Goal: Communication & Community: Answer question/provide support

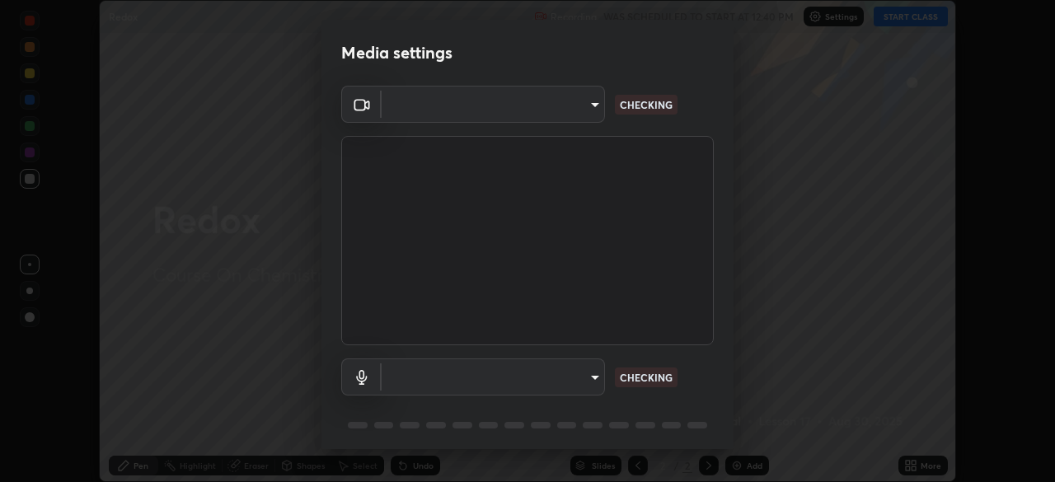
scroll to position [59, 0]
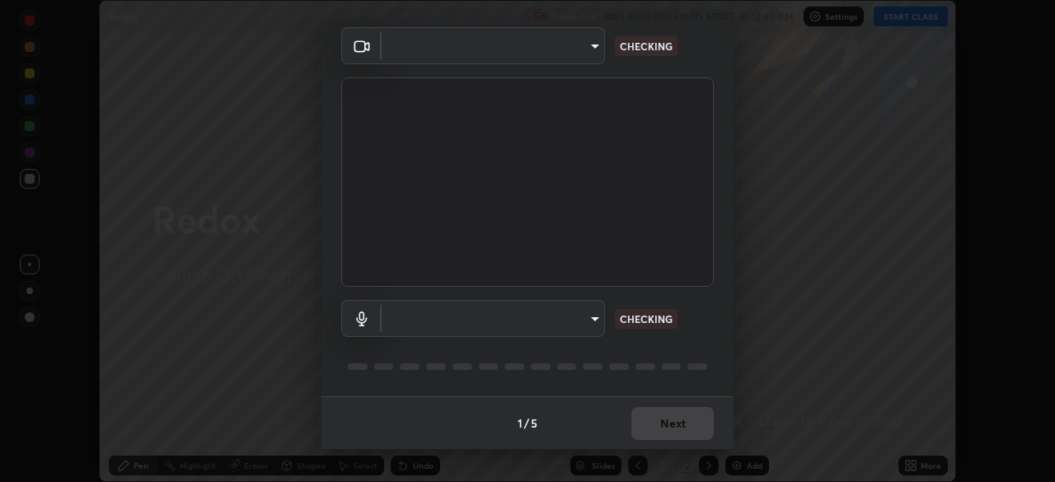
type input "14b787caa3234b54c591ffd1cb0d0a7c9d8495057a62f752d7397f13ea7eb8b5"
click at [567, 320] on body "Erase all Redox Recording WAS SCHEDULED TO START AT 12:40 PM Settings START CLA…" at bounding box center [527, 241] width 1055 height 482
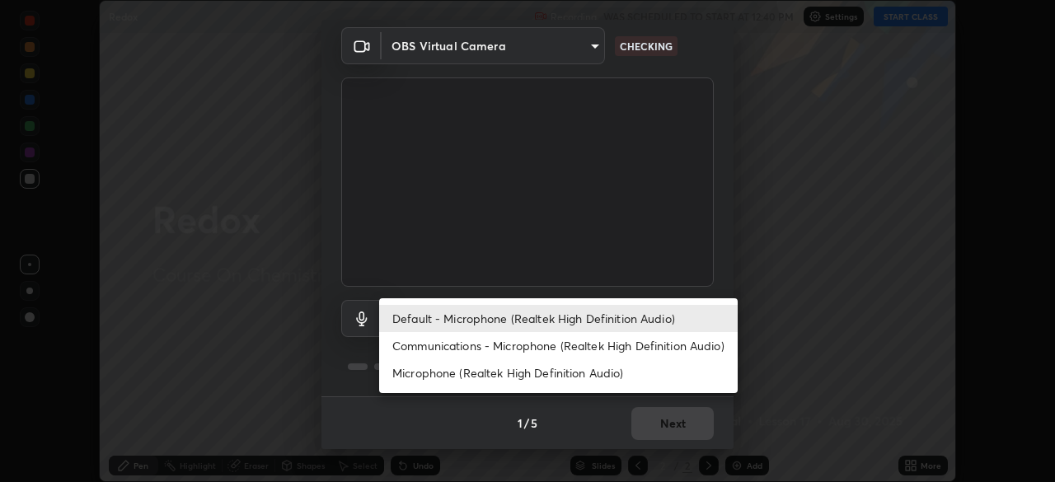
click at [605, 347] on li "Communications - Microphone (Realtek High Definition Audio)" at bounding box center [558, 345] width 359 height 27
type input "communications"
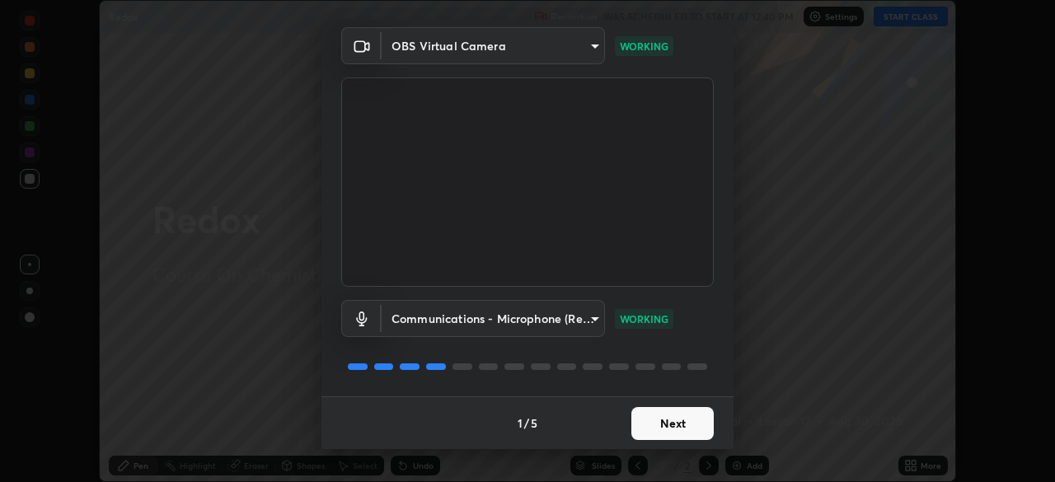
click at [682, 432] on button "Next" at bounding box center [672, 423] width 82 height 33
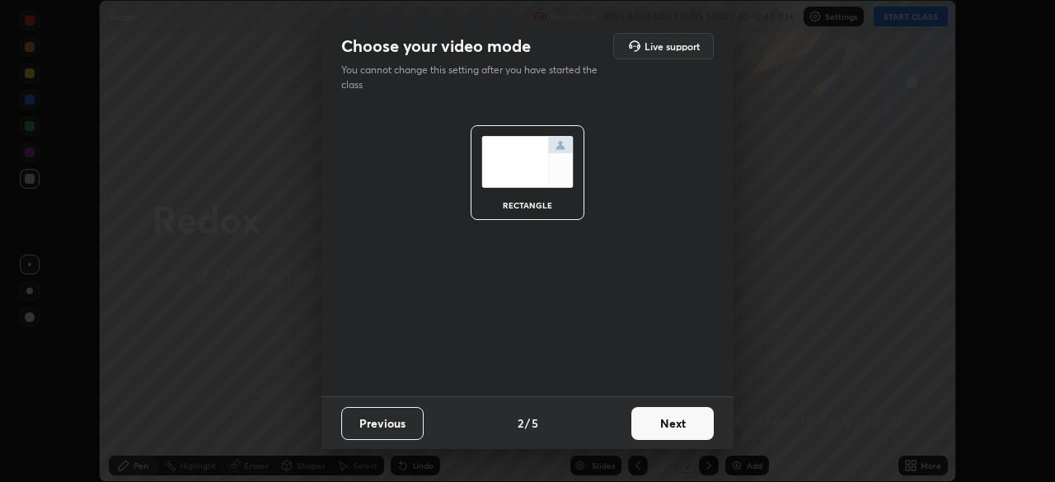
click at [682, 427] on button "Next" at bounding box center [672, 423] width 82 height 33
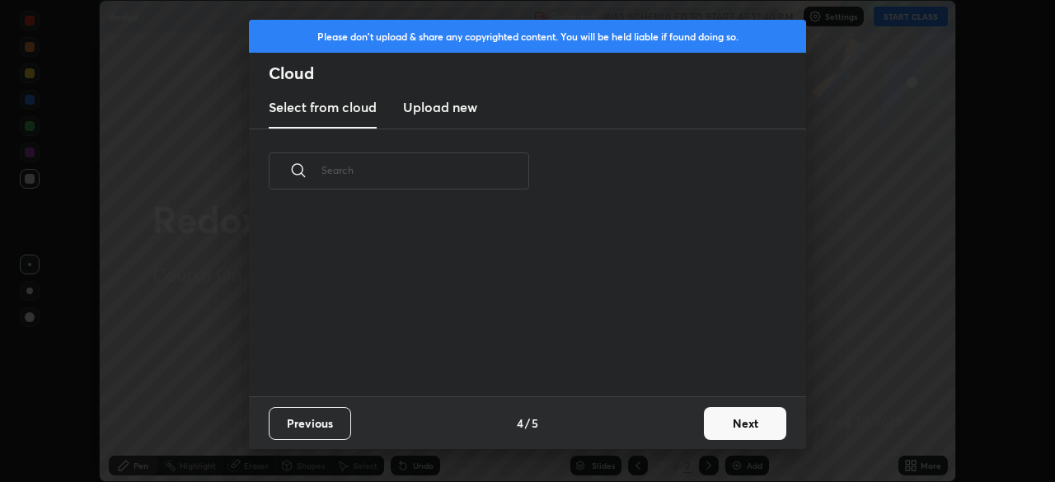
click at [715, 426] on button "Next" at bounding box center [745, 423] width 82 height 33
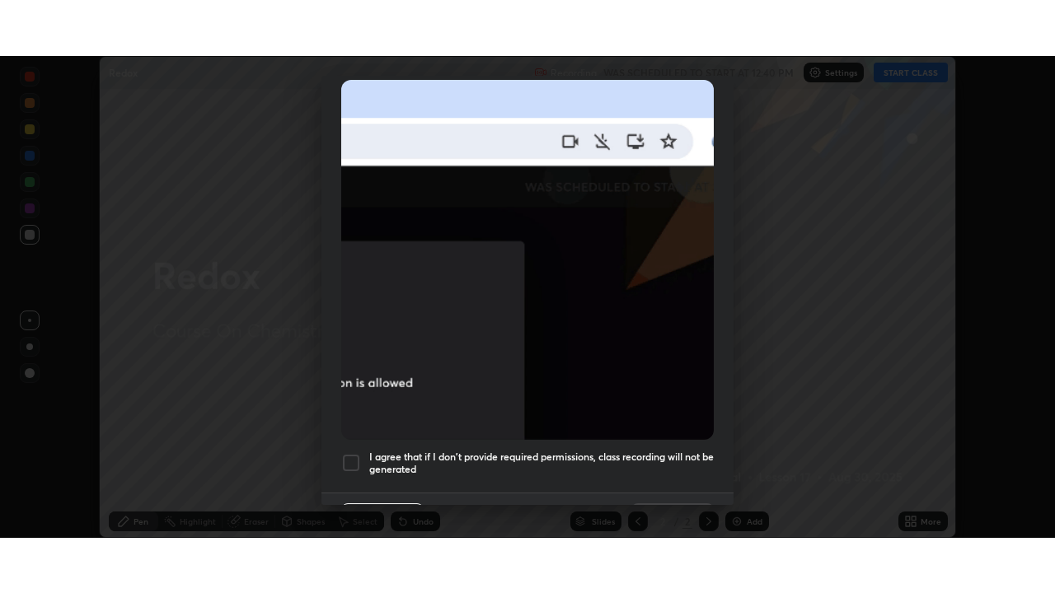
scroll to position [395, 0]
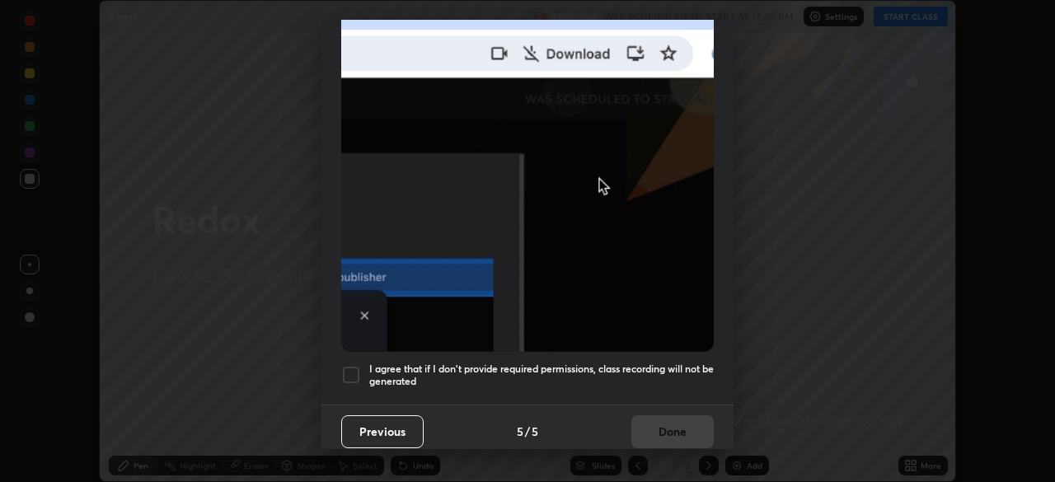
click at [670, 363] on h5 "I agree that if I don't provide required permissions, class recording will not …" at bounding box center [541, 376] width 345 height 26
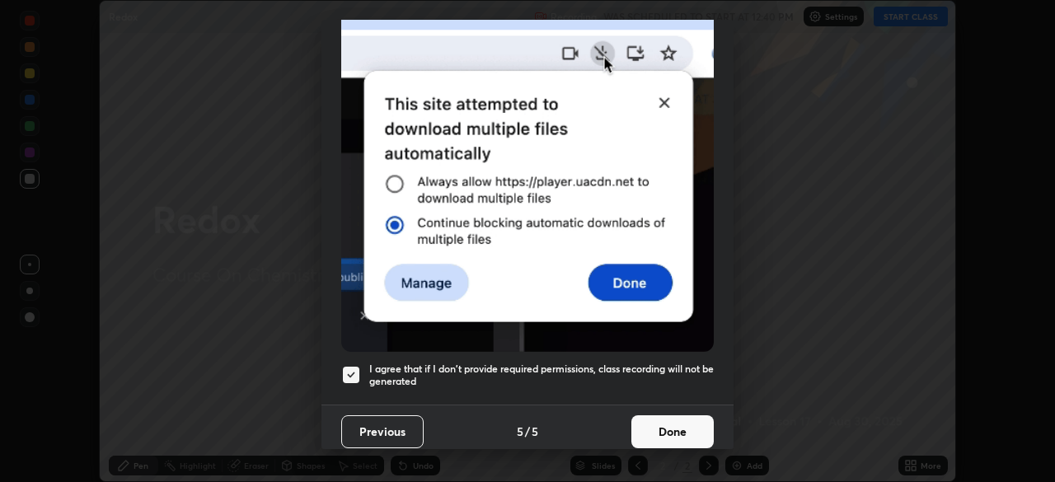
click at [668, 425] on button "Done" at bounding box center [672, 431] width 82 height 33
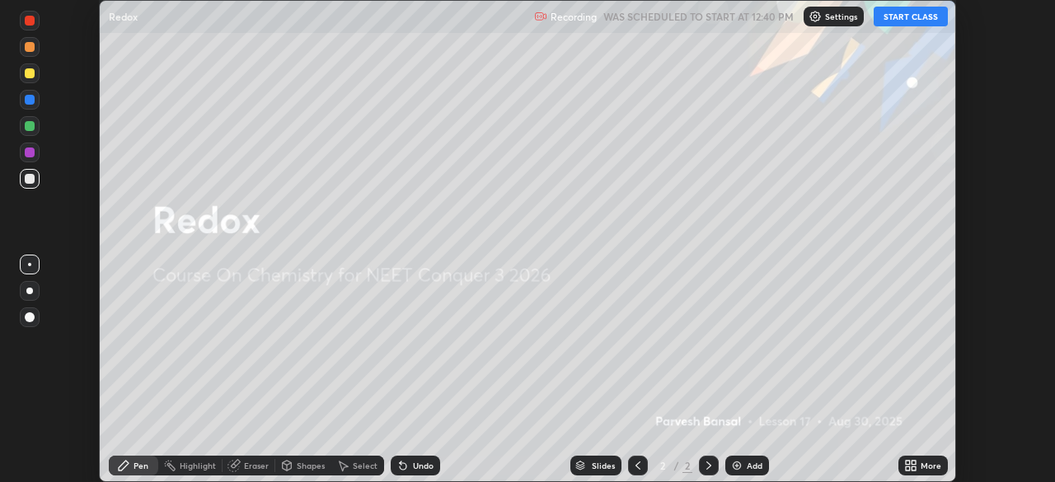
click at [912, 469] on icon at bounding box center [914, 468] width 4 height 4
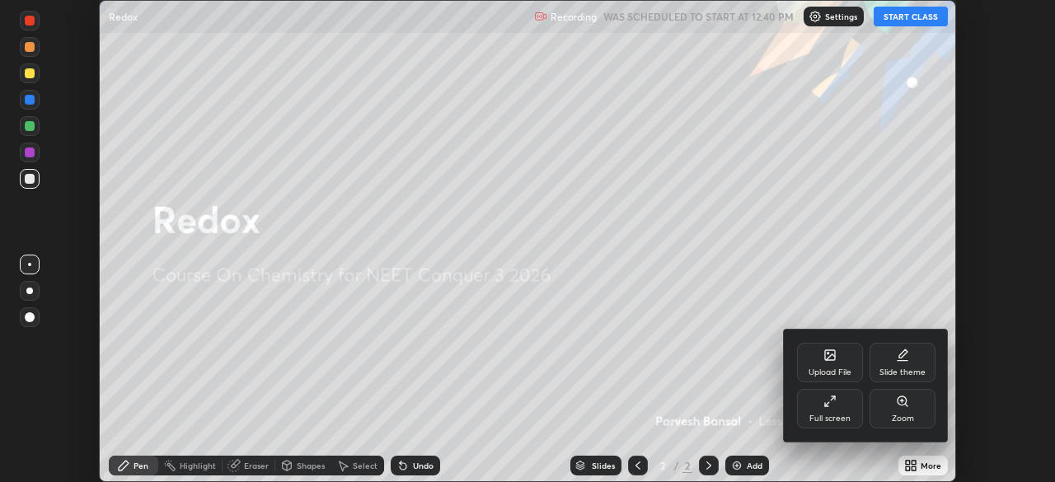
click at [821, 407] on div "Full screen" at bounding box center [830, 409] width 66 height 40
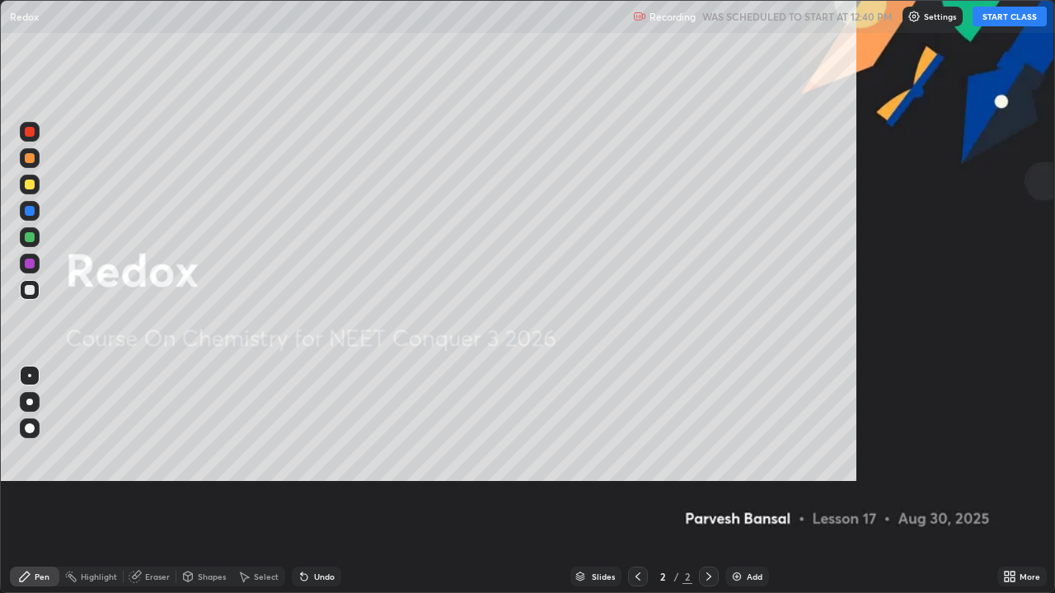
scroll to position [593, 1055]
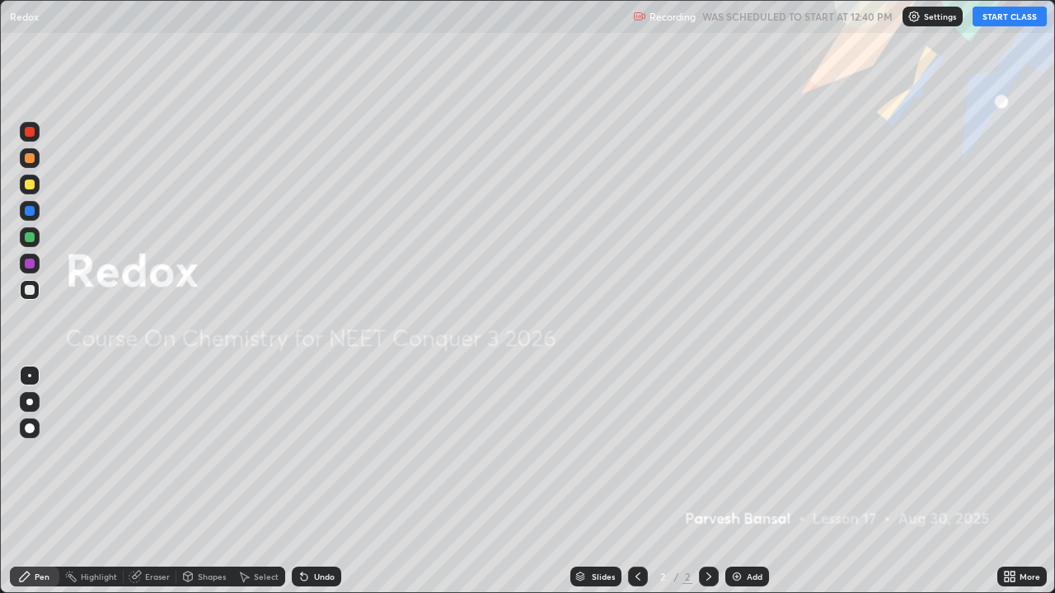
click at [1015, 14] on button "START CLASS" at bounding box center [1010, 17] width 74 height 20
click at [757, 481] on div "Add" at bounding box center [747, 577] width 44 height 20
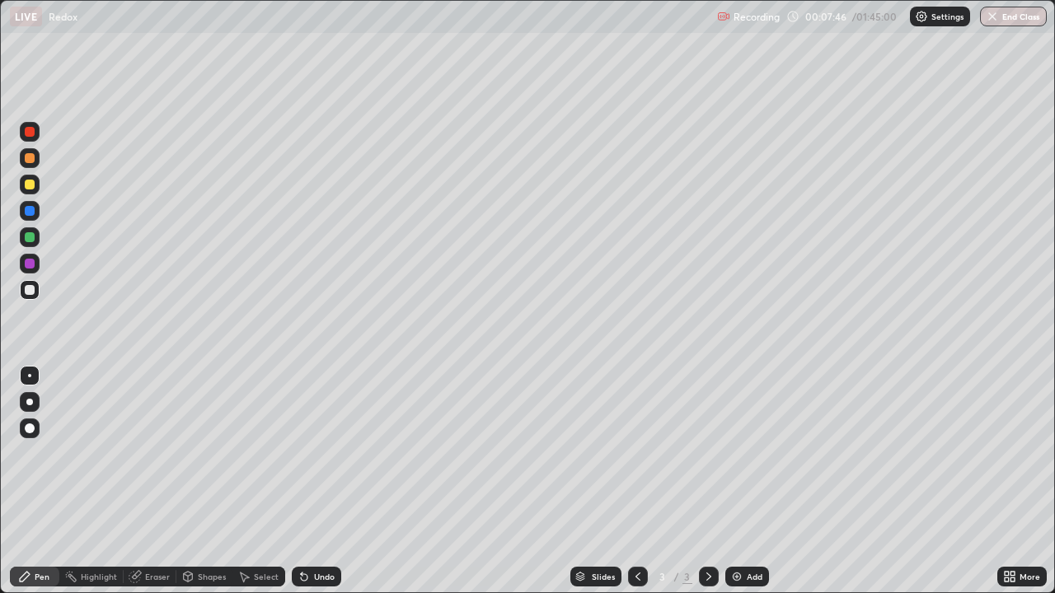
click at [38, 239] on div at bounding box center [30, 237] width 20 height 20
click at [35, 193] on div at bounding box center [30, 185] width 20 height 20
click at [33, 204] on div at bounding box center [30, 211] width 20 height 20
click at [30, 187] on div at bounding box center [30, 185] width 10 height 10
click at [30, 298] on div at bounding box center [30, 290] width 20 height 20
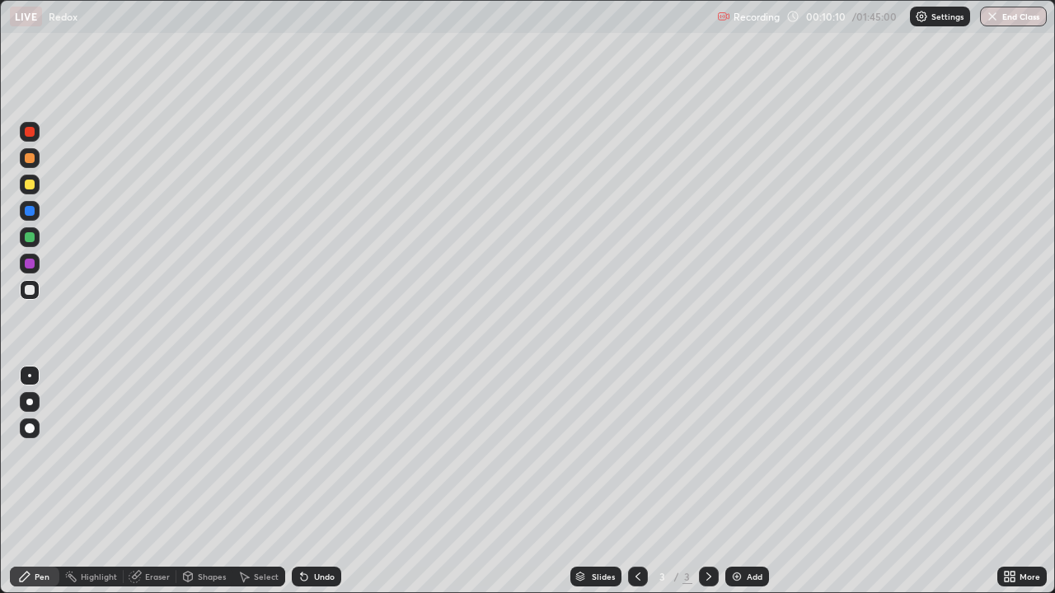
click at [631, 481] on div at bounding box center [638, 576] width 20 height 33
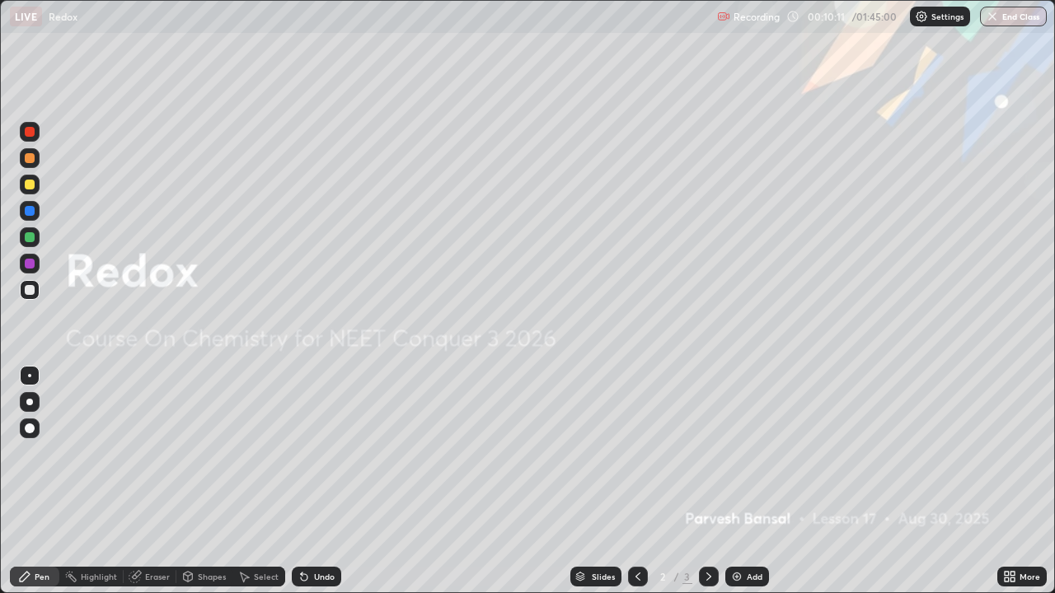
click at [707, 481] on icon at bounding box center [708, 576] width 13 height 13
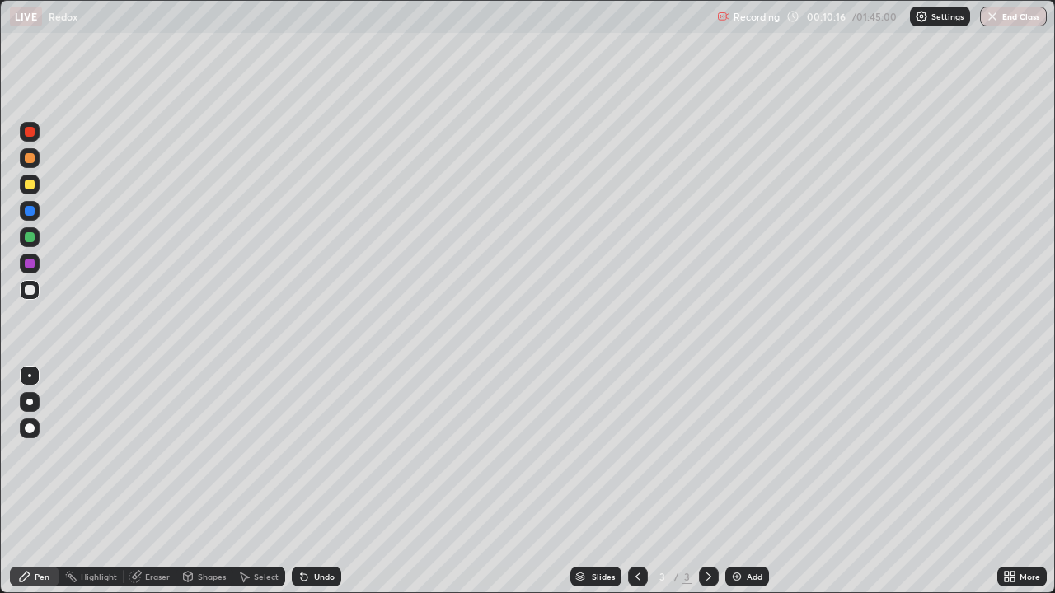
click at [27, 244] on div at bounding box center [30, 237] width 20 height 20
click at [27, 188] on div at bounding box center [30, 185] width 10 height 10
click at [29, 159] on div at bounding box center [30, 158] width 10 height 10
click at [34, 193] on div at bounding box center [30, 185] width 20 height 20
click at [30, 241] on div at bounding box center [30, 237] width 10 height 10
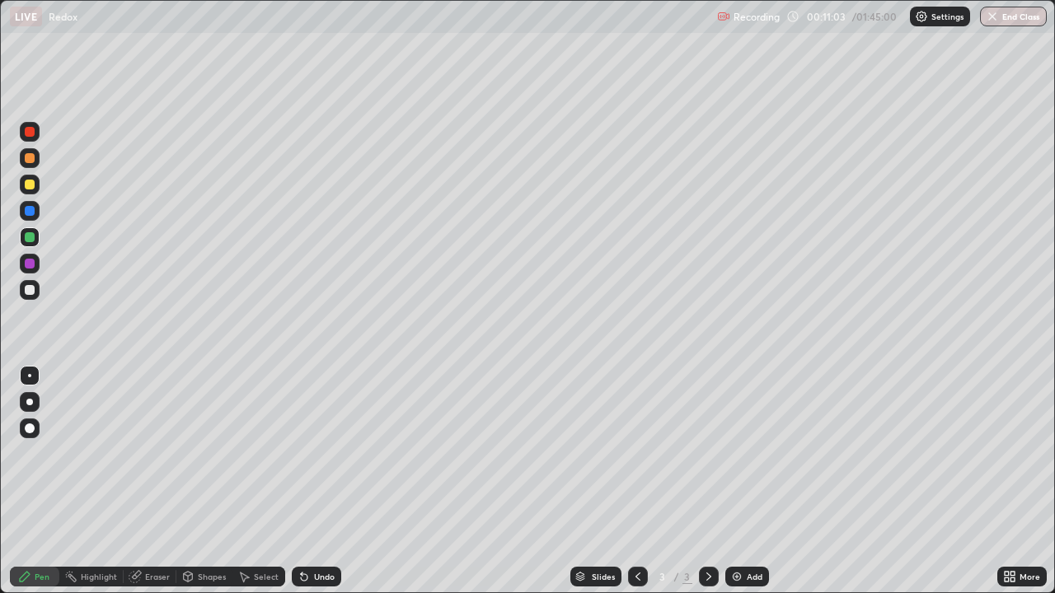
click at [324, 481] on div "Undo" at bounding box center [316, 577] width 49 height 20
click at [30, 291] on div at bounding box center [30, 290] width 10 height 10
click at [36, 235] on div at bounding box center [30, 237] width 20 height 20
click at [30, 180] on div at bounding box center [30, 185] width 10 height 10
click at [30, 158] on div at bounding box center [30, 158] width 10 height 10
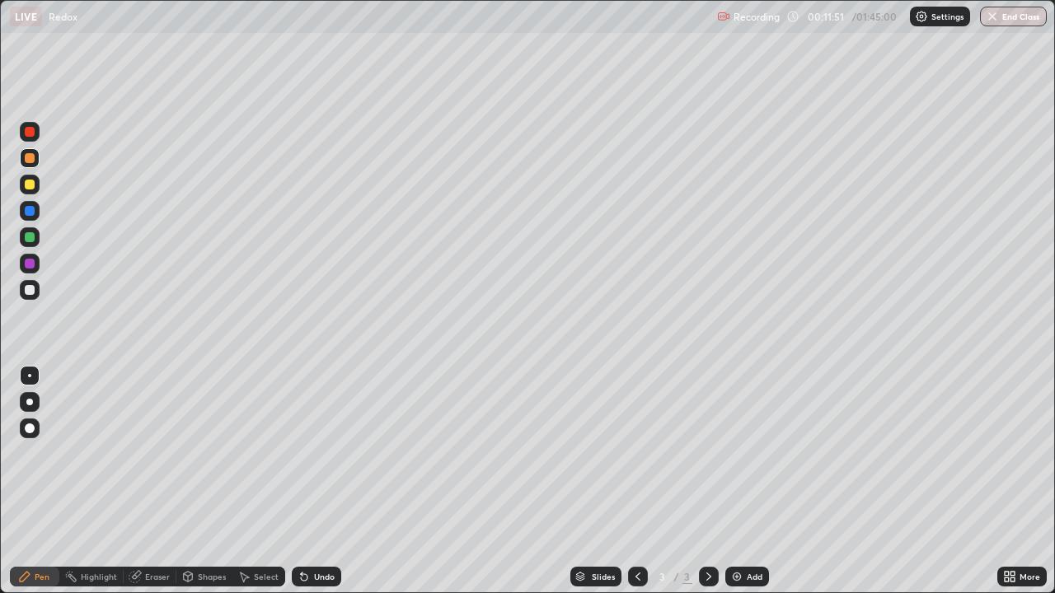
click at [21, 270] on div at bounding box center [30, 264] width 20 height 20
click at [32, 230] on div at bounding box center [30, 237] width 20 height 20
click at [27, 296] on div at bounding box center [30, 290] width 20 height 20
click at [28, 177] on div at bounding box center [30, 185] width 20 height 20
click at [33, 158] on div at bounding box center [30, 158] width 10 height 10
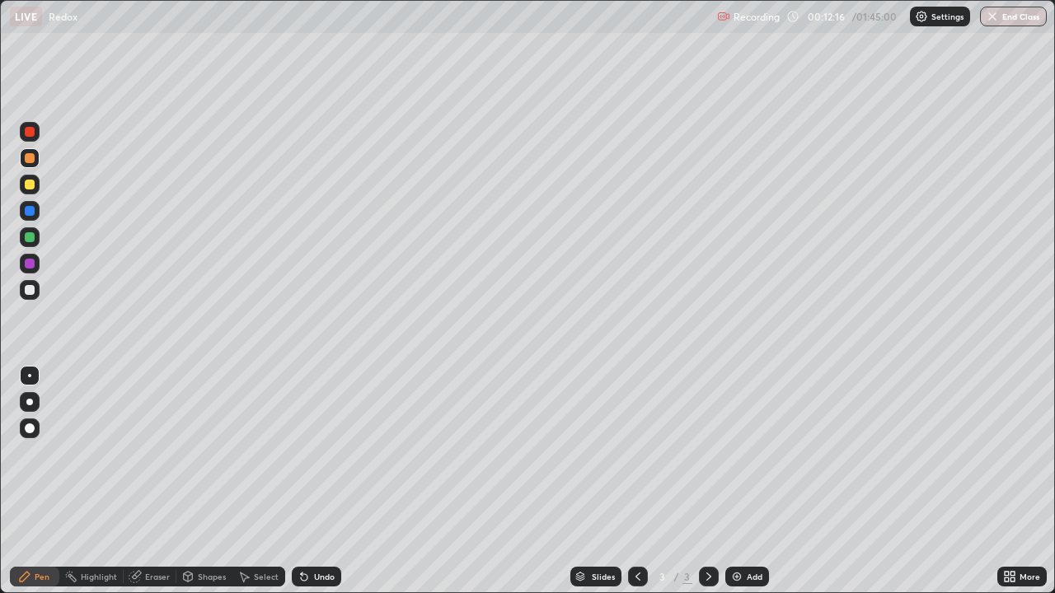
click at [21, 288] on div at bounding box center [30, 290] width 20 height 20
click at [330, 481] on div "Undo" at bounding box center [316, 577] width 49 height 20
click at [20, 156] on div at bounding box center [30, 158] width 20 height 20
click at [26, 297] on div at bounding box center [30, 290] width 20 height 20
click at [37, 162] on div at bounding box center [30, 158] width 20 height 20
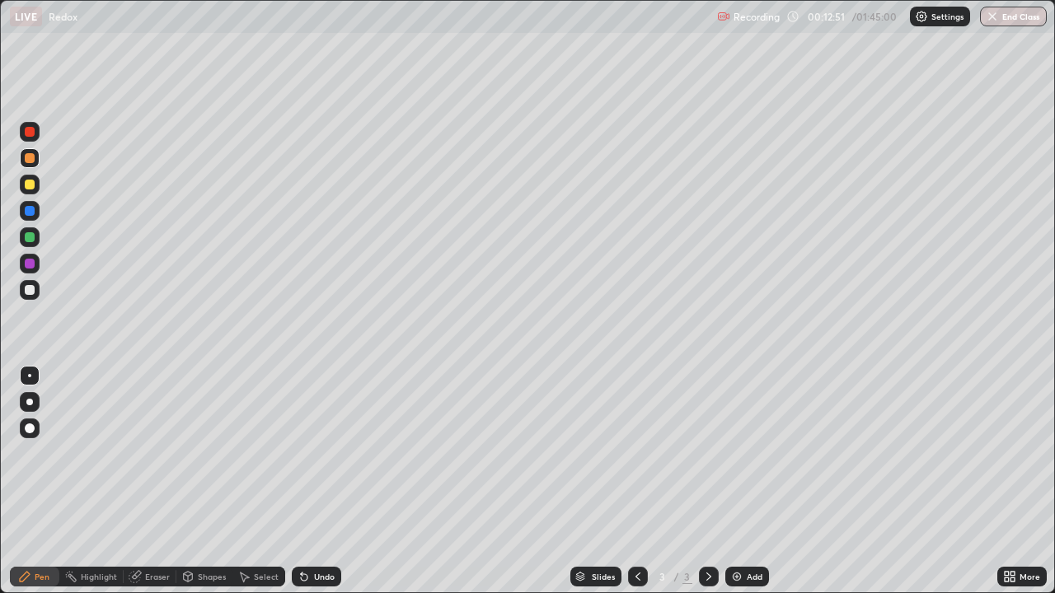
click at [39, 299] on div at bounding box center [30, 290] width 20 height 26
click at [727, 481] on div "Add" at bounding box center [747, 577] width 44 height 20
click at [33, 233] on div at bounding box center [30, 237] width 10 height 10
click at [29, 290] on div at bounding box center [30, 290] width 10 height 10
click at [30, 237] on div at bounding box center [30, 237] width 10 height 10
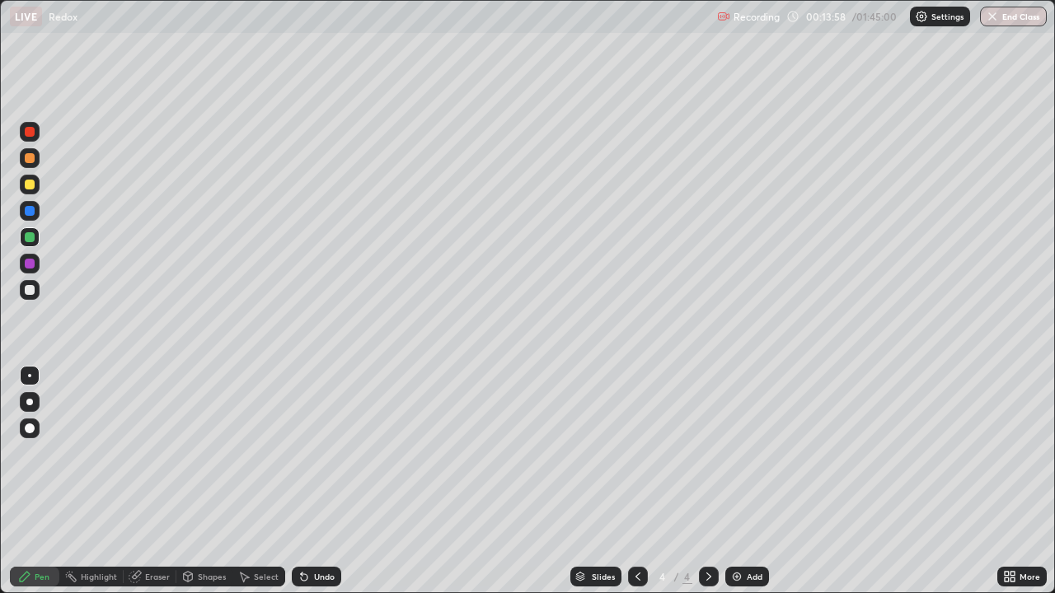
click at [307, 481] on icon at bounding box center [304, 576] width 13 height 13
click at [259, 481] on div "Select" at bounding box center [266, 577] width 25 height 8
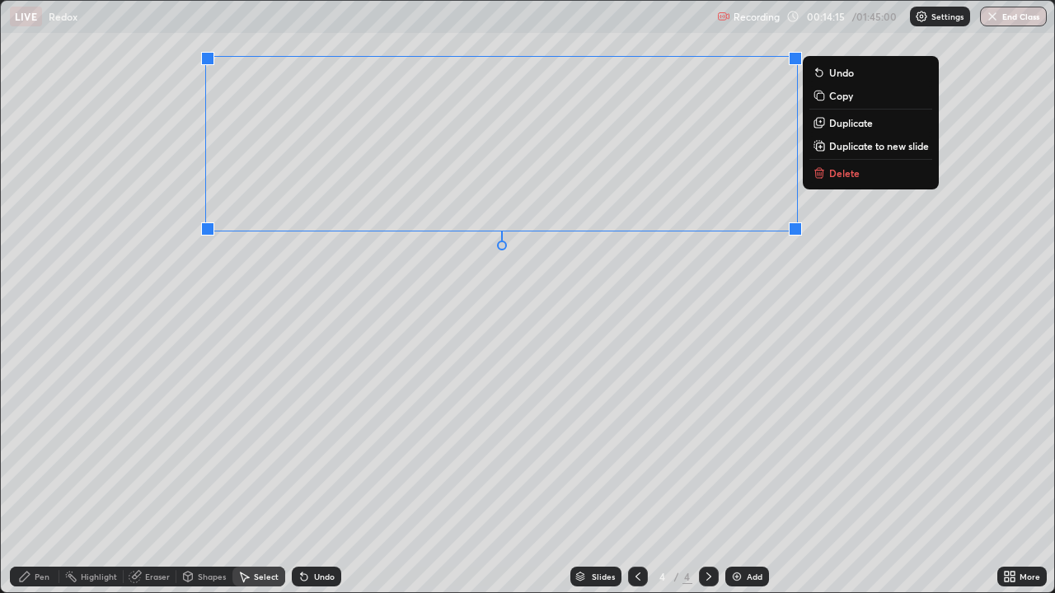
click at [842, 127] on p "Duplicate" at bounding box center [851, 122] width 44 height 13
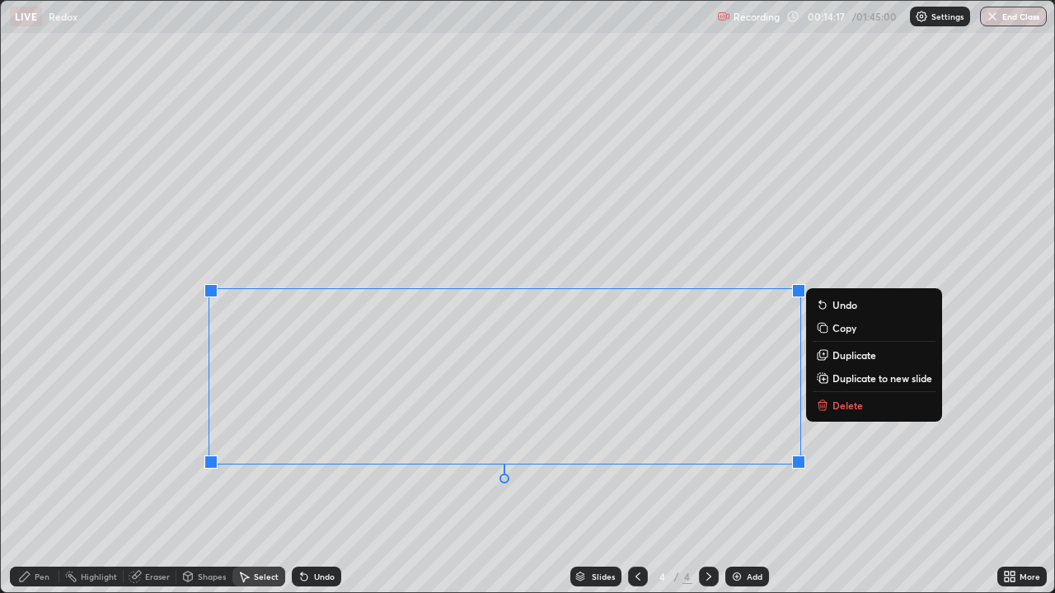
click at [153, 481] on div "Eraser" at bounding box center [150, 577] width 53 height 20
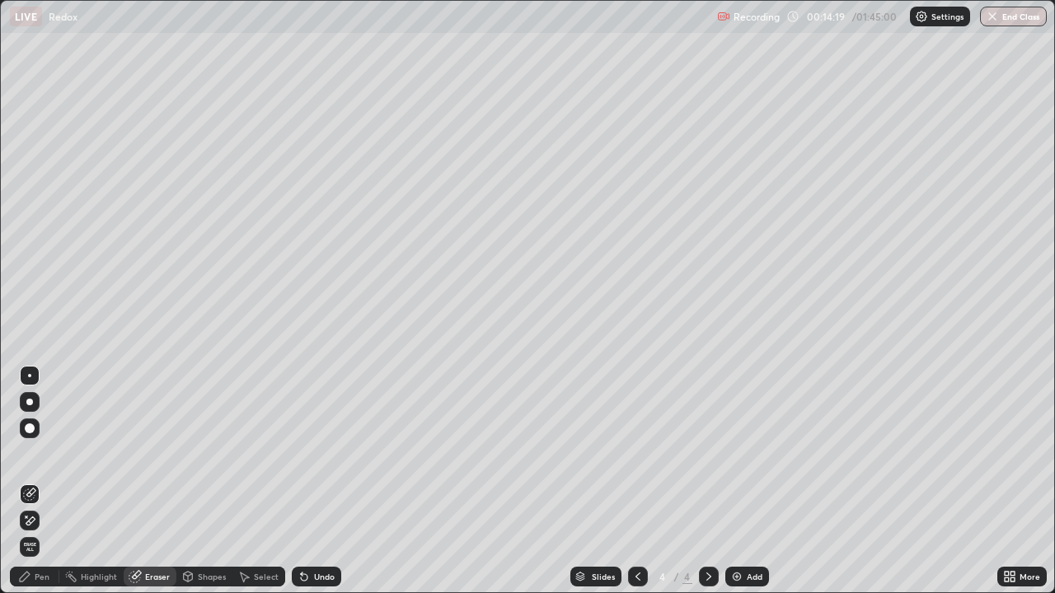
click at [35, 481] on div "Pen" at bounding box center [34, 577] width 49 height 20
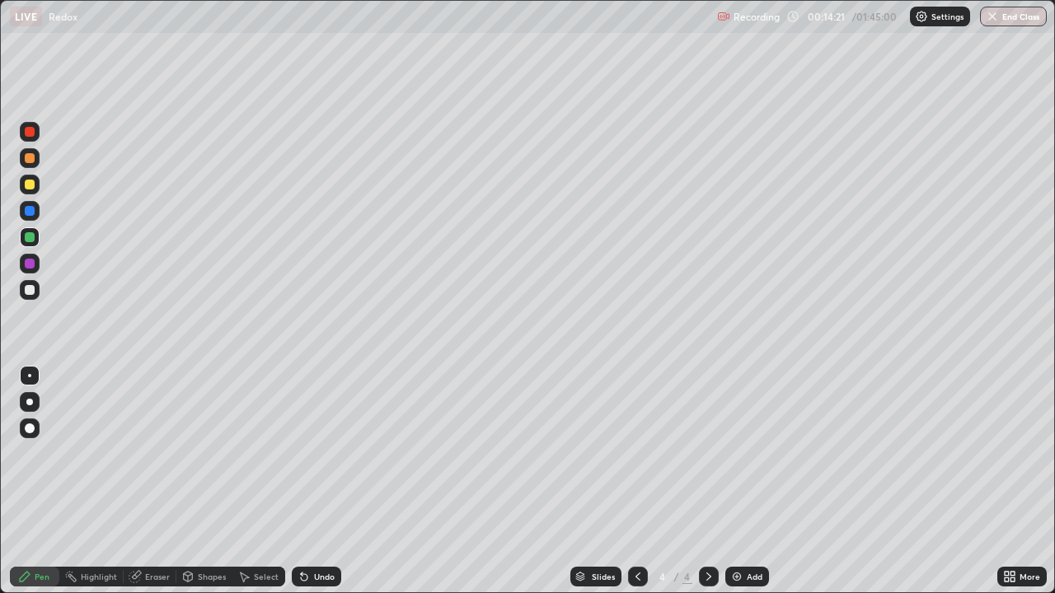
click at [163, 481] on div "Eraser" at bounding box center [157, 577] width 25 height 8
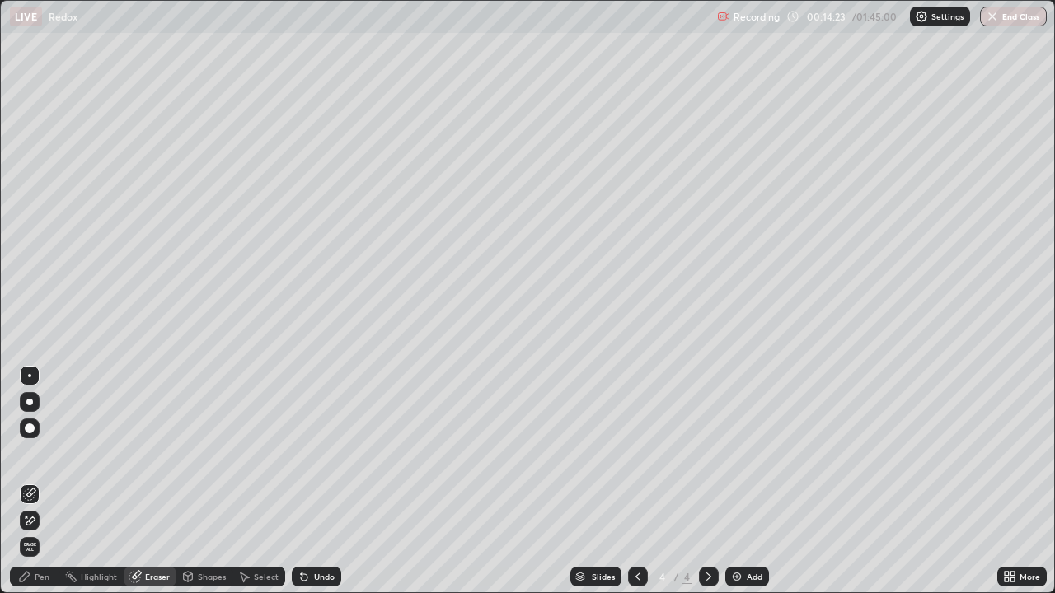
click at [49, 481] on div "Pen" at bounding box center [34, 577] width 49 height 20
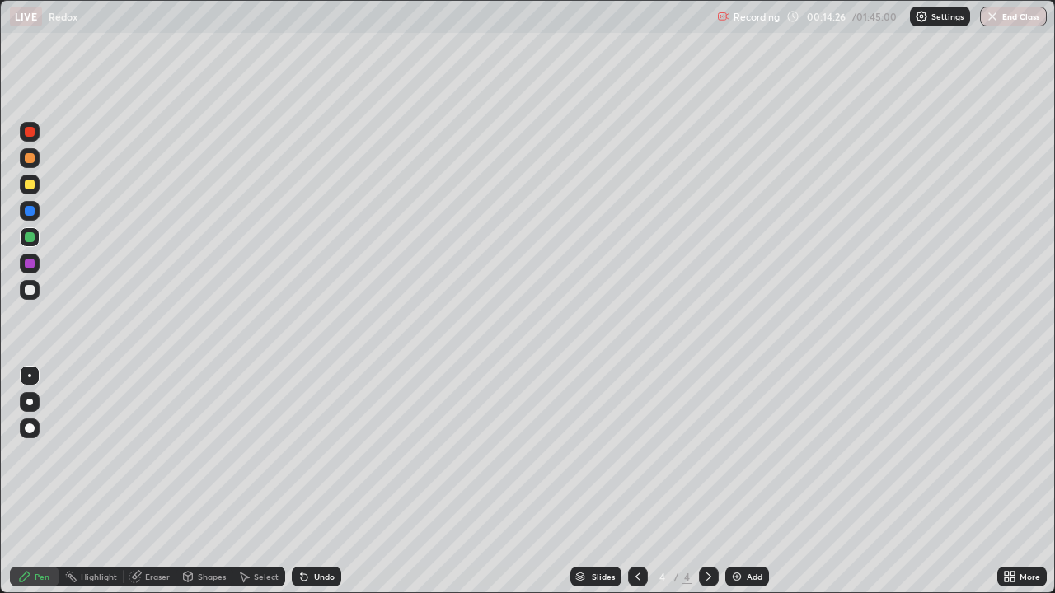
click at [158, 481] on div "Eraser" at bounding box center [157, 577] width 25 height 8
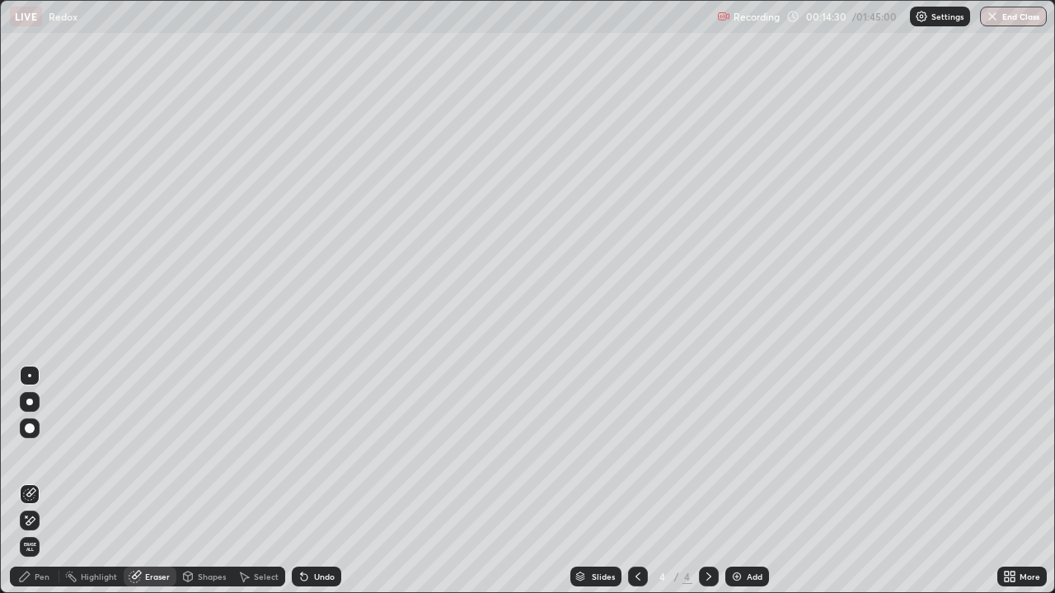
click at [50, 481] on div "Pen" at bounding box center [34, 577] width 49 height 20
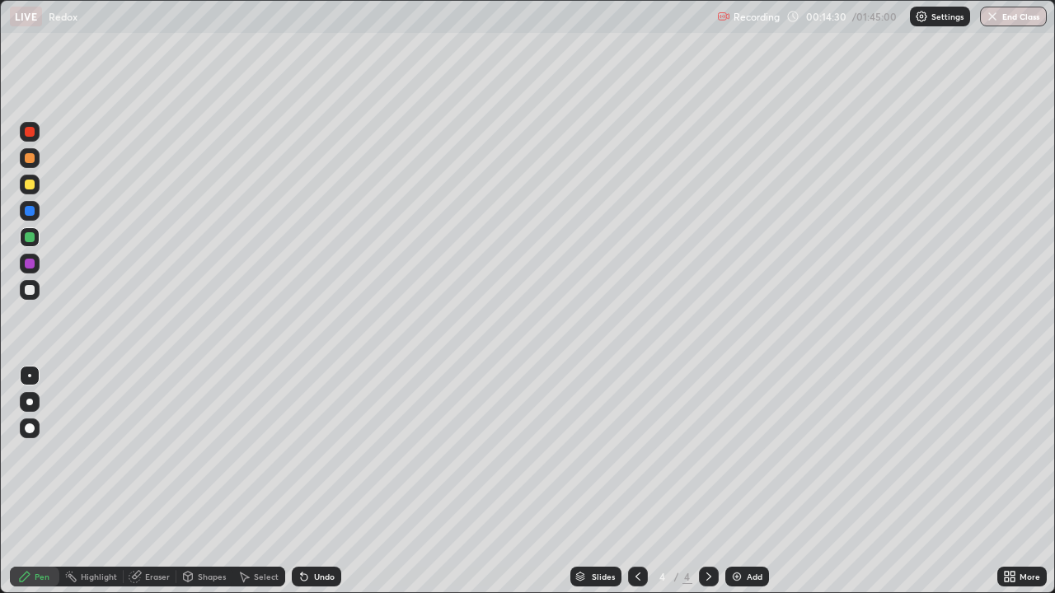
click at [28, 183] on div at bounding box center [30, 185] width 10 height 10
click at [34, 288] on div at bounding box center [30, 290] width 10 height 10
click at [33, 166] on div at bounding box center [30, 158] width 20 height 20
click at [33, 238] on div at bounding box center [30, 237] width 10 height 10
click at [30, 191] on div at bounding box center [30, 185] width 20 height 20
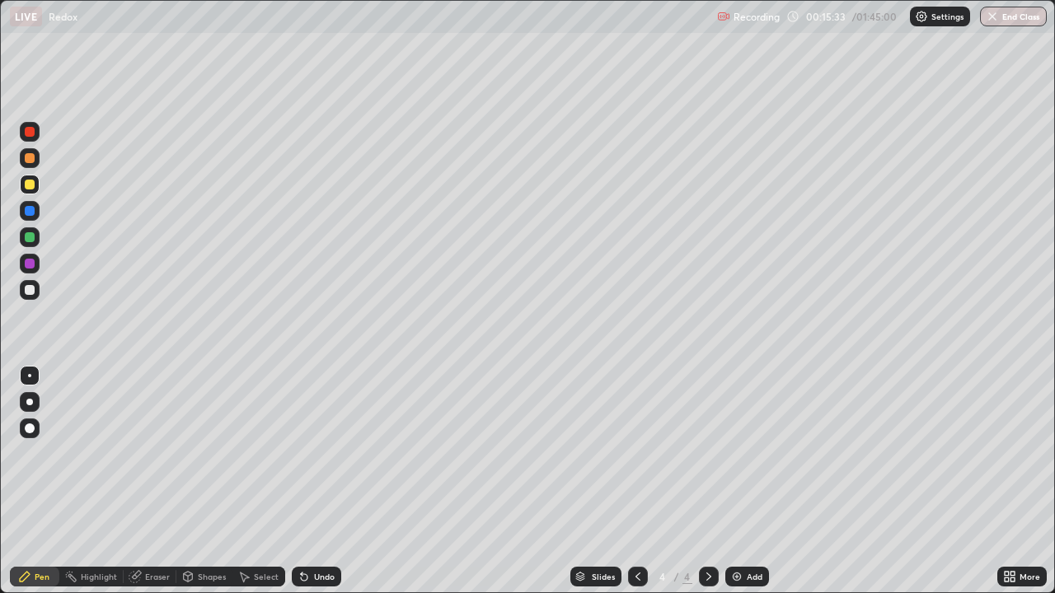
click at [143, 481] on div "Eraser" at bounding box center [150, 577] width 53 height 20
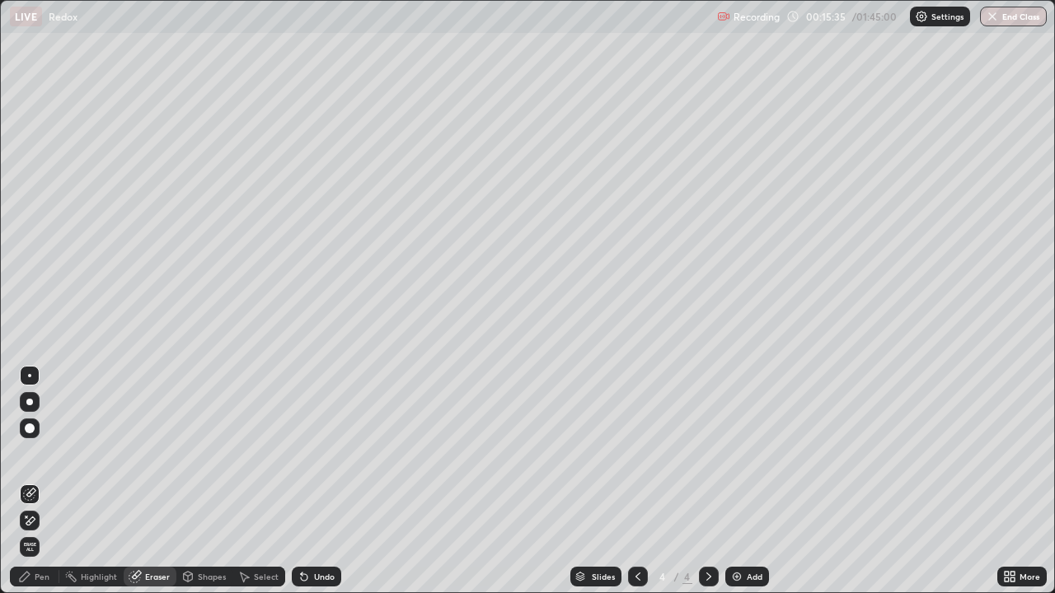
click at [40, 481] on div "Pen" at bounding box center [34, 577] width 49 height 20
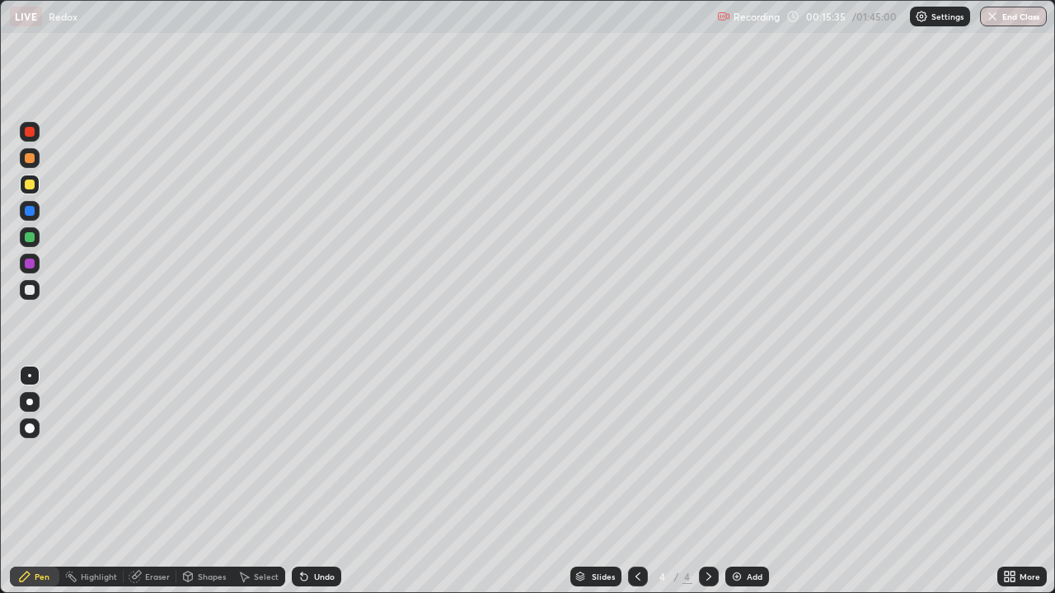
click at [28, 237] on div at bounding box center [30, 237] width 10 height 10
click at [734, 481] on img at bounding box center [736, 576] width 13 height 13
click at [25, 185] on div at bounding box center [30, 185] width 10 height 10
click at [29, 157] on div at bounding box center [30, 158] width 10 height 10
click at [300, 481] on div "Undo" at bounding box center [313, 576] width 56 height 33
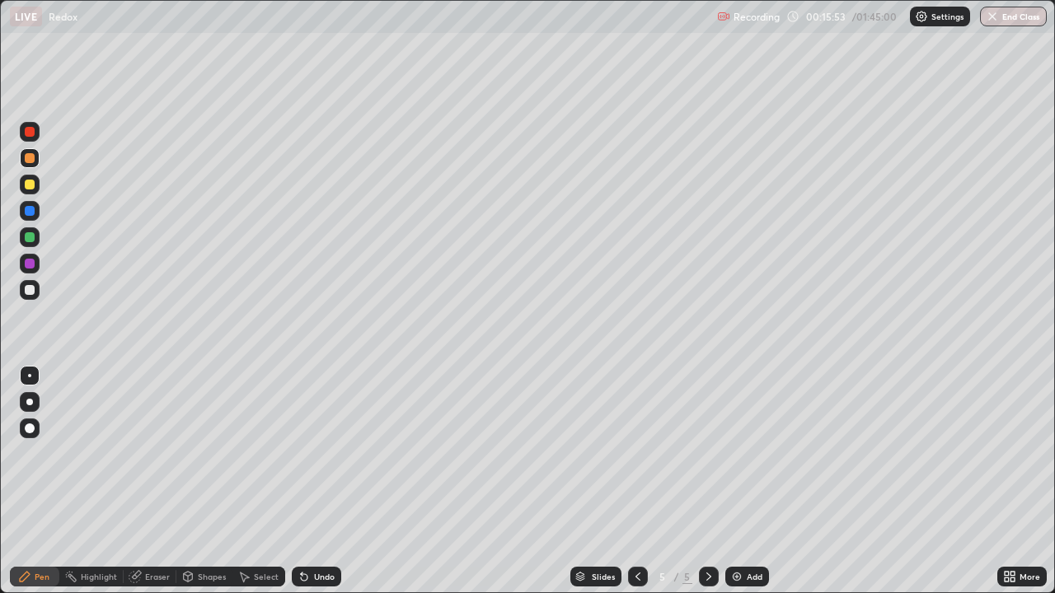
click at [297, 481] on div "Undo" at bounding box center [313, 576] width 56 height 33
click at [298, 481] on div "Undo" at bounding box center [313, 576] width 56 height 33
click at [301, 481] on icon at bounding box center [302, 574] width 2 height 2
click at [309, 481] on div "Undo" at bounding box center [316, 577] width 49 height 20
click at [319, 481] on div "Undo" at bounding box center [316, 577] width 49 height 20
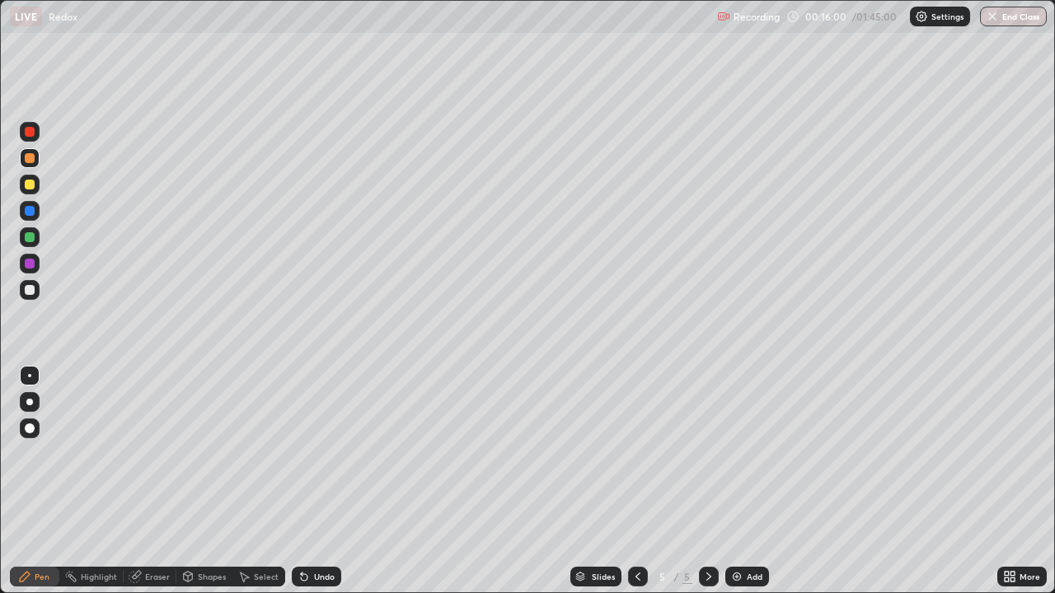
click at [28, 134] on div at bounding box center [30, 132] width 10 height 10
click at [30, 284] on div at bounding box center [30, 290] width 20 height 20
click at [29, 237] on div at bounding box center [30, 237] width 10 height 10
click at [30, 282] on div at bounding box center [30, 290] width 20 height 20
click at [30, 240] on div at bounding box center [30, 237] width 10 height 10
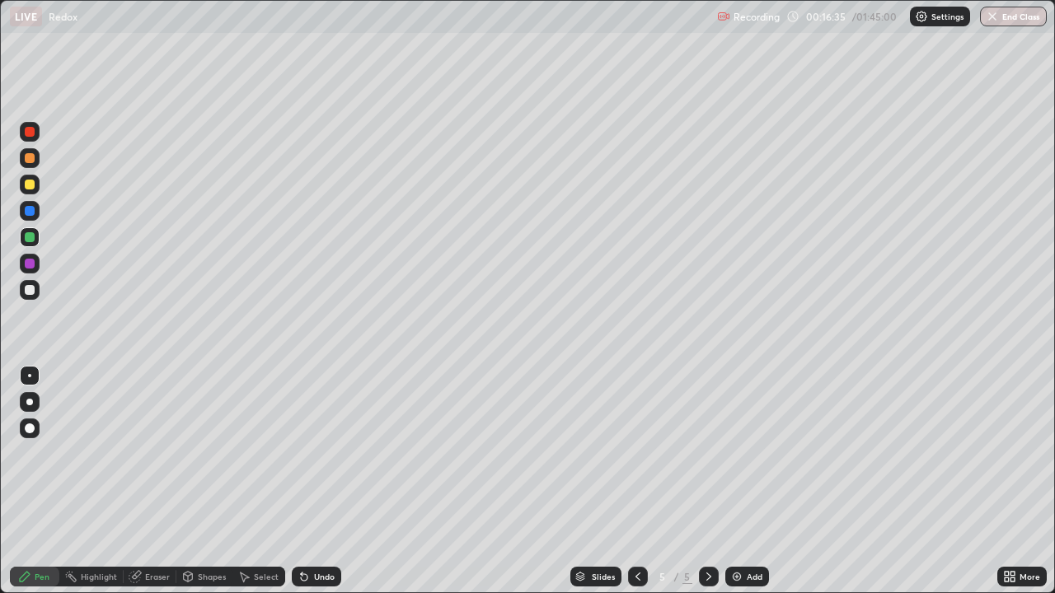
click at [29, 157] on div at bounding box center [30, 158] width 10 height 10
click at [152, 481] on div "Eraser" at bounding box center [157, 577] width 25 height 8
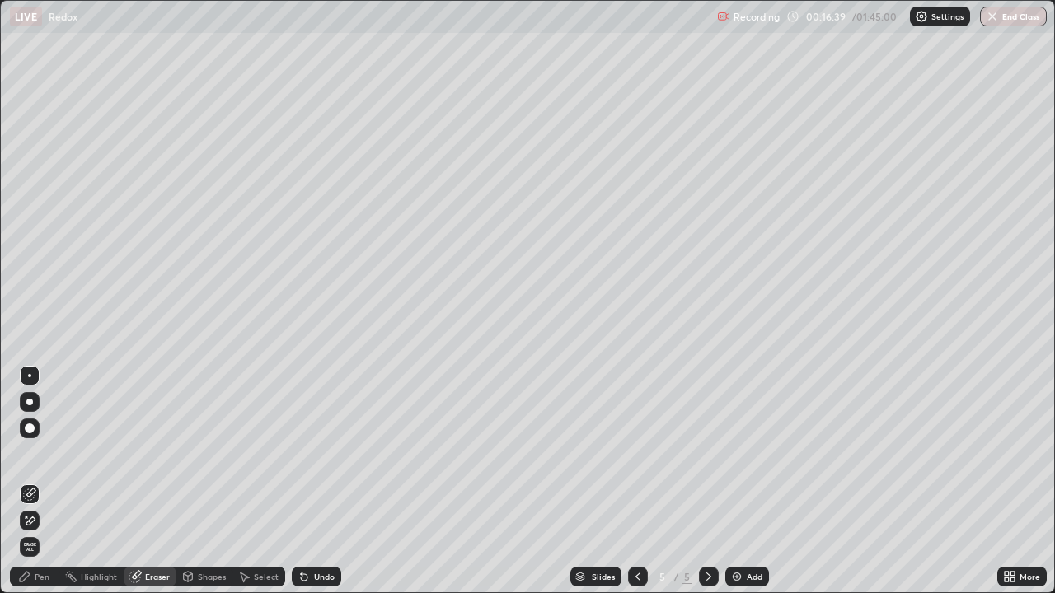
click at [39, 481] on div "Pen" at bounding box center [42, 577] width 15 height 8
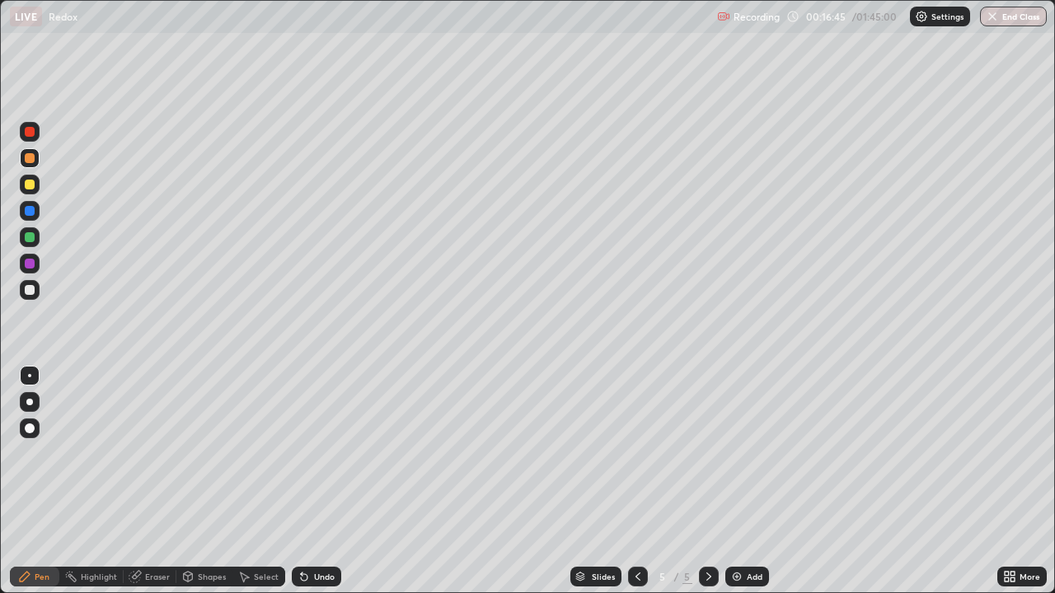
click at [30, 230] on div at bounding box center [30, 237] width 20 height 20
click at [30, 185] on div at bounding box center [30, 185] width 10 height 10
click at [34, 294] on div at bounding box center [30, 290] width 20 height 20
click at [30, 267] on div at bounding box center [30, 264] width 10 height 10
click at [316, 481] on div "Undo" at bounding box center [324, 577] width 21 height 8
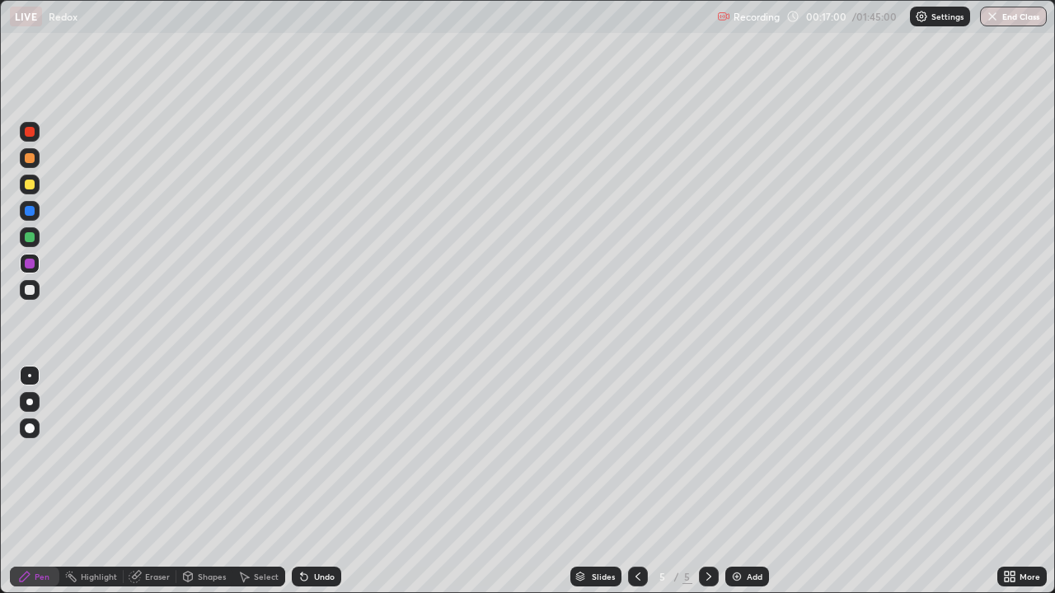
click at [32, 215] on div at bounding box center [30, 211] width 10 height 10
click at [34, 165] on div at bounding box center [30, 158] width 20 height 20
click at [316, 481] on div "Undo" at bounding box center [316, 577] width 49 height 20
click at [29, 138] on div at bounding box center [30, 132] width 20 height 20
click at [30, 282] on div at bounding box center [30, 290] width 20 height 20
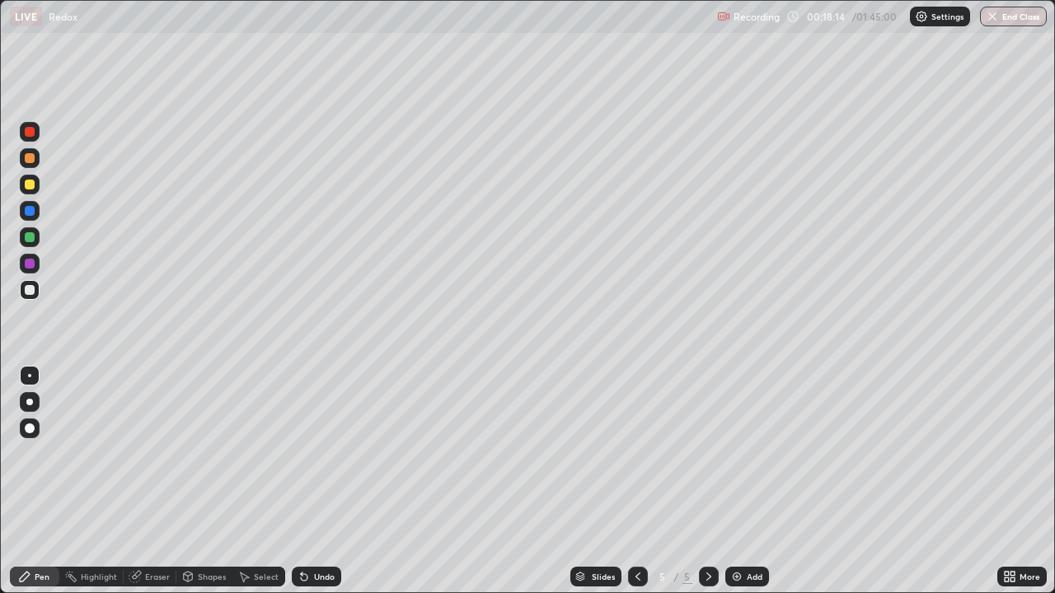
click at [145, 481] on div "Eraser" at bounding box center [150, 577] width 53 height 20
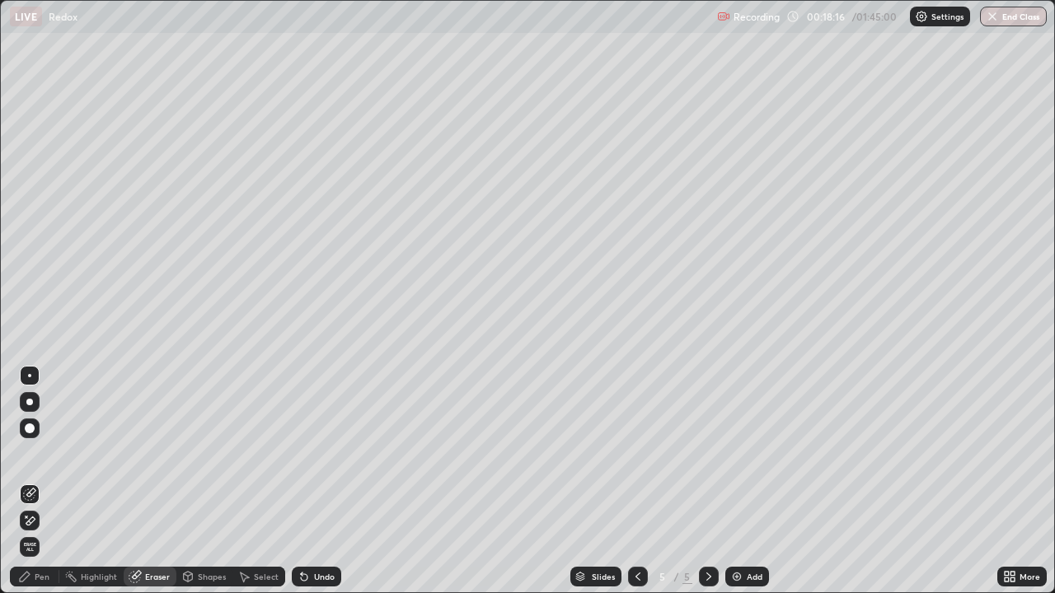
click at [35, 481] on icon at bounding box center [29, 521] width 13 height 14
click at [18, 481] on div "Pen" at bounding box center [34, 577] width 49 height 20
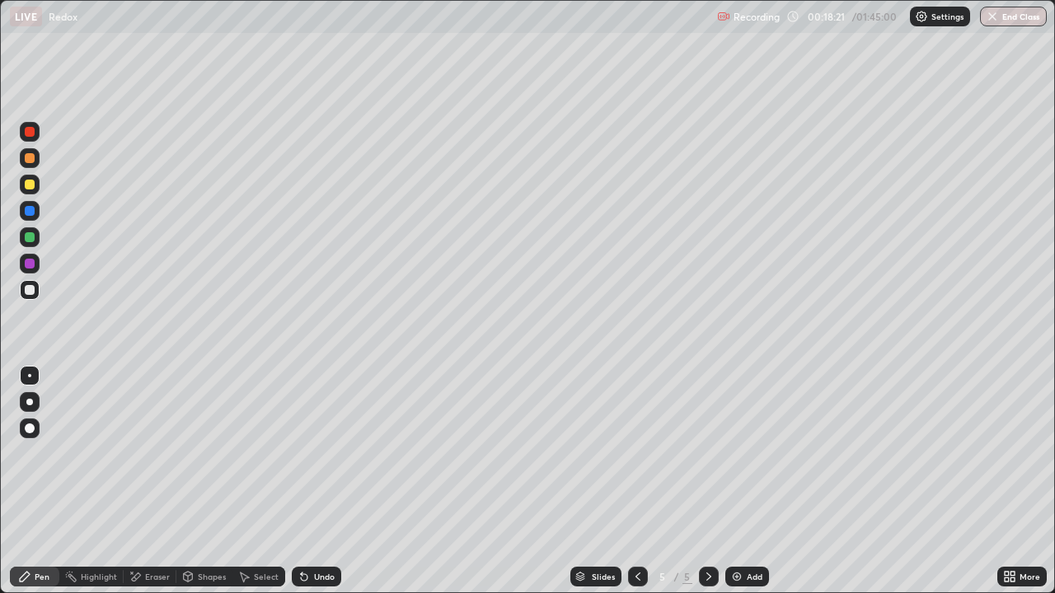
click at [30, 236] on div at bounding box center [30, 237] width 10 height 10
click at [30, 159] on div at bounding box center [30, 158] width 10 height 10
click at [262, 481] on div "Select" at bounding box center [266, 577] width 25 height 8
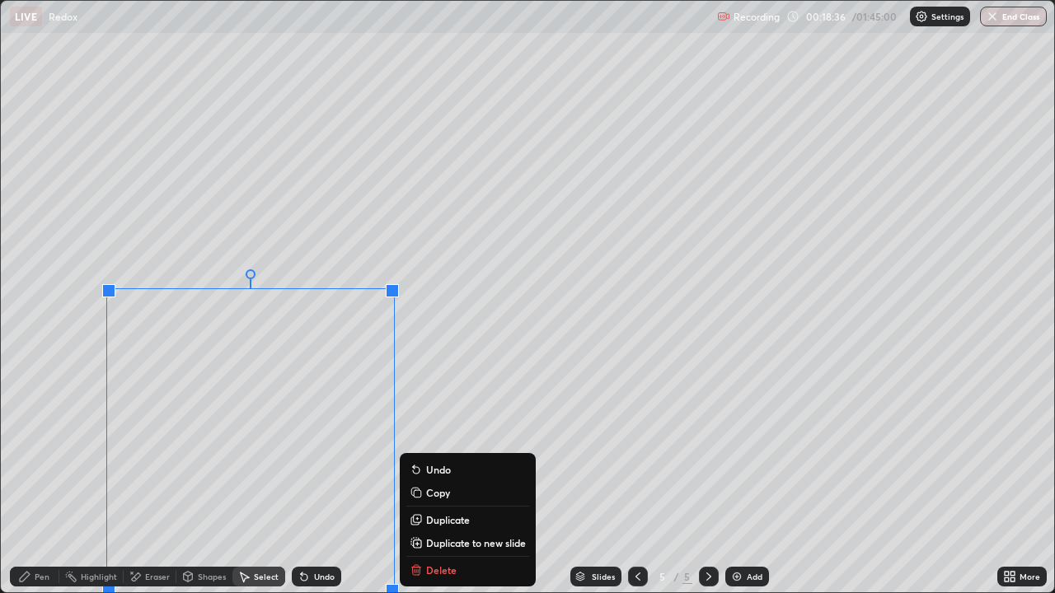
click at [73, 377] on div "0 ° Undo Copy Duplicate Duplicate to new slide Delete" at bounding box center [527, 297] width 1053 height 592
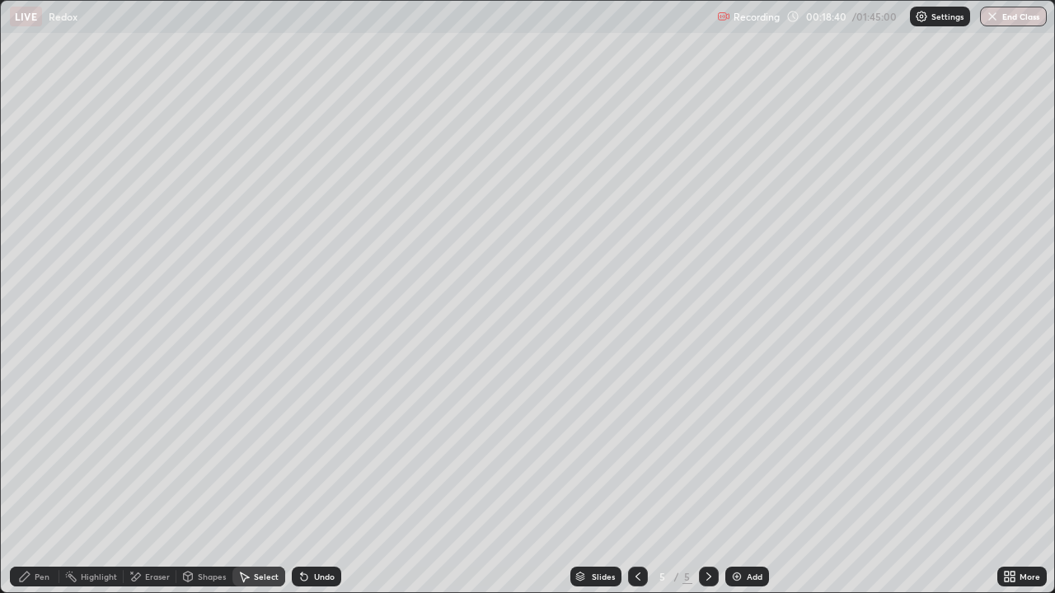
click at [31, 481] on div "Pen" at bounding box center [34, 577] width 49 height 20
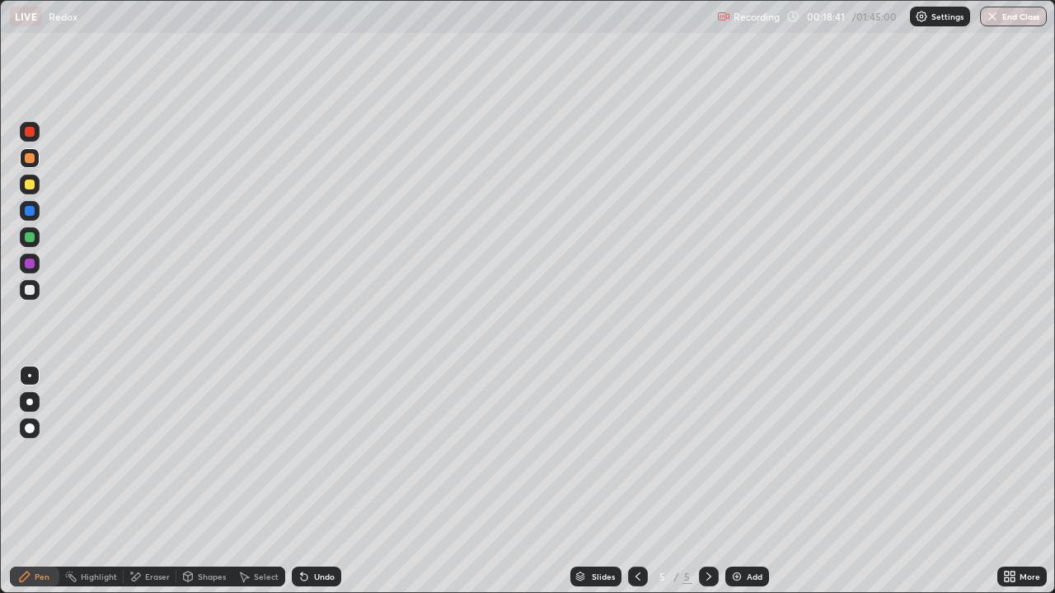
click at [30, 293] on div at bounding box center [30, 290] width 10 height 10
click at [30, 237] on div at bounding box center [30, 237] width 10 height 10
click at [638, 481] on icon at bounding box center [637, 576] width 13 height 13
click at [37, 163] on div at bounding box center [30, 158] width 20 height 20
click at [330, 481] on div "Undo" at bounding box center [316, 577] width 49 height 20
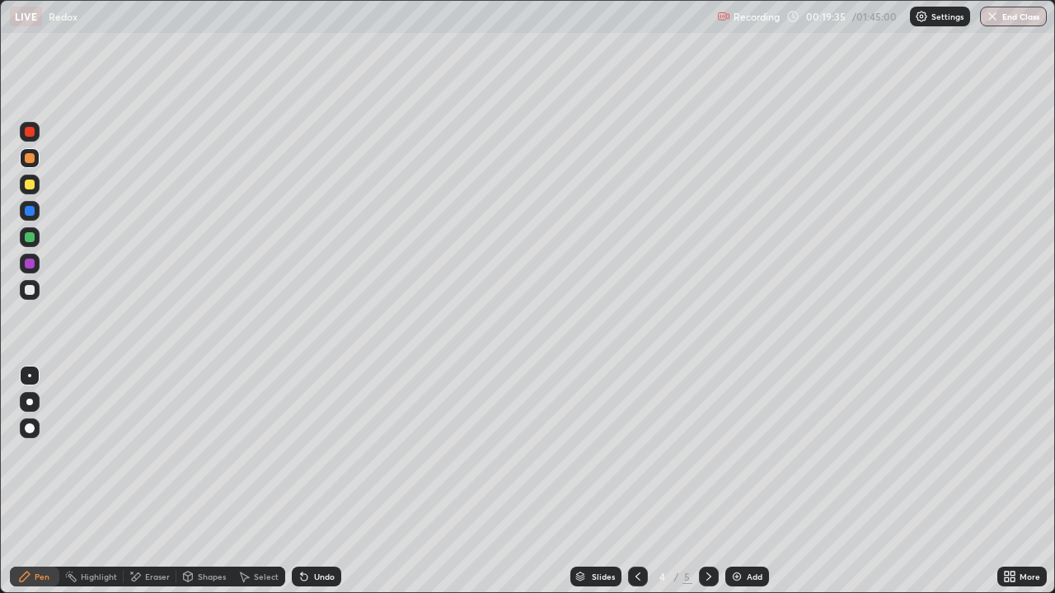
click at [327, 481] on div "Undo" at bounding box center [316, 577] width 49 height 20
click at [303, 481] on icon at bounding box center [304, 576] width 13 height 13
click at [313, 481] on div "Undo" at bounding box center [316, 577] width 49 height 20
click at [633, 481] on icon at bounding box center [637, 576] width 13 height 13
click at [29, 237] on div at bounding box center [30, 237] width 10 height 10
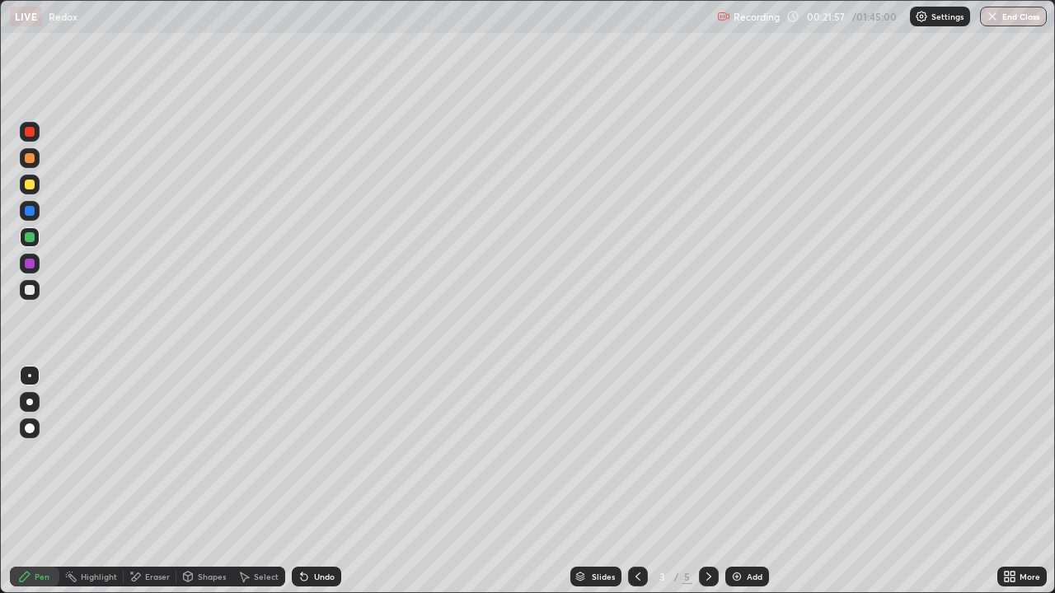
click at [707, 481] on icon at bounding box center [708, 576] width 13 height 13
click at [706, 481] on icon at bounding box center [708, 577] width 5 height 8
click at [26, 246] on div at bounding box center [30, 237] width 20 height 20
click at [29, 166] on div at bounding box center [30, 158] width 20 height 20
click at [628, 481] on div at bounding box center [638, 577] width 20 height 20
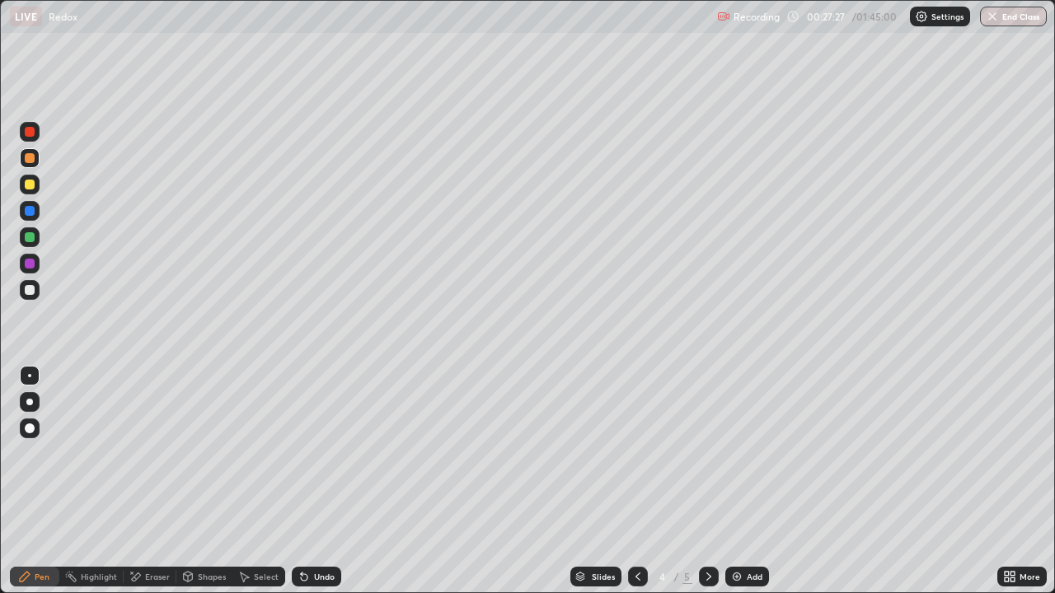
click at [744, 481] on div "Add" at bounding box center [747, 577] width 44 height 20
click at [18, 297] on div at bounding box center [29, 290] width 26 height 26
click at [33, 234] on div at bounding box center [30, 237] width 10 height 10
click at [39, 255] on div at bounding box center [30, 264] width 20 height 26
click at [40, 241] on div at bounding box center [29, 237] width 26 height 26
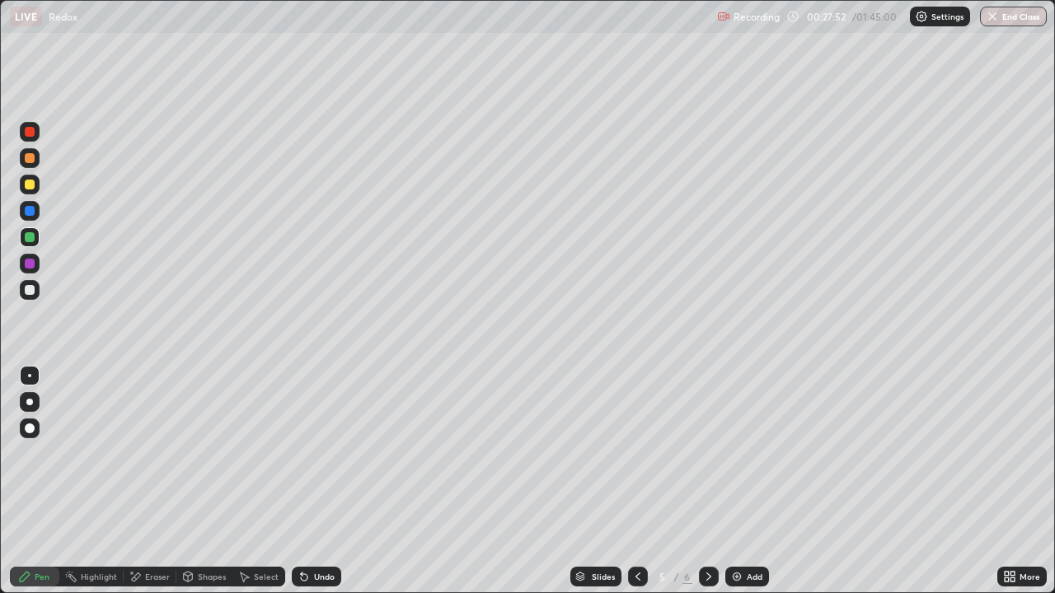
click at [28, 293] on div at bounding box center [30, 290] width 10 height 10
click at [34, 185] on div at bounding box center [30, 185] width 10 height 10
click at [304, 481] on icon at bounding box center [304, 577] width 7 height 7
click at [304, 481] on icon at bounding box center [304, 576] width 13 height 13
click at [33, 177] on div at bounding box center [30, 185] width 20 height 20
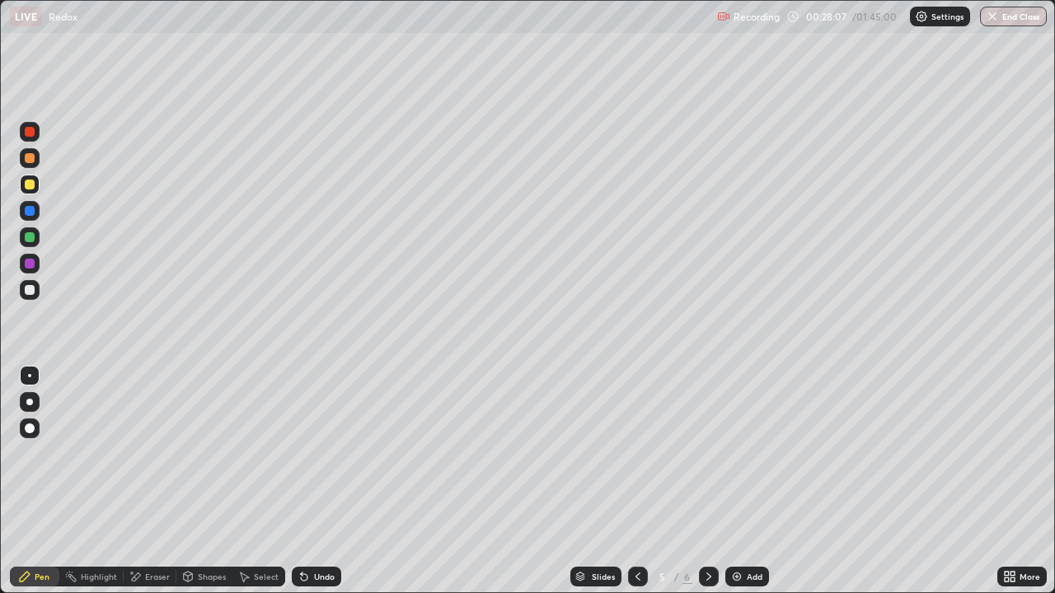
click at [311, 481] on div "Undo" at bounding box center [313, 576] width 56 height 33
click at [319, 481] on div "Undo" at bounding box center [316, 577] width 49 height 20
click at [197, 481] on div "Shapes" at bounding box center [204, 576] width 56 height 33
click at [163, 481] on div "Eraser" at bounding box center [157, 577] width 25 height 8
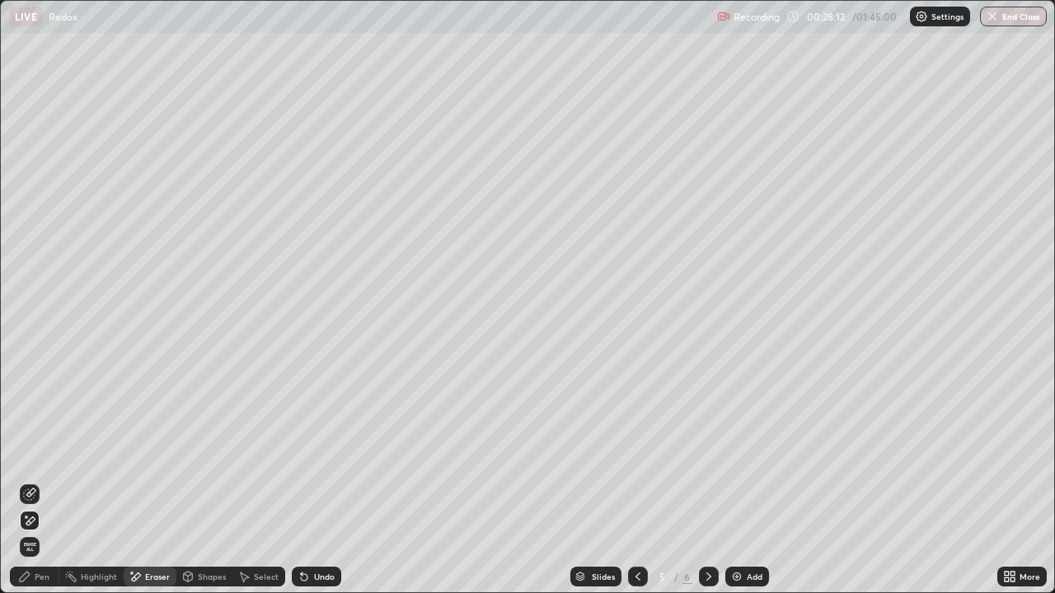
click at [35, 481] on div "Pen" at bounding box center [42, 577] width 15 height 8
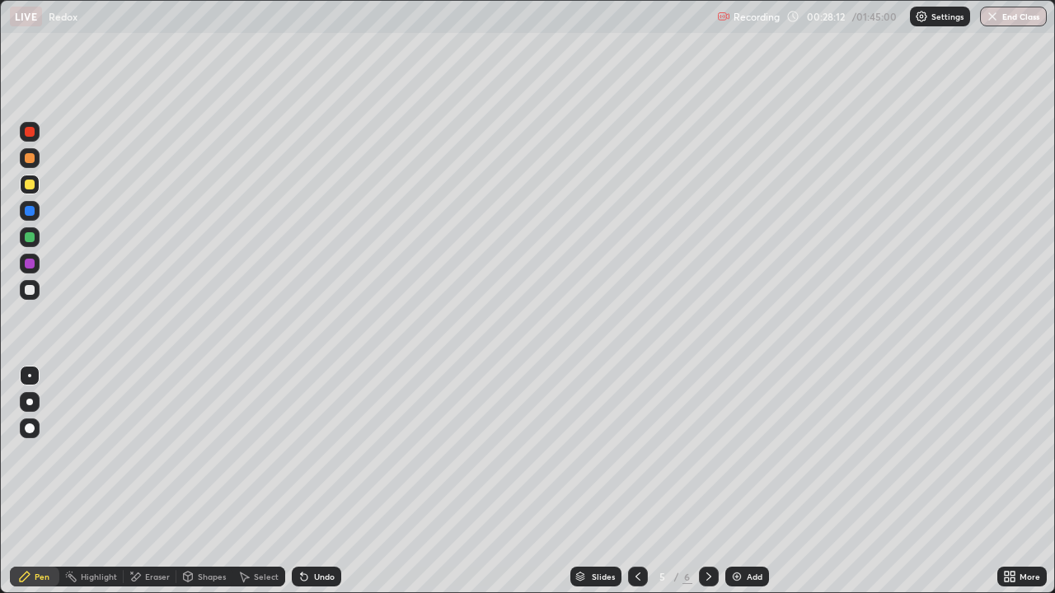
click at [36, 298] on div at bounding box center [30, 290] width 20 height 20
click at [21, 175] on div at bounding box center [30, 184] width 20 height 26
click at [22, 151] on div at bounding box center [30, 158] width 20 height 20
click at [36, 183] on div at bounding box center [30, 185] width 20 height 20
click at [141, 481] on div "Eraser" at bounding box center [150, 577] width 53 height 20
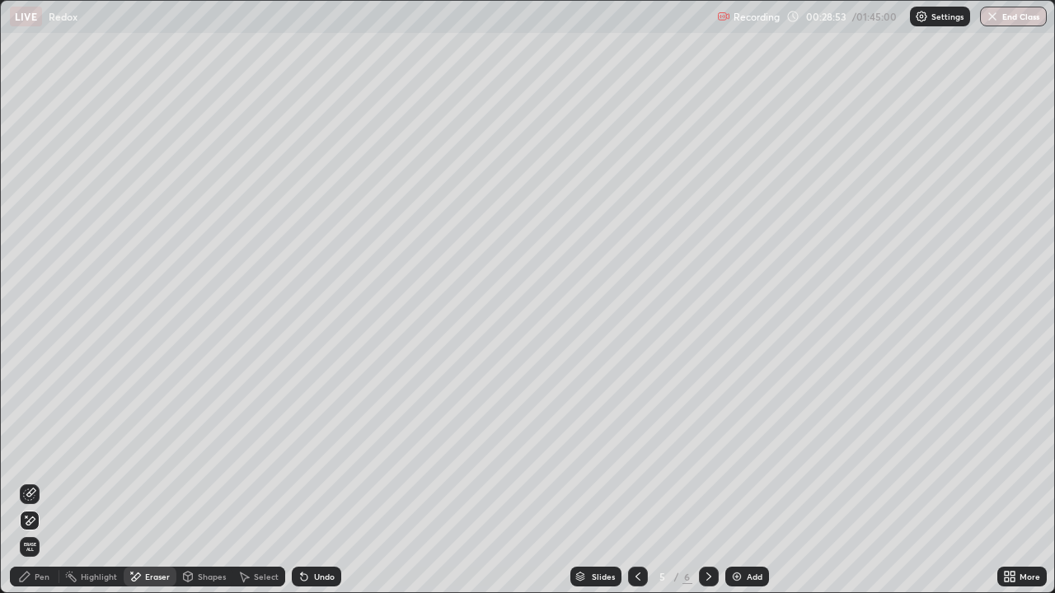
click at [35, 481] on div "Pen" at bounding box center [42, 577] width 15 height 8
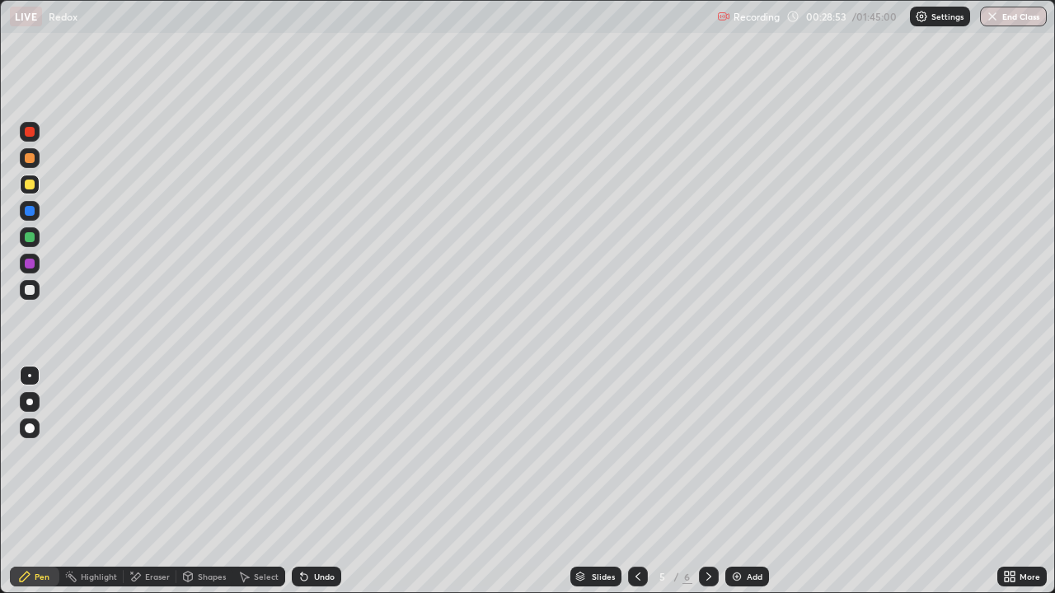
click at [38, 285] on div at bounding box center [30, 290] width 20 height 20
click at [33, 266] on div at bounding box center [30, 264] width 10 height 10
click at [33, 237] on div at bounding box center [30, 237] width 10 height 10
click at [31, 217] on div at bounding box center [30, 211] width 20 height 20
click at [30, 183] on div at bounding box center [30, 185] width 10 height 10
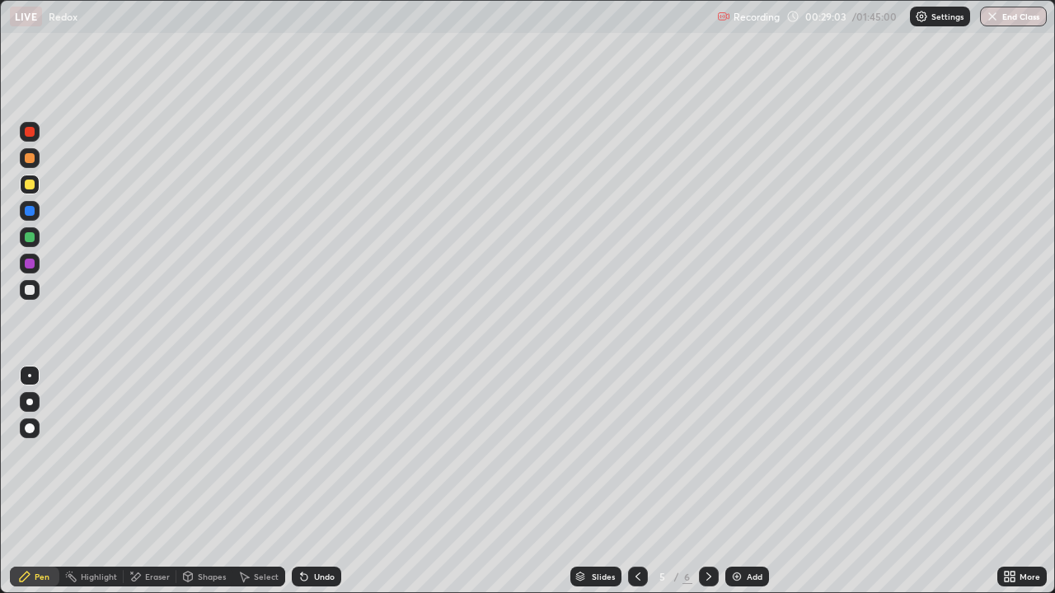
click at [702, 481] on icon at bounding box center [708, 576] width 13 height 13
click at [631, 481] on icon at bounding box center [637, 576] width 13 height 13
click at [637, 481] on icon at bounding box center [637, 576] width 13 height 13
click at [152, 481] on div "Eraser" at bounding box center [157, 577] width 25 height 8
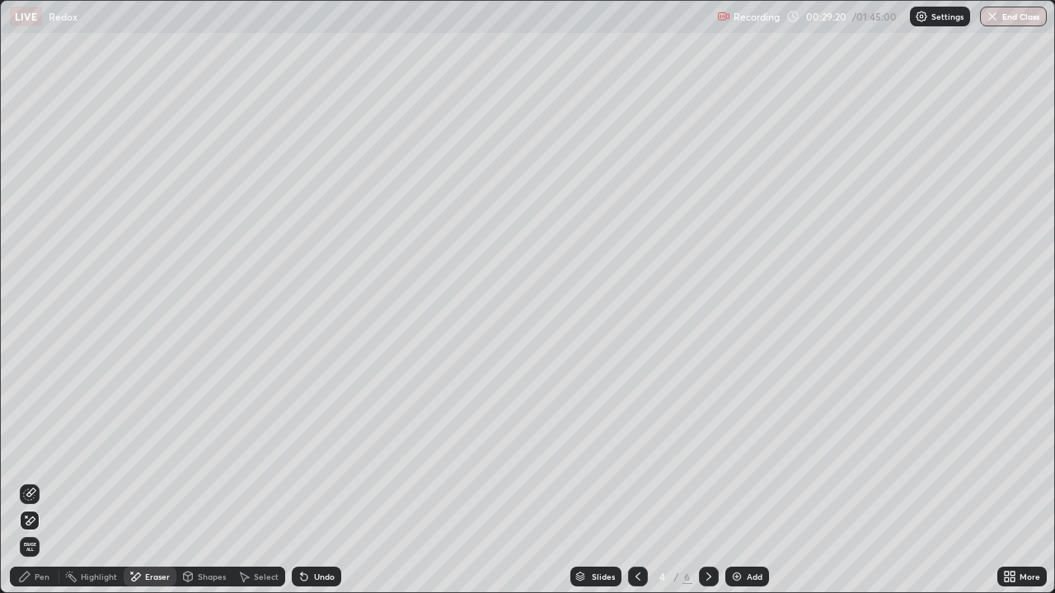
click at [30, 481] on div "Pen" at bounding box center [34, 577] width 49 height 20
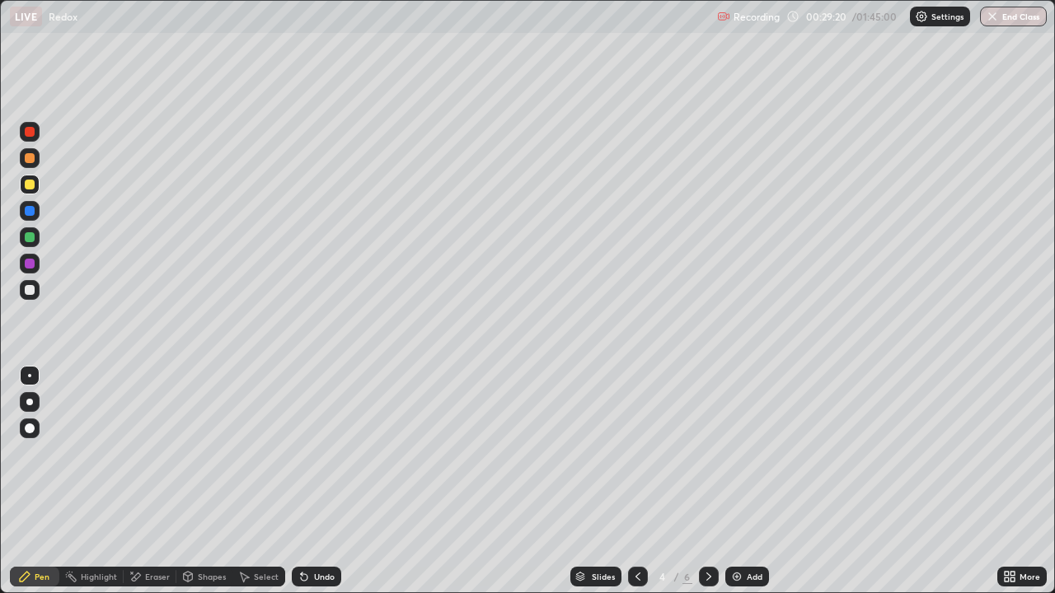
click at [28, 225] on div at bounding box center [30, 237] width 20 height 26
click at [28, 164] on div at bounding box center [30, 158] width 20 height 20
click at [700, 481] on div at bounding box center [709, 577] width 20 height 20
click at [707, 481] on icon at bounding box center [708, 577] width 5 height 8
click at [752, 481] on div "Add" at bounding box center [755, 577] width 16 height 8
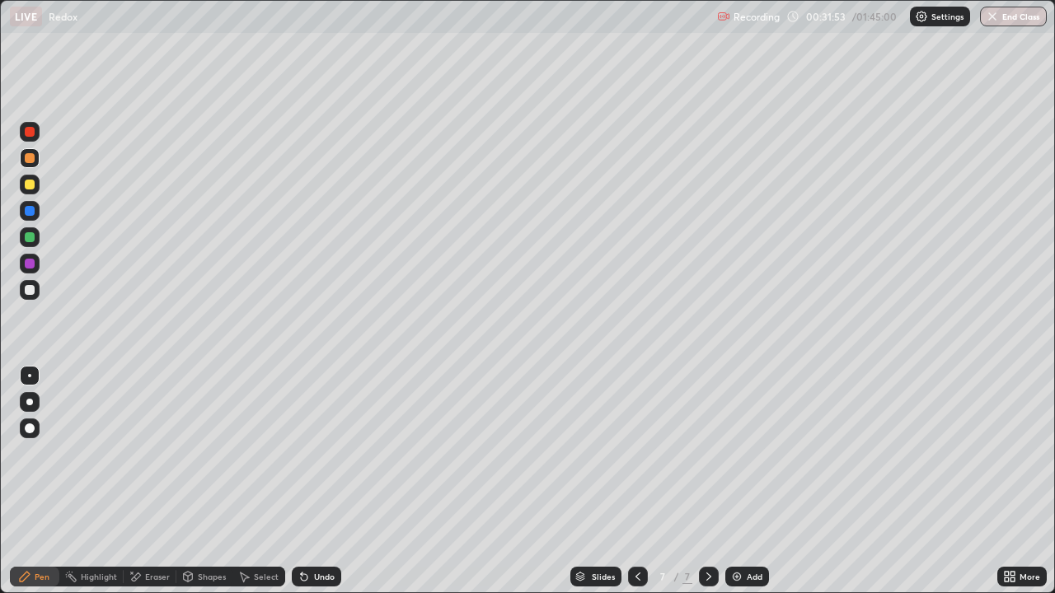
click at [30, 237] on div at bounding box center [30, 237] width 10 height 10
click at [31, 181] on div at bounding box center [30, 185] width 10 height 10
click at [35, 239] on div at bounding box center [30, 237] width 20 height 20
click at [31, 290] on div at bounding box center [30, 290] width 10 height 10
click at [33, 153] on div at bounding box center [30, 158] width 20 height 20
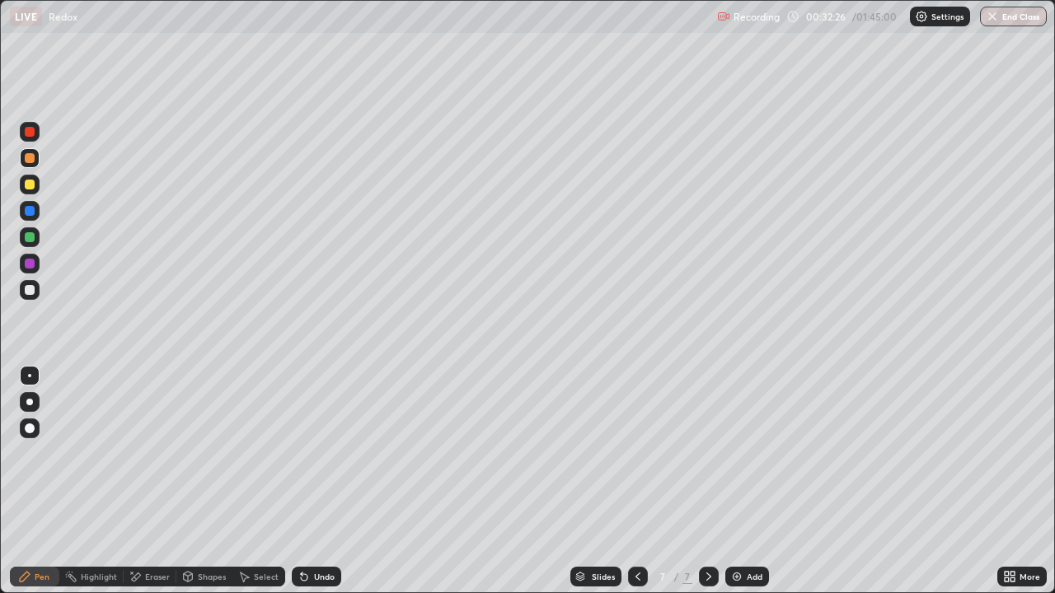
click at [28, 290] on div at bounding box center [30, 290] width 10 height 10
click at [30, 260] on div at bounding box center [30, 264] width 10 height 10
click at [28, 234] on div at bounding box center [30, 237] width 10 height 10
click at [27, 157] on div at bounding box center [30, 158] width 10 height 10
click at [29, 180] on div at bounding box center [30, 185] width 10 height 10
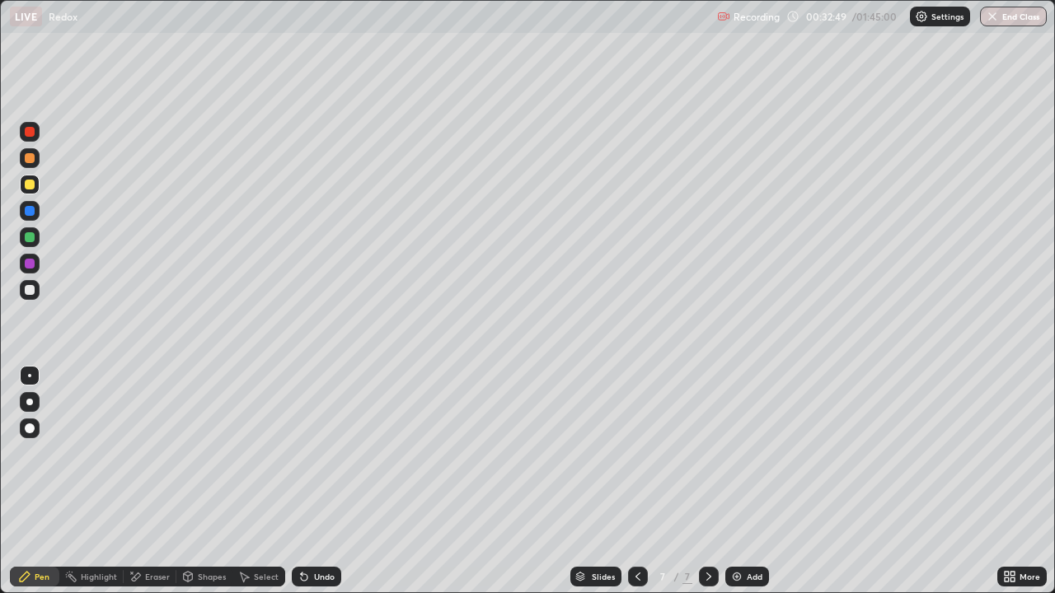
click at [30, 236] on div at bounding box center [30, 237] width 10 height 10
click at [30, 290] on div at bounding box center [30, 290] width 10 height 10
click at [32, 161] on div at bounding box center [30, 158] width 10 height 10
click at [35, 130] on div at bounding box center [30, 132] width 20 height 20
click at [34, 244] on div at bounding box center [30, 237] width 20 height 20
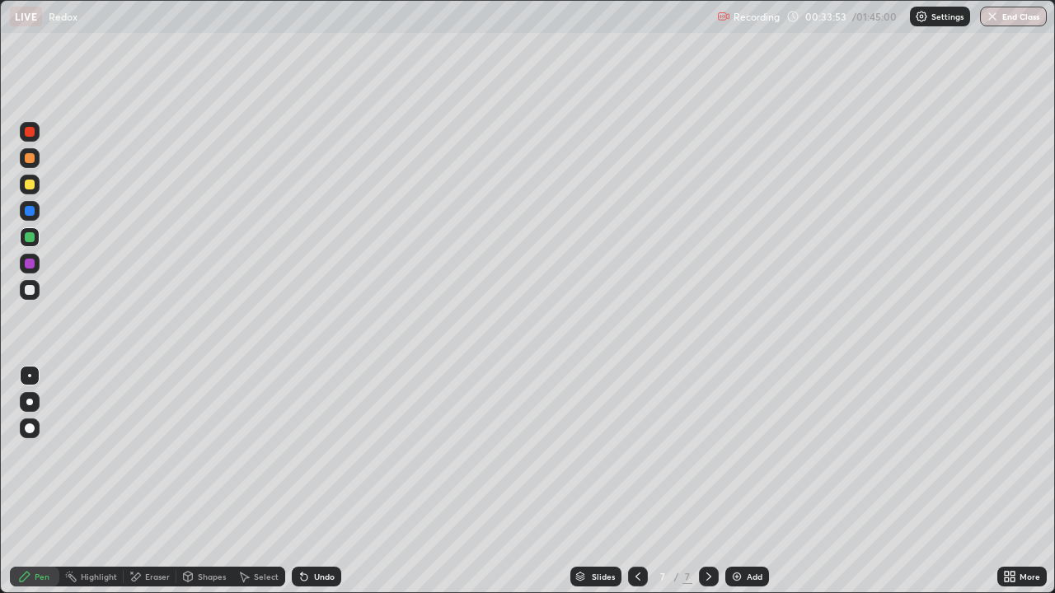
click at [27, 187] on div at bounding box center [30, 185] width 10 height 10
click at [30, 292] on div at bounding box center [30, 290] width 10 height 10
click at [743, 481] on div "Add" at bounding box center [747, 577] width 44 height 20
click at [28, 158] on div at bounding box center [30, 158] width 10 height 10
click at [23, 186] on div at bounding box center [30, 185] width 20 height 20
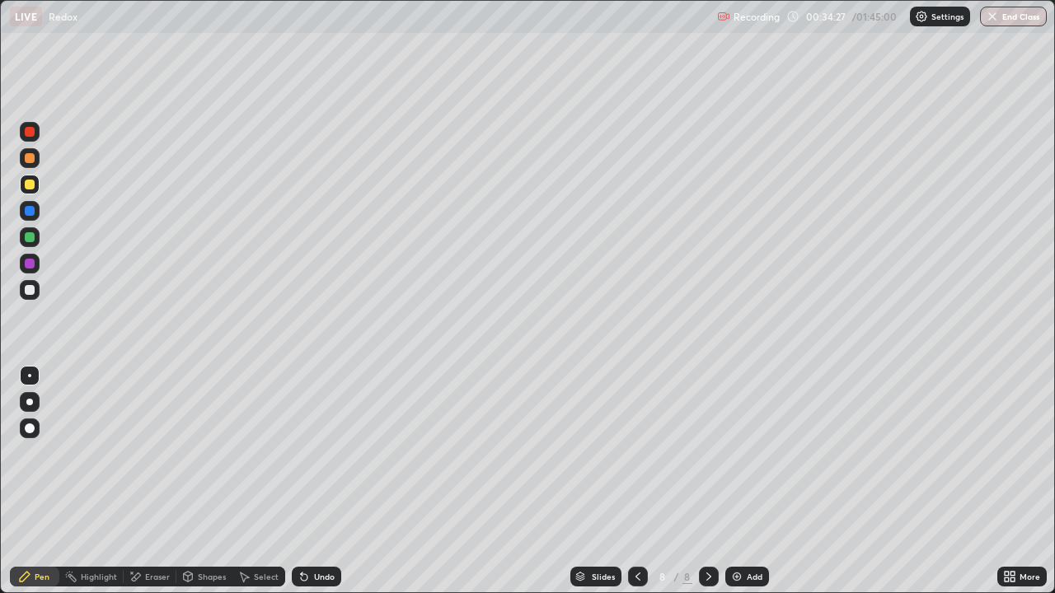
click at [31, 212] on div at bounding box center [30, 211] width 10 height 10
click at [26, 289] on div at bounding box center [30, 290] width 10 height 10
click at [31, 234] on div at bounding box center [30, 237] width 10 height 10
click at [30, 157] on div at bounding box center [30, 158] width 10 height 10
click at [30, 132] on div at bounding box center [30, 132] width 10 height 10
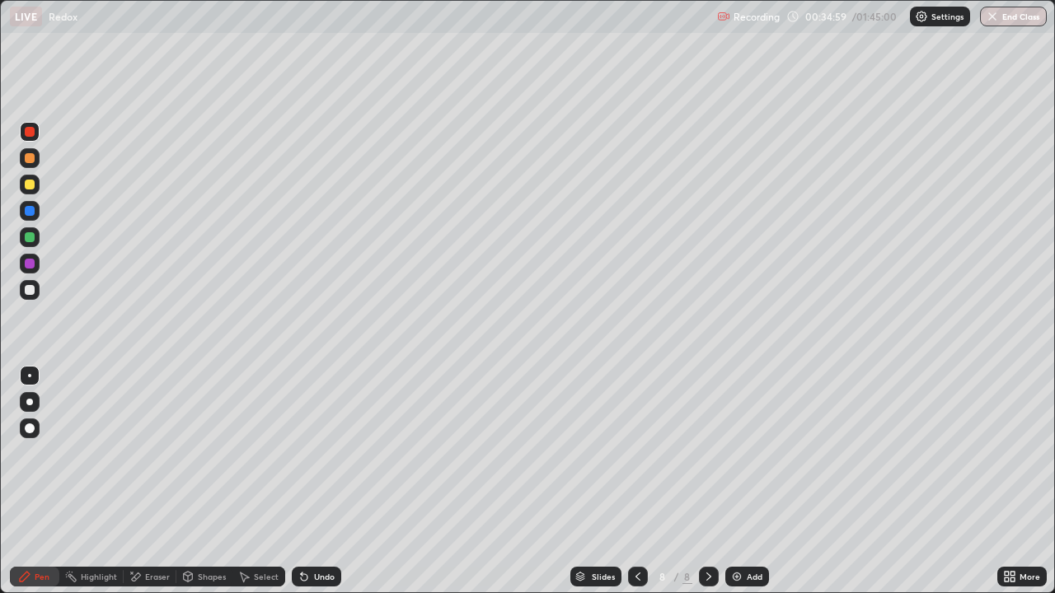
click at [29, 299] on div at bounding box center [30, 290] width 20 height 20
click at [28, 237] on div at bounding box center [30, 237] width 10 height 10
click at [160, 481] on div "Eraser" at bounding box center [150, 577] width 53 height 20
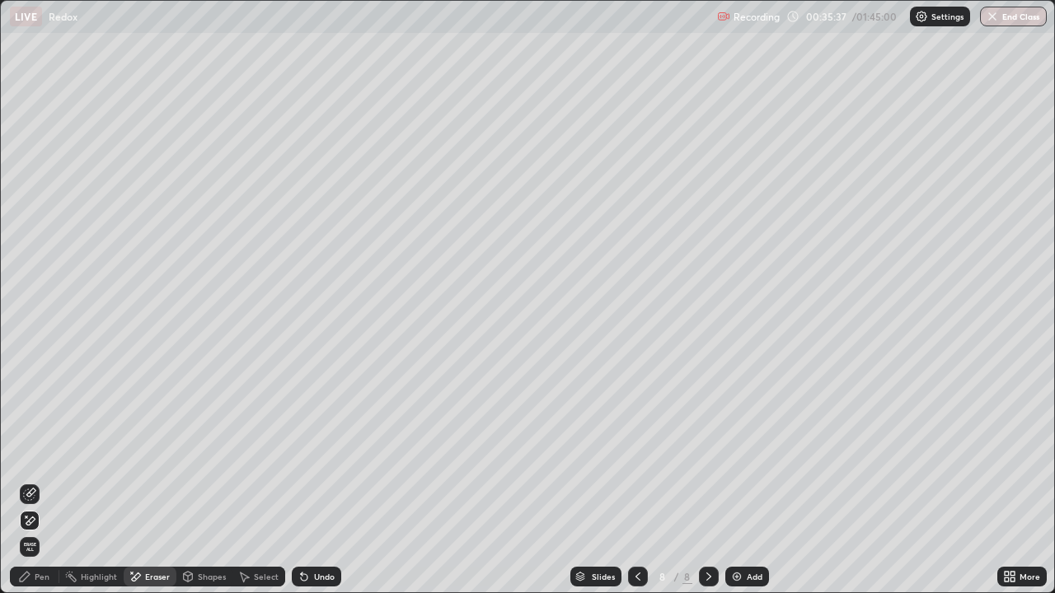
click at [51, 481] on div "Pen" at bounding box center [34, 577] width 49 height 20
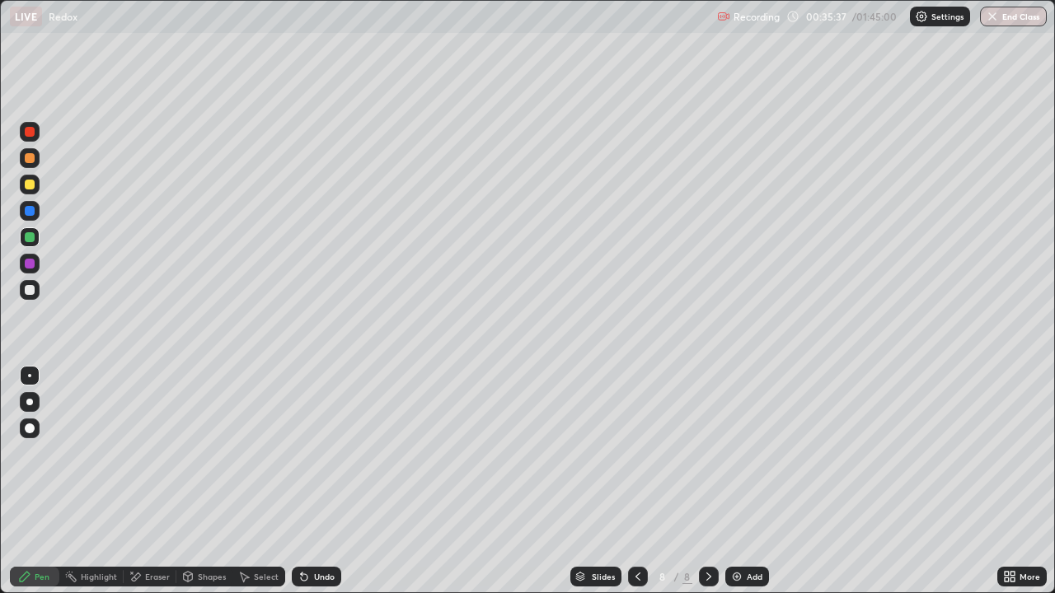
click at [27, 285] on div at bounding box center [30, 290] width 10 height 10
click at [26, 244] on div at bounding box center [30, 237] width 20 height 20
click at [21, 180] on div at bounding box center [30, 185] width 20 height 20
click at [310, 481] on div "Undo" at bounding box center [316, 577] width 49 height 20
click at [20, 234] on div at bounding box center [30, 237] width 20 height 20
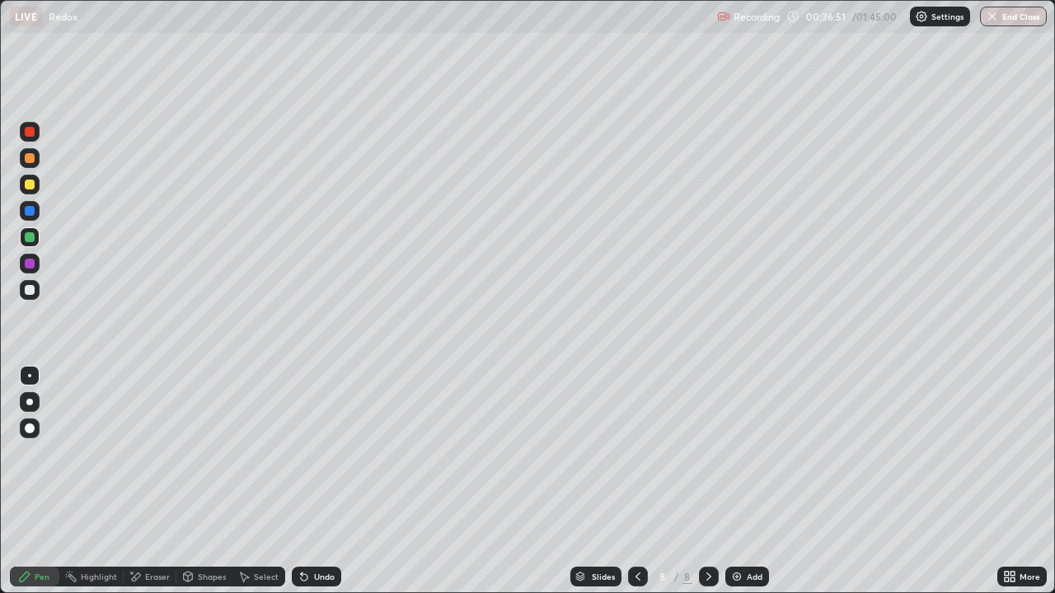
click at [151, 481] on div "Eraser" at bounding box center [150, 577] width 53 height 20
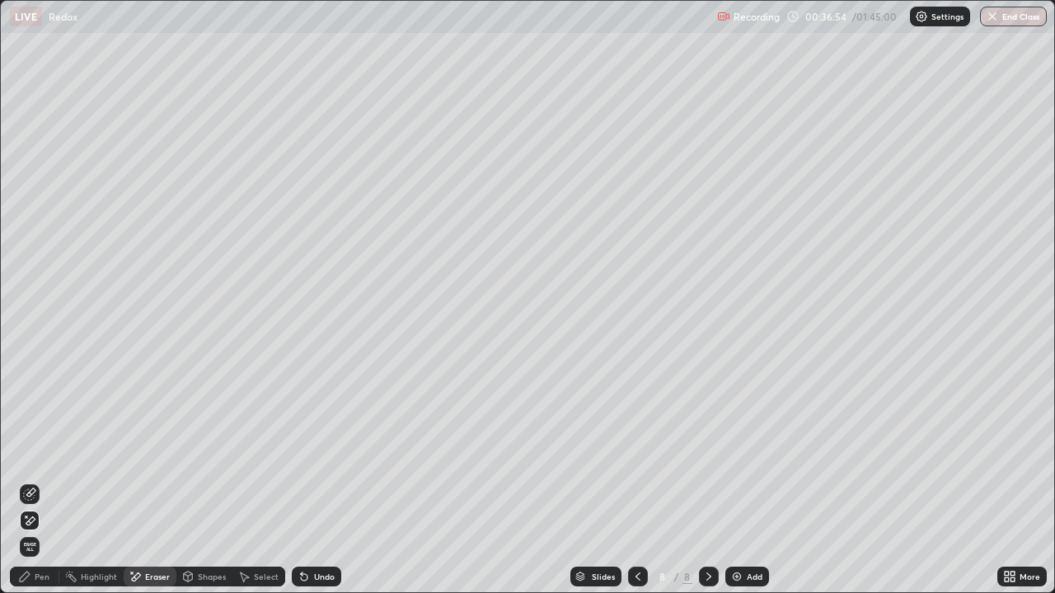
click at [49, 481] on div "Pen" at bounding box center [42, 577] width 15 height 8
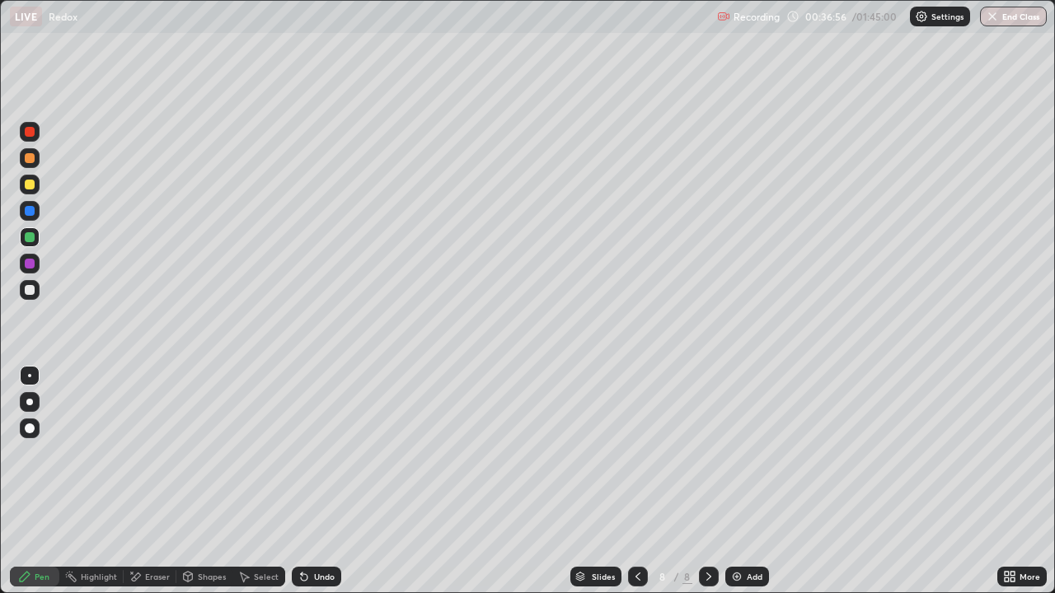
click at [20, 167] on div at bounding box center [30, 158] width 20 height 26
click at [30, 237] on div at bounding box center [30, 237] width 10 height 10
click at [30, 193] on div at bounding box center [30, 185] width 20 height 20
click at [749, 481] on div "Add" at bounding box center [755, 577] width 16 height 8
click at [30, 237] on div at bounding box center [30, 237] width 10 height 10
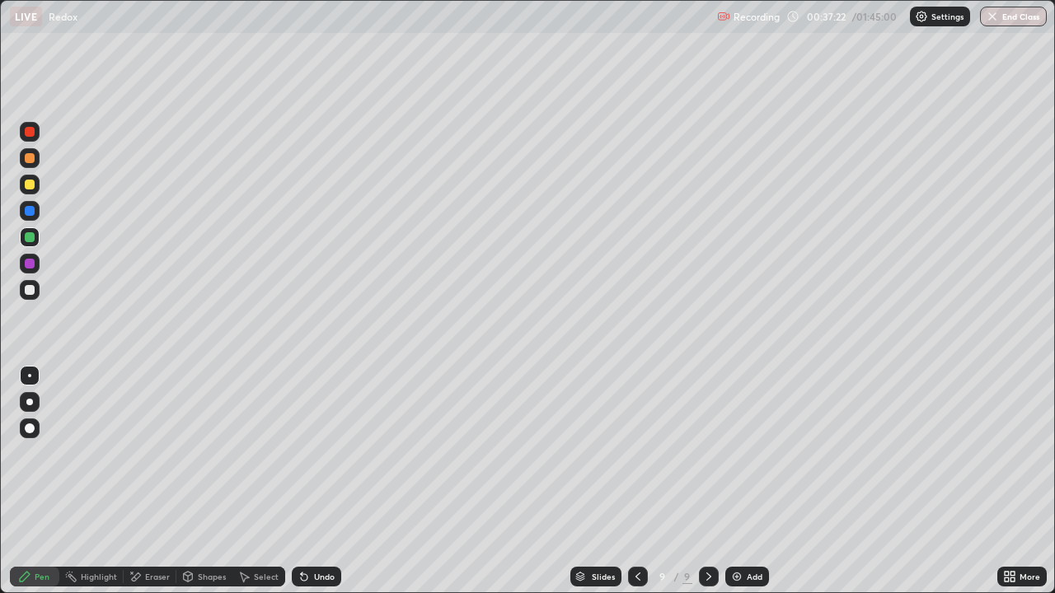
click at [36, 153] on div at bounding box center [30, 158] width 20 height 20
click at [21, 204] on div at bounding box center [30, 211] width 20 height 20
click at [26, 164] on div at bounding box center [30, 158] width 20 height 20
click at [29, 292] on div at bounding box center [30, 290] width 10 height 10
click at [260, 481] on div "Select" at bounding box center [258, 577] width 53 height 20
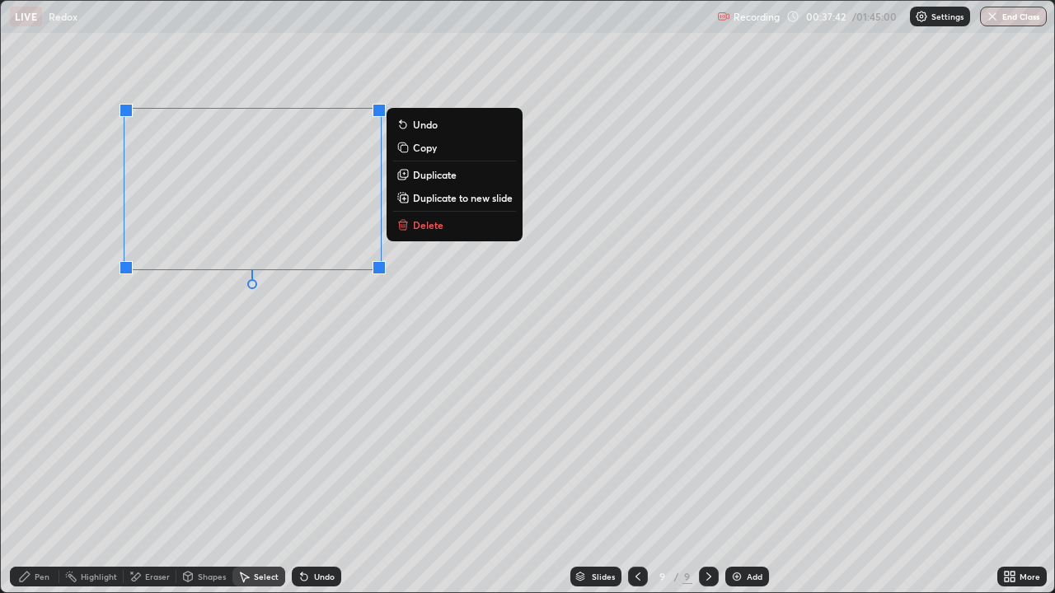
click at [42, 481] on div "Pen" at bounding box center [42, 577] width 15 height 8
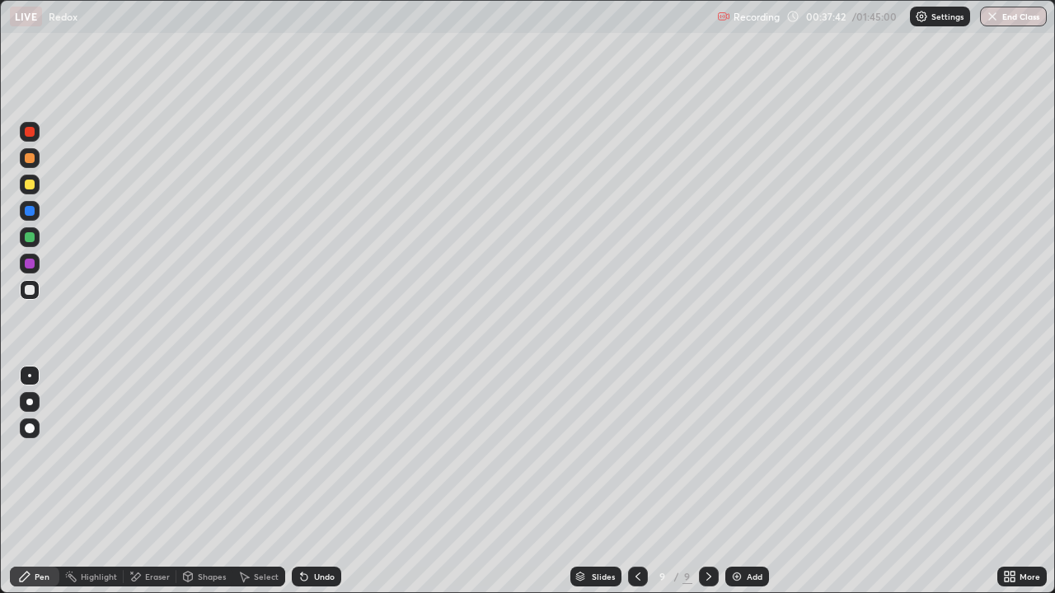
click at [34, 237] on div at bounding box center [30, 237] width 10 height 10
click at [29, 189] on div at bounding box center [30, 185] width 10 height 10
click at [28, 299] on div at bounding box center [30, 290] width 20 height 20
click at [21, 246] on div at bounding box center [30, 237] width 20 height 26
click at [30, 193] on div at bounding box center [30, 185] width 20 height 20
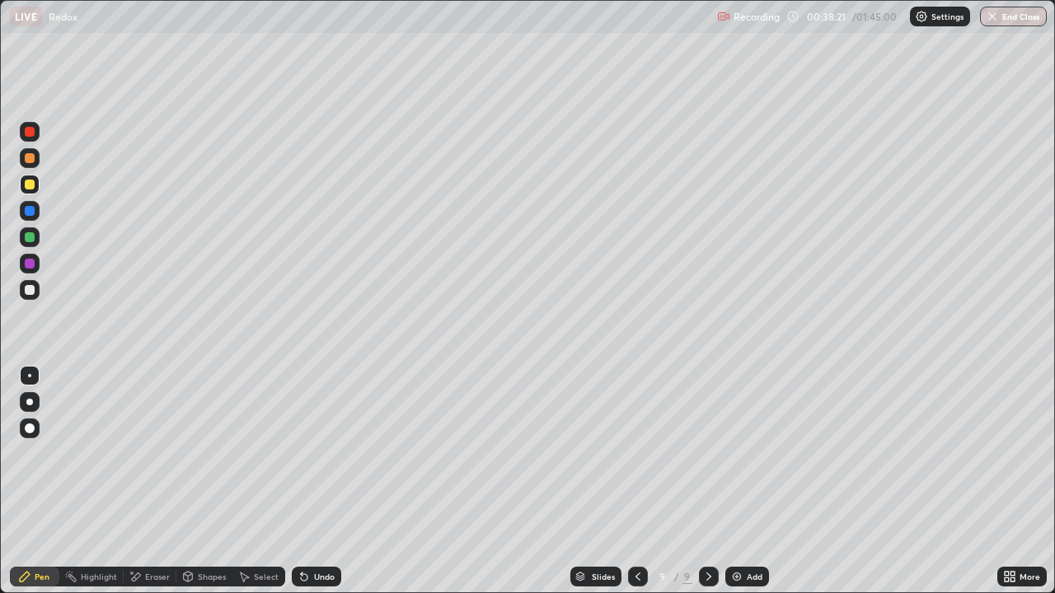
click at [29, 245] on div at bounding box center [30, 237] width 20 height 20
click at [36, 285] on div at bounding box center [30, 290] width 20 height 20
click at [636, 481] on icon at bounding box center [637, 576] width 13 height 13
click at [632, 481] on icon at bounding box center [637, 576] width 13 height 13
click at [35, 210] on div at bounding box center [30, 211] width 20 height 20
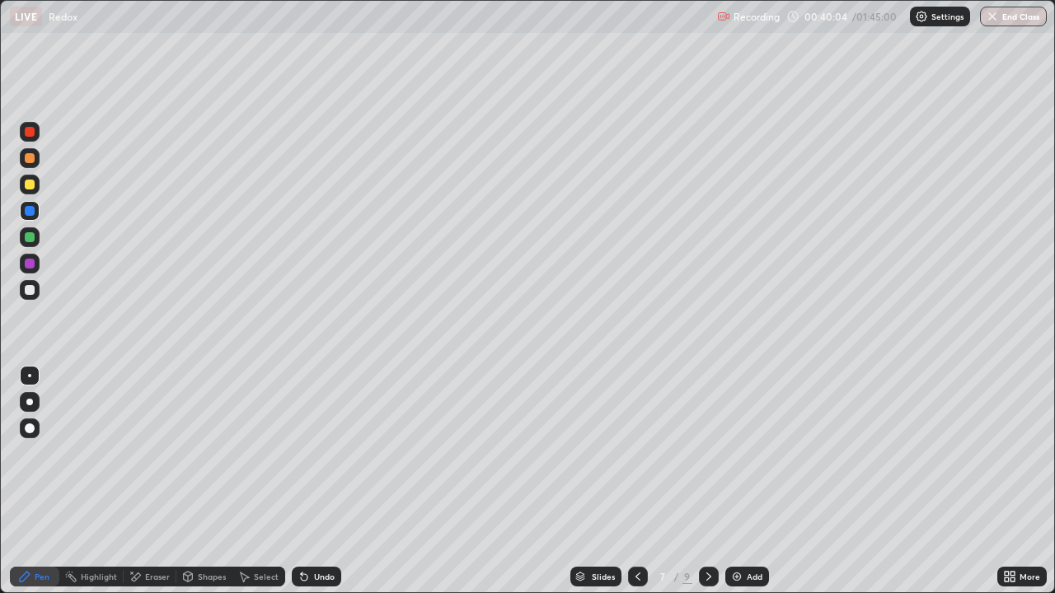
click at [32, 191] on div at bounding box center [30, 185] width 20 height 20
click at [39, 239] on div at bounding box center [30, 237] width 20 height 20
click at [34, 212] on div at bounding box center [30, 211] width 10 height 10
click at [709, 481] on icon at bounding box center [708, 576] width 13 height 13
click at [26, 166] on div at bounding box center [30, 158] width 20 height 20
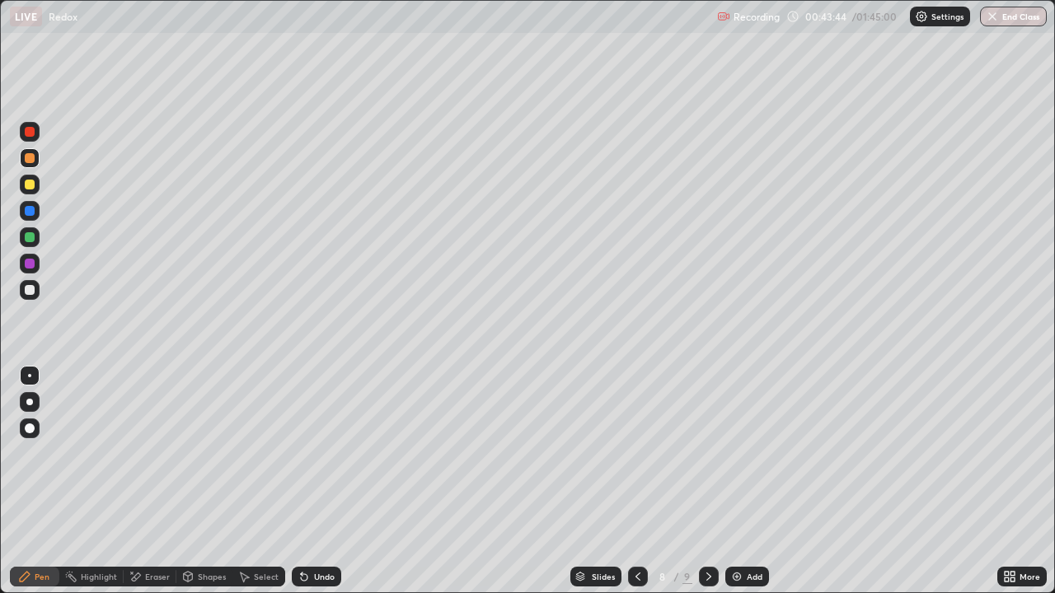
click at [715, 481] on div at bounding box center [709, 577] width 20 height 20
click at [35, 190] on div at bounding box center [30, 185] width 20 height 20
click at [21, 292] on div at bounding box center [30, 290] width 20 height 20
click at [29, 187] on div at bounding box center [30, 185] width 10 height 10
click at [30, 157] on div at bounding box center [30, 158] width 10 height 10
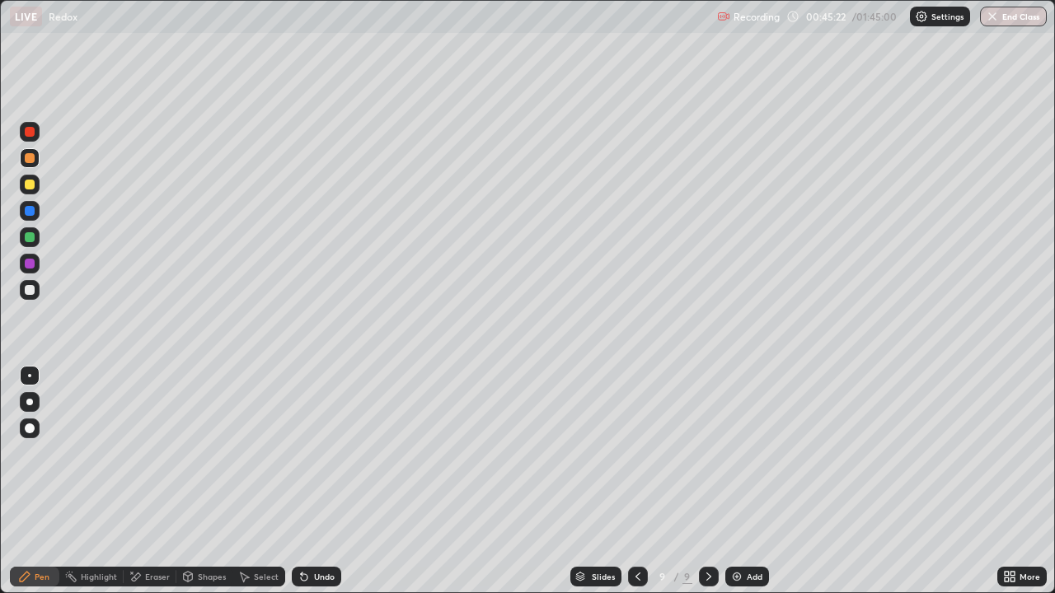
click at [739, 481] on div "Add" at bounding box center [747, 577] width 44 height 20
click at [38, 239] on div at bounding box center [30, 237] width 20 height 20
click at [31, 270] on div at bounding box center [30, 264] width 20 height 20
click at [31, 296] on div at bounding box center [30, 290] width 20 height 20
click at [243, 481] on div "Select" at bounding box center [258, 577] width 53 height 20
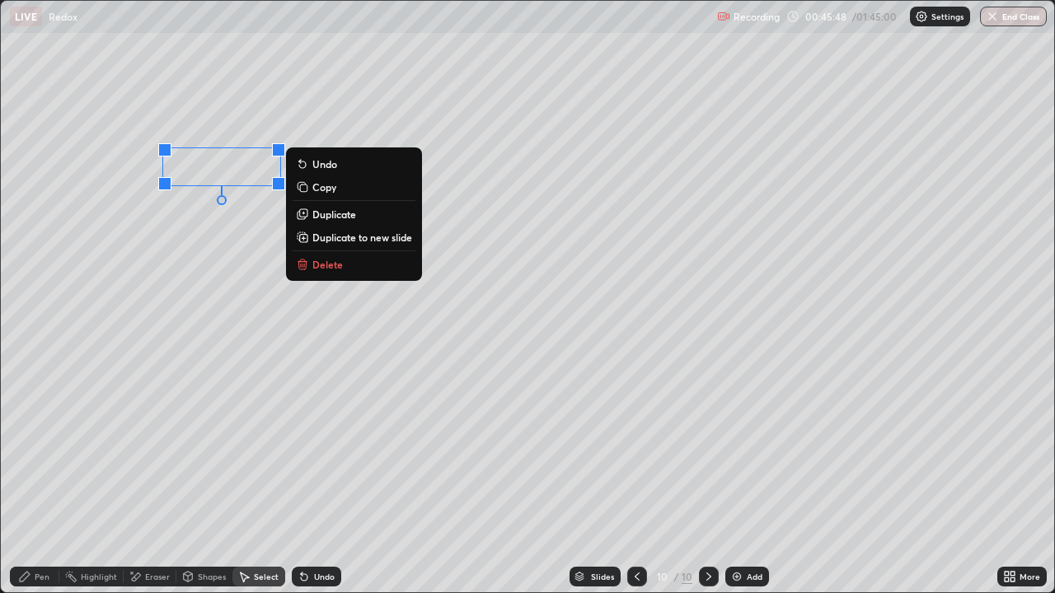
click at [322, 217] on p "Duplicate" at bounding box center [334, 214] width 44 height 13
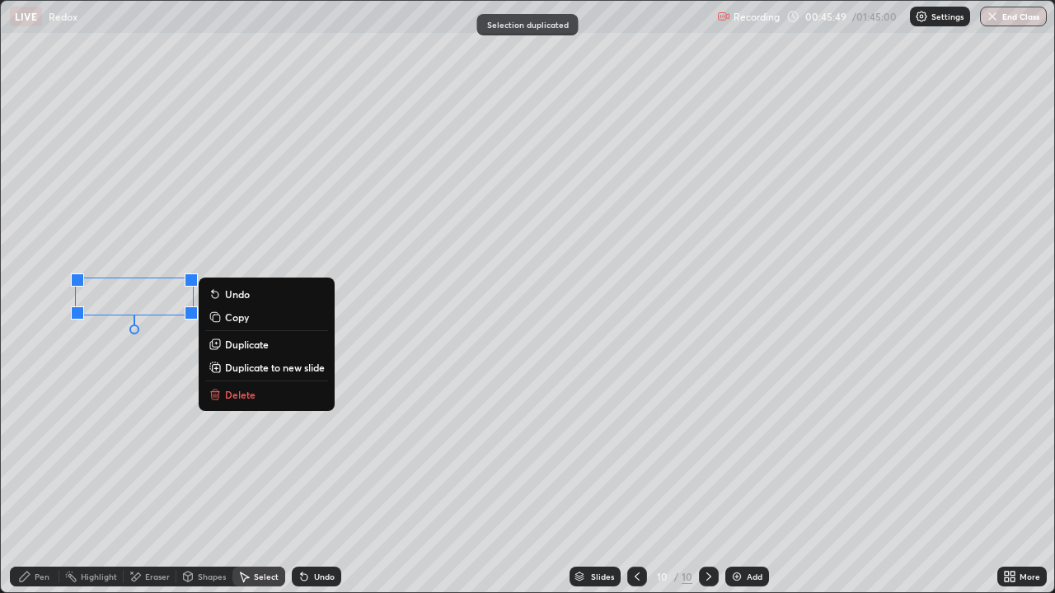
click at [34, 481] on div "Pen" at bounding box center [34, 577] width 49 height 20
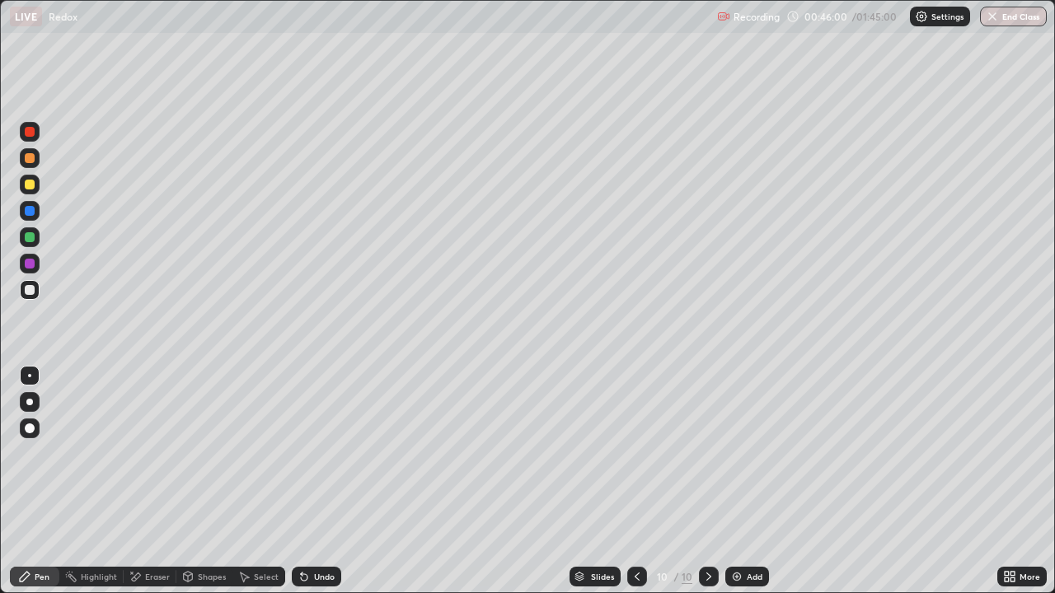
click at [251, 481] on div "Select" at bounding box center [258, 577] width 53 height 20
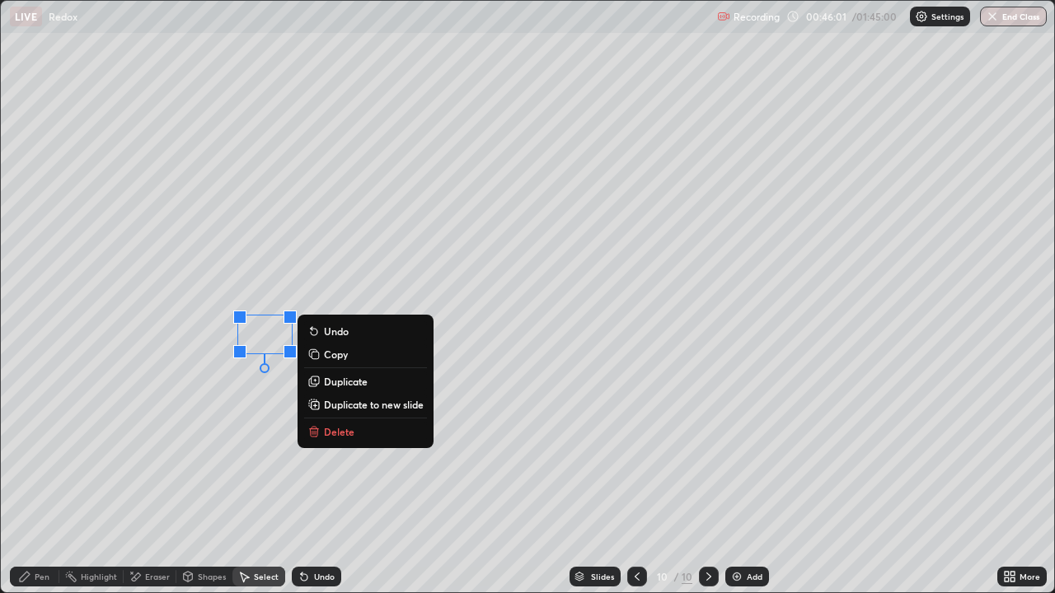
click at [332, 383] on p "Duplicate" at bounding box center [346, 381] width 44 height 13
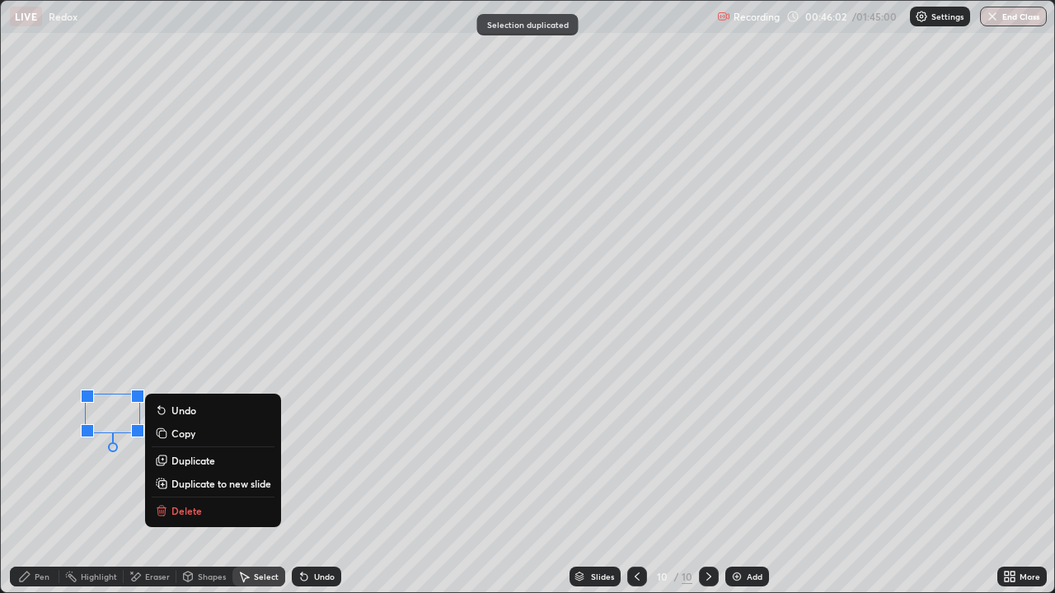
click at [27, 481] on icon at bounding box center [24, 576] width 13 height 13
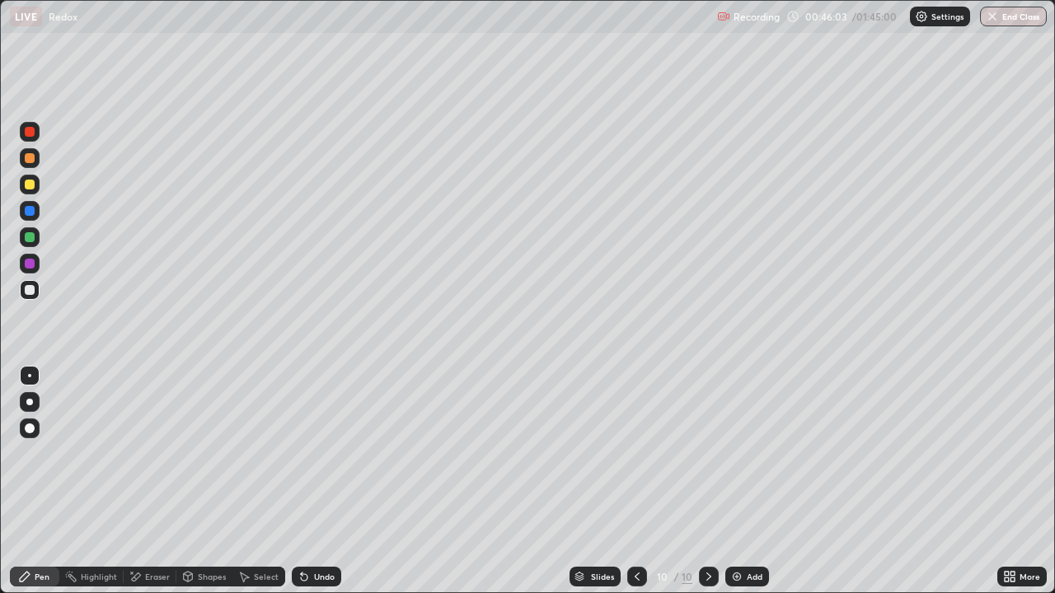
click at [30, 237] on div at bounding box center [30, 237] width 10 height 10
click at [27, 160] on div at bounding box center [30, 158] width 10 height 10
click at [30, 177] on div at bounding box center [30, 185] width 20 height 20
click at [28, 180] on div at bounding box center [30, 185] width 10 height 10
click at [30, 243] on div at bounding box center [30, 237] width 20 height 20
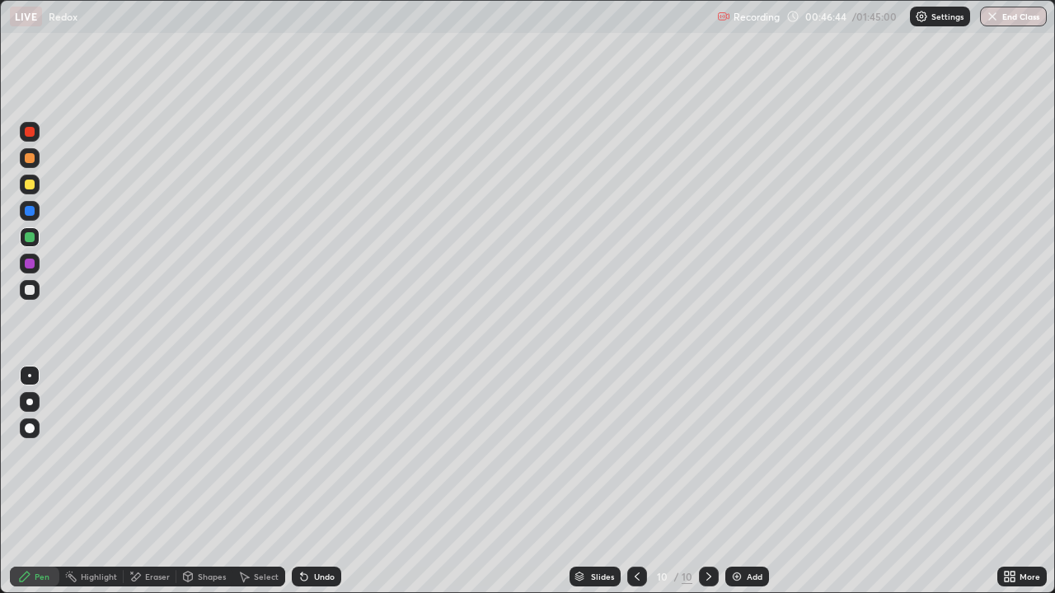
click at [158, 481] on div "Eraser" at bounding box center [157, 577] width 25 height 8
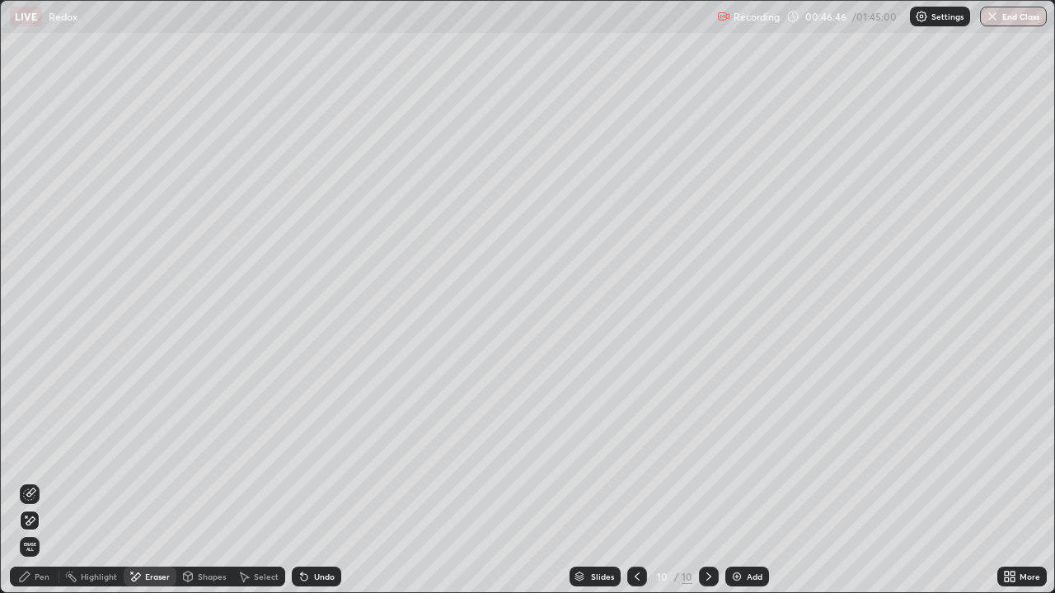
click at [40, 481] on div "Pen" at bounding box center [34, 577] width 49 height 20
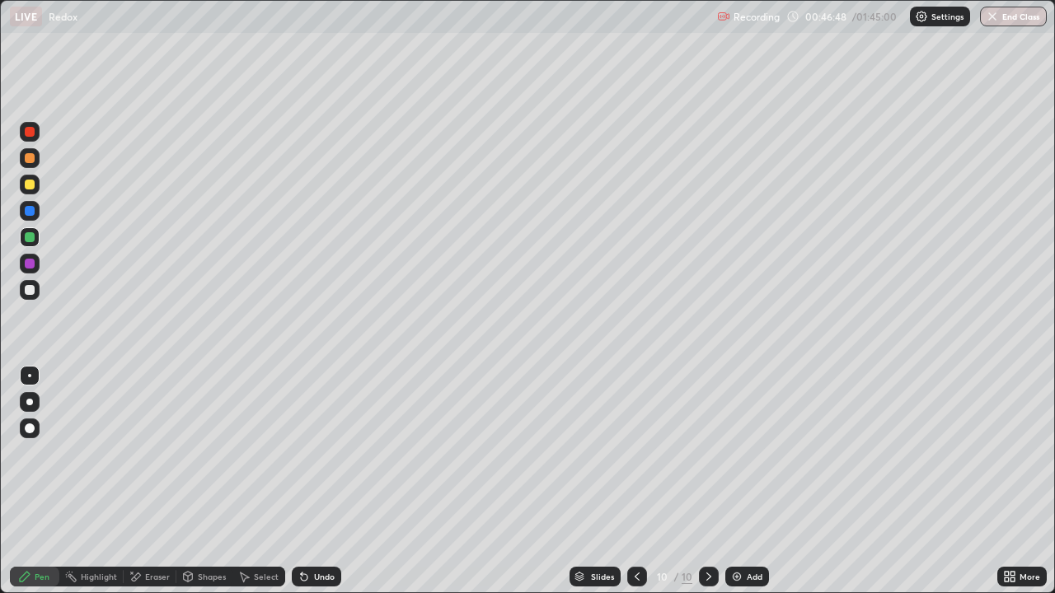
click at [21, 190] on div at bounding box center [30, 185] width 20 height 20
click at [326, 481] on div "Undo" at bounding box center [316, 577] width 49 height 20
click at [322, 481] on div "Undo" at bounding box center [324, 577] width 21 height 8
click at [328, 481] on div "Undo" at bounding box center [324, 577] width 21 height 8
click at [330, 481] on div "Undo" at bounding box center [316, 577] width 49 height 20
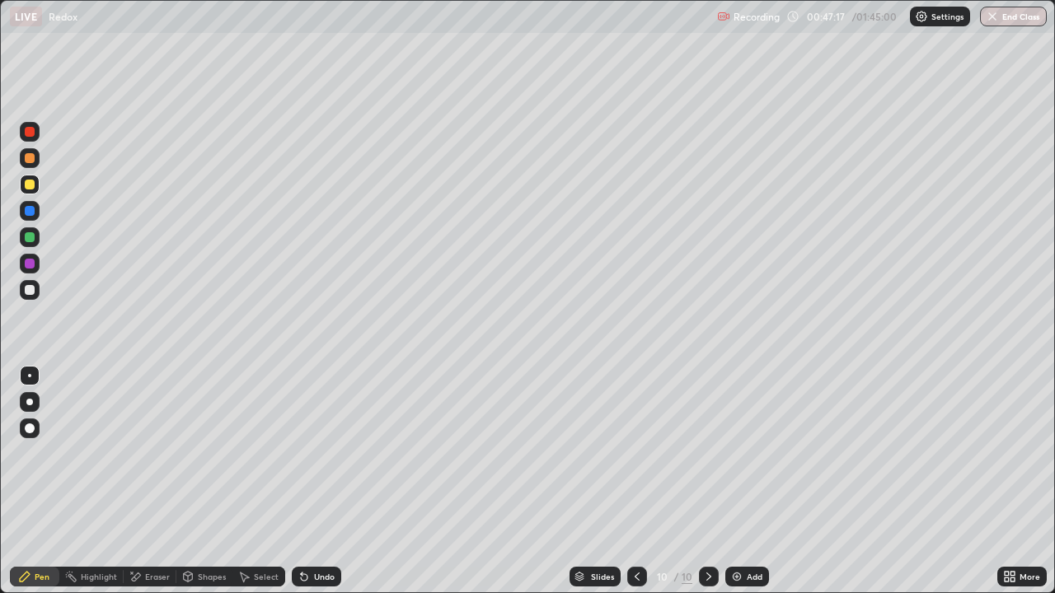
click at [269, 481] on div "Select" at bounding box center [266, 577] width 25 height 8
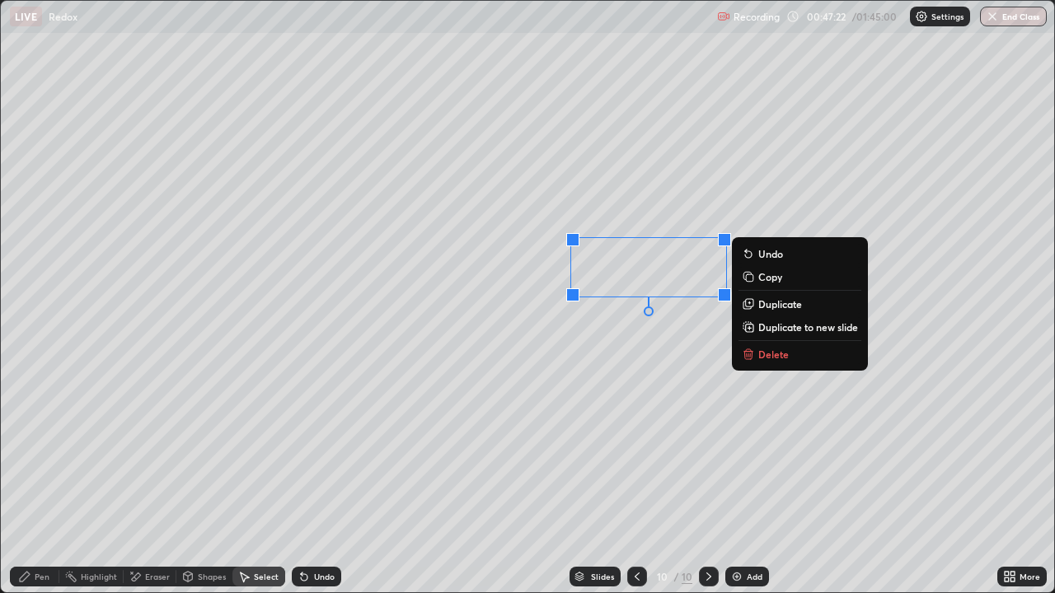
click at [771, 307] on p "Duplicate" at bounding box center [780, 304] width 44 height 13
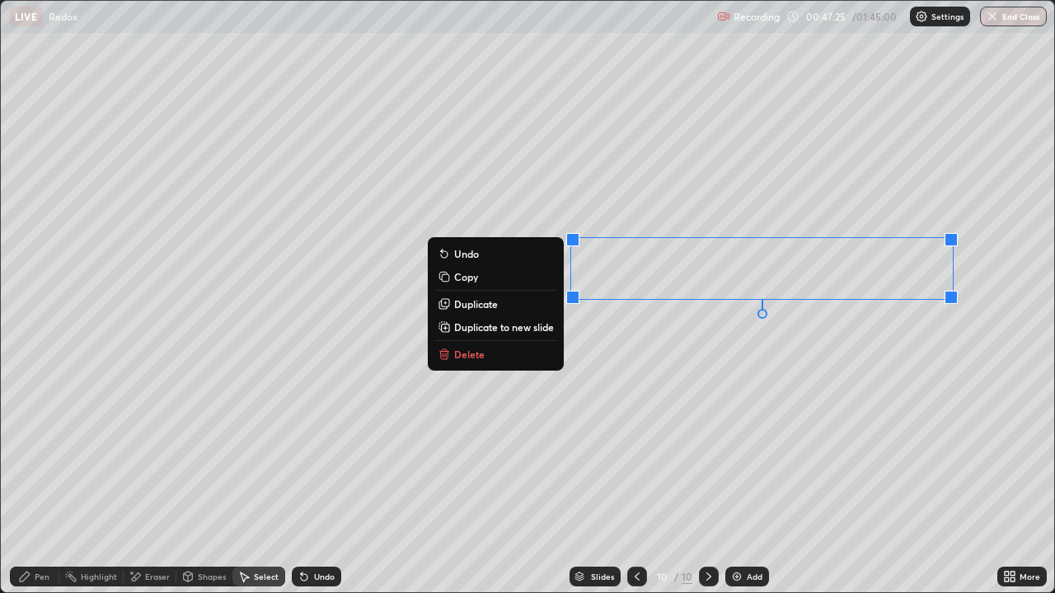
click at [486, 310] on p "Duplicate" at bounding box center [476, 304] width 44 height 13
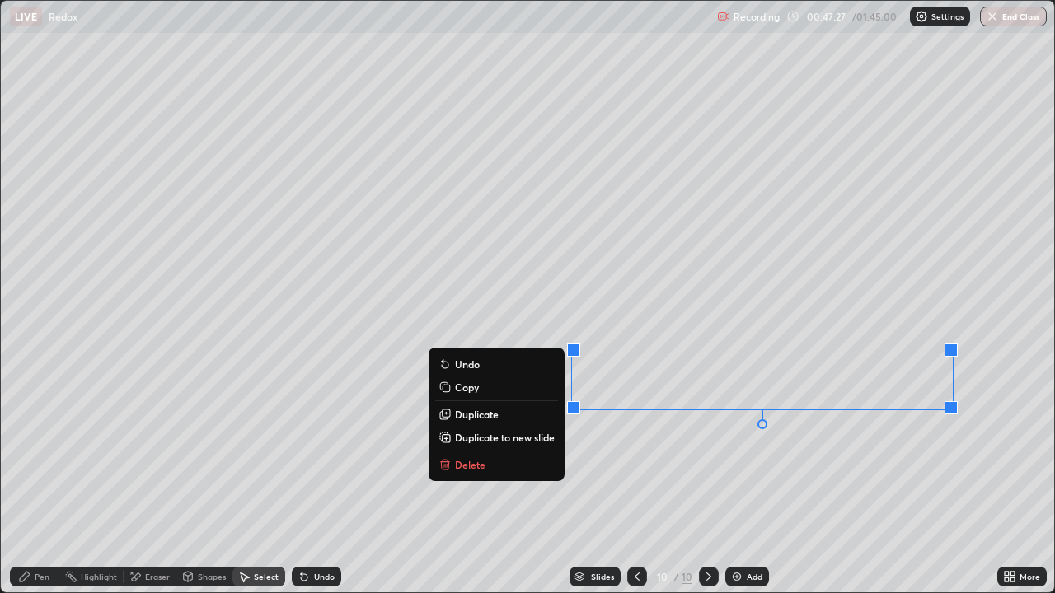
click at [43, 481] on div "Pen" at bounding box center [42, 577] width 15 height 8
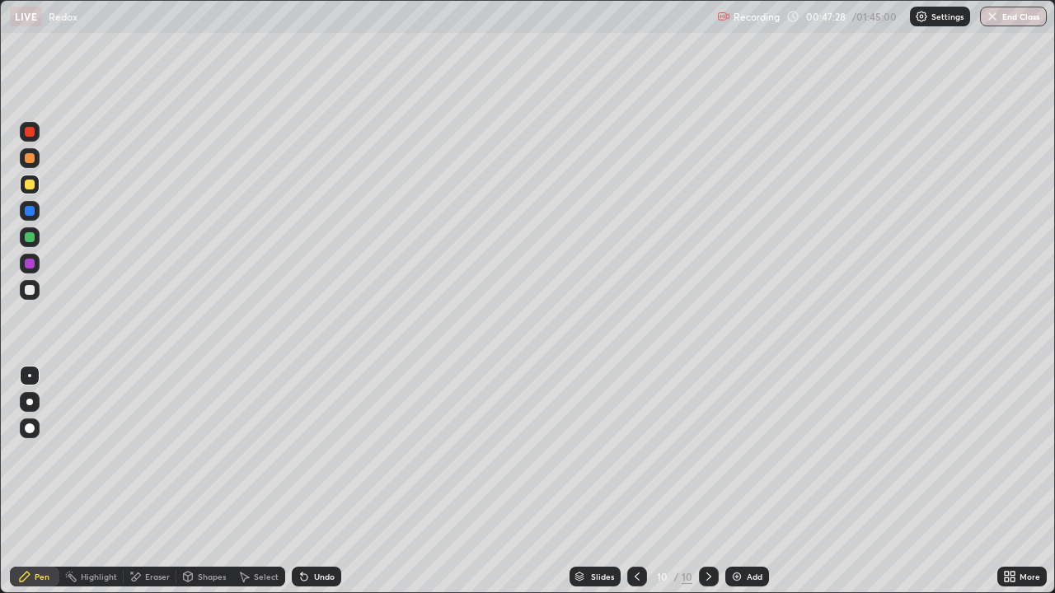
click at [36, 240] on div at bounding box center [30, 237] width 20 height 20
click at [28, 256] on div at bounding box center [30, 264] width 20 height 20
click at [30, 284] on div at bounding box center [30, 290] width 20 height 20
click at [29, 184] on div at bounding box center [30, 185] width 10 height 10
click at [29, 152] on div at bounding box center [30, 158] width 20 height 20
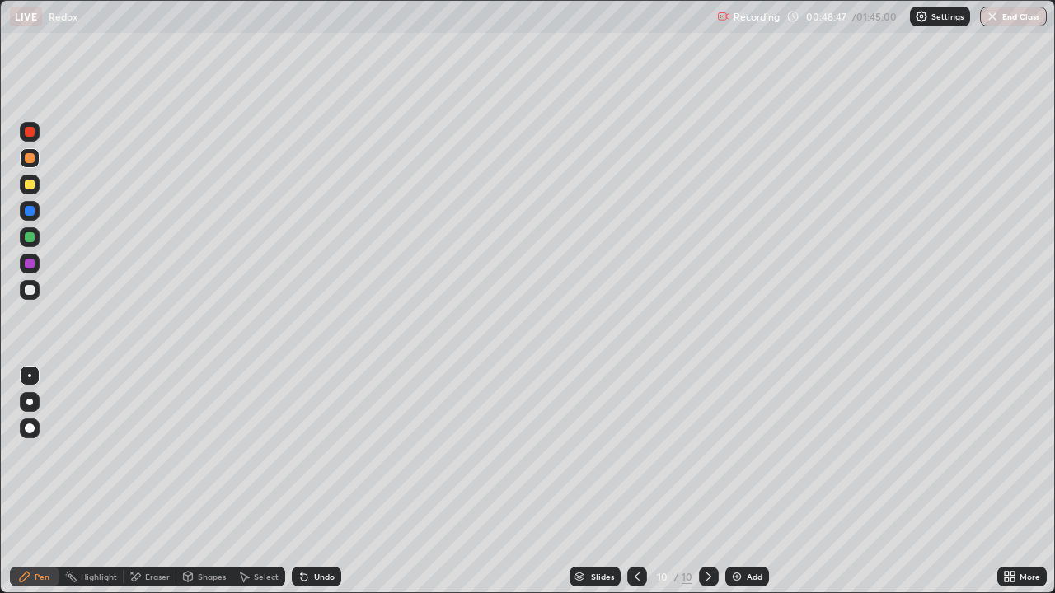
click at [26, 290] on div at bounding box center [30, 290] width 10 height 10
click at [28, 158] on div at bounding box center [30, 158] width 10 height 10
click at [736, 481] on img at bounding box center [736, 576] width 13 height 13
click at [35, 182] on div at bounding box center [30, 185] width 20 height 20
click at [23, 305] on div "Erase all" at bounding box center [30, 296] width 40 height 527
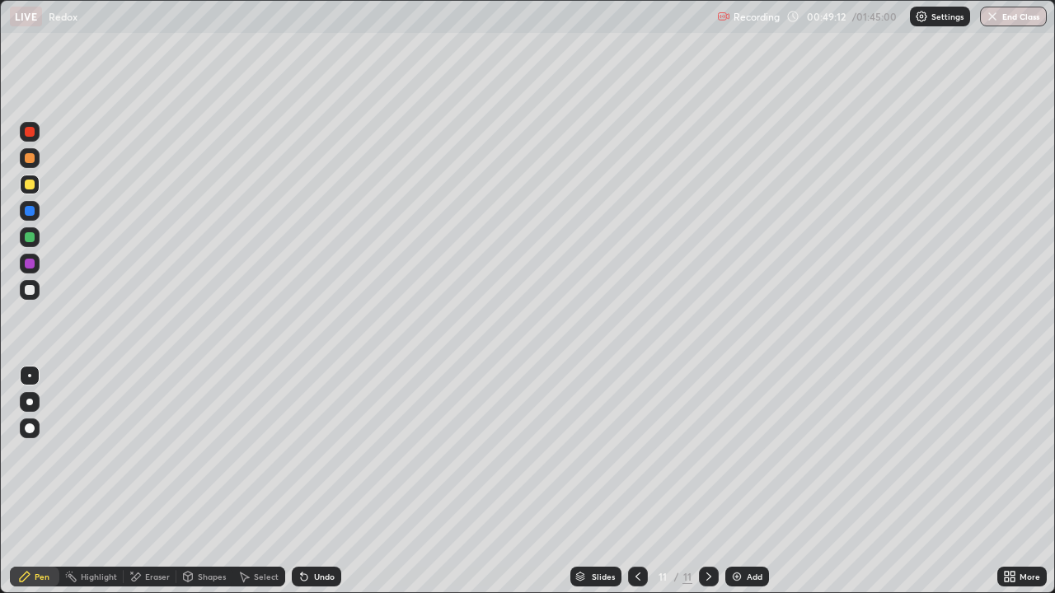
click at [260, 481] on div "Select" at bounding box center [266, 577] width 25 height 8
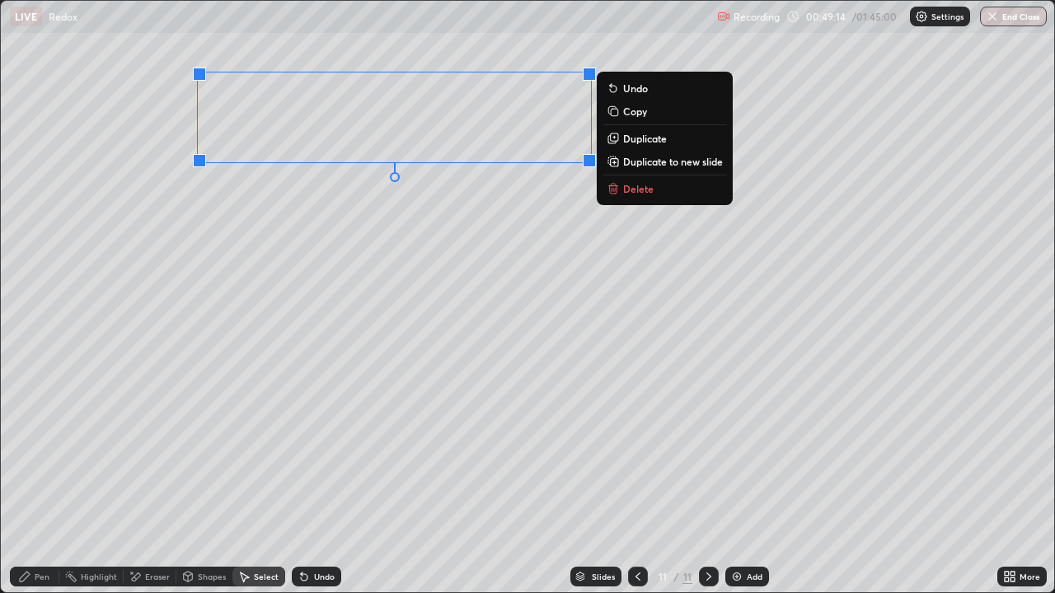
click at [641, 141] on p "Duplicate" at bounding box center [645, 138] width 44 height 13
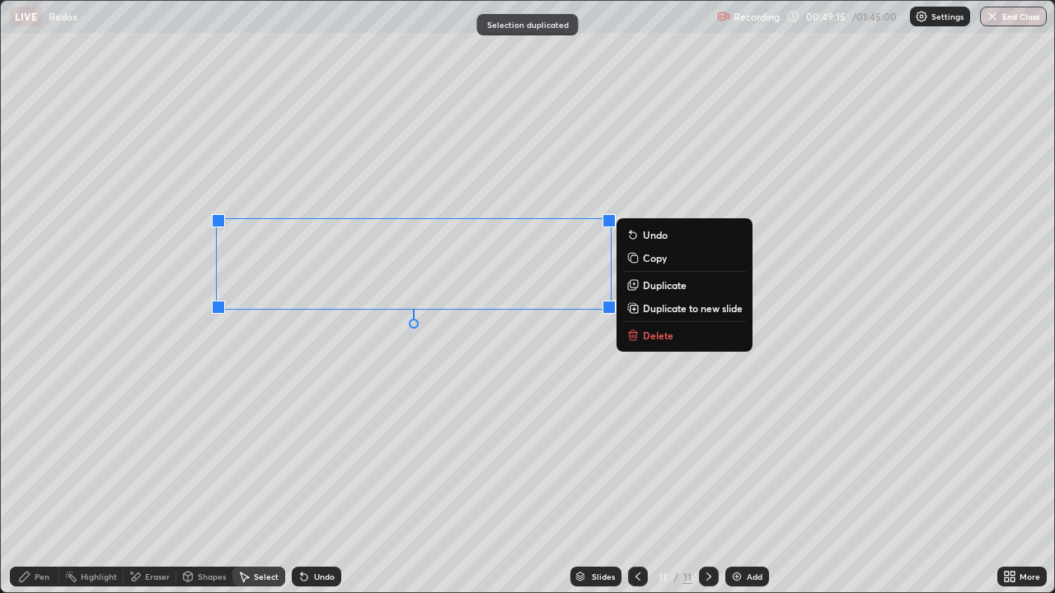
click at [153, 481] on div "Eraser" at bounding box center [150, 577] width 53 height 20
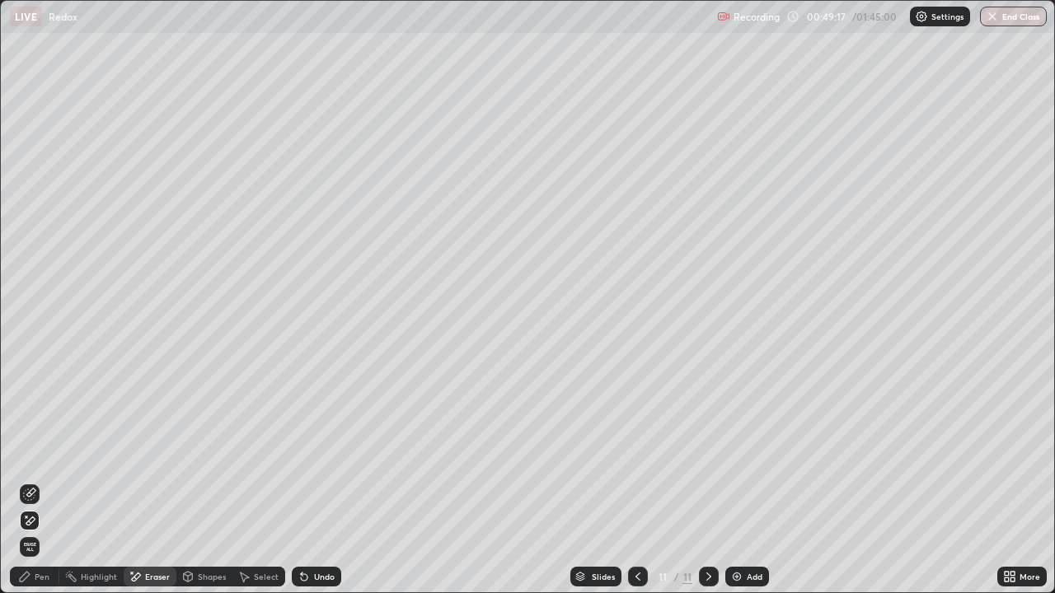
click at [39, 481] on div "Pen" at bounding box center [42, 577] width 15 height 8
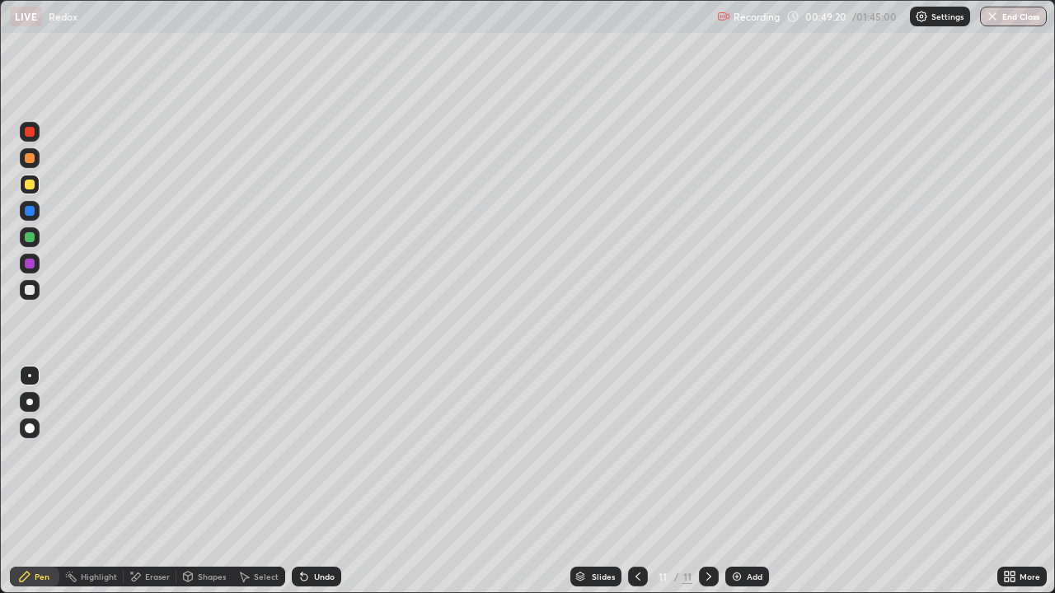
click at [30, 159] on div at bounding box center [30, 158] width 10 height 10
click at [23, 242] on div at bounding box center [30, 237] width 20 height 20
click at [742, 481] on div "Add" at bounding box center [747, 577] width 44 height 20
click at [35, 192] on div at bounding box center [30, 185] width 20 height 20
click at [34, 233] on div at bounding box center [30, 237] width 20 height 20
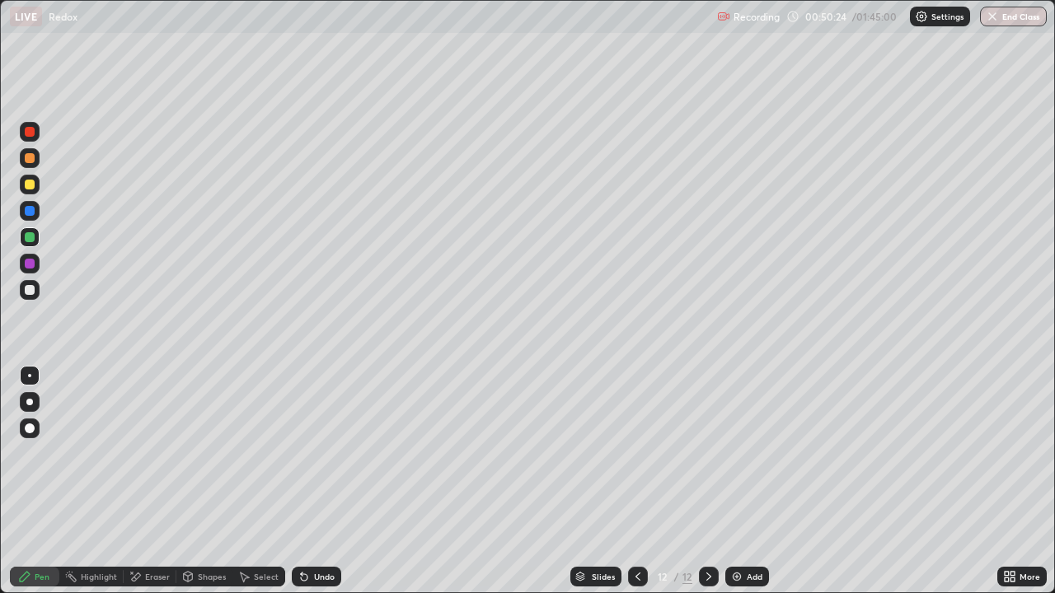
click at [36, 237] on div at bounding box center [30, 237] width 20 height 20
click at [30, 281] on div at bounding box center [30, 290] width 20 height 20
click at [34, 298] on div at bounding box center [30, 290] width 20 height 20
click at [30, 265] on div at bounding box center [30, 264] width 10 height 10
click at [33, 244] on div at bounding box center [30, 237] width 20 height 20
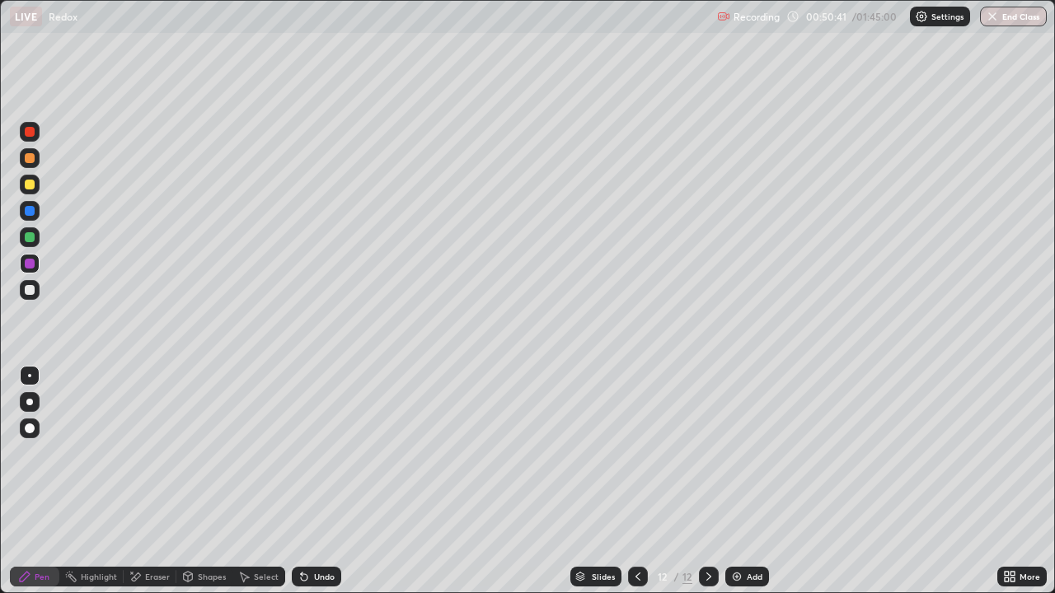
click at [33, 232] on div at bounding box center [30, 237] width 10 height 10
click at [320, 481] on div "Undo" at bounding box center [316, 577] width 49 height 20
click at [38, 183] on div at bounding box center [30, 185] width 20 height 20
click at [740, 481] on img at bounding box center [736, 576] width 13 height 13
click at [262, 481] on div "Select" at bounding box center [266, 577] width 25 height 8
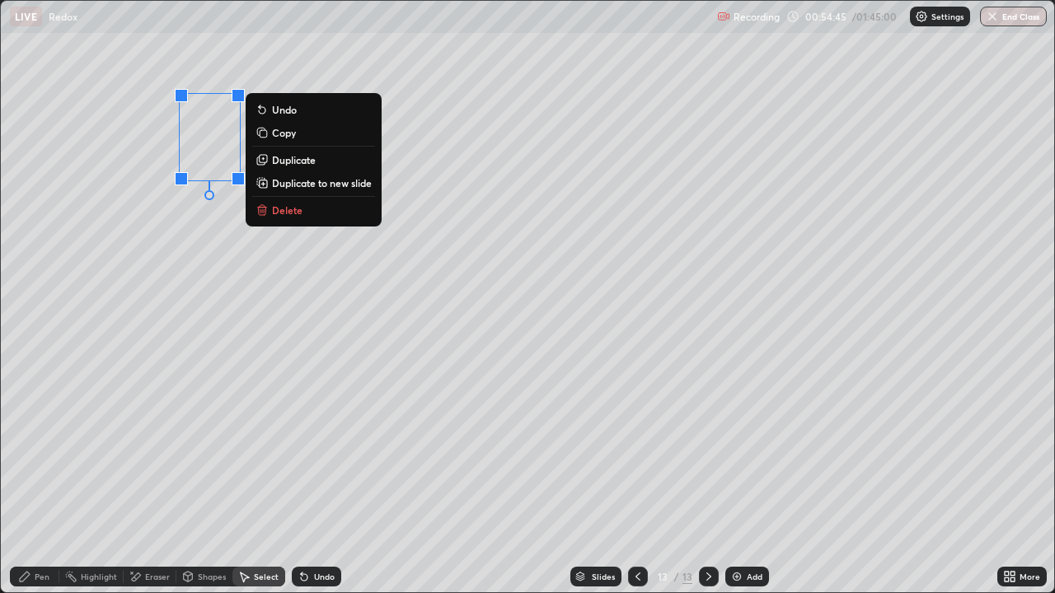
click at [306, 215] on button "Delete" at bounding box center [313, 210] width 123 height 20
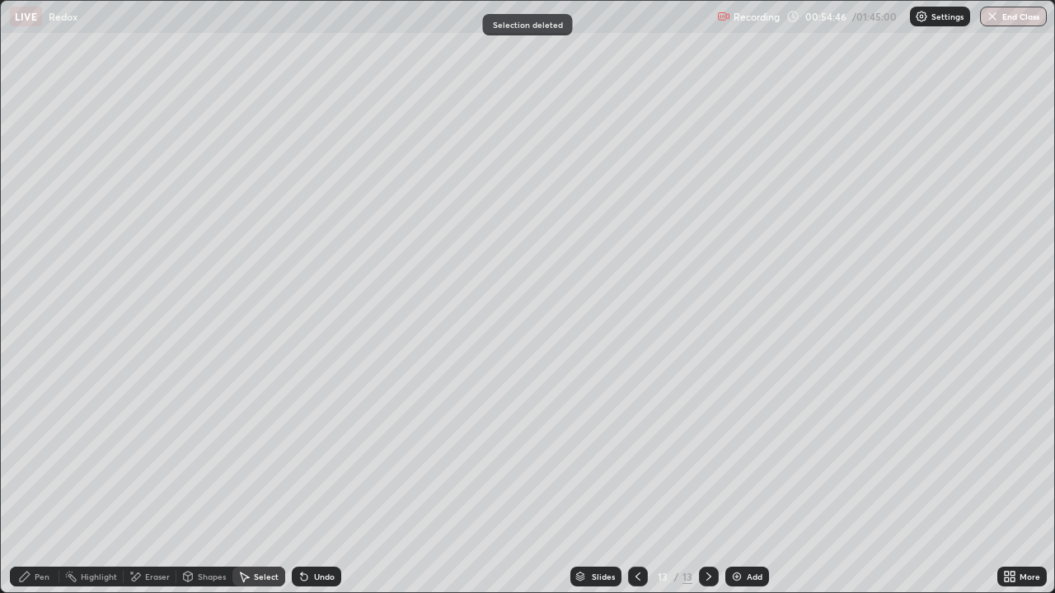
click at [53, 481] on div "Pen" at bounding box center [34, 577] width 49 height 20
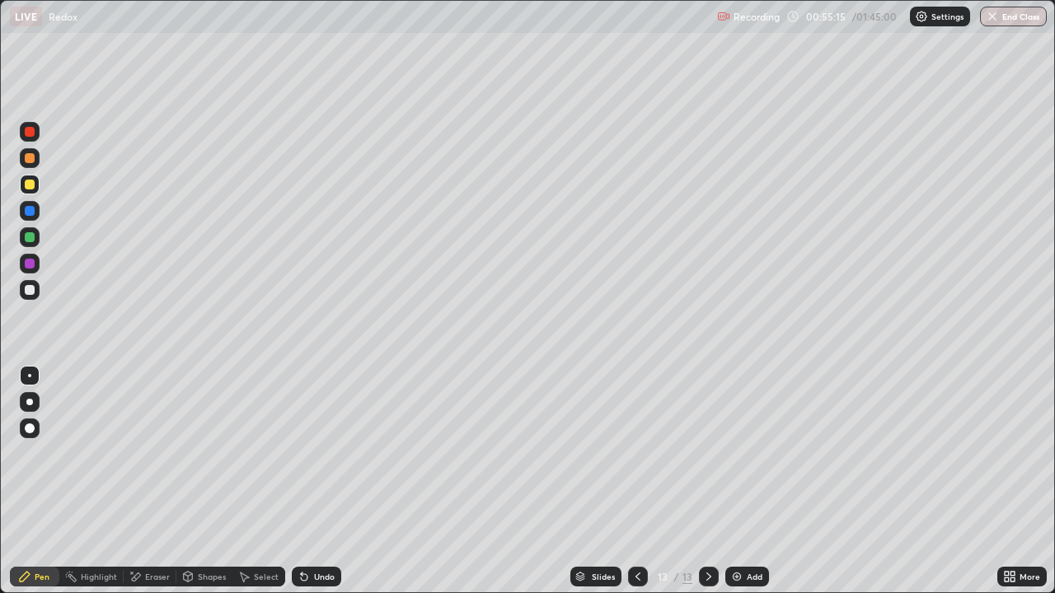
click at [30, 159] on div at bounding box center [30, 158] width 10 height 10
click at [30, 246] on div at bounding box center [30, 237] width 20 height 20
click at [37, 165] on div at bounding box center [30, 158] width 20 height 20
click at [31, 298] on div at bounding box center [30, 290] width 20 height 20
click at [35, 185] on div at bounding box center [30, 185] width 20 height 20
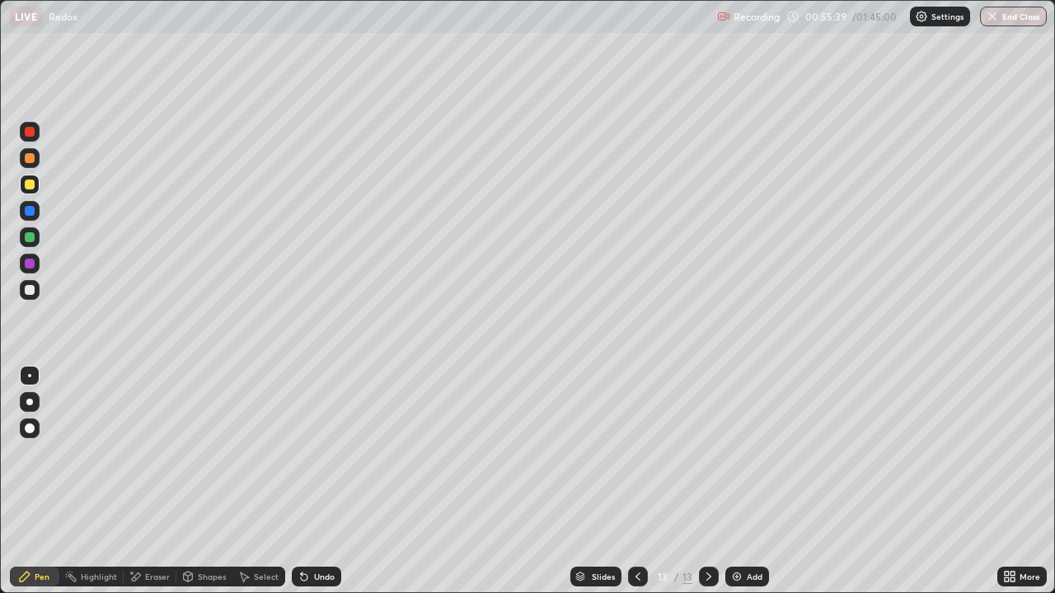
click at [312, 481] on div "Undo" at bounding box center [313, 576] width 56 height 33
click at [26, 166] on div at bounding box center [30, 158] width 20 height 20
click at [28, 294] on div at bounding box center [30, 290] width 10 height 10
click at [296, 481] on div "Undo" at bounding box center [313, 576] width 56 height 33
click at [307, 481] on div "Undo" at bounding box center [316, 577] width 49 height 20
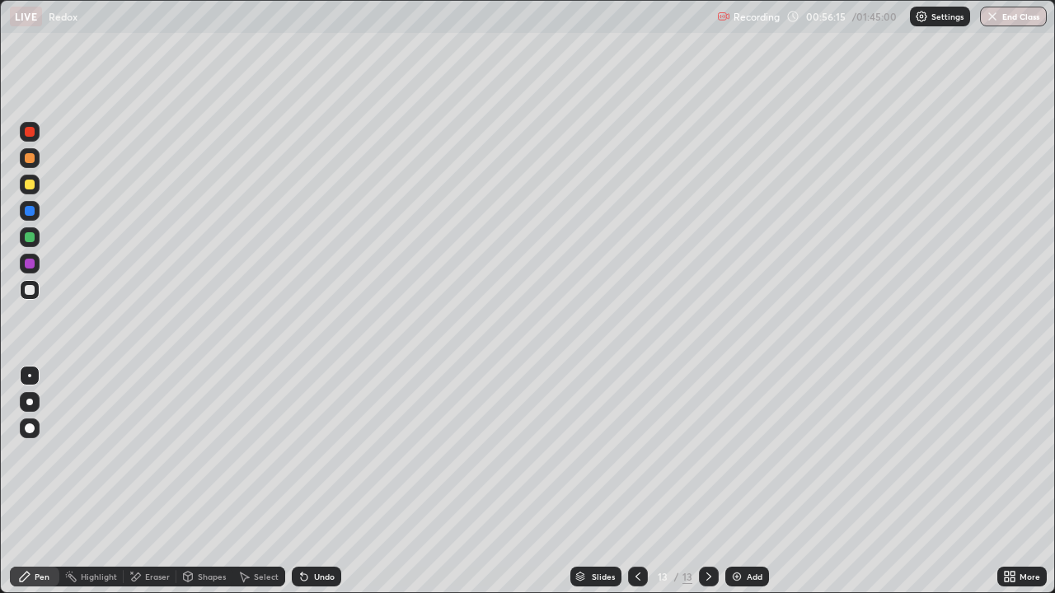
click at [320, 481] on div "Undo" at bounding box center [316, 577] width 49 height 20
click at [28, 158] on div at bounding box center [30, 158] width 10 height 10
click at [30, 245] on div at bounding box center [30, 237] width 20 height 20
click at [740, 481] on img at bounding box center [736, 576] width 13 height 13
click at [19, 308] on div "Erase all" at bounding box center [30, 296] width 40 height 527
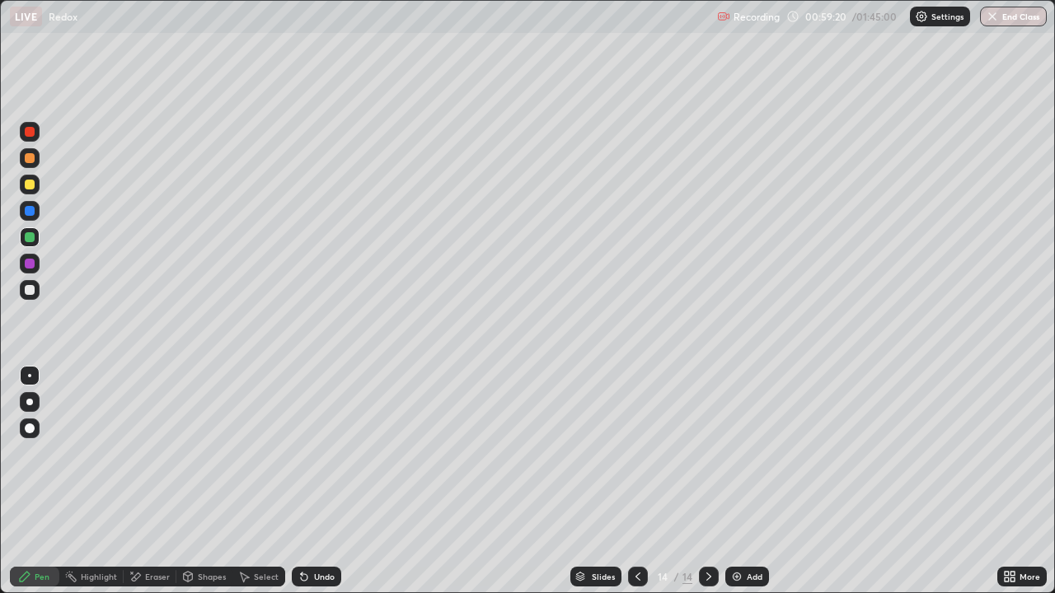
click at [30, 185] on div at bounding box center [30, 185] width 10 height 10
click at [28, 237] on div at bounding box center [30, 237] width 10 height 10
click at [23, 156] on div at bounding box center [30, 158] width 20 height 20
click at [30, 185] on div at bounding box center [30, 185] width 10 height 10
click at [35, 302] on div at bounding box center [30, 290] width 20 height 26
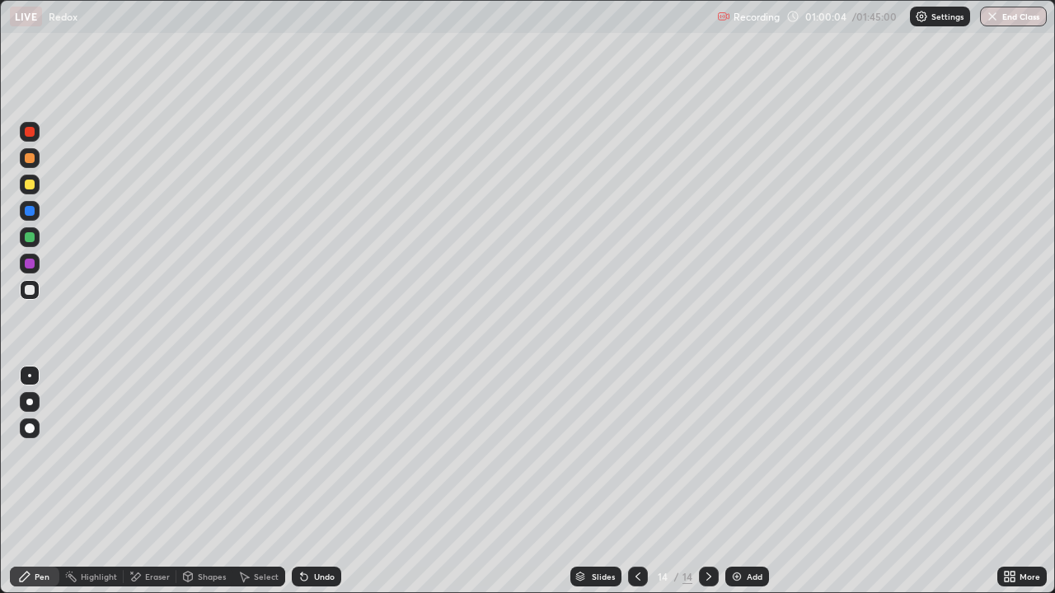
click at [30, 290] on div at bounding box center [30, 290] width 10 height 10
click at [31, 236] on div at bounding box center [30, 237] width 10 height 10
click at [738, 481] on div "Add" at bounding box center [747, 577] width 44 height 20
click at [26, 194] on div at bounding box center [30, 185] width 20 height 20
click at [321, 481] on div "Undo" at bounding box center [316, 577] width 49 height 20
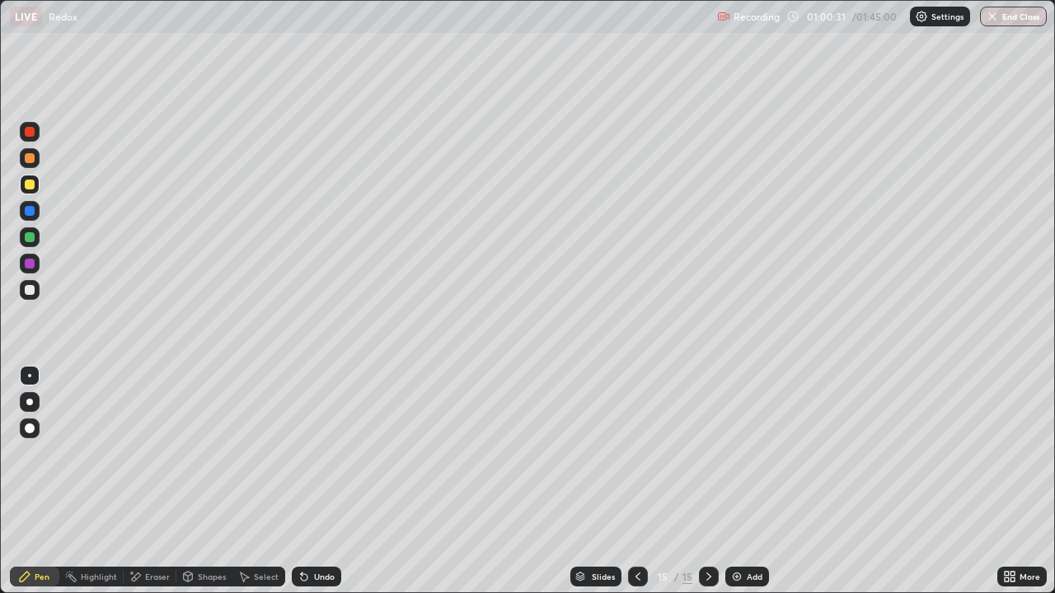
click at [33, 294] on div at bounding box center [30, 290] width 20 height 20
click at [30, 185] on div at bounding box center [30, 185] width 10 height 10
click at [39, 162] on div at bounding box center [30, 158] width 20 height 20
click at [30, 237] on div at bounding box center [30, 237] width 10 height 10
click at [167, 481] on div "Eraser" at bounding box center [157, 577] width 25 height 8
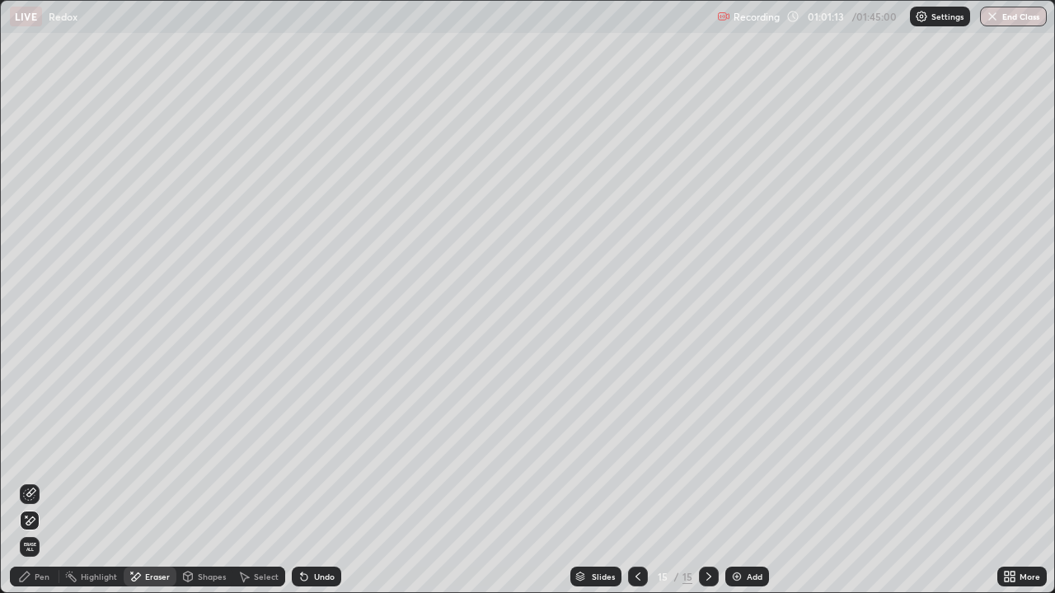
click at [41, 481] on div "Pen" at bounding box center [34, 577] width 49 height 20
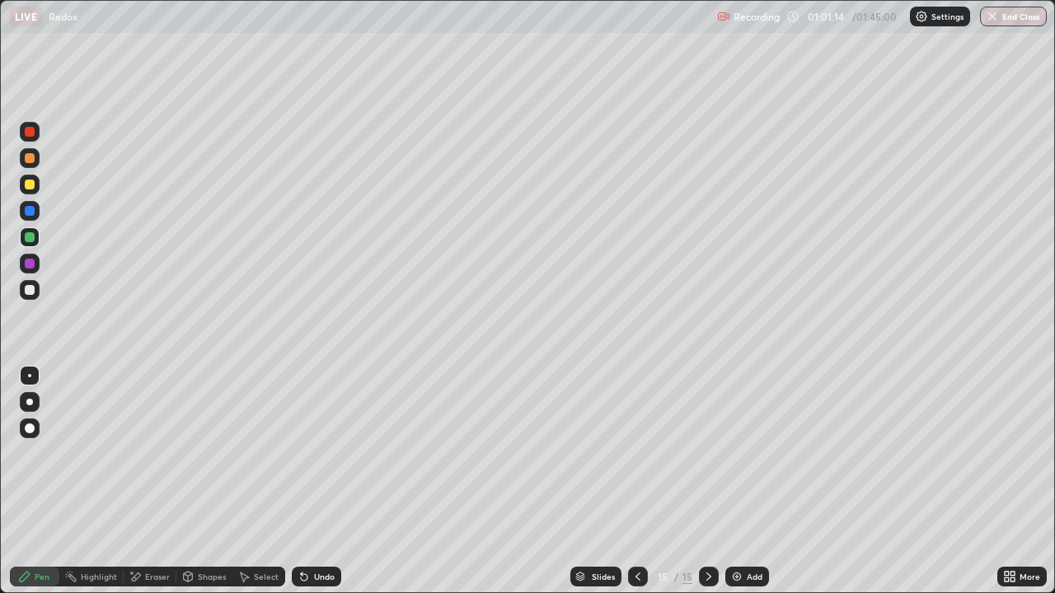
click at [25, 204] on div at bounding box center [30, 211] width 20 height 20
click at [26, 193] on div at bounding box center [30, 185] width 20 height 20
click at [301, 481] on icon at bounding box center [302, 574] width 2 height 2
click at [314, 481] on div "Undo" at bounding box center [324, 577] width 21 height 8
click at [747, 481] on div "Add" at bounding box center [755, 577] width 16 height 8
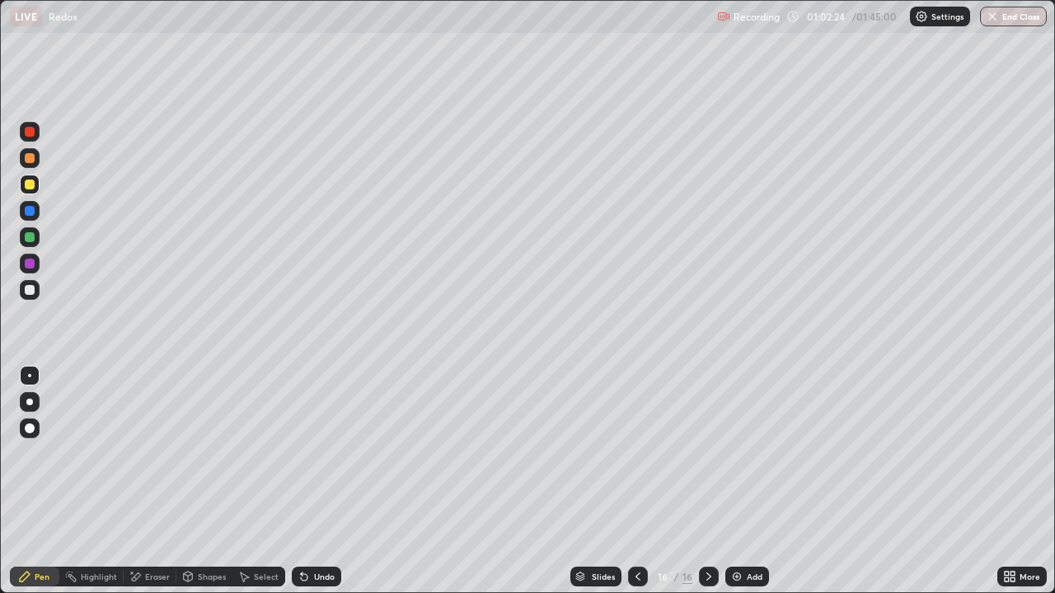
click at [23, 193] on div at bounding box center [30, 185] width 20 height 20
click at [25, 164] on div at bounding box center [30, 158] width 20 height 20
click at [31, 287] on div at bounding box center [30, 290] width 10 height 10
click at [34, 237] on div at bounding box center [30, 237] width 10 height 10
click at [29, 293] on div at bounding box center [30, 290] width 10 height 10
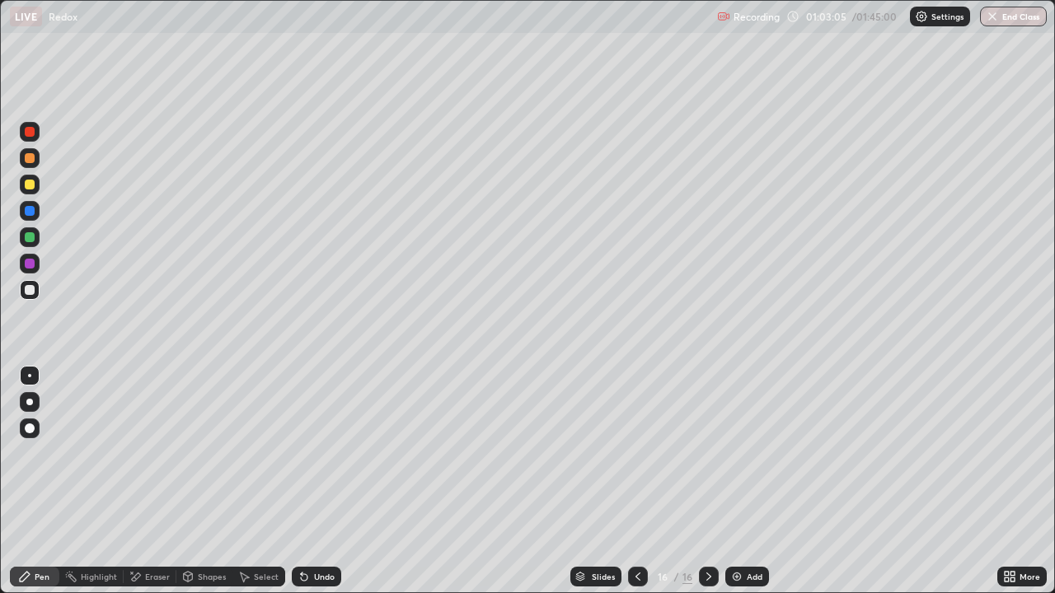
click at [33, 236] on div at bounding box center [30, 237] width 10 height 10
click at [31, 186] on div at bounding box center [30, 185] width 10 height 10
click at [31, 164] on div at bounding box center [30, 158] width 20 height 20
click at [33, 177] on div at bounding box center [30, 185] width 20 height 20
click at [29, 159] on div at bounding box center [30, 158] width 10 height 10
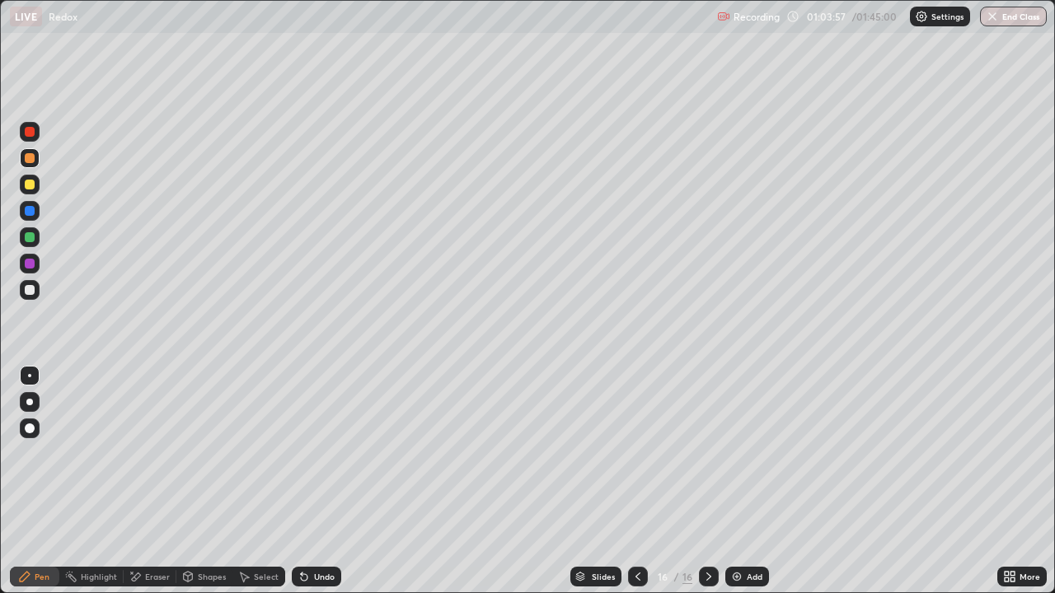
click at [39, 238] on div at bounding box center [30, 237] width 20 height 20
click at [24, 282] on div at bounding box center [30, 290] width 20 height 20
click at [28, 237] on div at bounding box center [30, 237] width 10 height 10
click at [26, 162] on div at bounding box center [30, 158] width 10 height 10
click at [737, 481] on img at bounding box center [736, 576] width 13 height 13
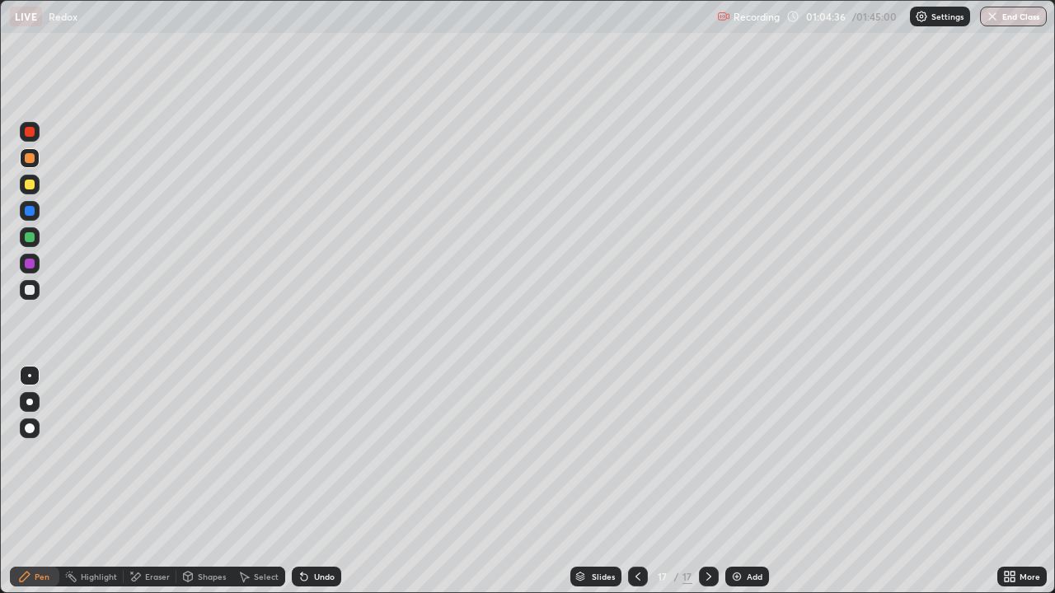
click at [28, 192] on div at bounding box center [30, 185] width 20 height 20
click at [30, 243] on div at bounding box center [30, 237] width 20 height 20
click at [34, 161] on div at bounding box center [30, 158] width 20 height 20
click at [27, 239] on div at bounding box center [30, 237] width 10 height 10
click at [193, 481] on icon at bounding box center [187, 576] width 13 height 13
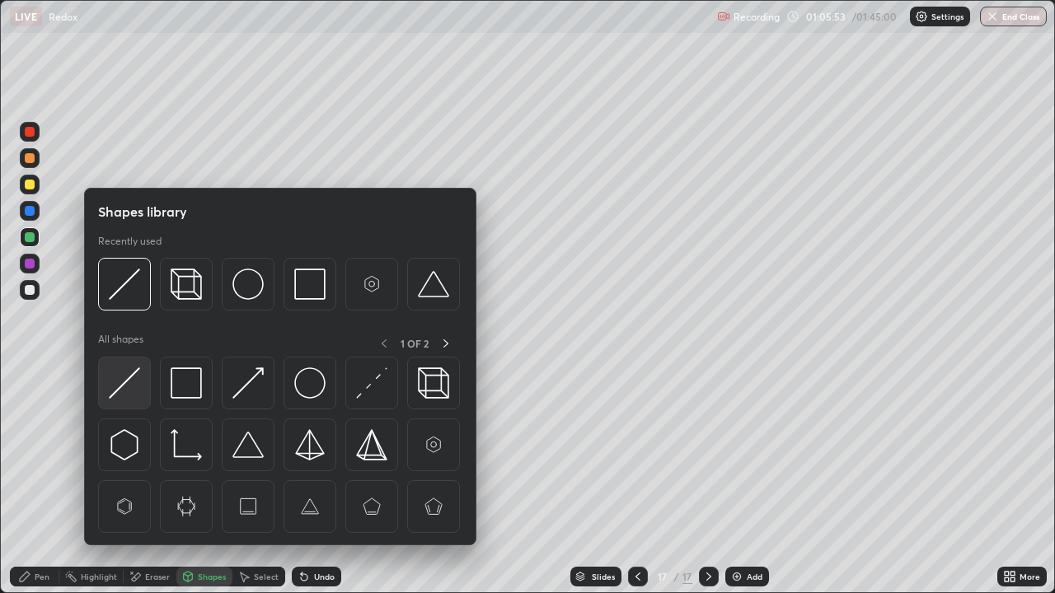
click at [134, 388] on img at bounding box center [124, 383] width 31 height 31
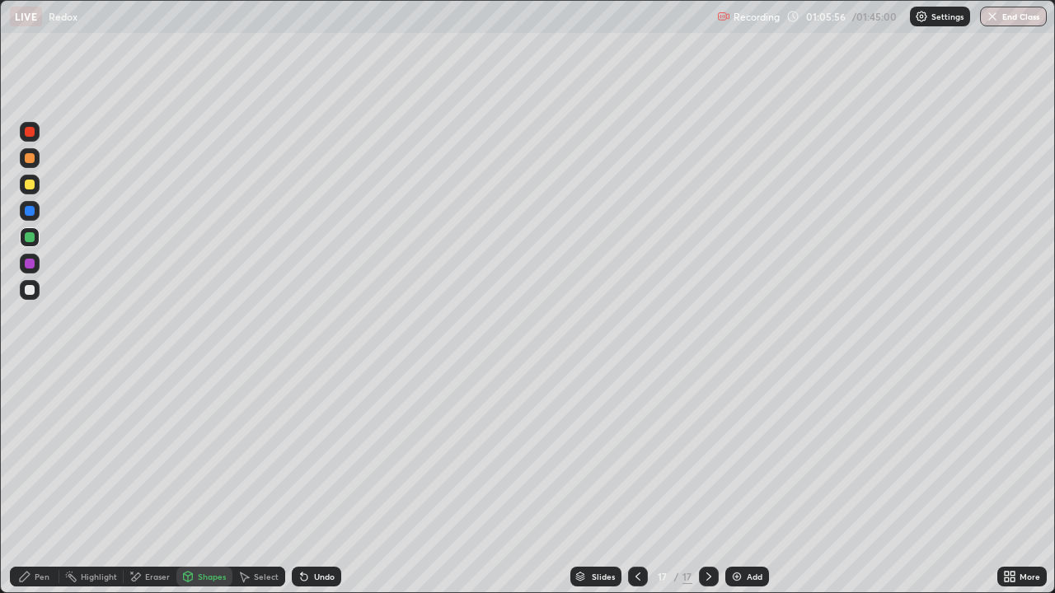
click at [30, 185] on div at bounding box center [30, 185] width 10 height 10
click at [32, 481] on div "Pen" at bounding box center [34, 577] width 49 height 20
click at [309, 481] on div "Undo" at bounding box center [316, 577] width 49 height 20
click at [30, 291] on div at bounding box center [30, 290] width 10 height 10
click at [28, 241] on div at bounding box center [30, 237] width 10 height 10
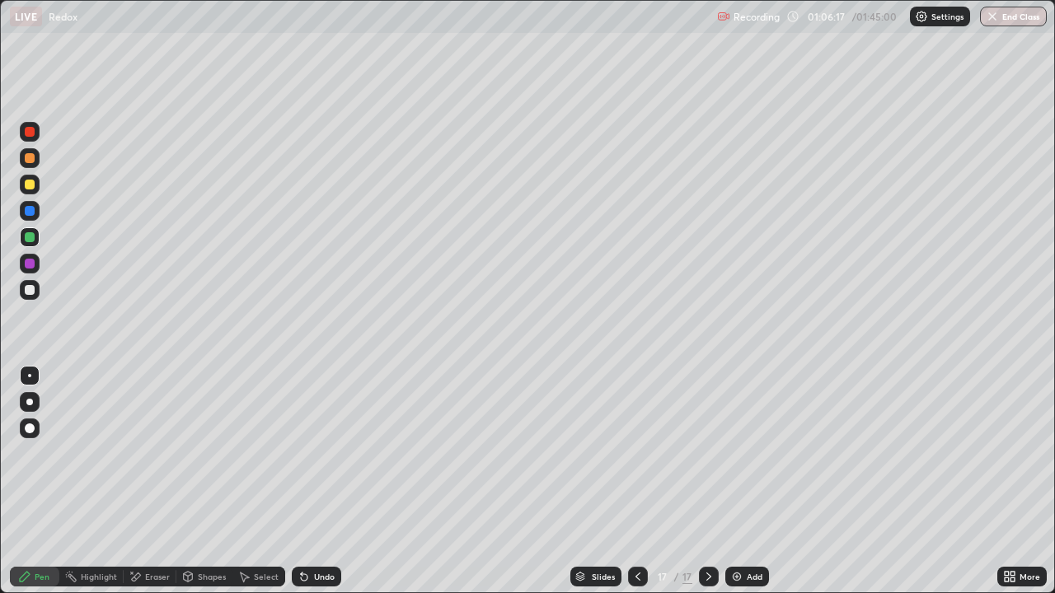
click at [26, 150] on div at bounding box center [30, 158] width 20 height 20
click at [30, 299] on div at bounding box center [30, 290] width 20 height 20
click at [27, 186] on div at bounding box center [30, 185] width 10 height 10
click at [30, 133] on div at bounding box center [30, 132] width 10 height 10
click at [24, 289] on div at bounding box center [30, 290] width 20 height 20
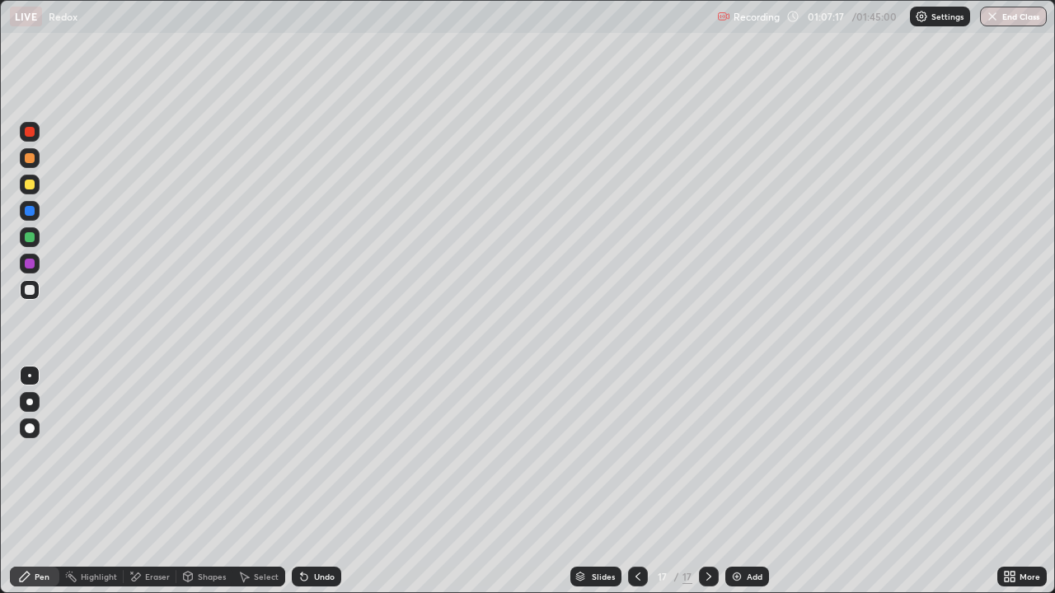
click at [30, 157] on div at bounding box center [30, 158] width 10 height 10
click at [31, 271] on div at bounding box center [30, 264] width 20 height 20
click at [34, 176] on div at bounding box center [30, 185] width 20 height 20
click at [265, 481] on div "Select" at bounding box center [266, 577] width 25 height 8
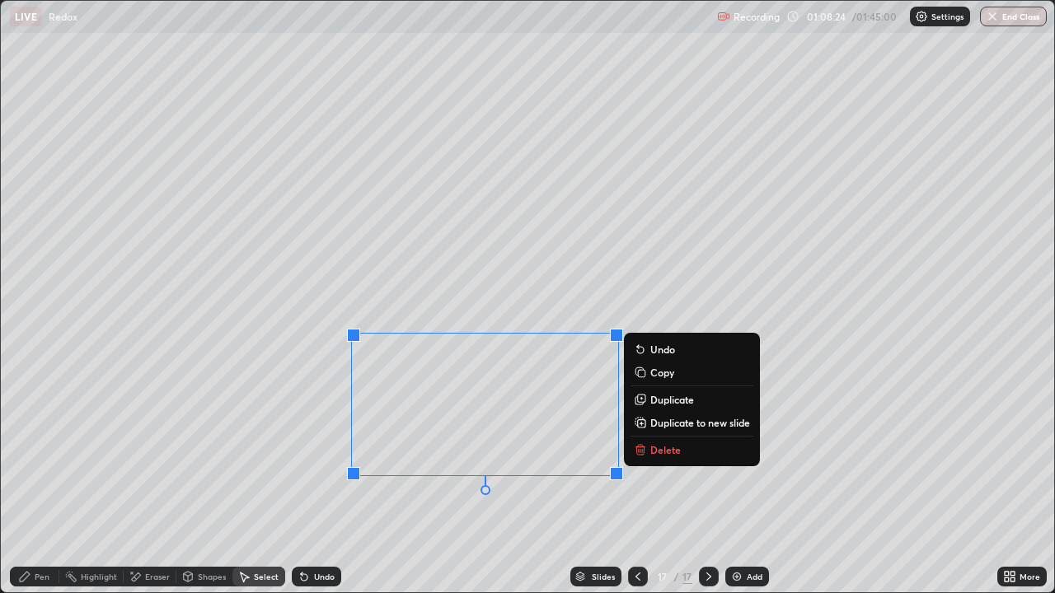
click at [673, 407] on button "Duplicate" at bounding box center [691, 400] width 123 height 20
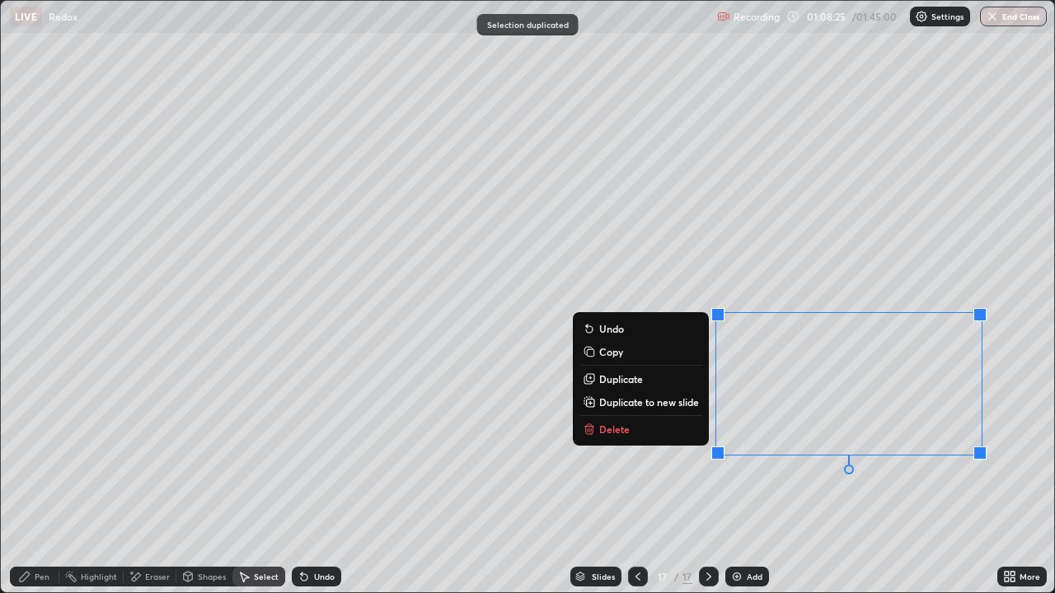
click at [97, 481] on div "Highlight" at bounding box center [99, 577] width 36 height 8
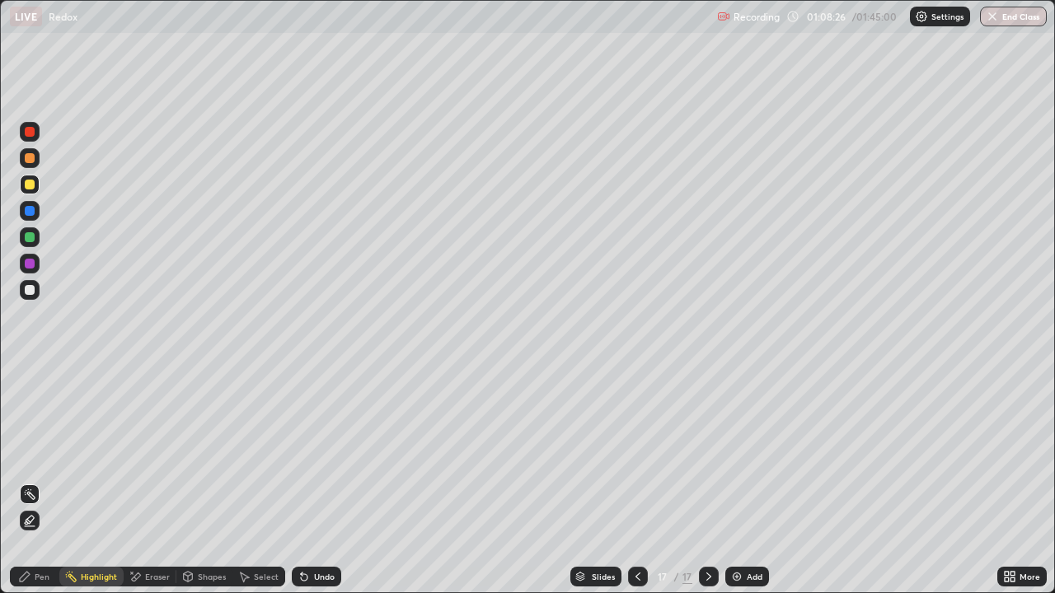
click at [157, 481] on div "Eraser" at bounding box center [150, 577] width 53 height 20
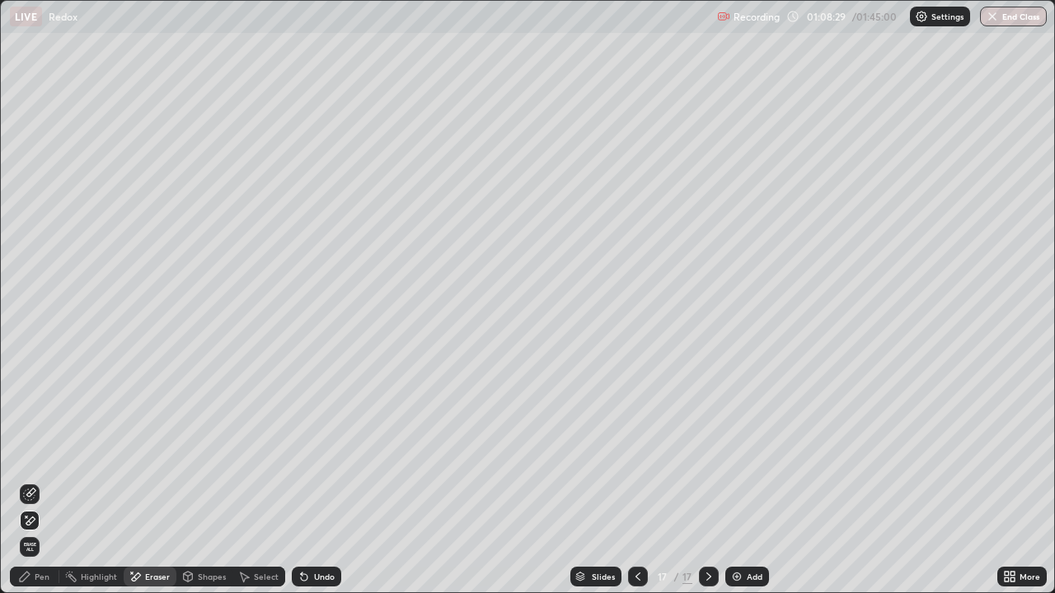
click at [254, 481] on div "Select" at bounding box center [266, 577] width 25 height 8
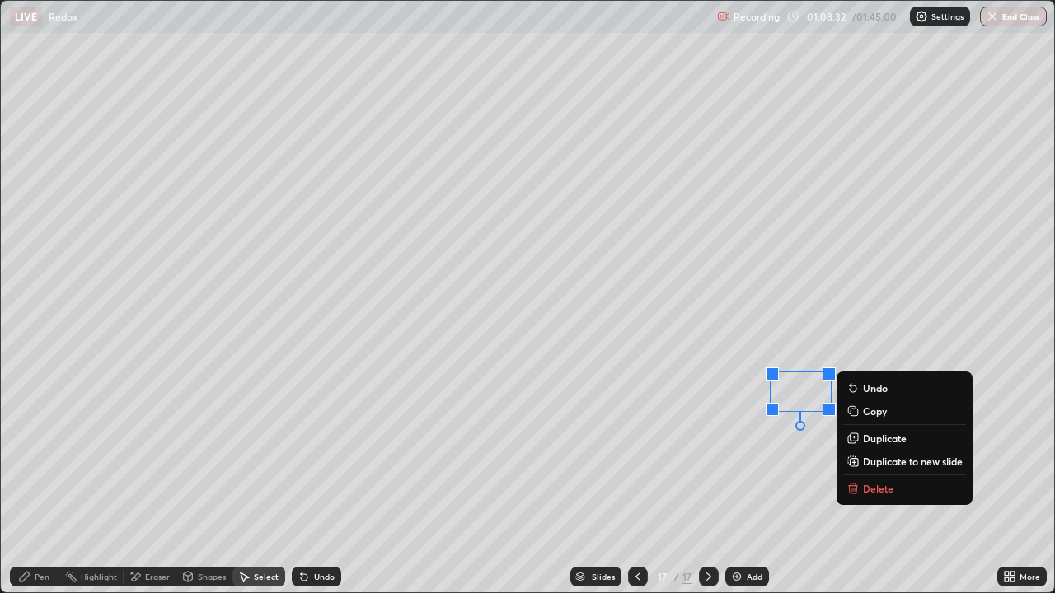
click at [37, 481] on div "Pen" at bounding box center [42, 577] width 15 height 8
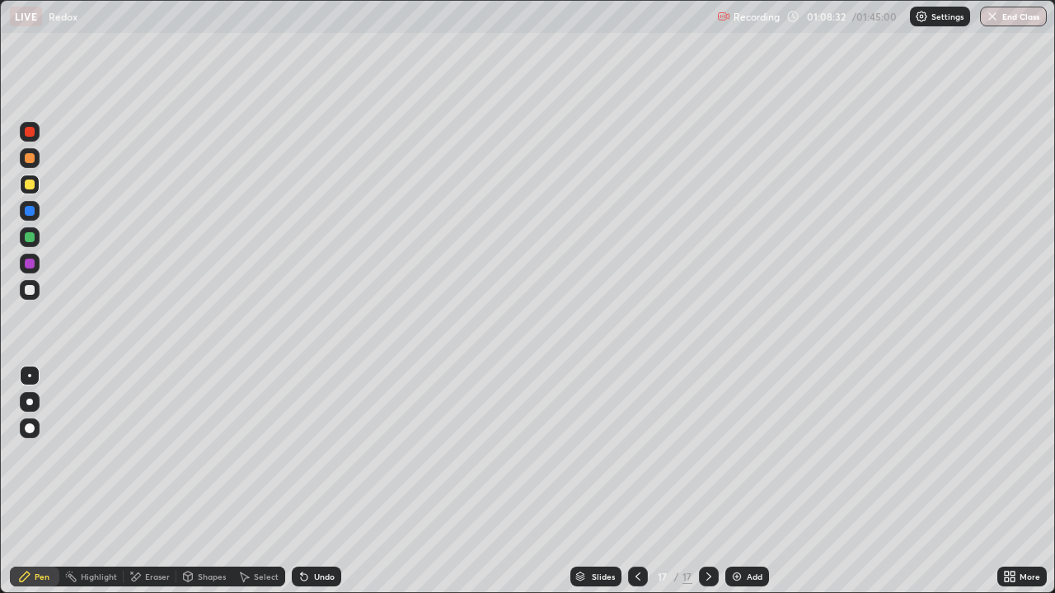
click at [30, 237] on div at bounding box center [30, 237] width 10 height 10
click at [743, 481] on div "Add" at bounding box center [747, 577] width 44 height 20
click at [36, 288] on div at bounding box center [30, 290] width 20 height 20
click at [36, 295] on div at bounding box center [30, 290] width 20 height 20
click at [30, 289] on div at bounding box center [30, 290] width 10 height 10
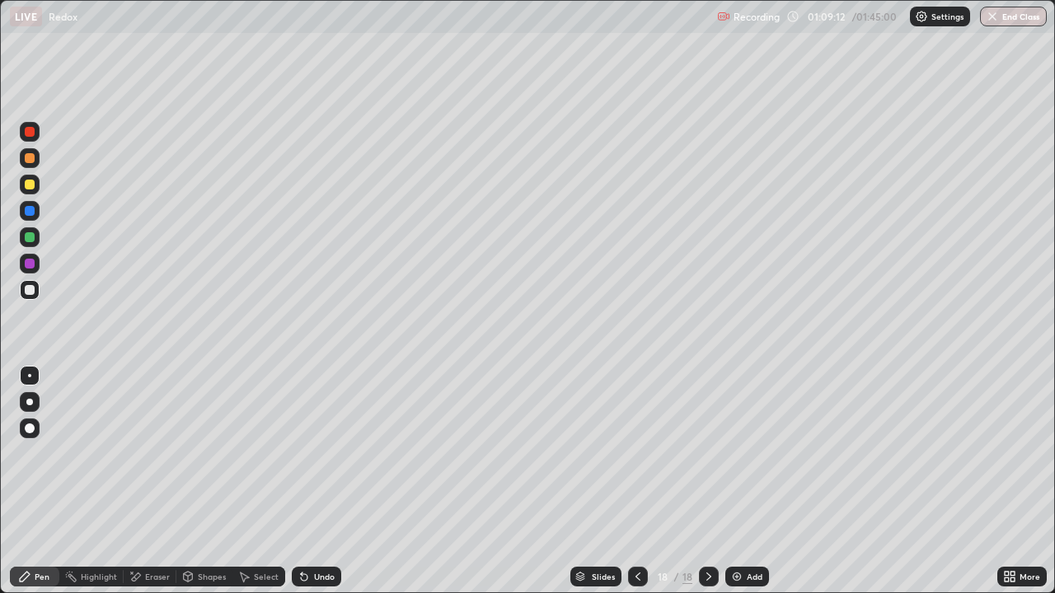
click at [32, 237] on div at bounding box center [30, 237] width 10 height 10
click at [25, 207] on div at bounding box center [30, 211] width 10 height 10
click at [35, 297] on div at bounding box center [30, 290] width 20 height 20
click at [636, 481] on icon at bounding box center [637, 576] width 13 height 13
click at [708, 481] on icon at bounding box center [708, 576] width 13 height 13
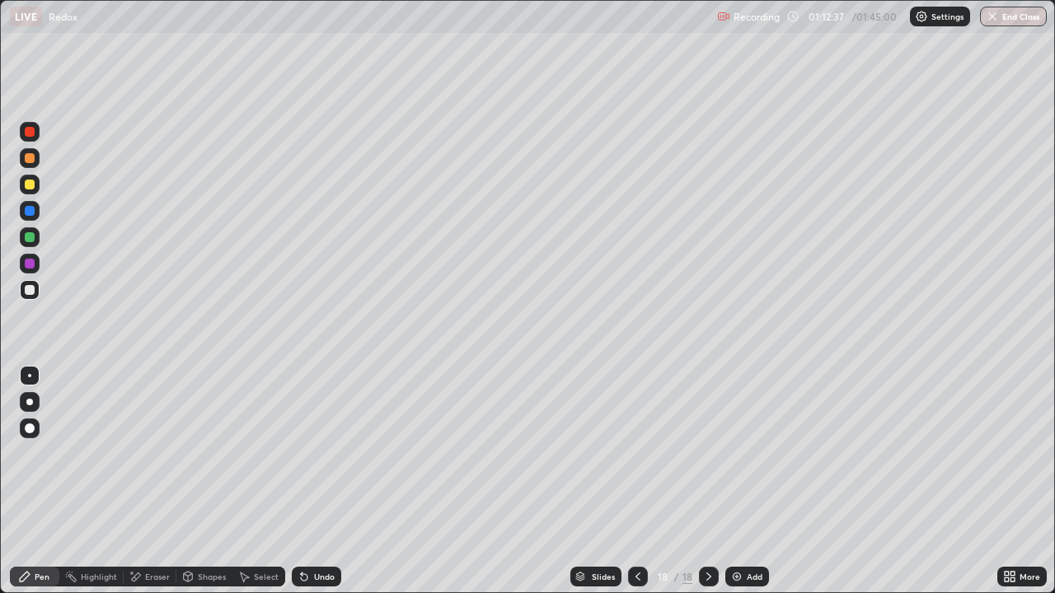
click at [637, 481] on icon at bounding box center [637, 576] width 13 height 13
click at [716, 481] on div at bounding box center [709, 577] width 20 height 20
click at [715, 481] on div at bounding box center [709, 577] width 20 height 20
click at [738, 481] on div "Add" at bounding box center [747, 577] width 44 height 20
click at [28, 158] on div at bounding box center [30, 158] width 10 height 10
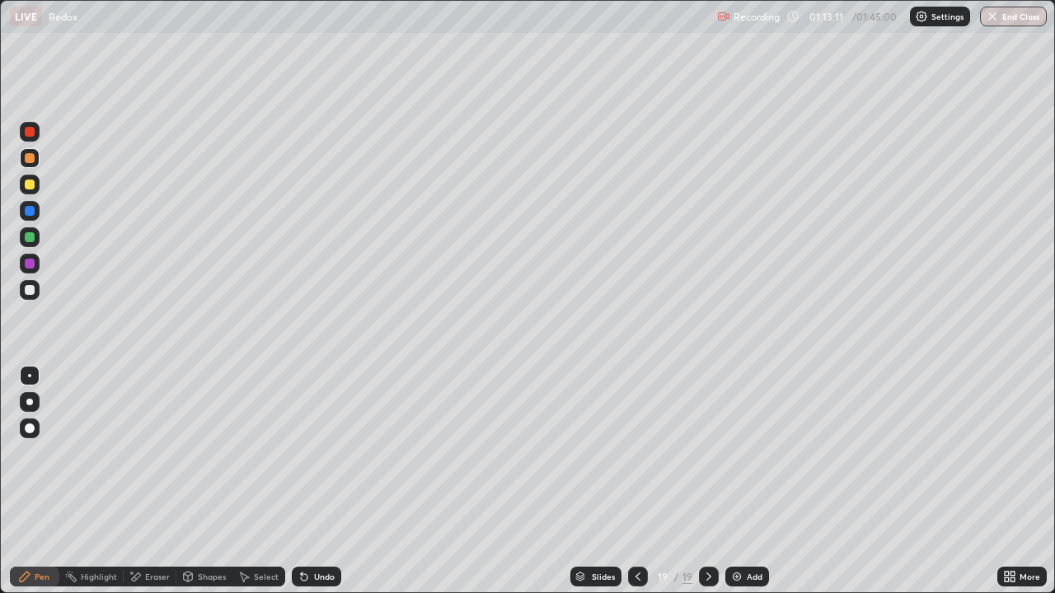
click at [36, 157] on div at bounding box center [30, 158] width 20 height 20
click at [20, 245] on div at bounding box center [30, 237] width 20 height 26
click at [32, 293] on div at bounding box center [30, 290] width 10 height 10
click at [301, 481] on icon at bounding box center [302, 574] width 2 height 2
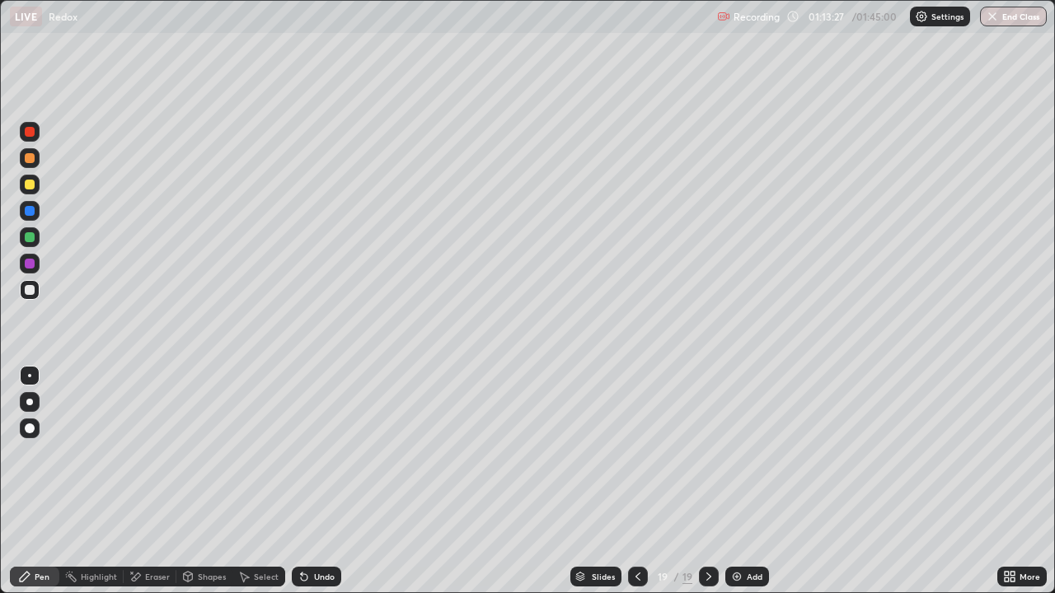
click at [303, 481] on div "Undo" at bounding box center [313, 576] width 56 height 33
click at [302, 481] on div "Undo" at bounding box center [313, 576] width 56 height 33
click at [308, 481] on div "Undo" at bounding box center [316, 577] width 49 height 20
click at [34, 239] on div at bounding box center [30, 237] width 10 height 10
click at [262, 481] on div "Select" at bounding box center [258, 577] width 53 height 20
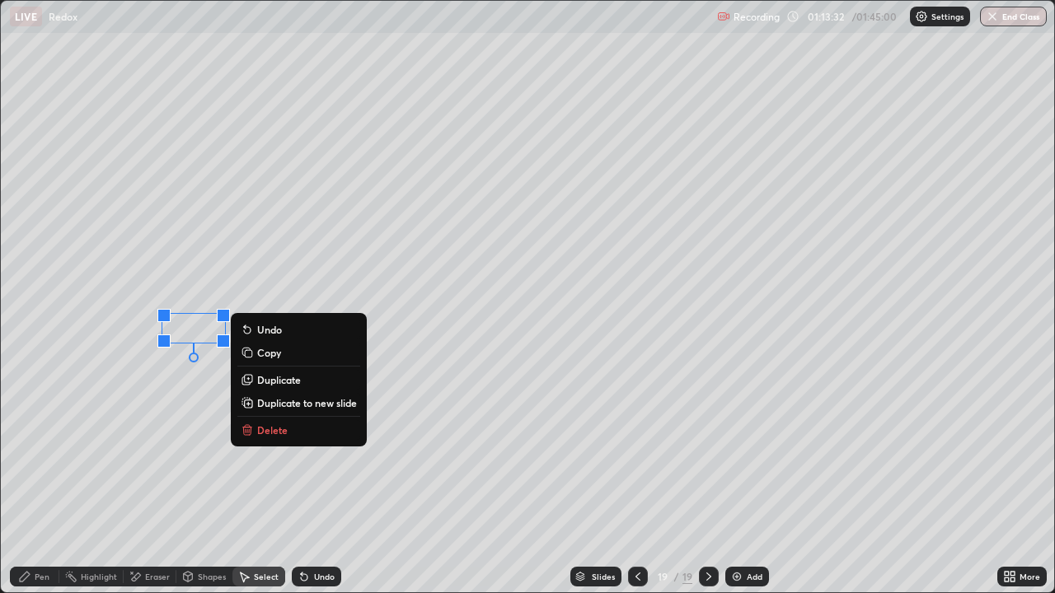
click at [266, 382] on p "Duplicate" at bounding box center [279, 379] width 44 height 13
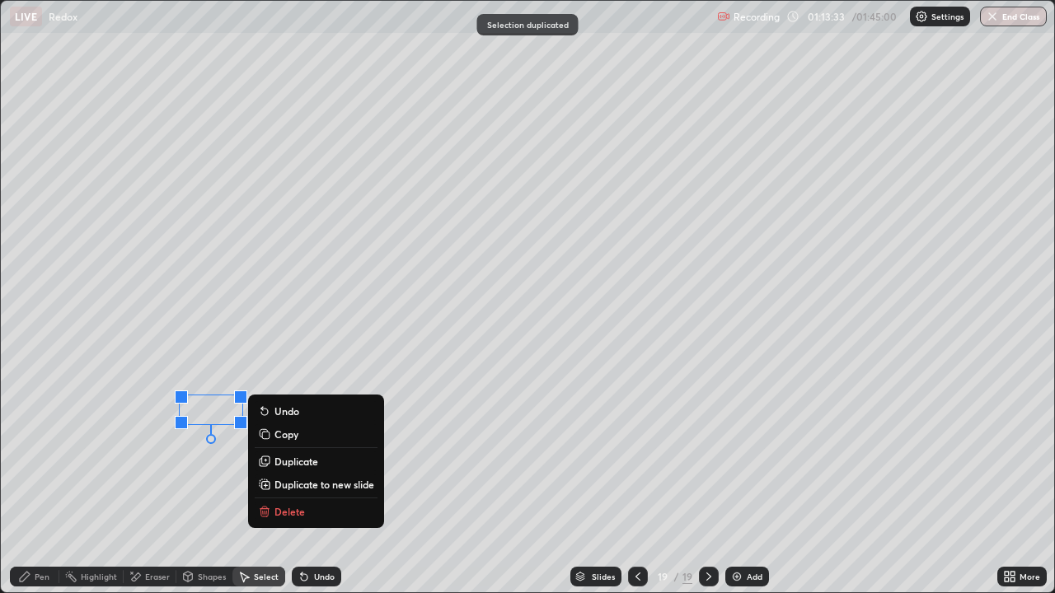
click at [34, 481] on div "Pen" at bounding box center [34, 577] width 49 height 20
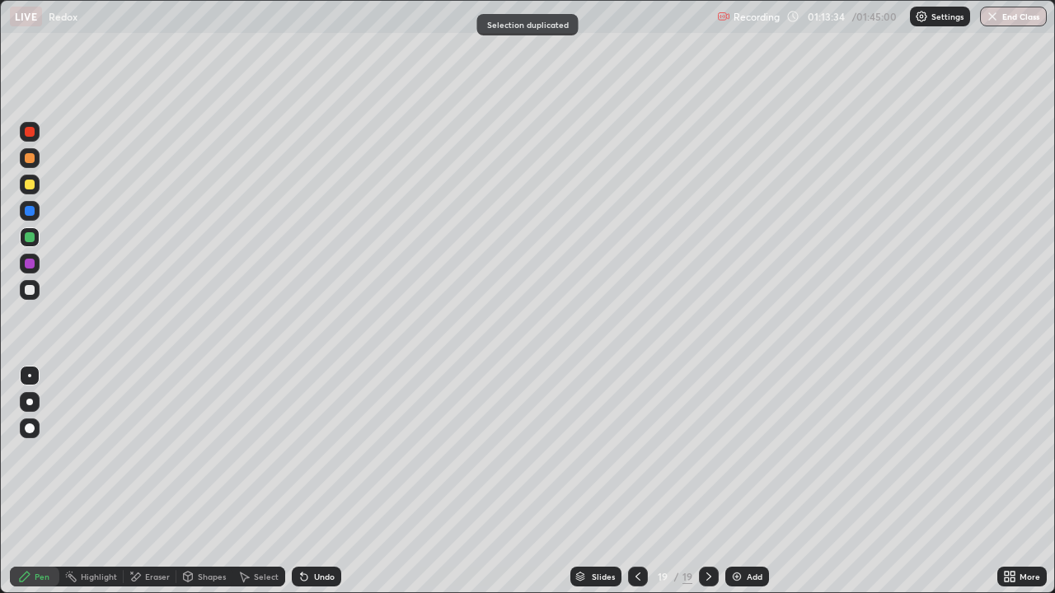
click at [28, 287] on div at bounding box center [30, 290] width 10 height 10
click at [307, 481] on div "Undo" at bounding box center [316, 577] width 49 height 20
click at [315, 481] on div "Undo" at bounding box center [324, 577] width 21 height 8
click at [314, 481] on div "Undo" at bounding box center [324, 577] width 21 height 8
click at [317, 481] on div "Undo" at bounding box center [316, 577] width 49 height 20
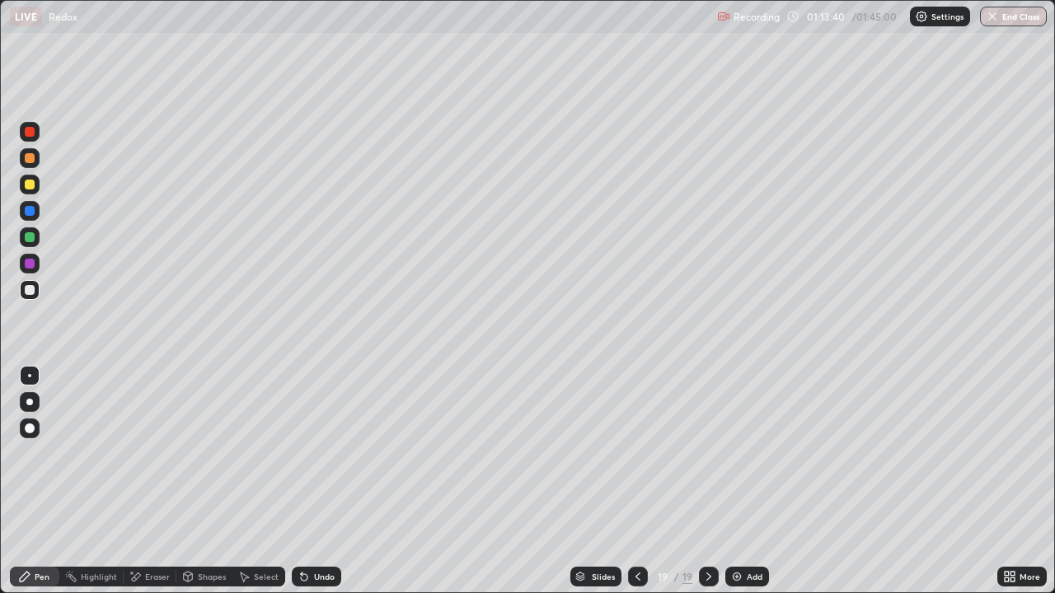
click at [319, 481] on div "Undo" at bounding box center [324, 577] width 21 height 8
click at [36, 237] on div at bounding box center [30, 237] width 20 height 20
click at [34, 219] on div at bounding box center [30, 211] width 20 height 20
click at [33, 187] on div at bounding box center [30, 185] width 10 height 10
click at [28, 156] on div at bounding box center [30, 158] width 10 height 10
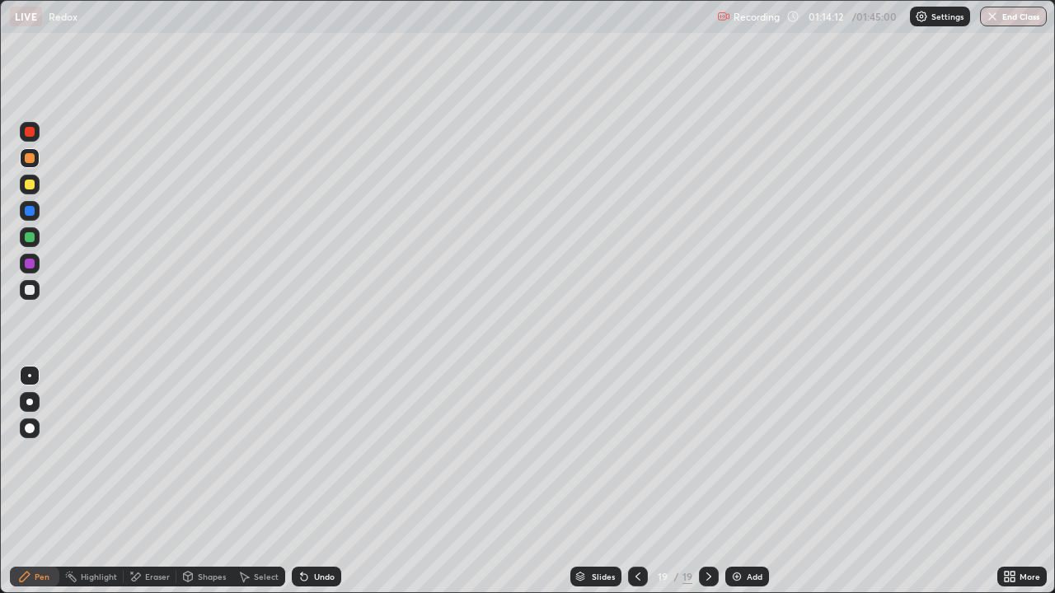
click at [315, 481] on div "Undo" at bounding box center [324, 577] width 21 height 8
click at [26, 298] on div at bounding box center [30, 290] width 20 height 20
click at [262, 481] on div "Select" at bounding box center [266, 577] width 25 height 8
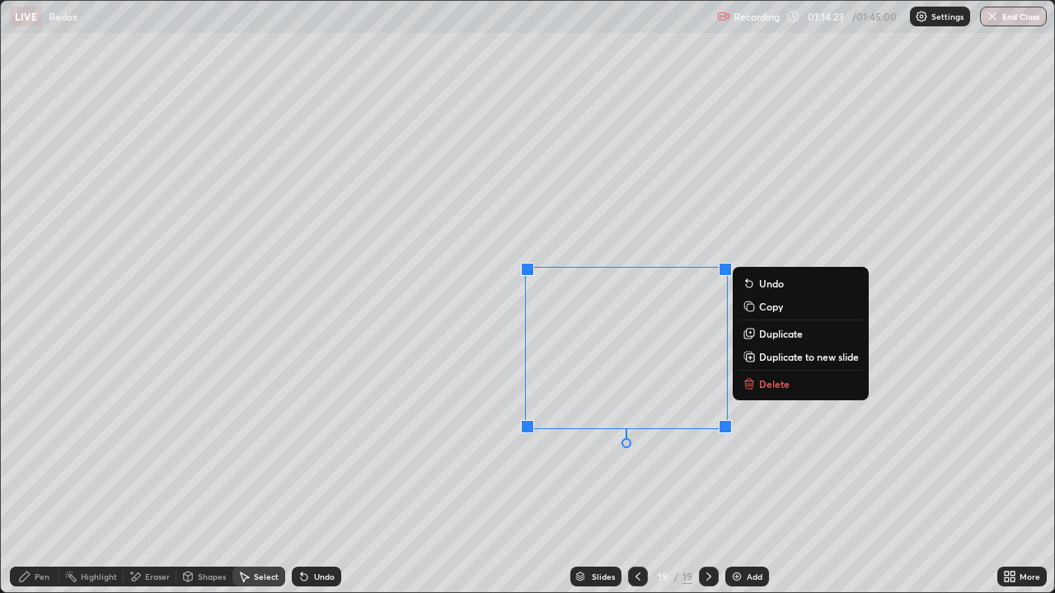
click at [773, 338] on p "Duplicate" at bounding box center [781, 333] width 44 height 13
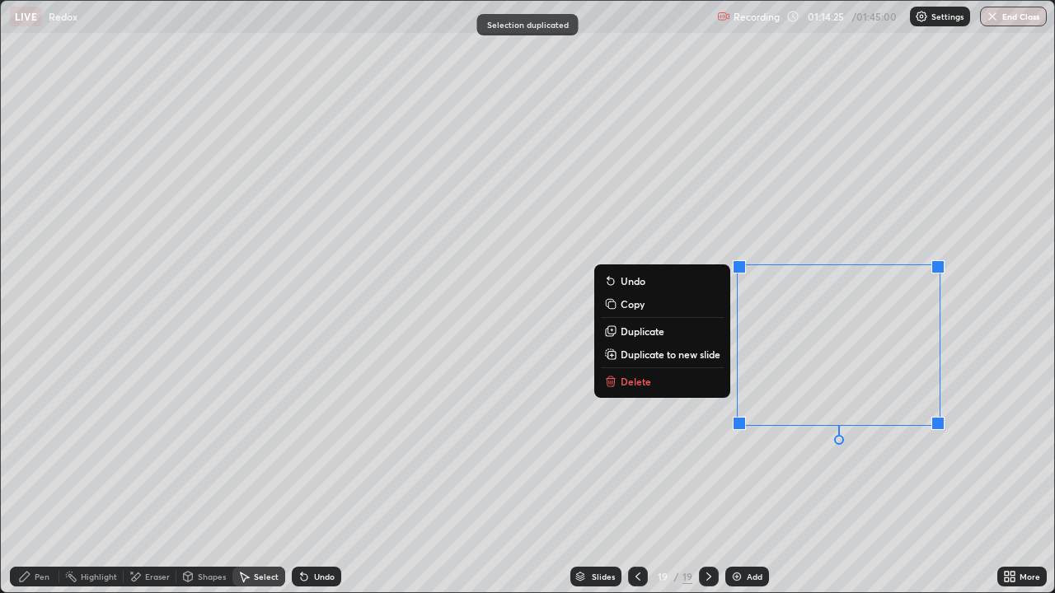
click at [157, 481] on div "Eraser" at bounding box center [157, 577] width 25 height 8
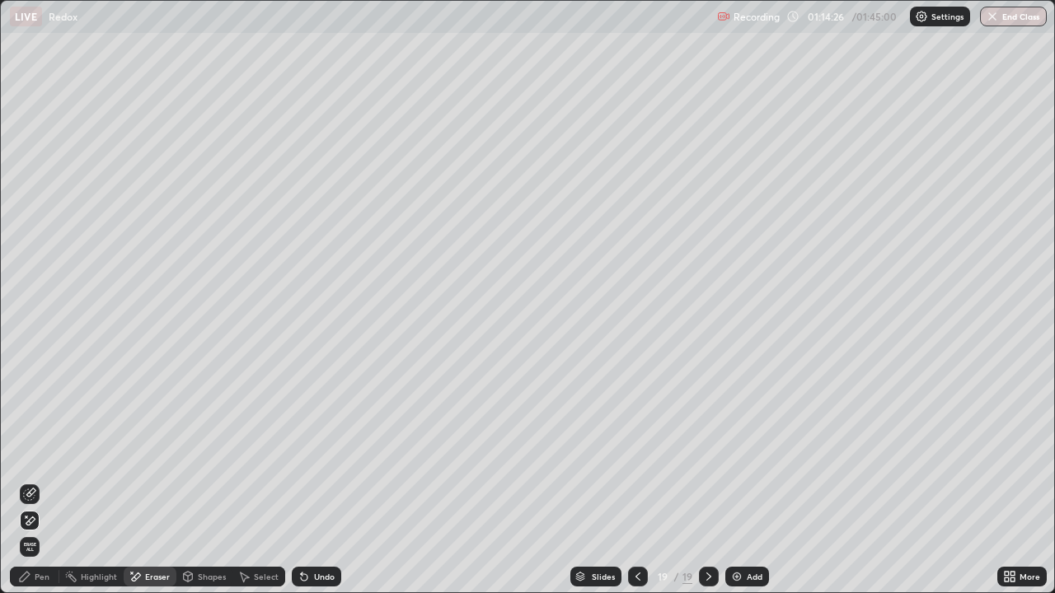
click at [32, 481] on div "Pen" at bounding box center [34, 577] width 49 height 20
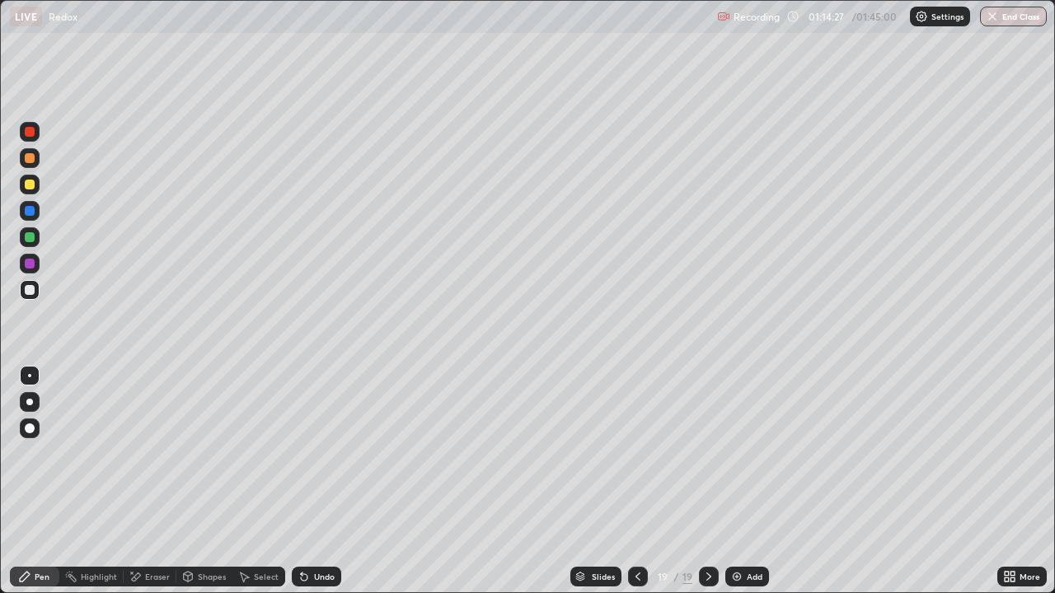
click at [158, 481] on div "Eraser" at bounding box center [150, 577] width 53 height 20
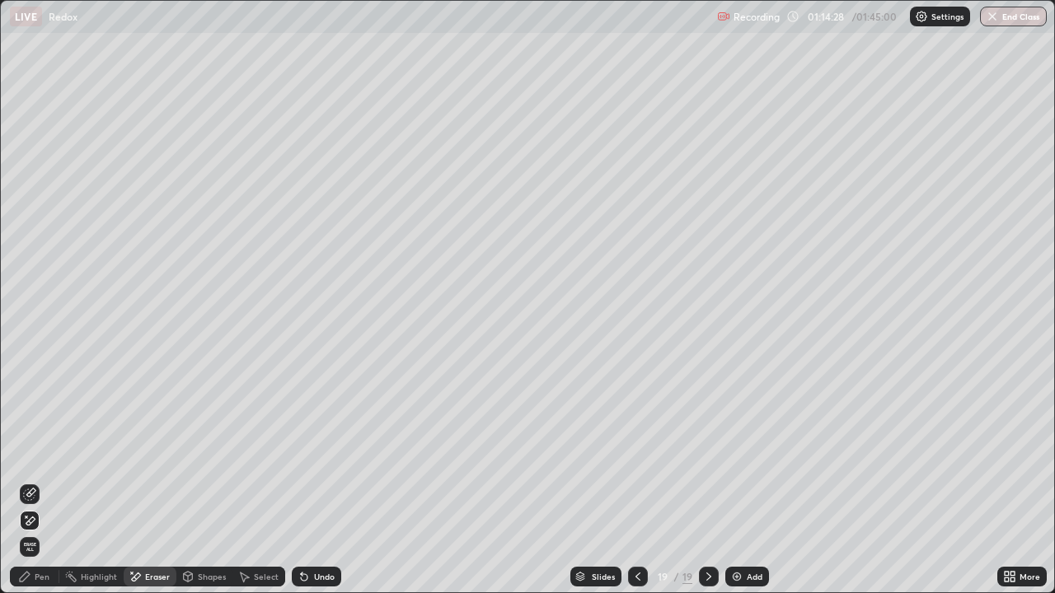
click at [30, 481] on icon at bounding box center [24, 576] width 13 height 13
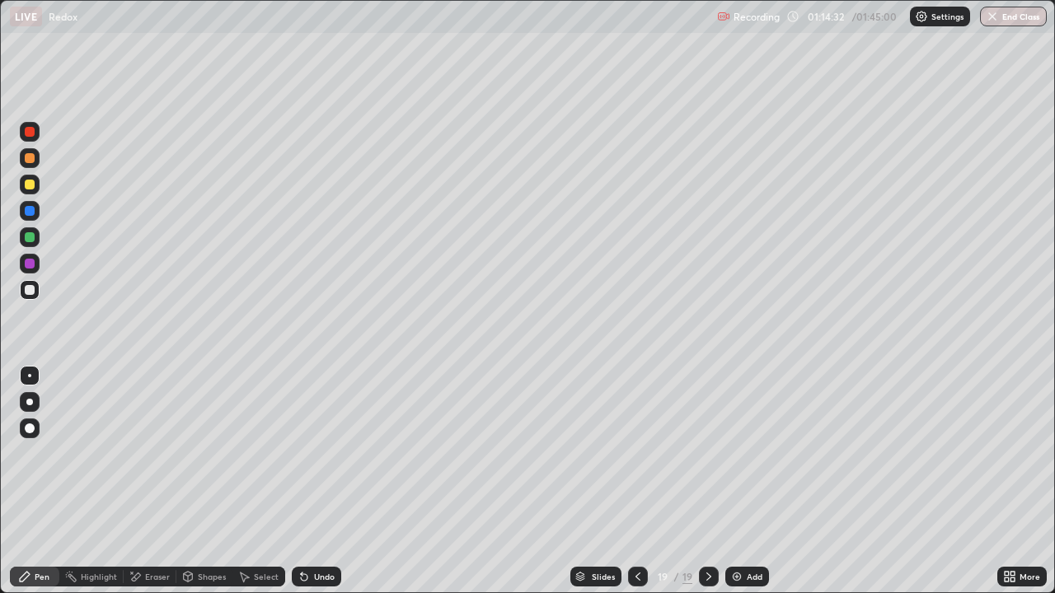
click at [150, 481] on div "Eraser" at bounding box center [157, 577] width 25 height 8
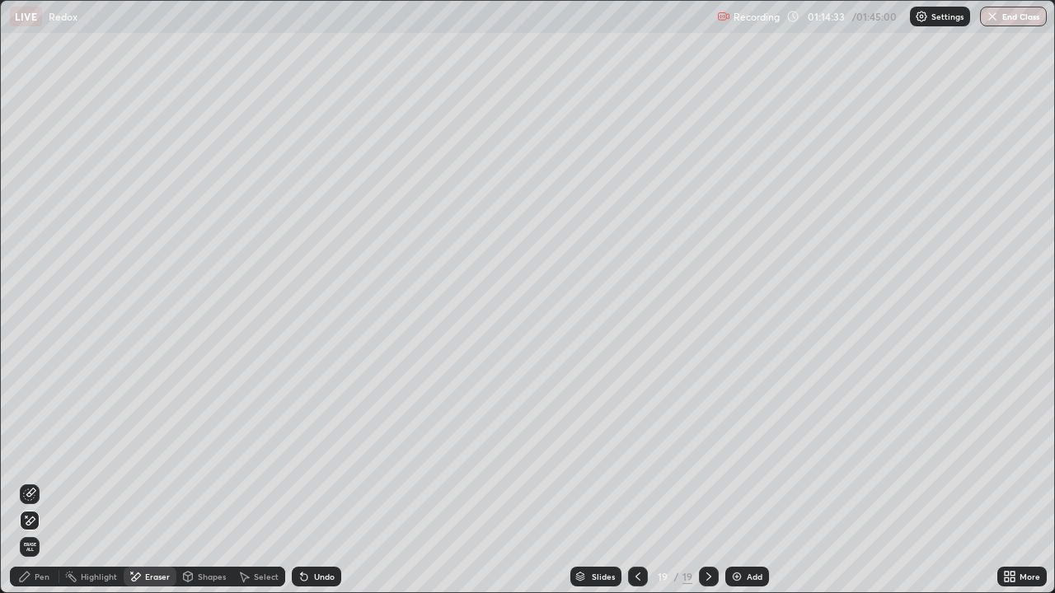
click at [37, 481] on div "Pen" at bounding box center [42, 577] width 15 height 8
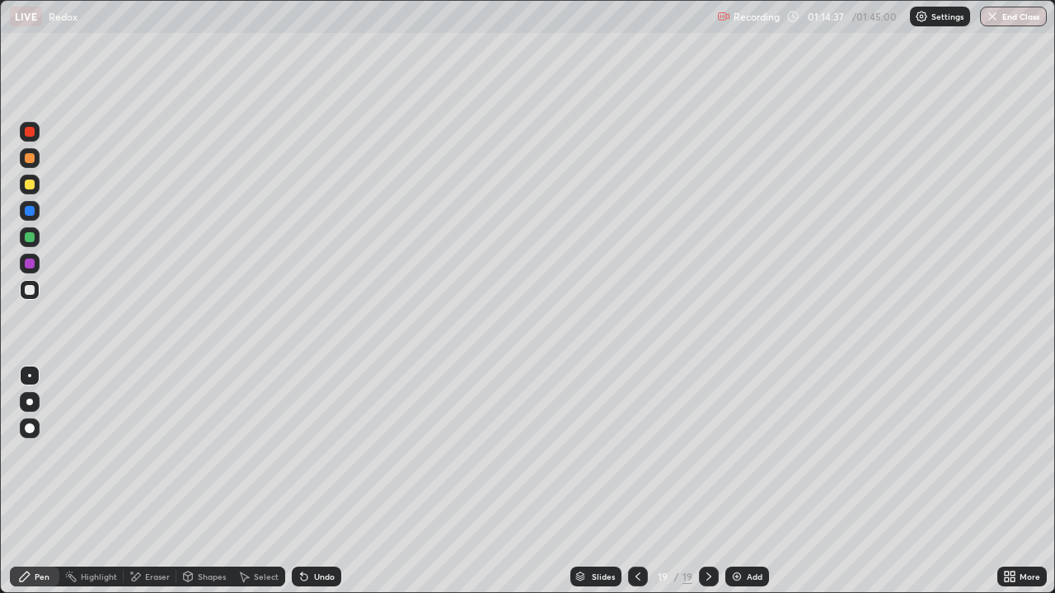
click at [152, 481] on div "Eraser" at bounding box center [157, 577] width 25 height 8
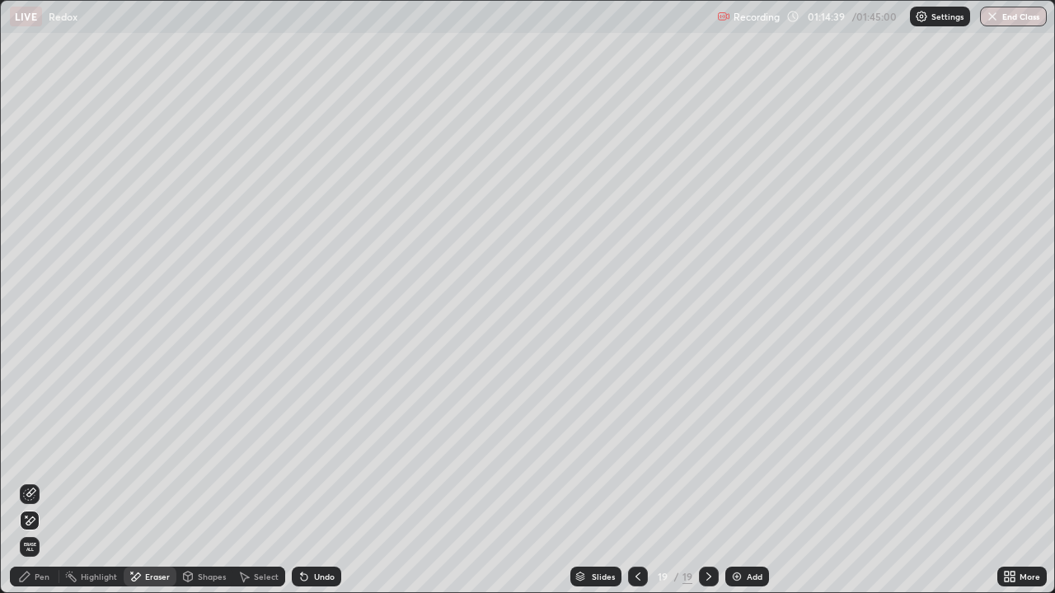
click at [29, 481] on icon at bounding box center [25, 577] width 10 height 10
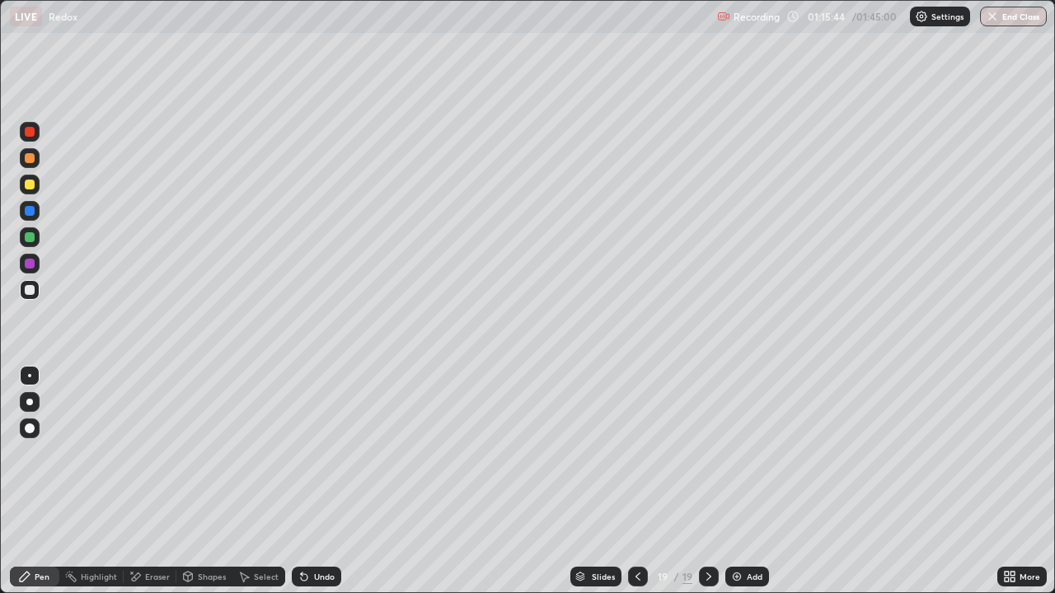
click at [30, 241] on div at bounding box center [30, 237] width 10 height 10
click at [34, 160] on div at bounding box center [30, 158] width 10 height 10
click at [29, 234] on div at bounding box center [30, 237] width 10 height 10
click at [265, 481] on div "Select" at bounding box center [258, 577] width 53 height 20
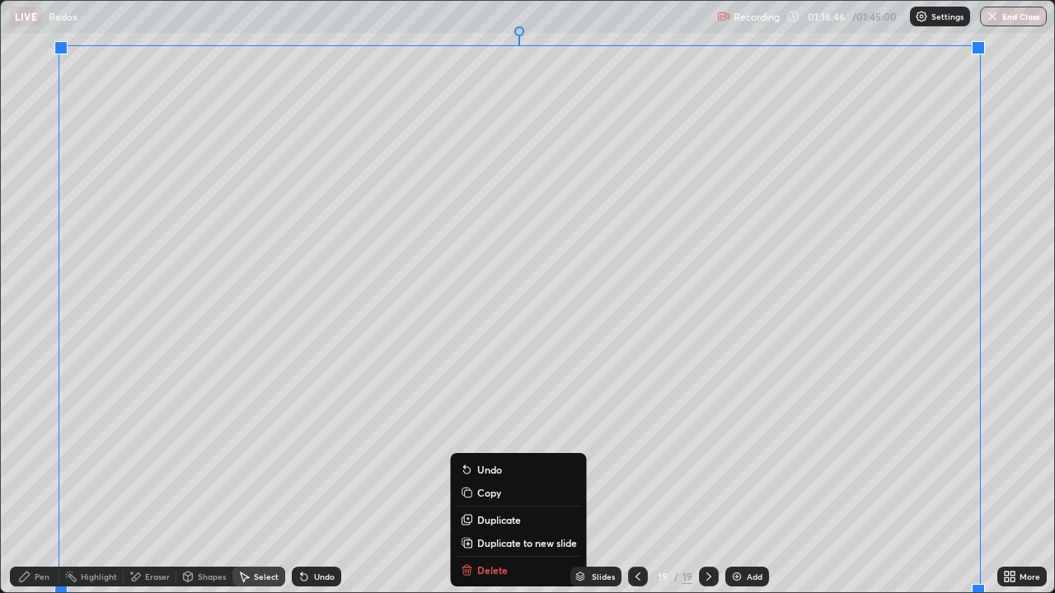
click at [493, 481] on p "Duplicate to new slide" at bounding box center [527, 543] width 100 height 13
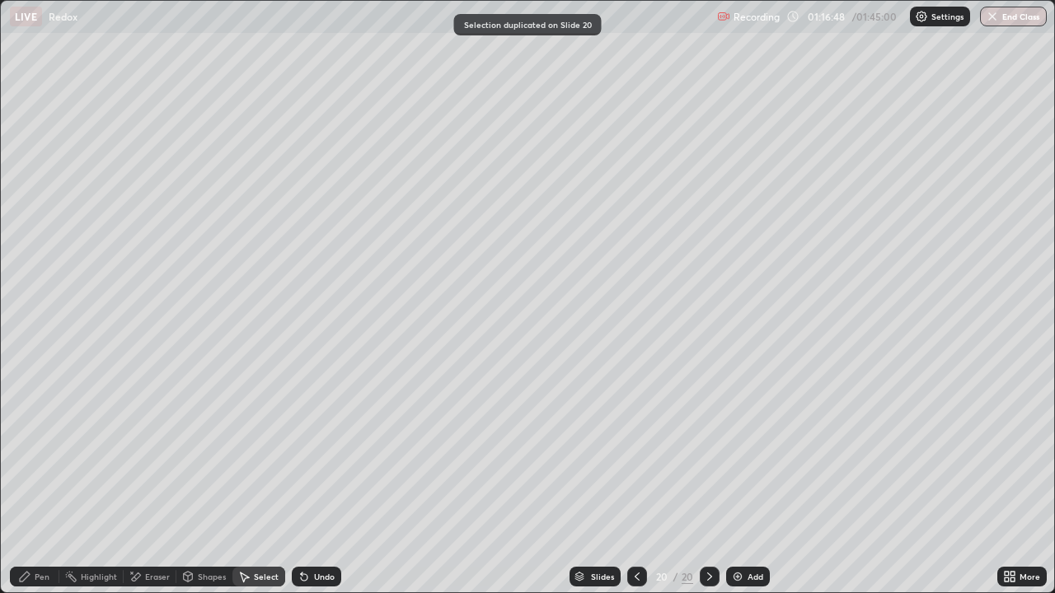
click at [151, 481] on div "Eraser" at bounding box center [150, 577] width 53 height 20
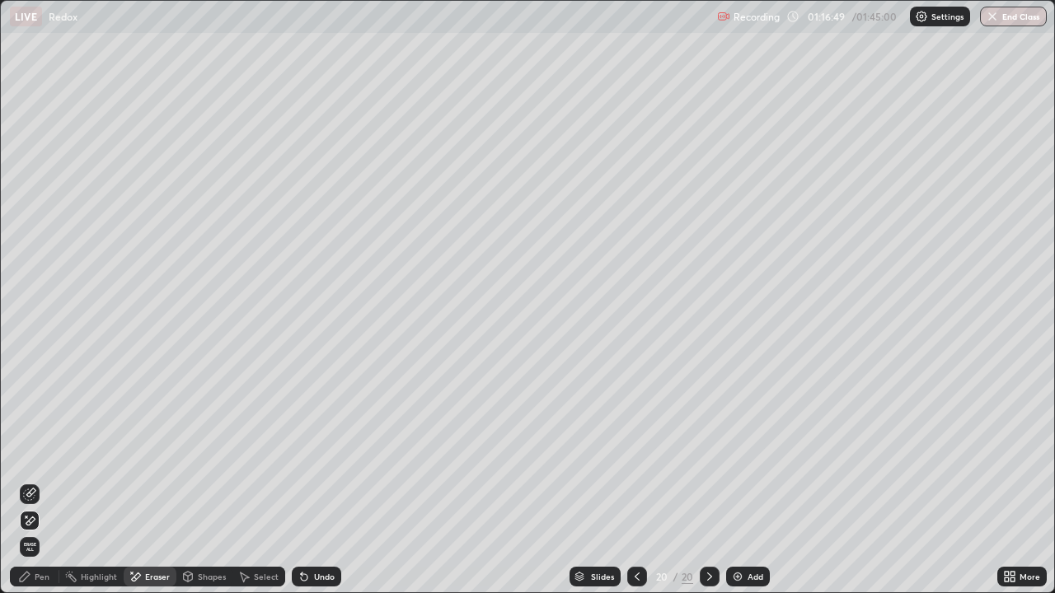
click at [40, 481] on div "Pen" at bounding box center [34, 577] width 49 height 20
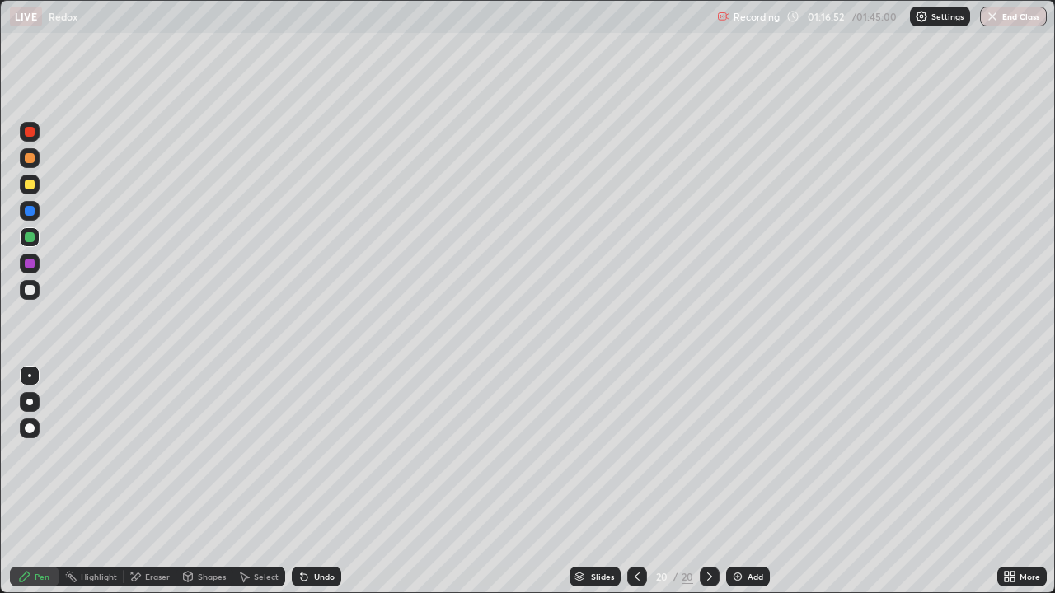
click at [155, 481] on div "Eraser" at bounding box center [157, 577] width 25 height 8
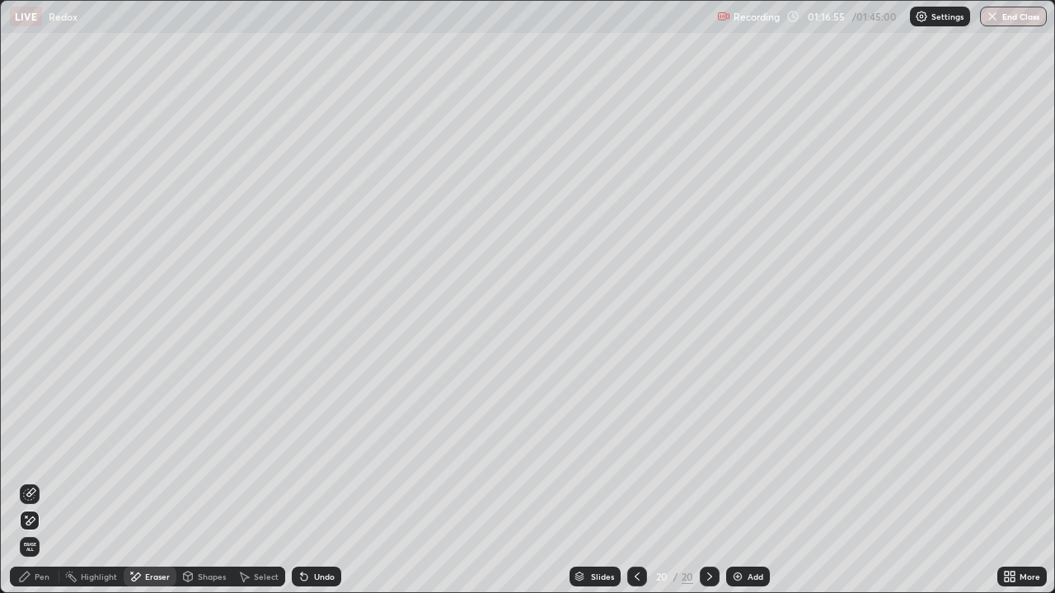
click at [40, 481] on div "Pen" at bounding box center [34, 577] width 49 height 20
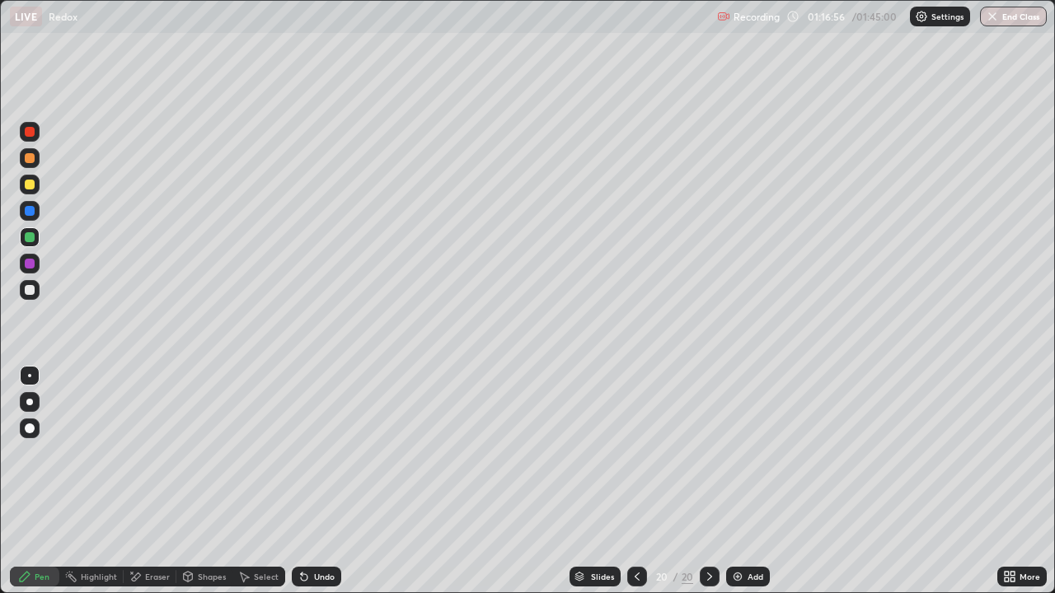
click at [27, 289] on div at bounding box center [30, 290] width 10 height 10
click at [314, 481] on div "Undo" at bounding box center [324, 577] width 21 height 8
click at [170, 481] on div "Eraser" at bounding box center [150, 577] width 53 height 20
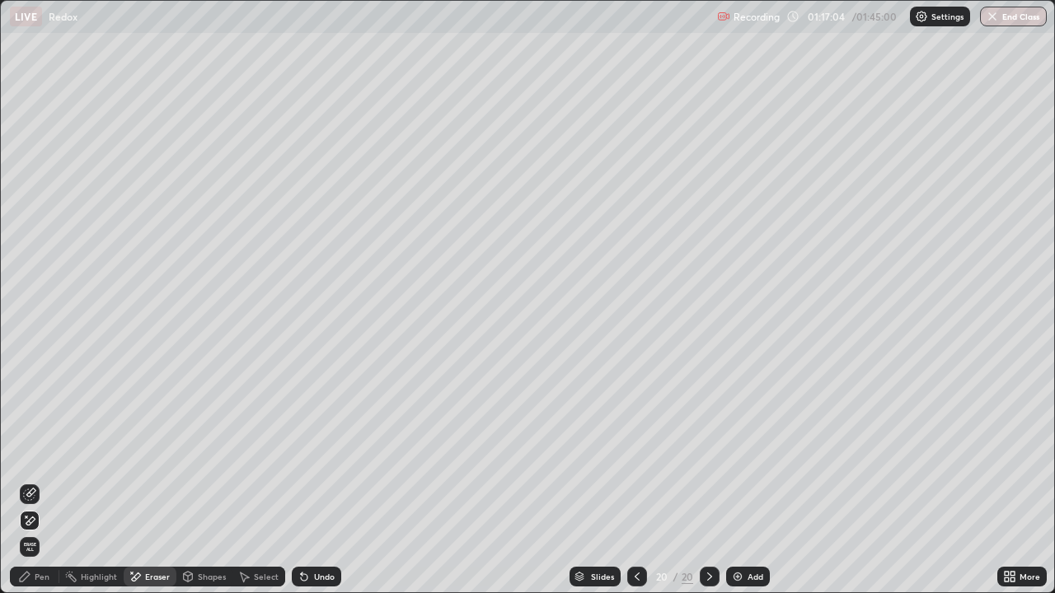
click at [45, 481] on div "Pen" at bounding box center [42, 577] width 15 height 8
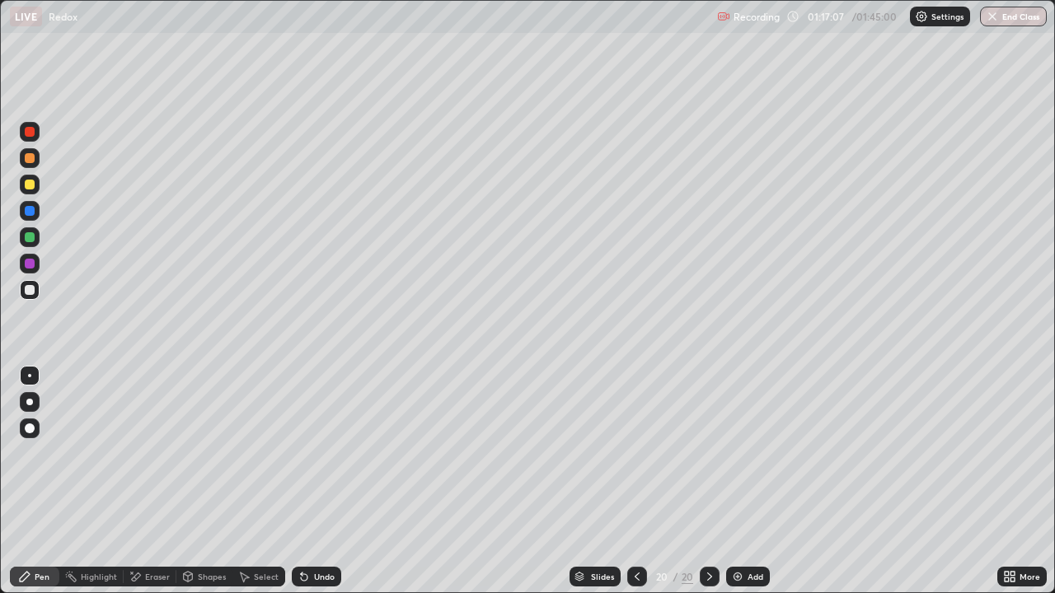
click at [149, 481] on div "Eraser" at bounding box center [157, 577] width 25 height 8
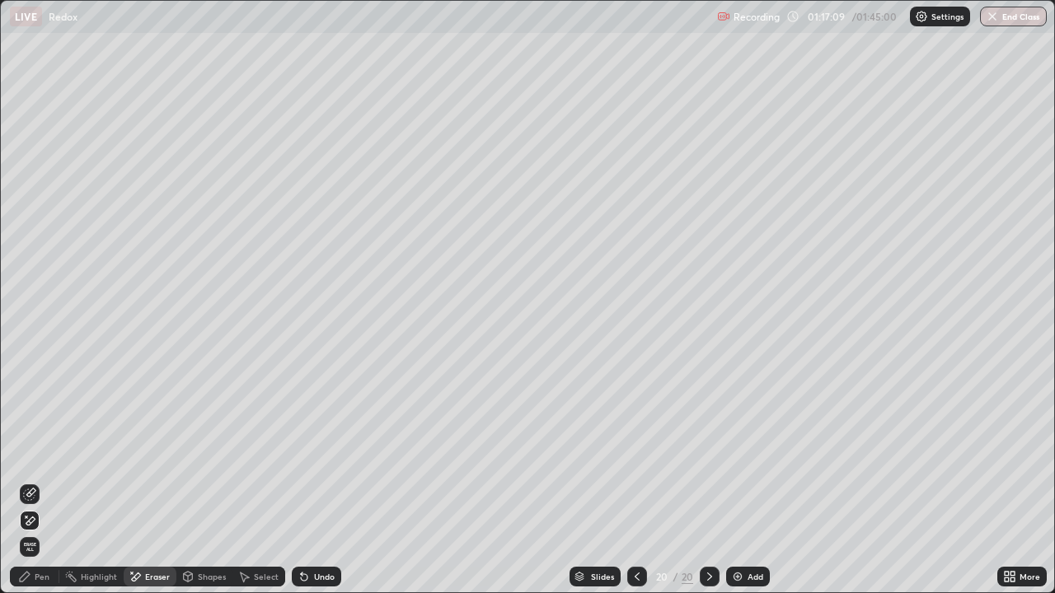
click at [36, 481] on div "Pen" at bounding box center [34, 577] width 49 height 20
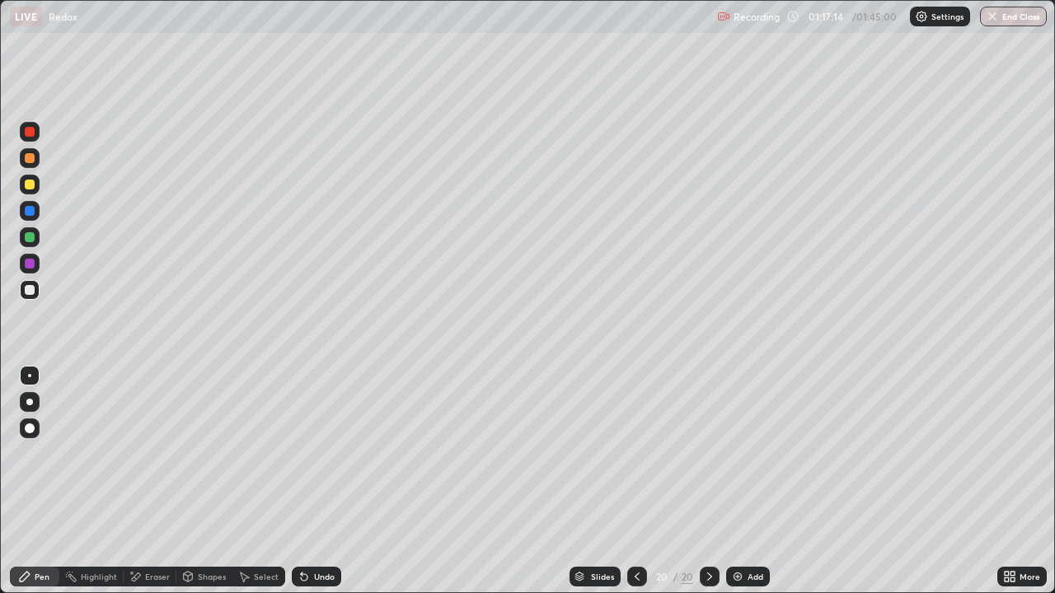
click at [162, 481] on div "Eraser" at bounding box center [157, 577] width 25 height 8
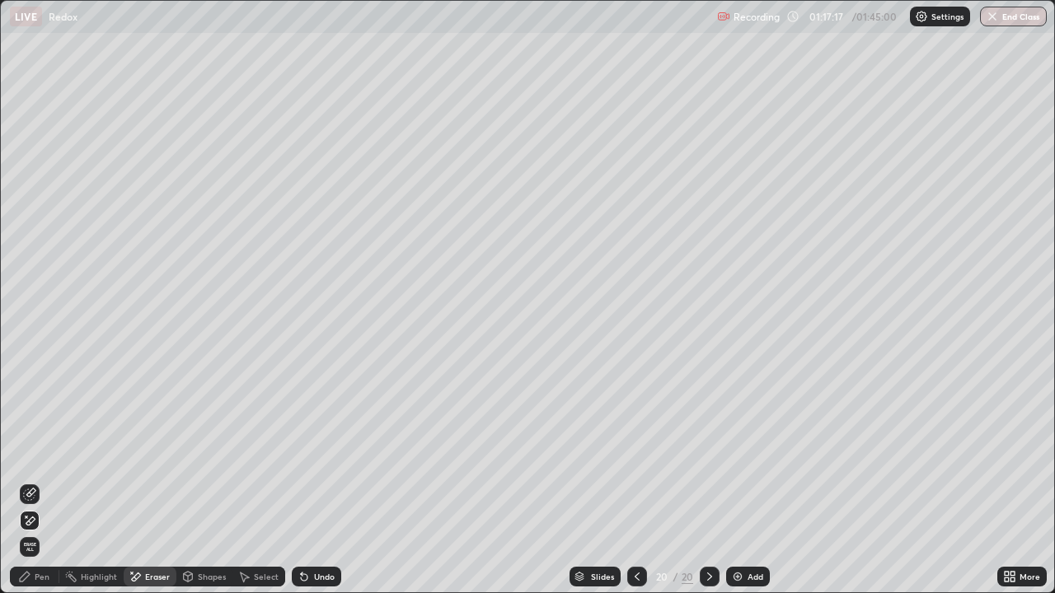
click at [26, 481] on icon at bounding box center [24, 576] width 13 height 13
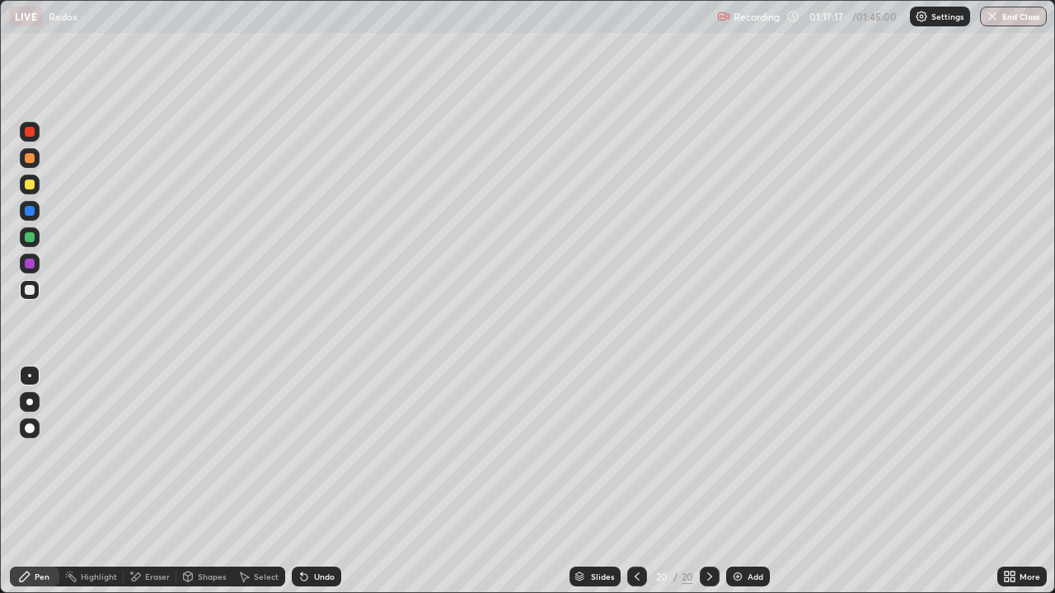
click at [31, 243] on div at bounding box center [30, 237] width 20 height 20
click at [35, 189] on div at bounding box center [30, 185] width 20 height 20
click at [146, 481] on div "Eraser" at bounding box center [157, 577] width 25 height 8
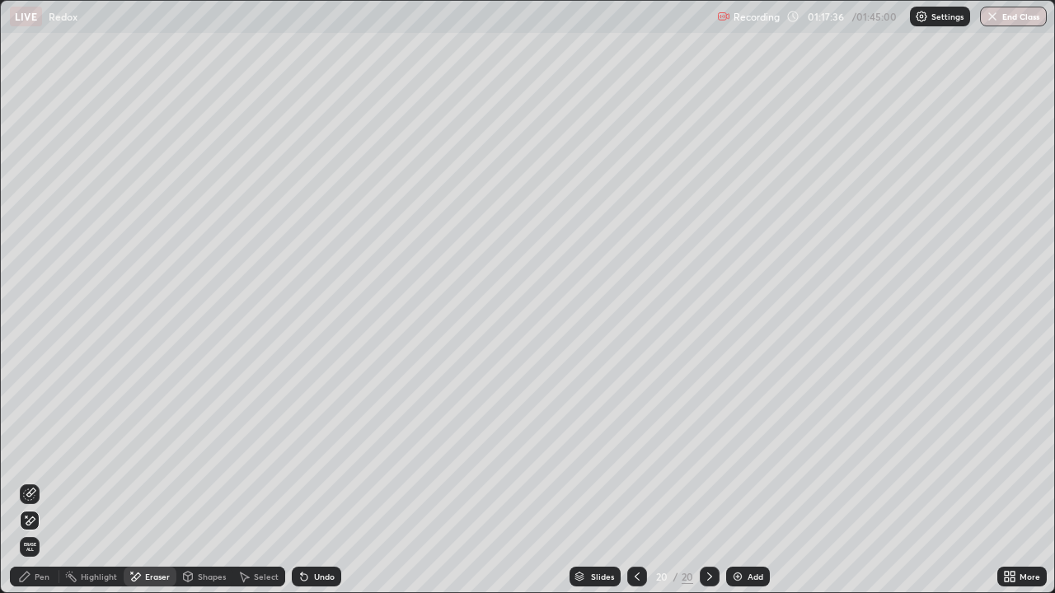
click at [36, 481] on div "Pen" at bounding box center [42, 577] width 15 height 8
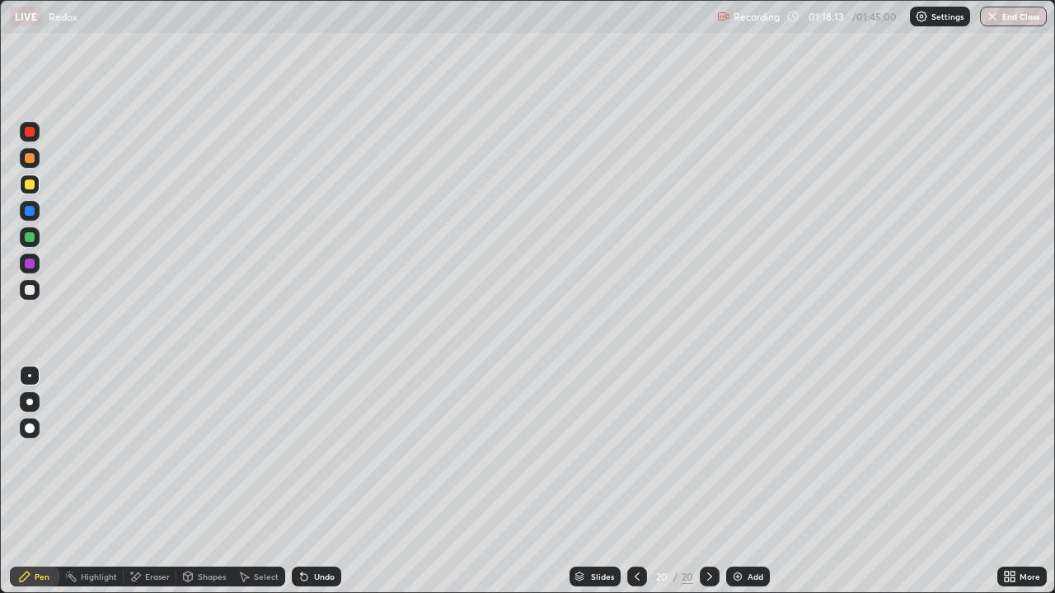
click at [28, 285] on div at bounding box center [30, 290] width 10 height 10
click at [28, 191] on div at bounding box center [30, 185] width 20 height 20
click at [738, 481] on img at bounding box center [737, 576] width 13 height 13
click at [39, 290] on div at bounding box center [30, 290] width 20 height 20
click at [35, 286] on div at bounding box center [30, 290] width 20 height 20
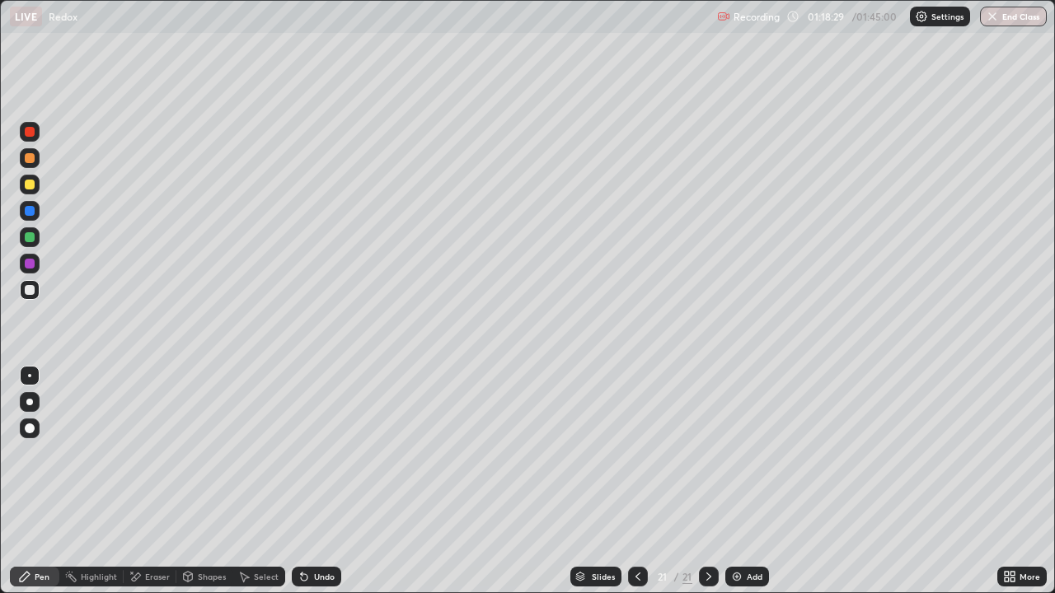
click at [31, 232] on div at bounding box center [30, 237] width 10 height 10
click at [31, 254] on div at bounding box center [30, 264] width 20 height 20
click at [34, 279] on div at bounding box center [30, 290] width 20 height 26
click at [35, 290] on div at bounding box center [30, 290] width 20 height 20
click at [26, 206] on div at bounding box center [30, 211] width 10 height 10
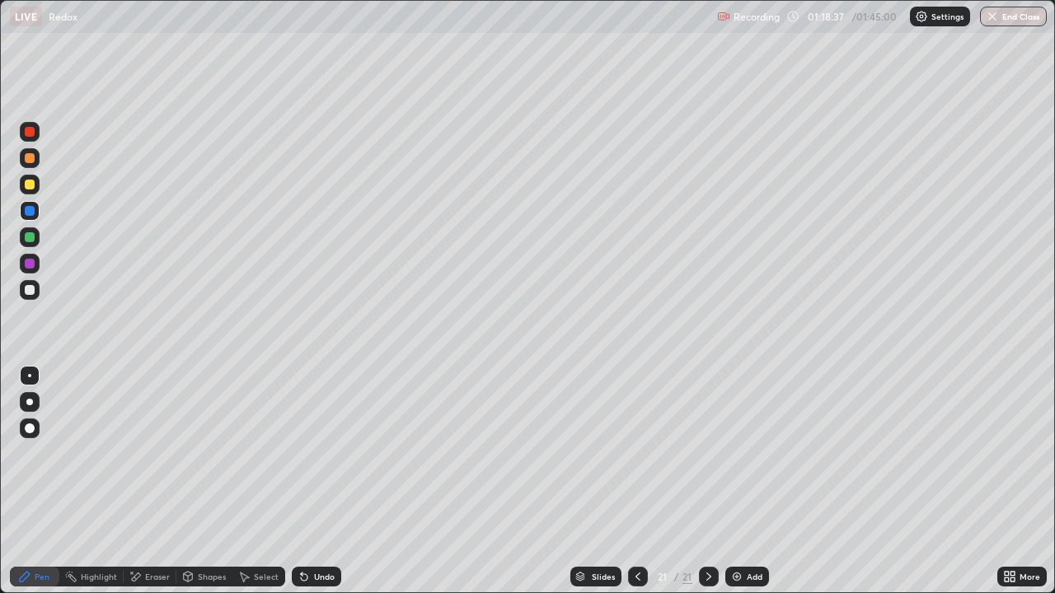
click at [31, 189] on div at bounding box center [30, 185] width 10 height 10
click at [32, 157] on div at bounding box center [30, 158] width 10 height 10
click at [29, 293] on div at bounding box center [30, 290] width 10 height 10
click at [26, 185] on div at bounding box center [30, 185] width 10 height 10
click at [312, 481] on div "Undo" at bounding box center [316, 577] width 49 height 20
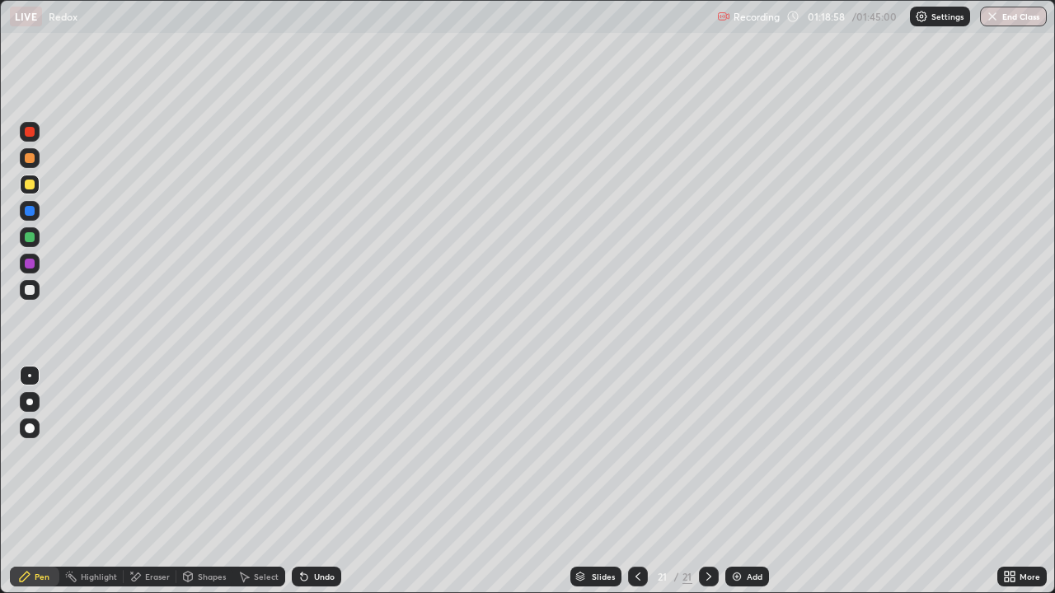
click at [152, 481] on div "Eraser" at bounding box center [157, 577] width 25 height 8
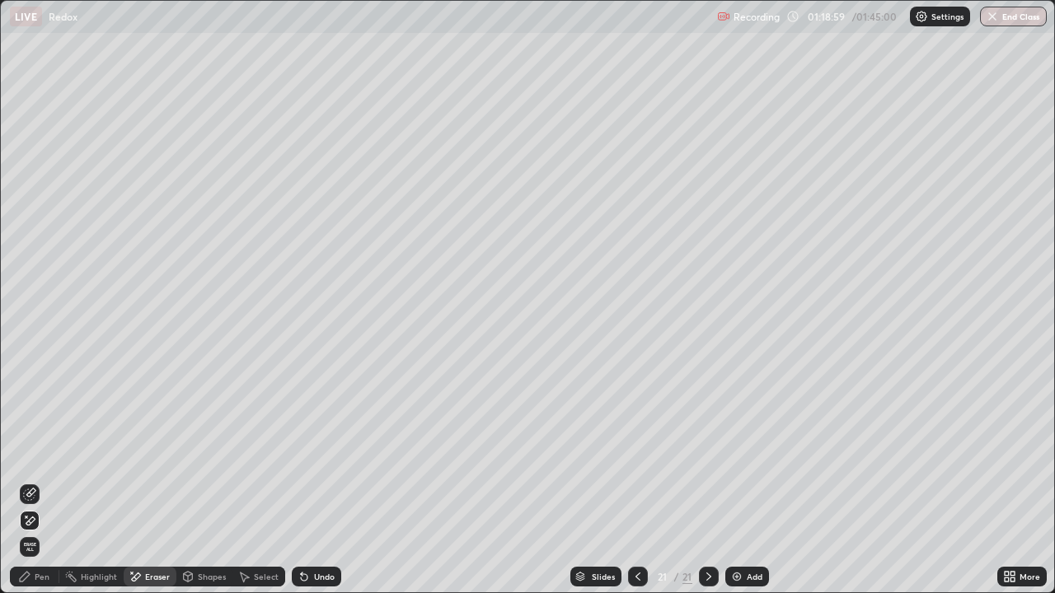
click at [43, 481] on div "Pen" at bounding box center [42, 577] width 15 height 8
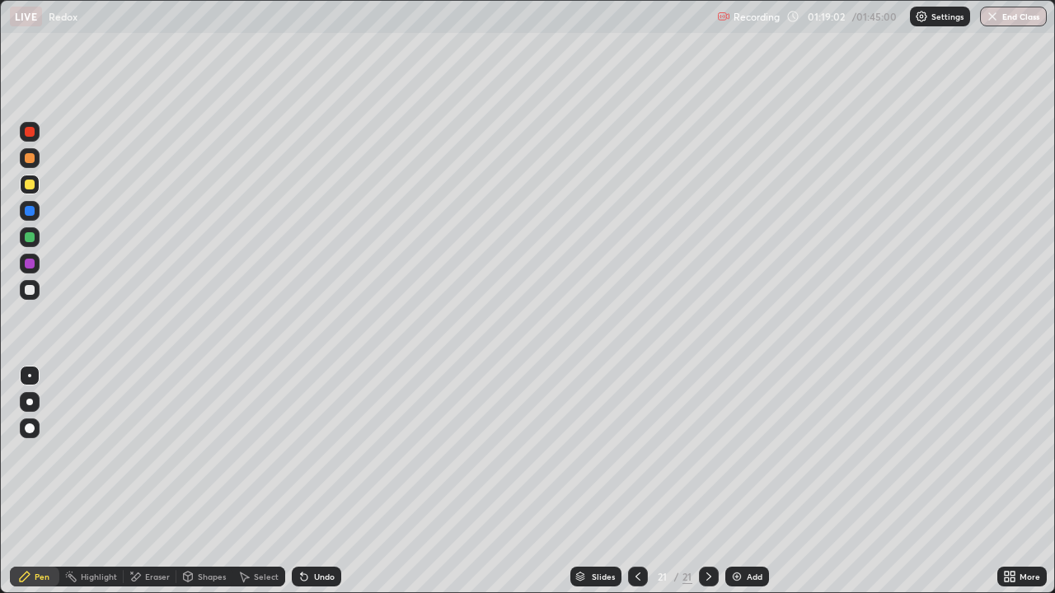
click at [314, 481] on div "Undo" at bounding box center [324, 577] width 21 height 8
click at [30, 291] on div at bounding box center [30, 290] width 10 height 10
click at [324, 481] on div "Undo" at bounding box center [324, 577] width 21 height 8
click at [30, 183] on div at bounding box center [30, 185] width 10 height 10
click at [741, 481] on div "Slides 21 / 21 Add" at bounding box center [669, 576] width 656 height 33
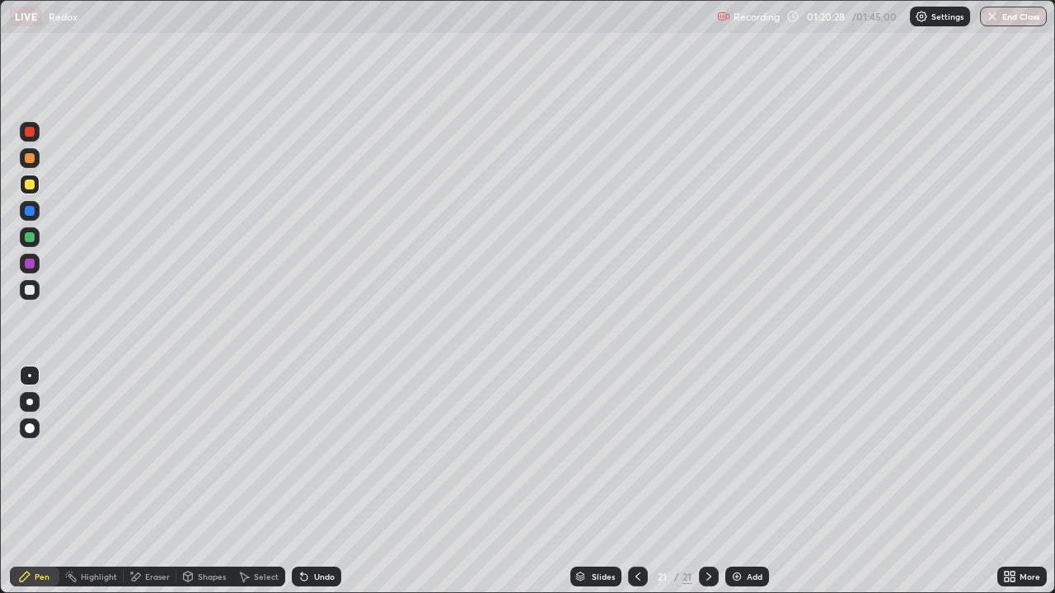
click at [22, 241] on div at bounding box center [30, 237] width 20 height 20
click at [739, 481] on img at bounding box center [736, 576] width 13 height 13
click at [31, 201] on div at bounding box center [30, 211] width 20 height 20
click at [32, 190] on div at bounding box center [30, 185] width 20 height 20
click at [24, 238] on div at bounding box center [30, 237] width 20 height 20
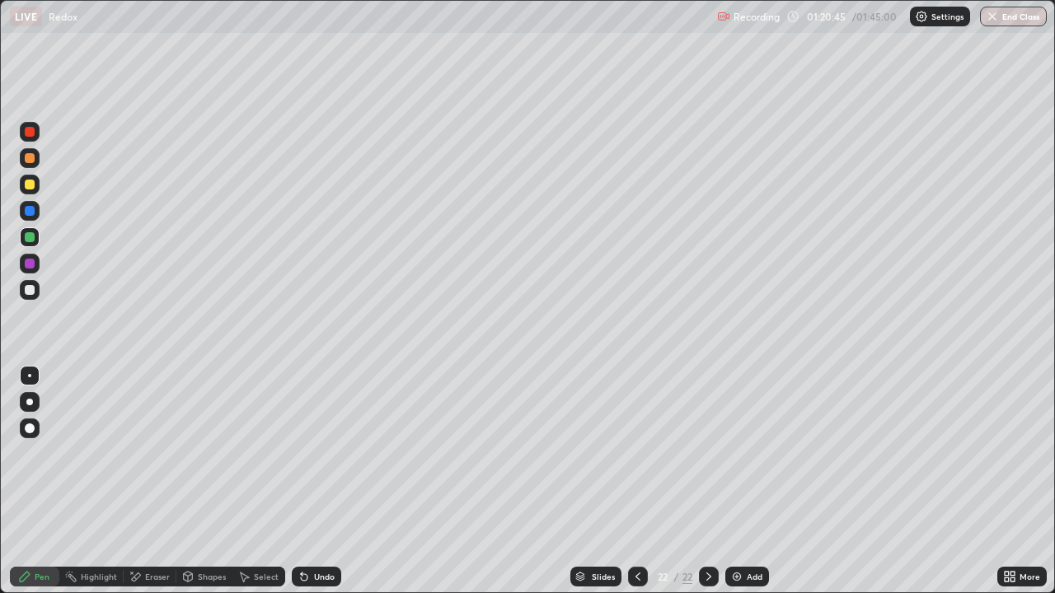
click at [35, 187] on div at bounding box center [30, 185] width 20 height 20
click at [30, 291] on div at bounding box center [30, 290] width 10 height 10
click at [32, 157] on div at bounding box center [30, 158] width 10 height 10
click at [310, 481] on div "Undo" at bounding box center [316, 577] width 49 height 20
click at [146, 481] on div "Eraser" at bounding box center [157, 577] width 25 height 8
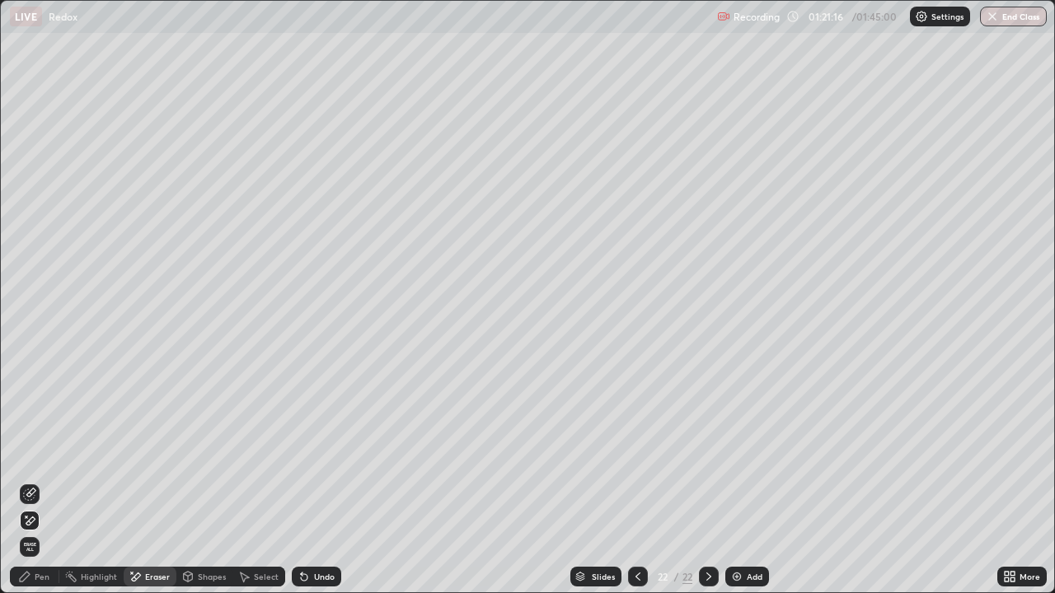
click at [49, 481] on div "Pen" at bounding box center [34, 577] width 49 height 20
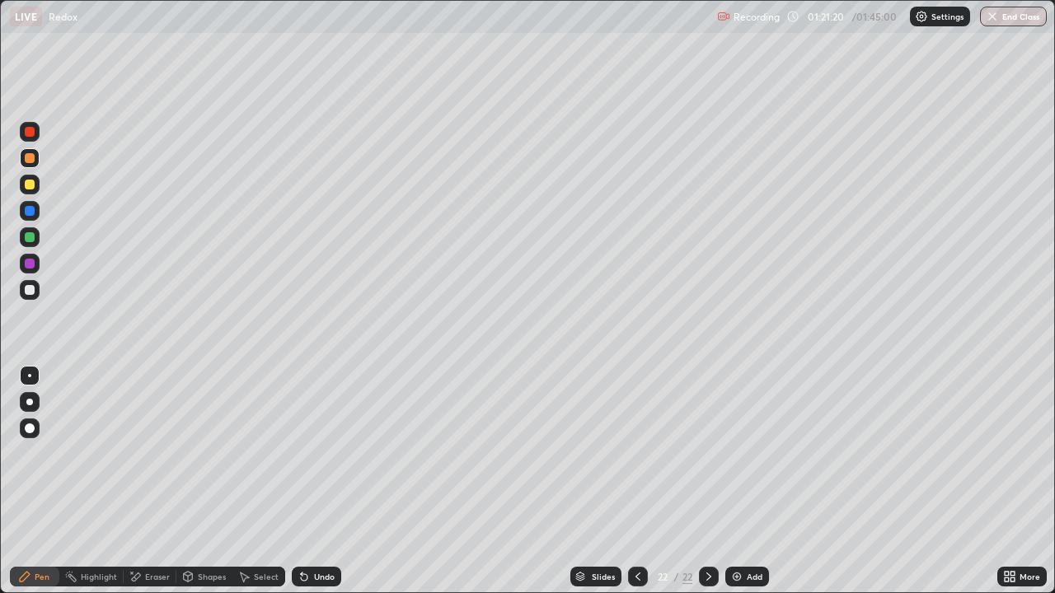
click at [21, 237] on div at bounding box center [30, 237] width 20 height 20
click at [265, 481] on div "Select" at bounding box center [258, 577] width 53 height 20
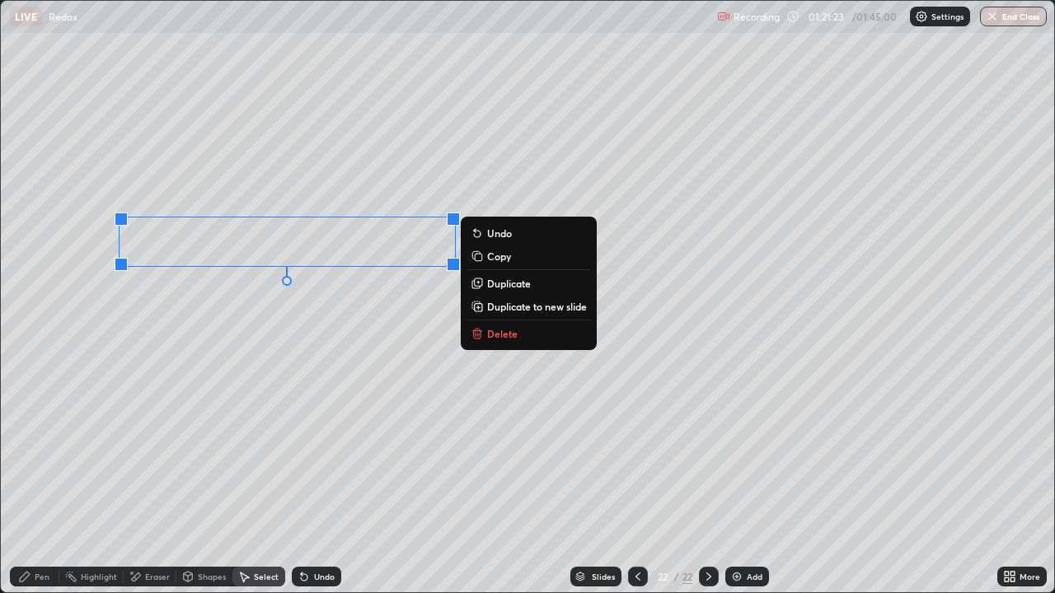
click at [501, 288] on p "Duplicate" at bounding box center [509, 283] width 44 height 13
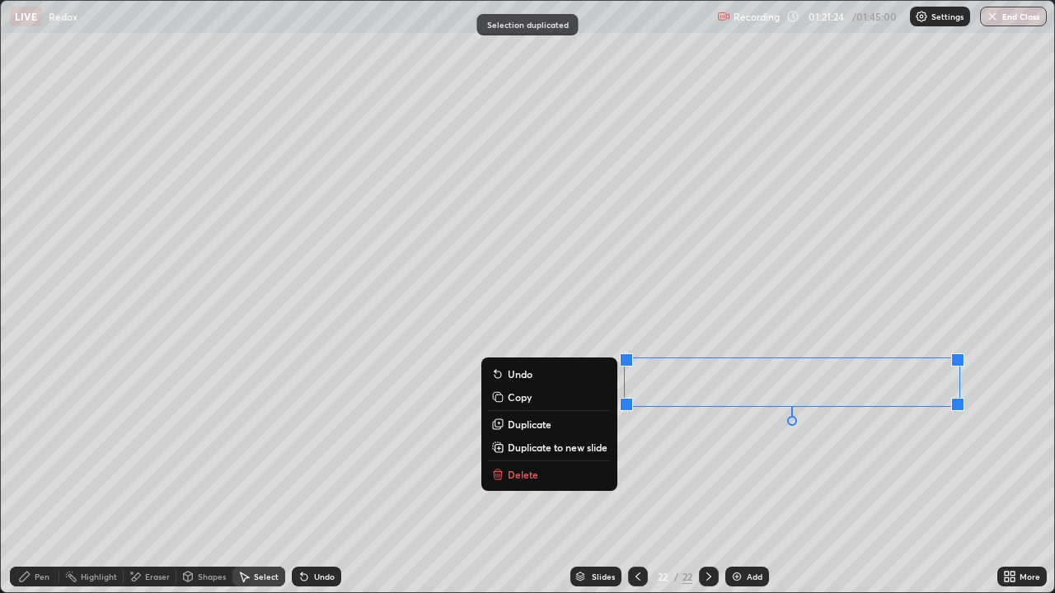
click at [30, 481] on div "Pen" at bounding box center [34, 577] width 49 height 20
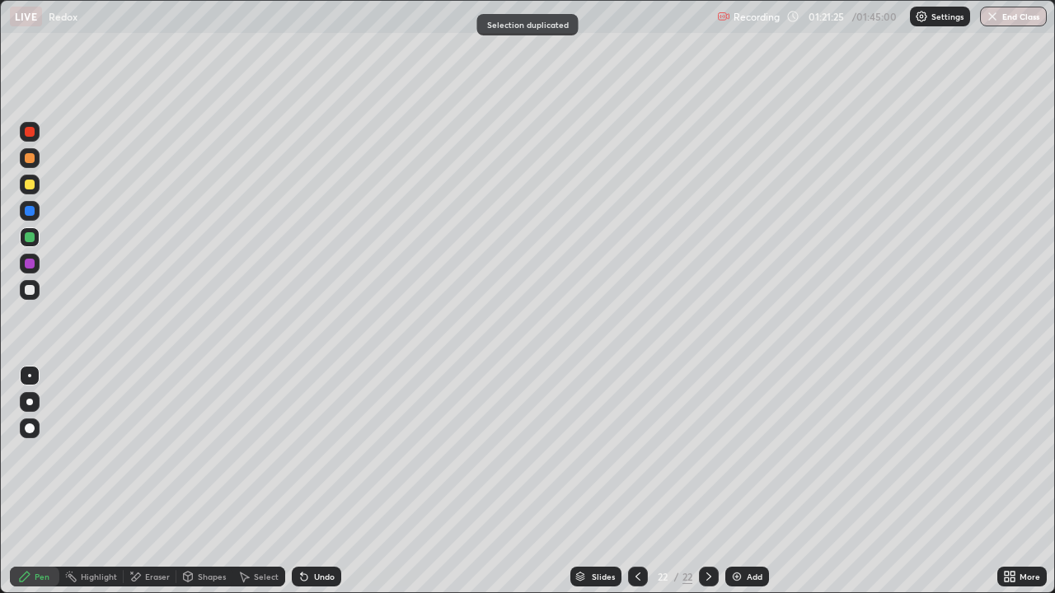
click at [29, 270] on div at bounding box center [30, 264] width 20 height 20
click at [26, 266] on div at bounding box center [30, 264] width 10 height 10
click at [33, 288] on div at bounding box center [30, 290] width 10 height 10
click at [320, 481] on div "Undo" at bounding box center [316, 577] width 49 height 20
click at [322, 481] on div "Undo" at bounding box center [324, 577] width 21 height 8
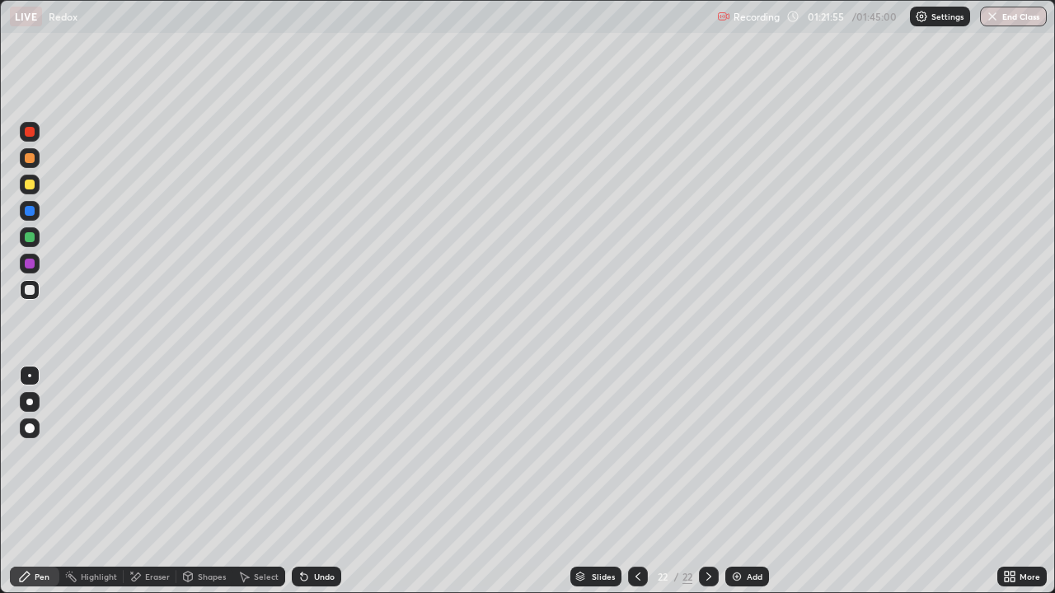
click at [319, 481] on div "Undo" at bounding box center [324, 577] width 21 height 8
click at [157, 481] on div "Eraser" at bounding box center [150, 577] width 53 height 20
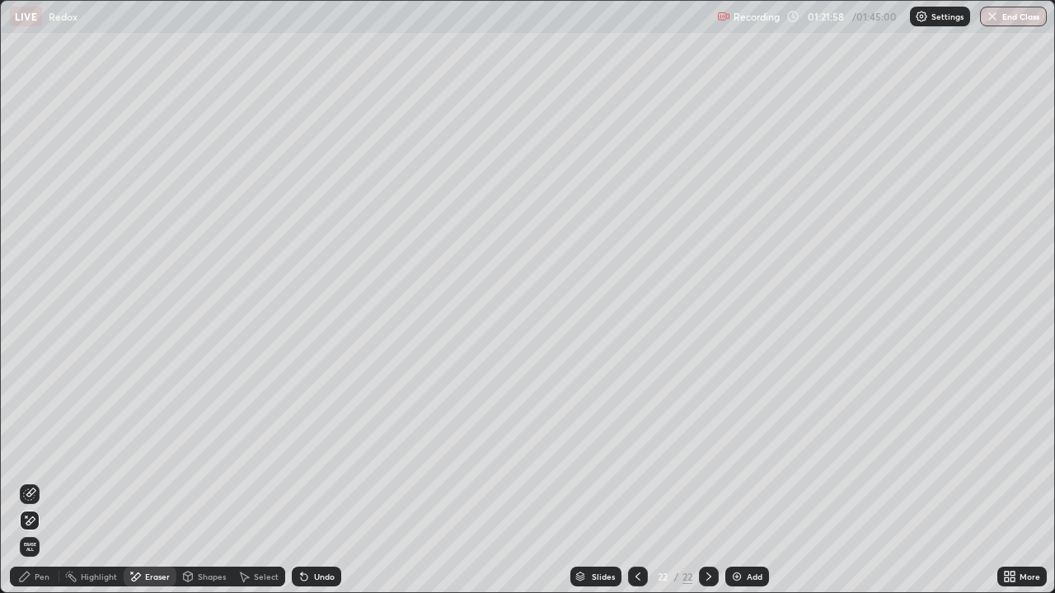
click at [51, 481] on div "Pen" at bounding box center [34, 577] width 49 height 20
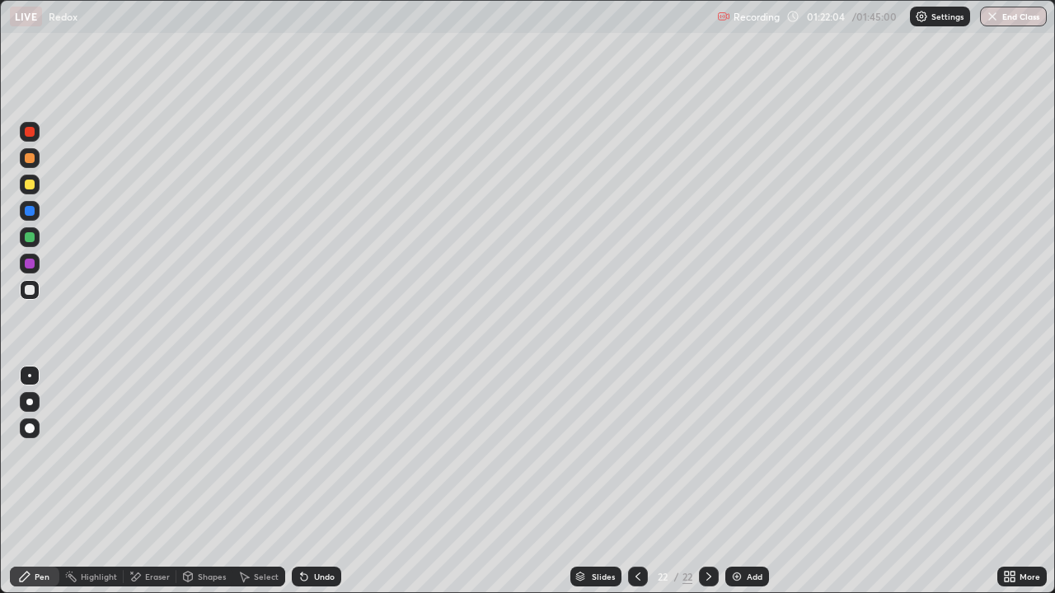
click at [30, 265] on div at bounding box center [30, 264] width 10 height 10
click at [31, 283] on div at bounding box center [30, 290] width 20 height 20
click at [32, 240] on div at bounding box center [30, 237] width 10 height 10
click at [752, 481] on div "Add" at bounding box center [747, 577] width 44 height 20
click at [27, 189] on div at bounding box center [30, 185] width 10 height 10
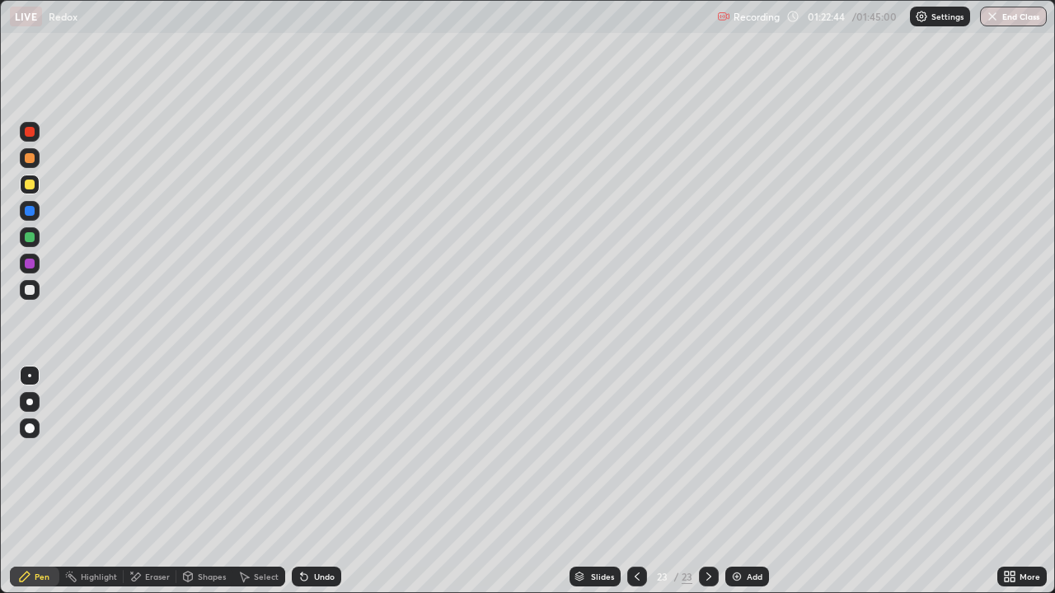
click at [36, 240] on div at bounding box center [30, 237] width 20 height 20
click at [37, 185] on div at bounding box center [30, 185] width 20 height 20
click at [32, 232] on div at bounding box center [30, 237] width 10 height 10
click at [36, 292] on div at bounding box center [30, 290] width 20 height 20
click at [27, 132] on div at bounding box center [30, 132] width 10 height 10
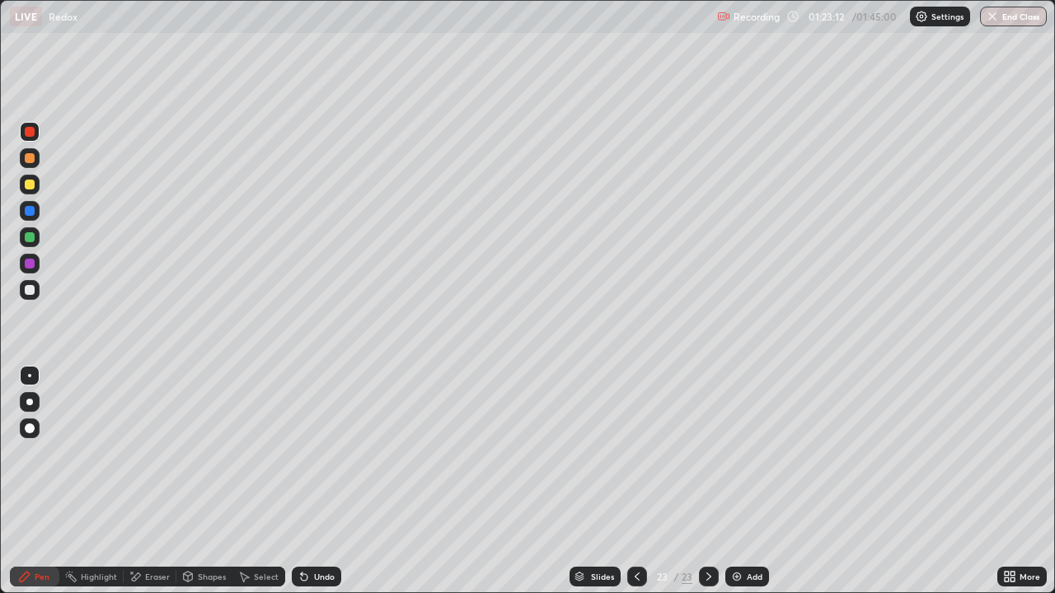
click at [29, 272] on div at bounding box center [30, 264] width 20 height 20
click at [35, 139] on div at bounding box center [30, 132] width 20 height 20
click at [29, 243] on div at bounding box center [30, 237] width 20 height 20
click at [29, 214] on div at bounding box center [30, 211] width 10 height 10
click at [30, 266] on div at bounding box center [30, 264] width 10 height 10
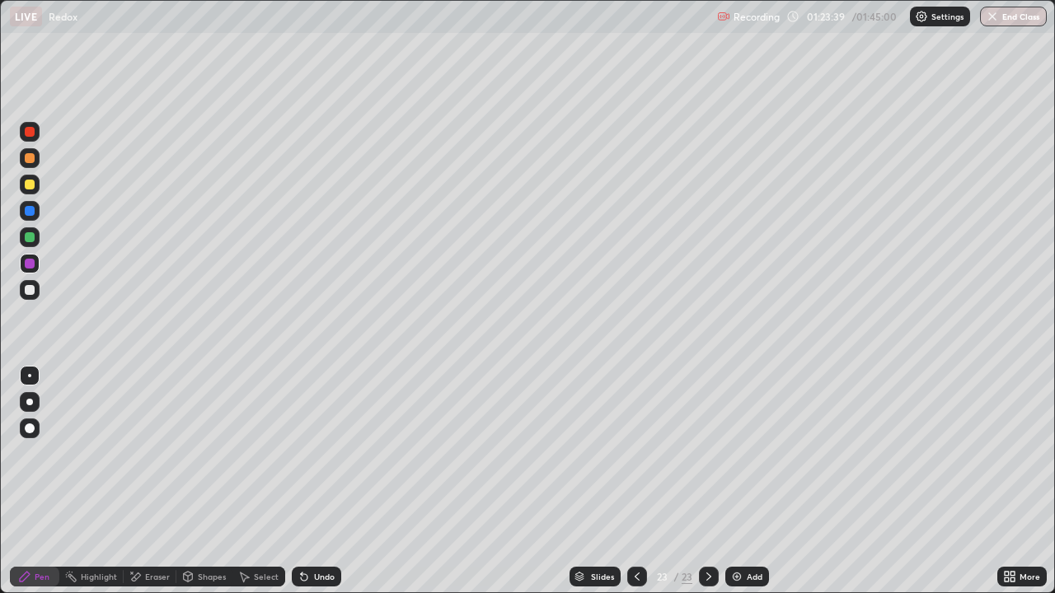
click at [36, 292] on div at bounding box center [30, 290] width 20 height 20
click at [28, 239] on div at bounding box center [30, 237] width 10 height 10
click at [30, 185] on div at bounding box center [30, 185] width 10 height 10
click at [34, 157] on div at bounding box center [30, 158] width 10 height 10
click at [35, 293] on div at bounding box center [30, 290] width 20 height 20
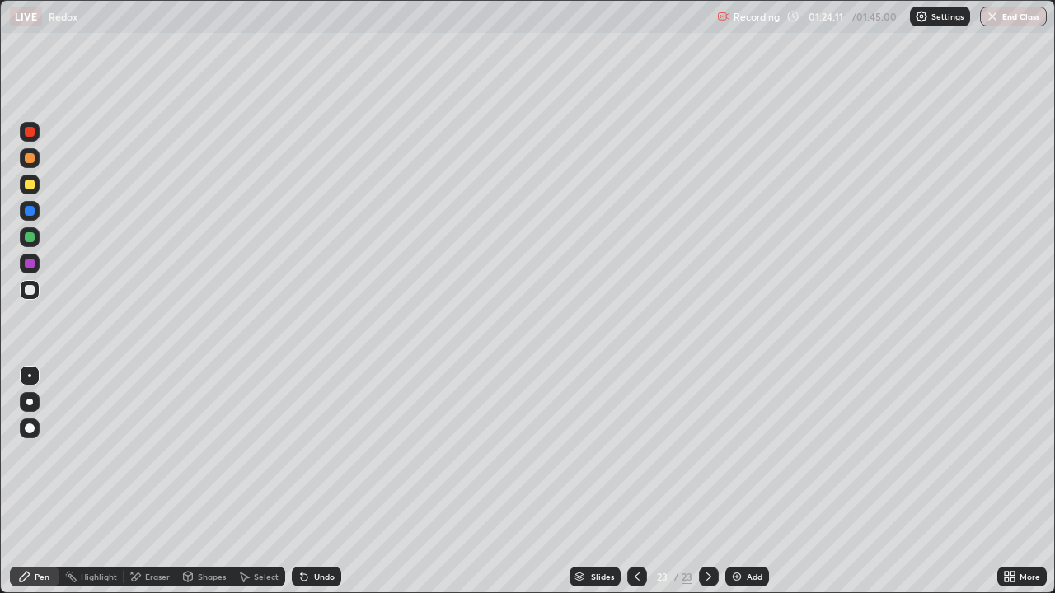
click at [37, 190] on div at bounding box center [30, 185] width 20 height 20
click at [633, 481] on icon at bounding box center [636, 576] width 13 height 13
click at [261, 481] on div "Select" at bounding box center [266, 577] width 25 height 8
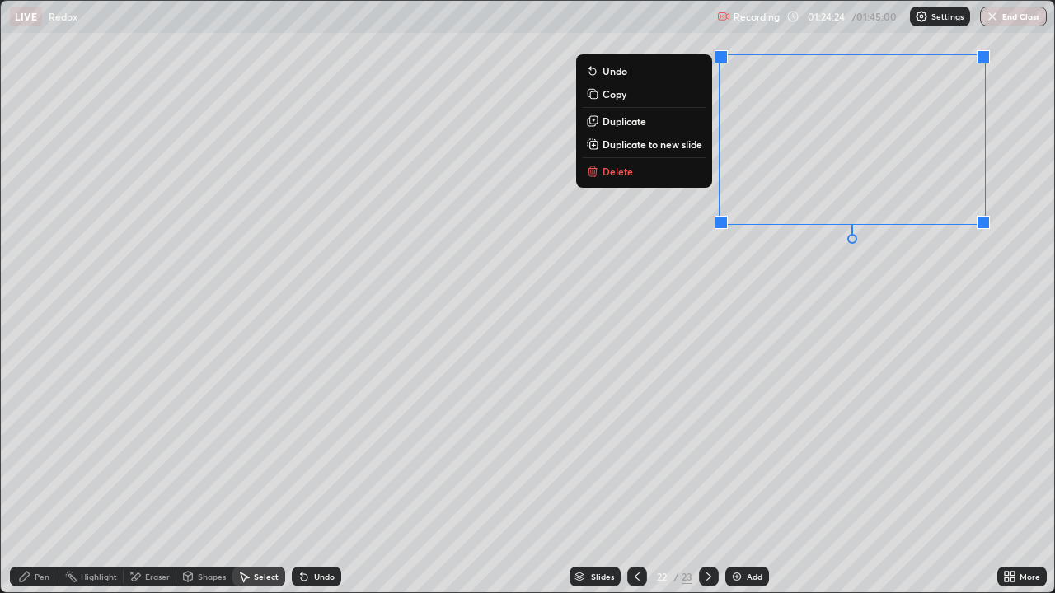
click at [508, 387] on div "0 ° Undo Copy Duplicate Duplicate to new slide Delete" at bounding box center [527, 297] width 1053 height 592
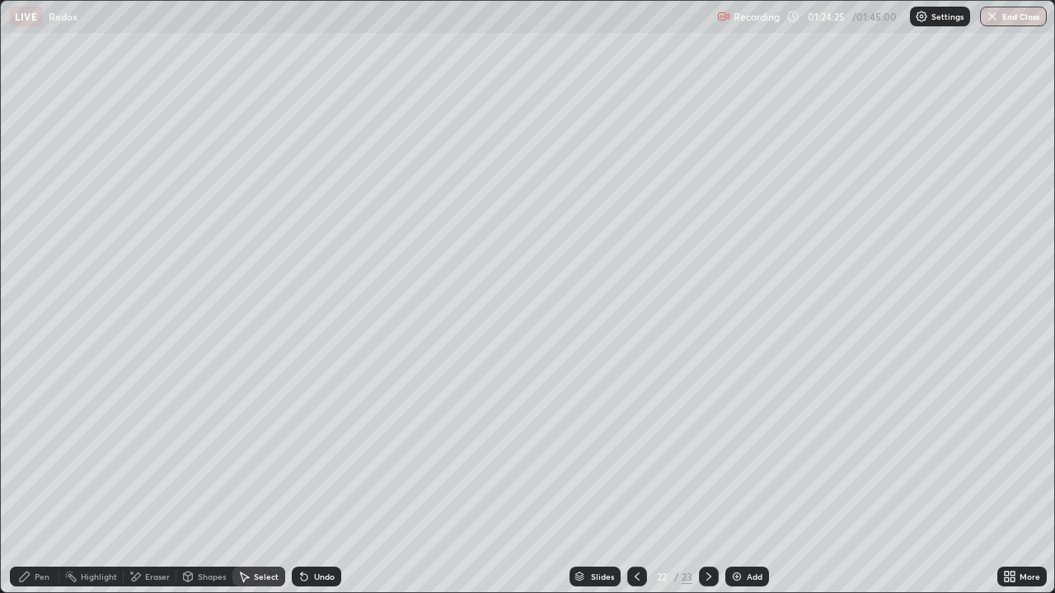
click at [33, 481] on div "Pen" at bounding box center [34, 577] width 49 height 20
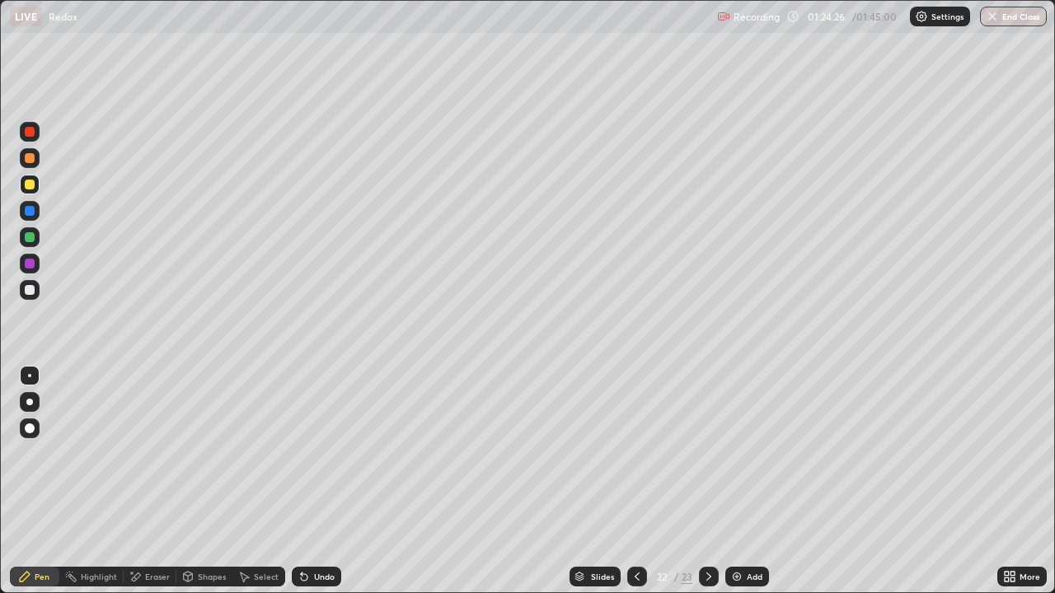
click at [30, 234] on div at bounding box center [30, 237] width 10 height 10
click at [706, 481] on icon at bounding box center [708, 577] width 5 height 8
click at [33, 182] on div at bounding box center [30, 185] width 10 height 10
click at [328, 481] on div "Undo" at bounding box center [316, 577] width 49 height 20
click at [329, 481] on div "Undo" at bounding box center [316, 577] width 49 height 20
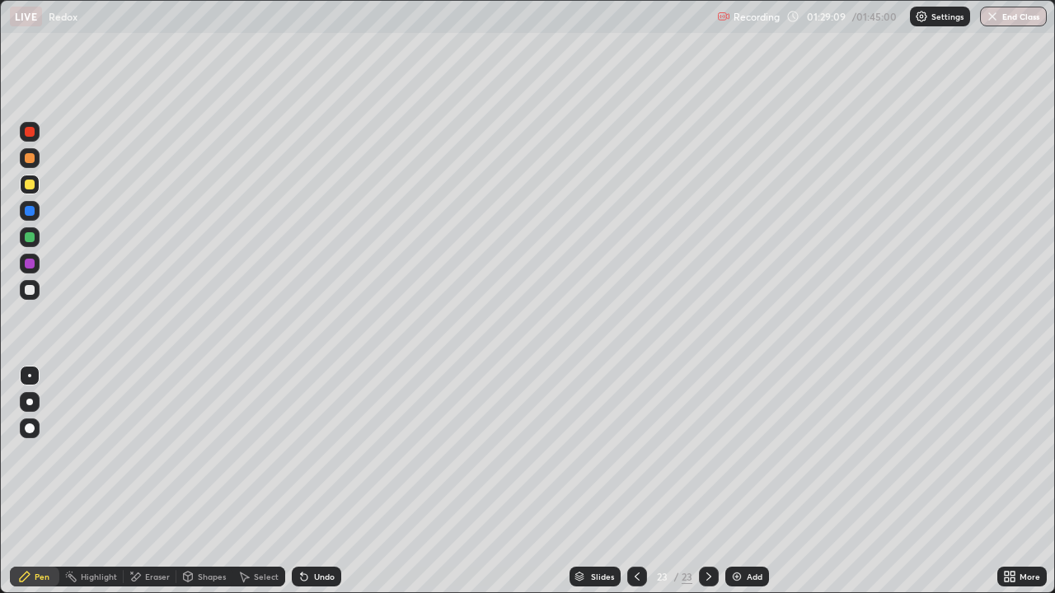
click at [35, 294] on div at bounding box center [30, 290] width 20 height 20
click at [248, 481] on div "Select" at bounding box center [258, 577] width 53 height 20
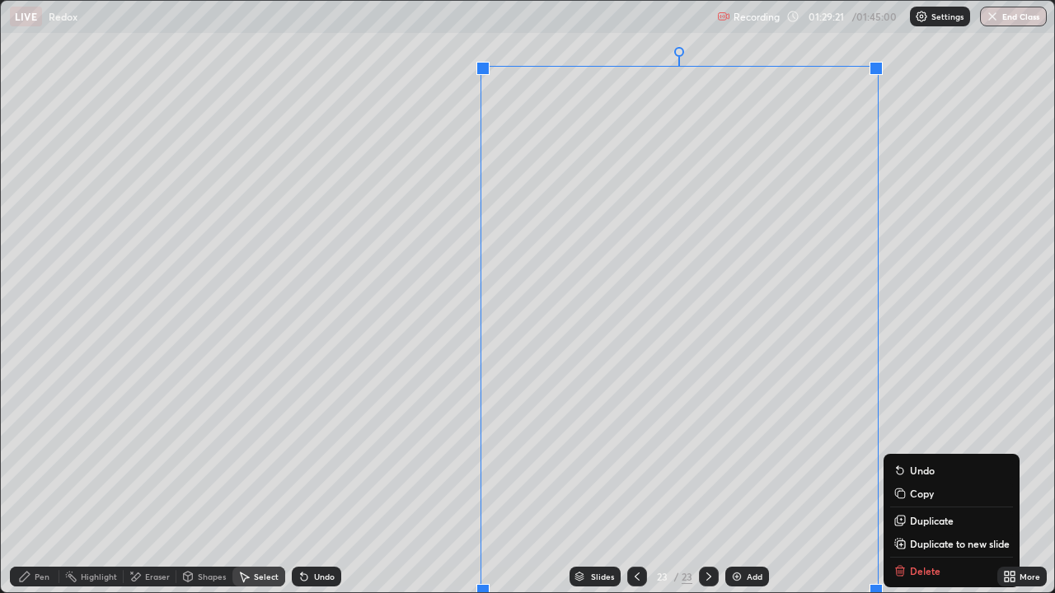
click at [418, 440] on div "0 ° Undo Copy Duplicate Duplicate to new slide Delete" at bounding box center [527, 297] width 1053 height 592
click at [916, 481] on p "Duplicate to new slide" at bounding box center [960, 543] width 100 height 13
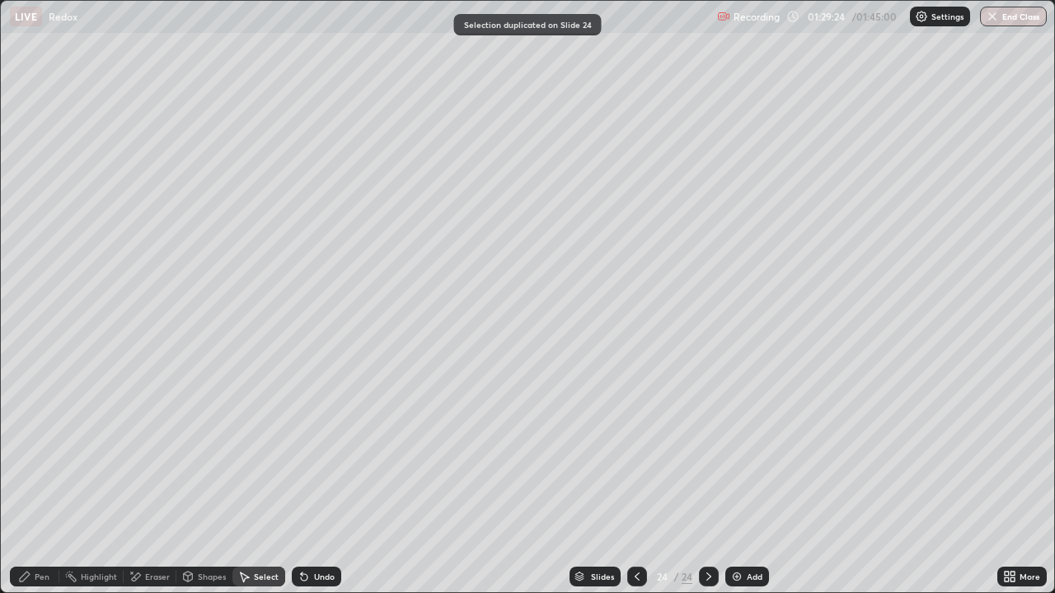
click at [143, 481] on div "Eraser" at bounding box center [150, 577] width 53 height 20
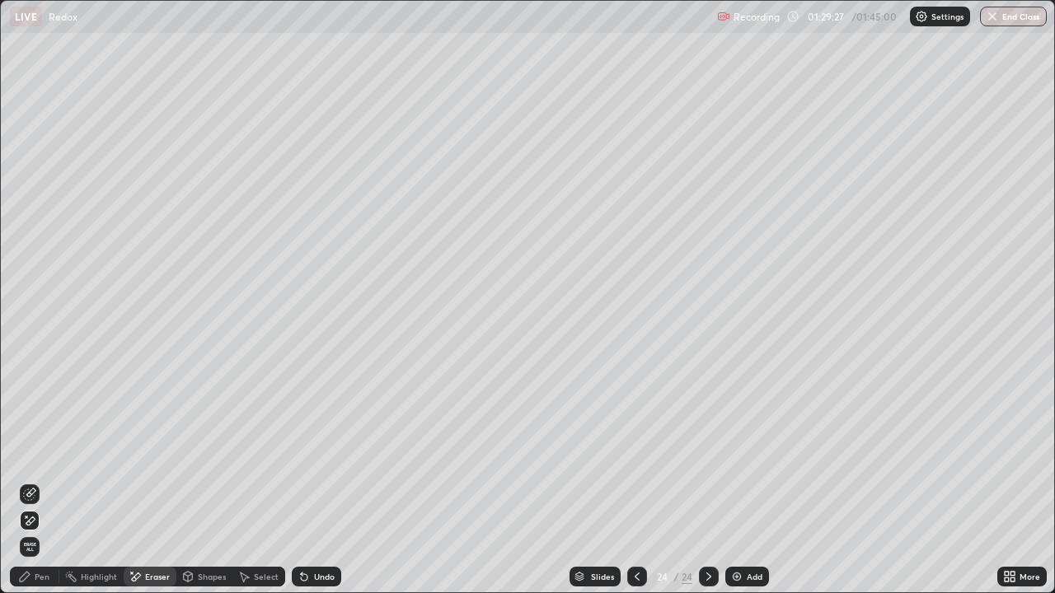
click at [48, 481] on div "Pen" at bounding box center [42, 577] width 15 height 8
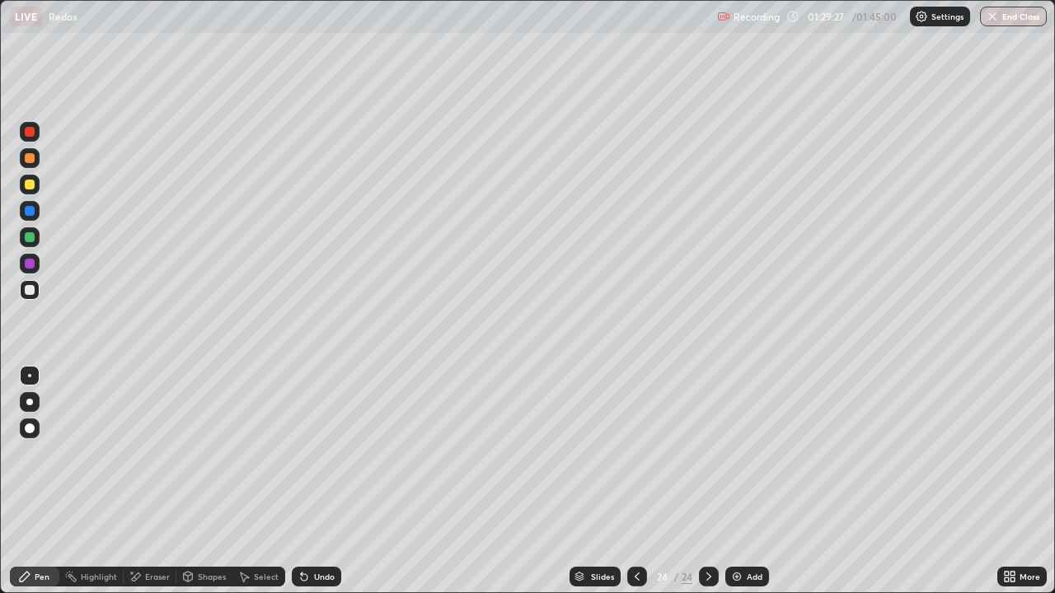
click at [23, 288] on div at bounding box center [30, 290] width 20 height 20
click at [162, 481] on div "Eraser" at bounding box center [157, 577] width 25 height 8
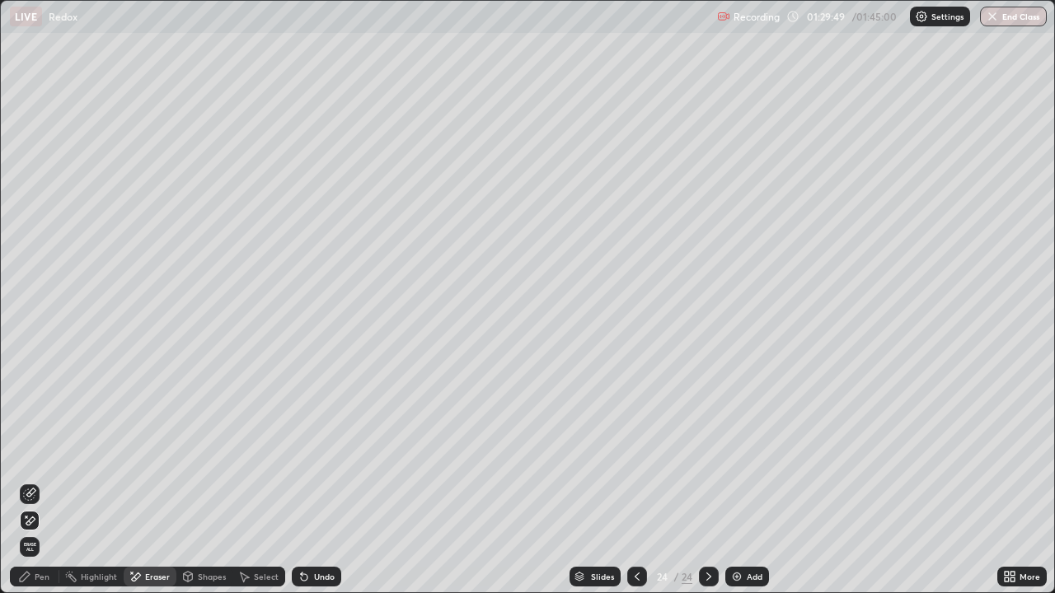
click at [260, 481] on div "Select" at bounding box center [266, 577] width 25 height 8
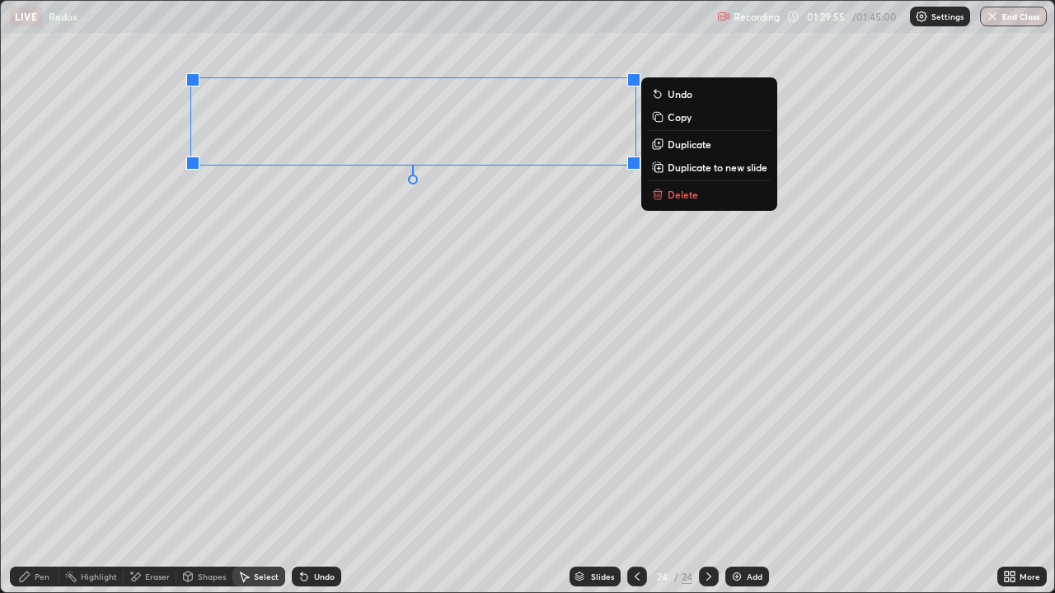
click at [49, 481] on div "Pen" at bounding box center [42, 577] width 15 height 8
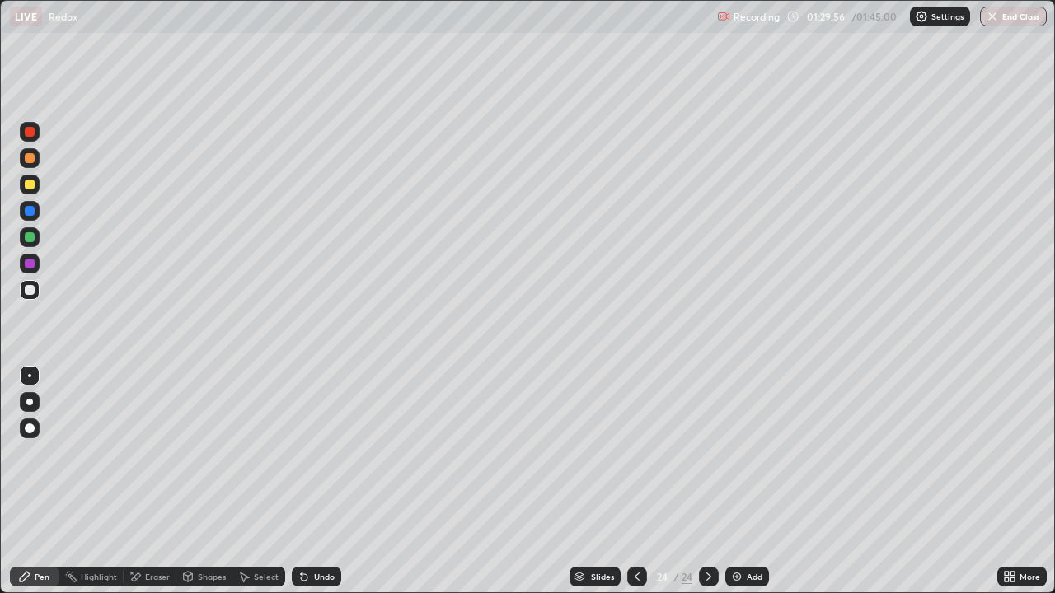
click at [30, 291] on div at bounding box center [30, 290] width 10 height 10
click at [29, 241] on div at bounding box center [30, 237] width 10 height 10
click at [320, 481] on div "Undo" at bounding box center [316, 577] width 49 height 20
click at [309, 481] on div "Undo" at bounding box center [316, 577] width 49 height 20
click at [301, 481] on icon at bounding box center [302, 574] width 2 height 2
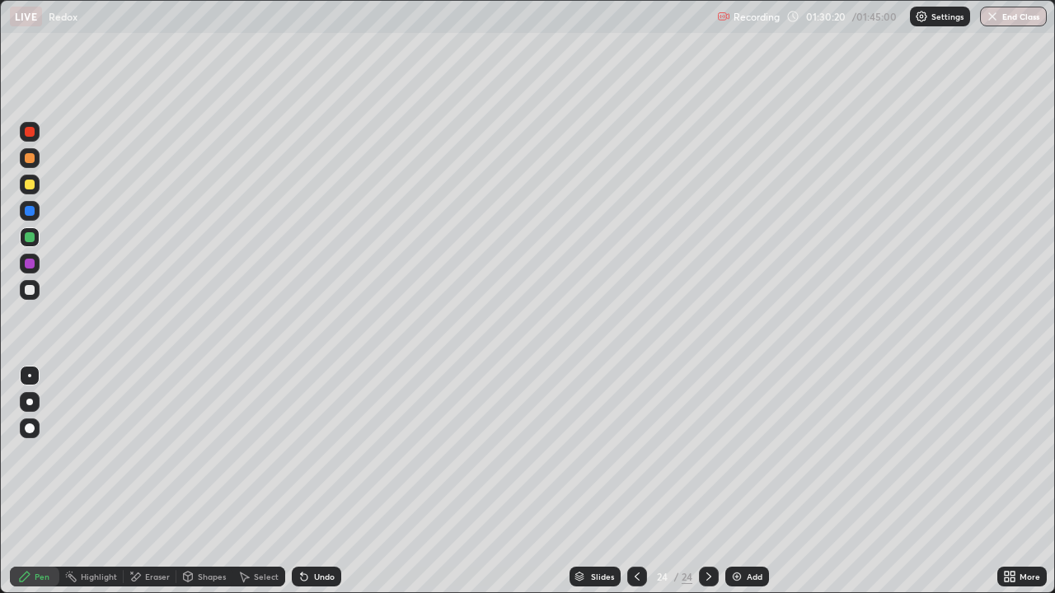
click at [315, 481] on div "Undo" at bounding box center [324, 577] width 21 height 8
click at [321, 481] on div "Undo" at bounding box center [324, 577] width 21 height 8
click at [33, 289] on div at bounding box center [30, 290] width 10 height 10
click at [316, 481] on div "Undo" at bounding box center [316, 577] width 49 height 20
click at [30, 189] on div at bounding box center [30, 185] width 10 height 10
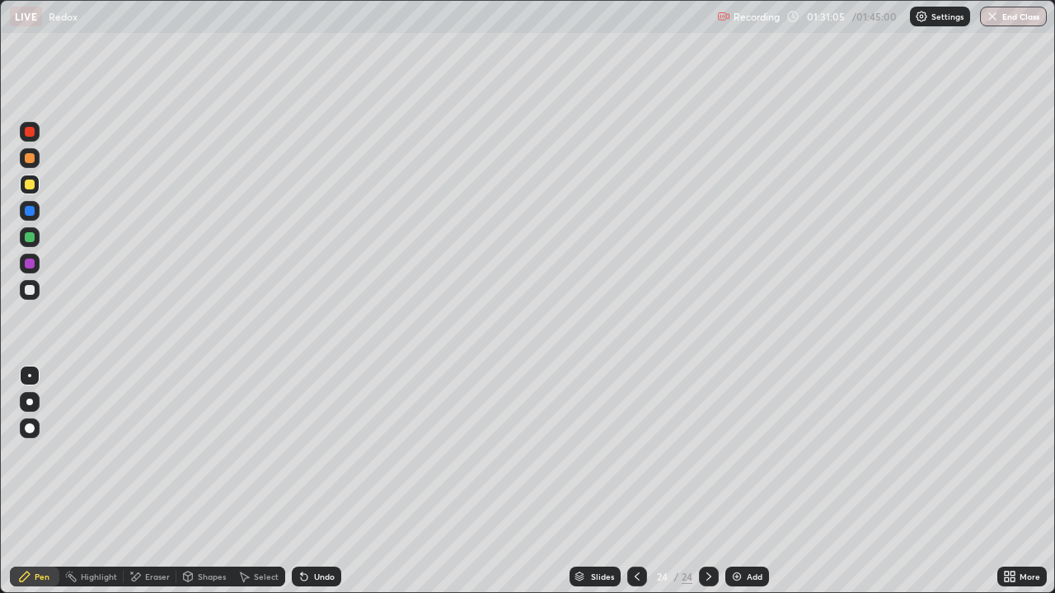
click at [142, 481] on div "Eraser" at bounding box center [150, 577] width 53 height 20
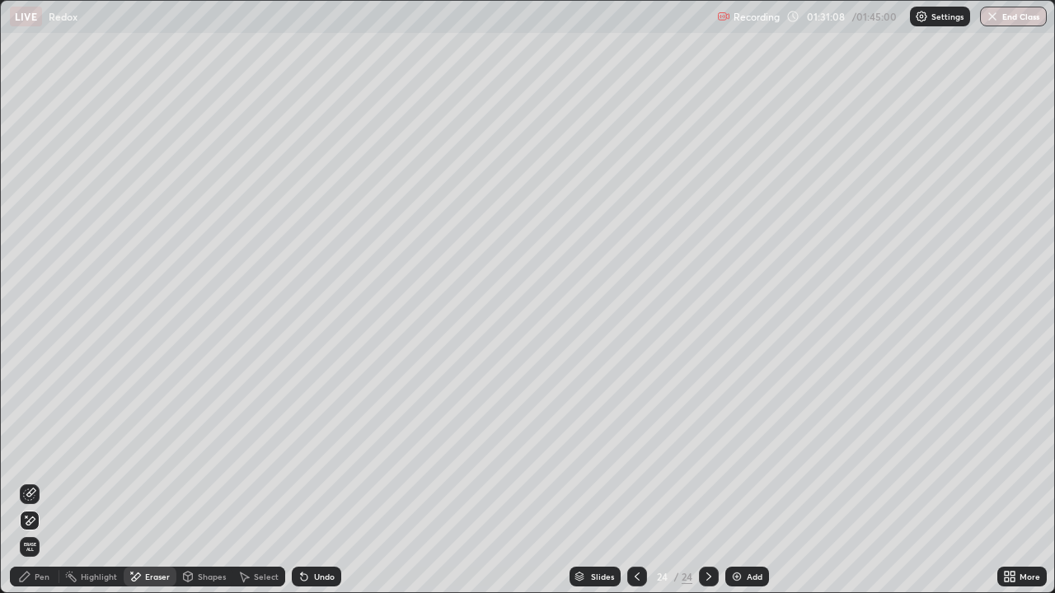
click at [37, 481] on div "Pen" at bounding box center [42, 577] width 15 height 8
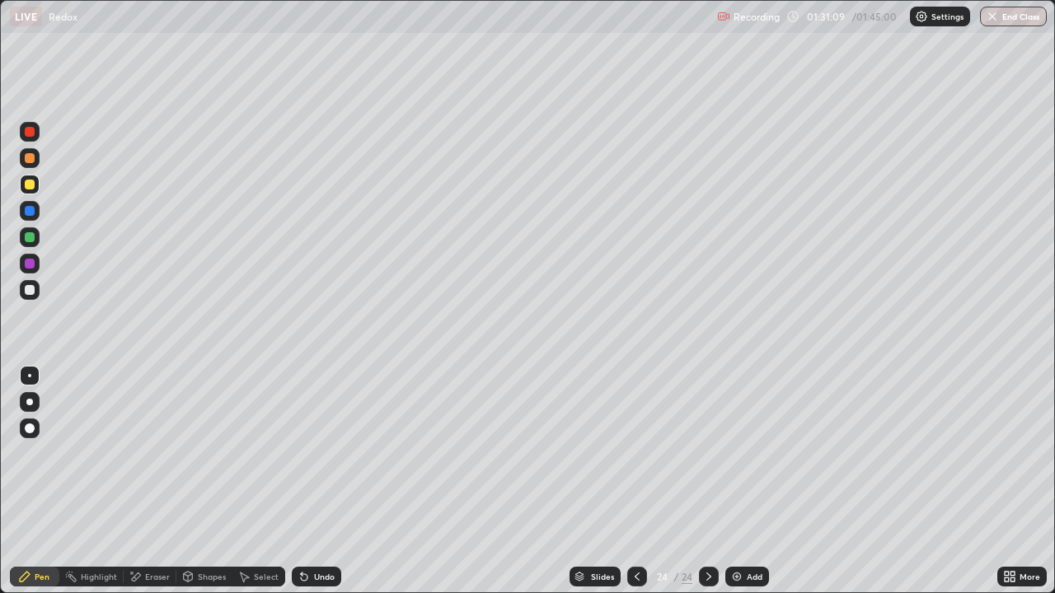
click at [30, 244] on div at bounding box center [30, 237] width 20 height 20
click at [37, 185] on div at bounding box center [30, 185] width 20 height 20
click at [30, 291] on div at bounding box center [30, 290] width 10 height 10
click at [766, 481] on div "Add" at bounding box center [747, 577] width 44 height 20
click at [333, 481] on div "Undo" at bounding box center [316, 577] width 49 height 20
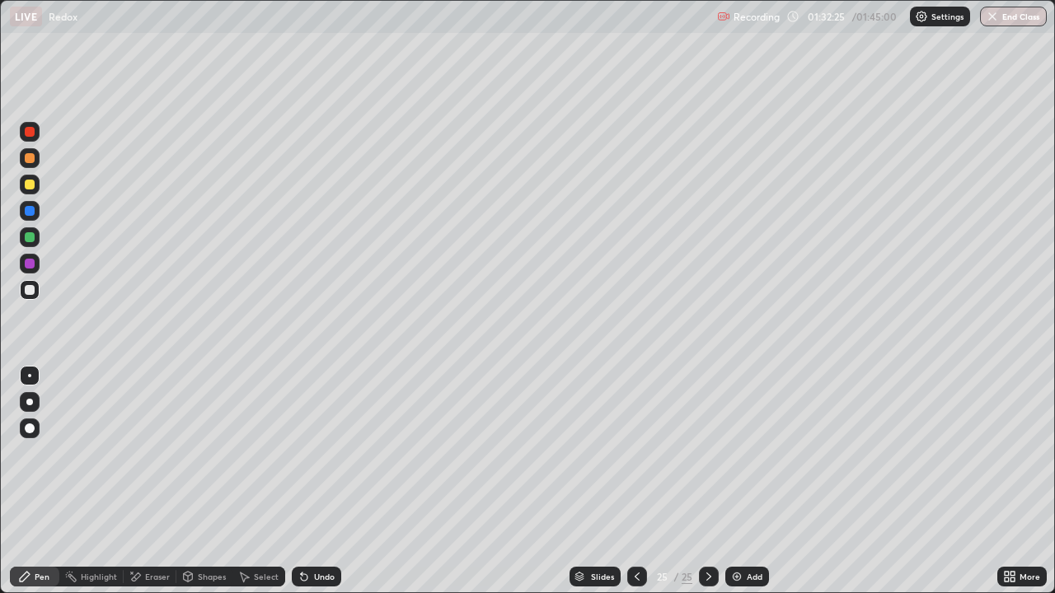
click at [16, 178] on div at bounding box center [29, 184] width 26 height 26
click at [30, 233] on div at bounding box center [30, 237] width 10 height 10
click at [35, 133] on div at bounding box center [30, 132] width 20 height 20
click at [35, 138] on div at bounding box center [30, 132] width 20 height 20
click at [29, 159] on div at bounding box center [30, 158] width 10 height 10
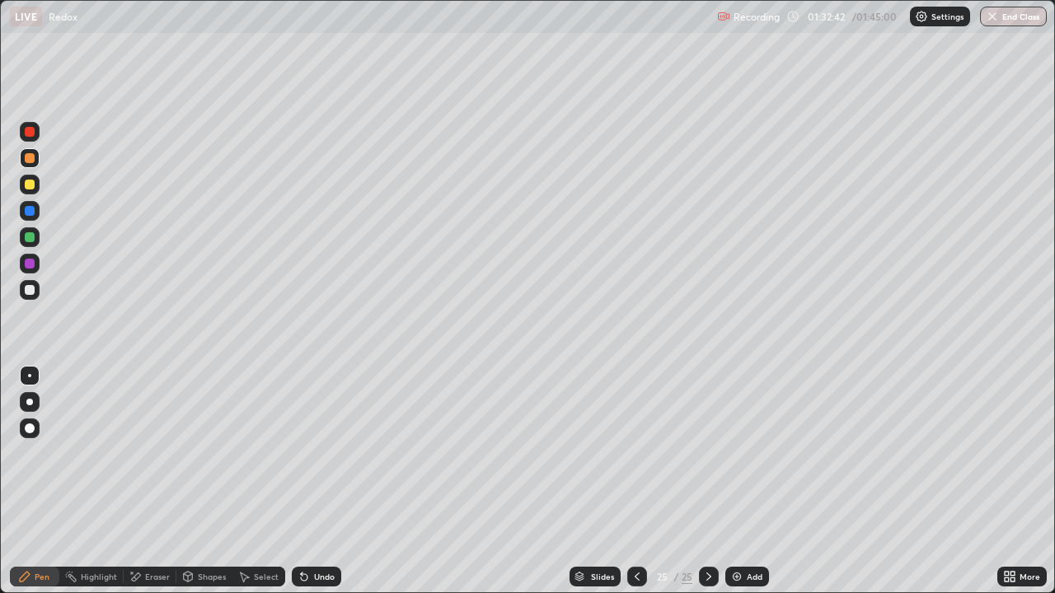
click at [30, 299] on div at bounding box center [30, 290] width 20 height 20
click at [35, 260] on div at bounding box center [30, 264] width 20 height 20
click at [26, 257] on div at bounding box center [30, 264] width 20 height 20
click at [30, 256] on div at bounding box center [30, 264] width 20 height 20
click at [41, 268] on div at bounding box center [29, 264] width 26 height 26
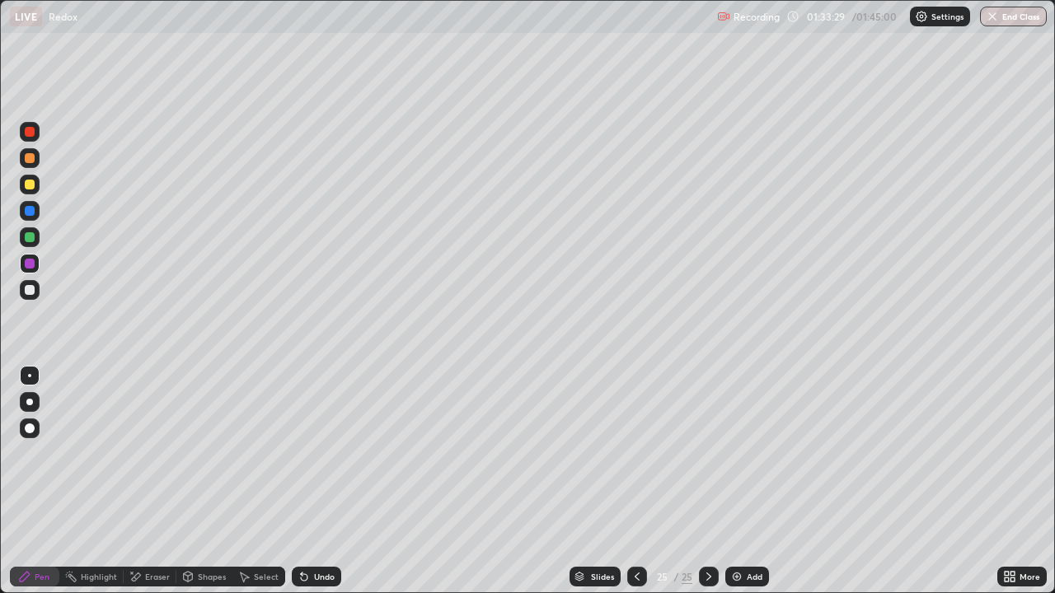
click at [39, 263] on div at bounding box center [30, 264] width 20 height 20
click at [30, 255] on div at bounding box center [30, 264] width 20 height 20
click at [30, 231] on div at bounding box center [30, 237] width 20 height 20
click at [715, 481] on div at bounding box center [709, 577] width 20 height 20
click at [742, 481] on img at bounding box center [736, 576] width 13 height 13
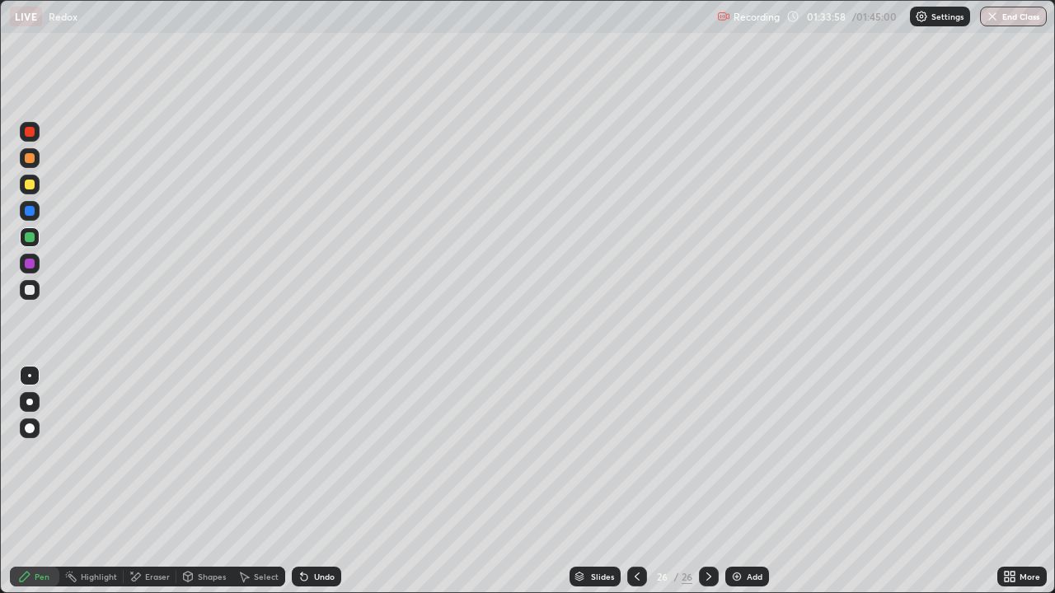
click at [34, 194] on div at bounding box center [30, 185] width 20 height 20
click at [30, 292] on div at bounding box center [30, 290] width 10 height 10
click at [32, 245] on div at bounding box center [30, 237] width 20 height 20
click at [307, 481] on icon at bounding box center [304, 576] width 13 height 13
click at [314, 481] on div "Undo" at bounding box center [316, 577] width 49 height 20
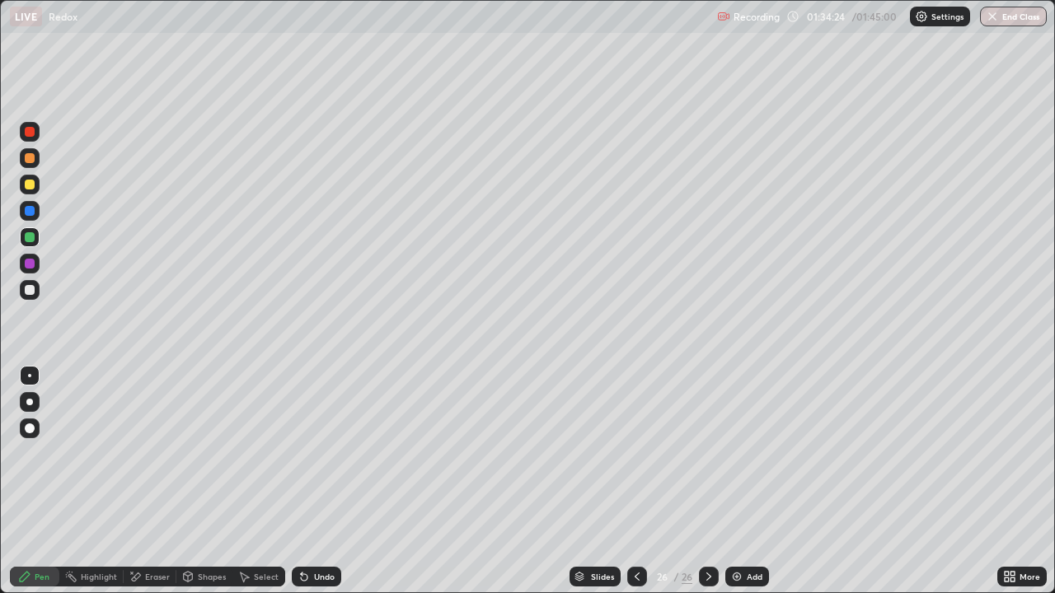
click at [37, 158] on div at bounding box center [30, 158] width 20 height 20
click at [25, 129] on div at bounding box center [30, 132] width 20 height 20
click at [39, 289] on div at bounding box center [30, 290] width 20 height 20
click at [161, 481] on div "Eraser" at bounding box center [157, 577] width 25 height 8
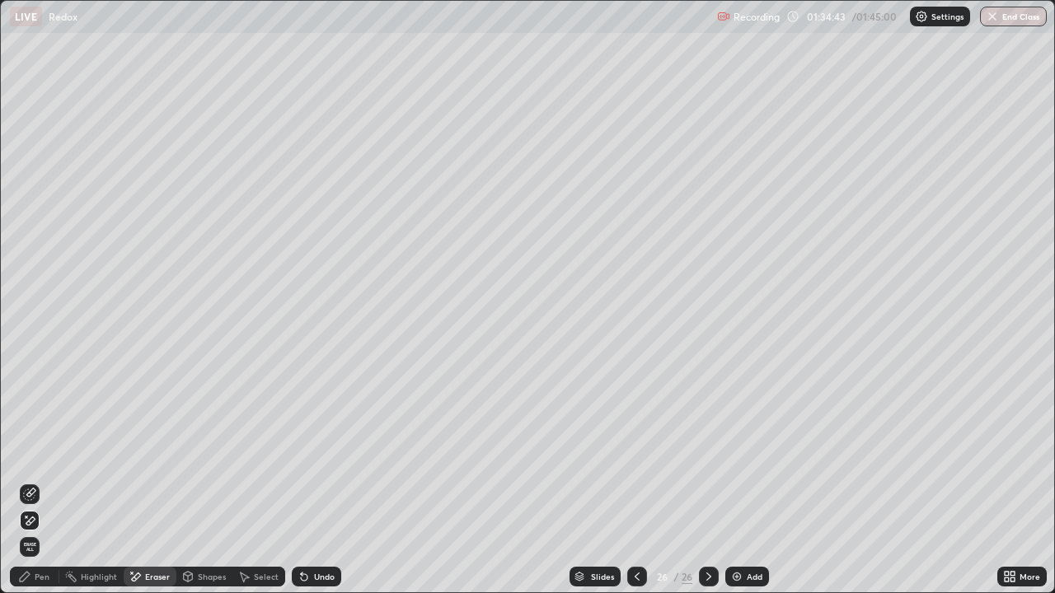
click at [27, 481] on div "Pen" at bounding box center [34, 577] width 49 height 20
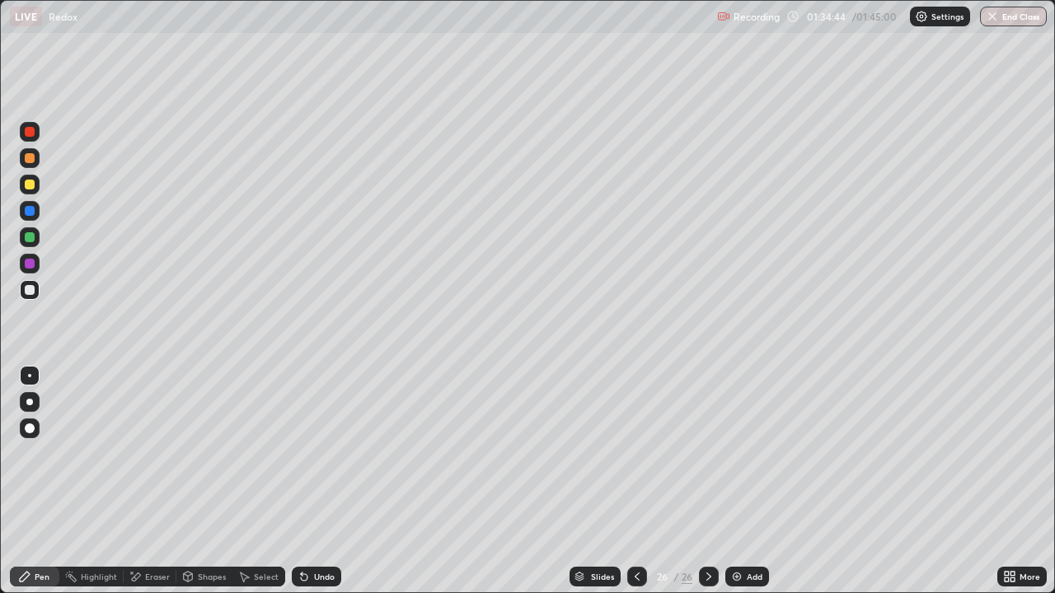
click at [28, 202] on div at bounding box center [30, 211] width 20 height 20
click at [655, 481] on div "26" at bounding box center [662, 577] width 16 height 10
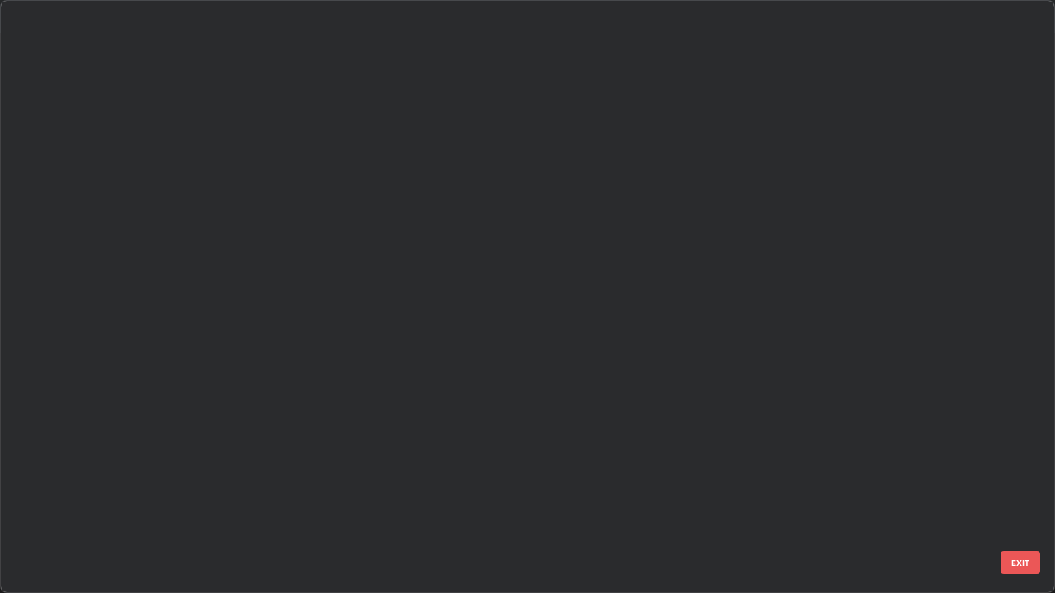
click at [639, 481] on div "16 17 18 19 20 21 22 23 24 25 26" at bounding box center [513, 297] width 1024 height 592
click at [638, 481] on div "16 17 18 19 20 21 22 23 24 25 26" at bounding box center [513, 297] width 1024 height 592
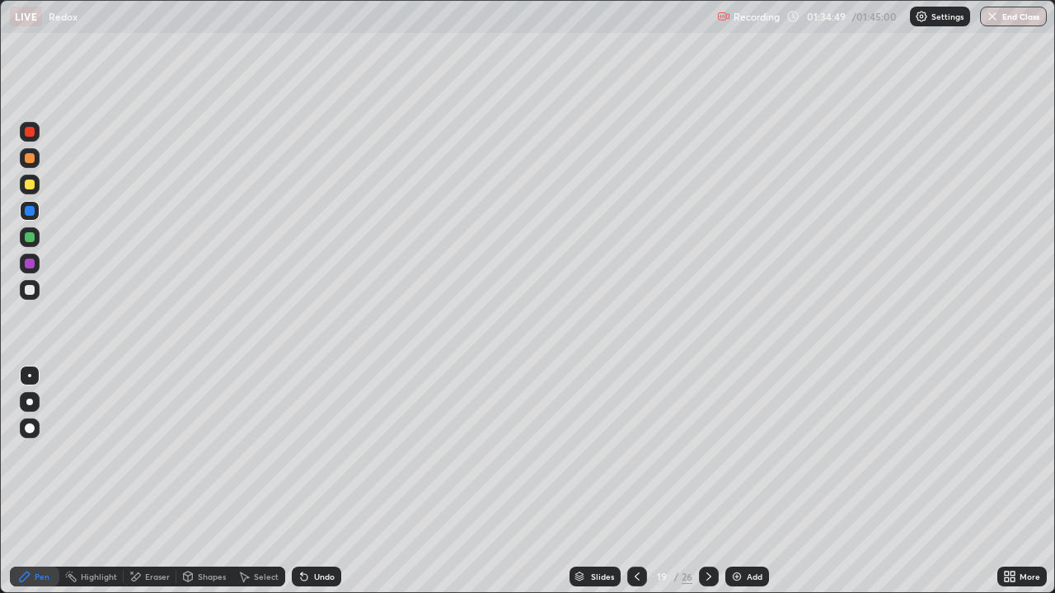
click at [633, 481] on icon at bounding box center [636, 576] width 13 height 13
click at [635, 481] on icon at bounding box center [636, 576] width 13 height 13
click at [252, 481] on div "Select" at bounding box center [258, 577] width 53 height 20
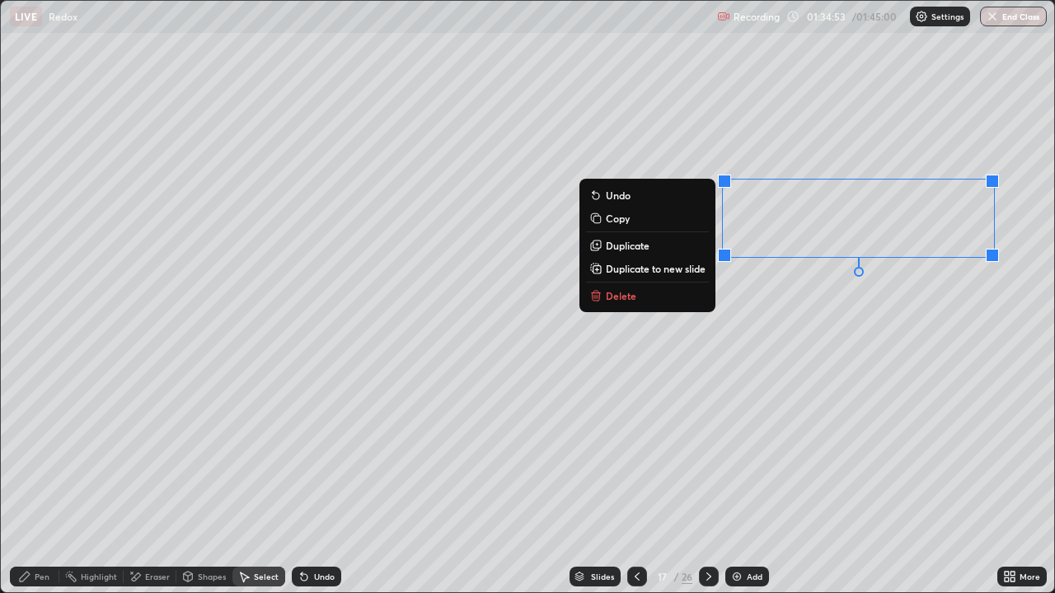
click at [612, 218] on p "Copy" at bounding box center [618, 218] width 24 height 13
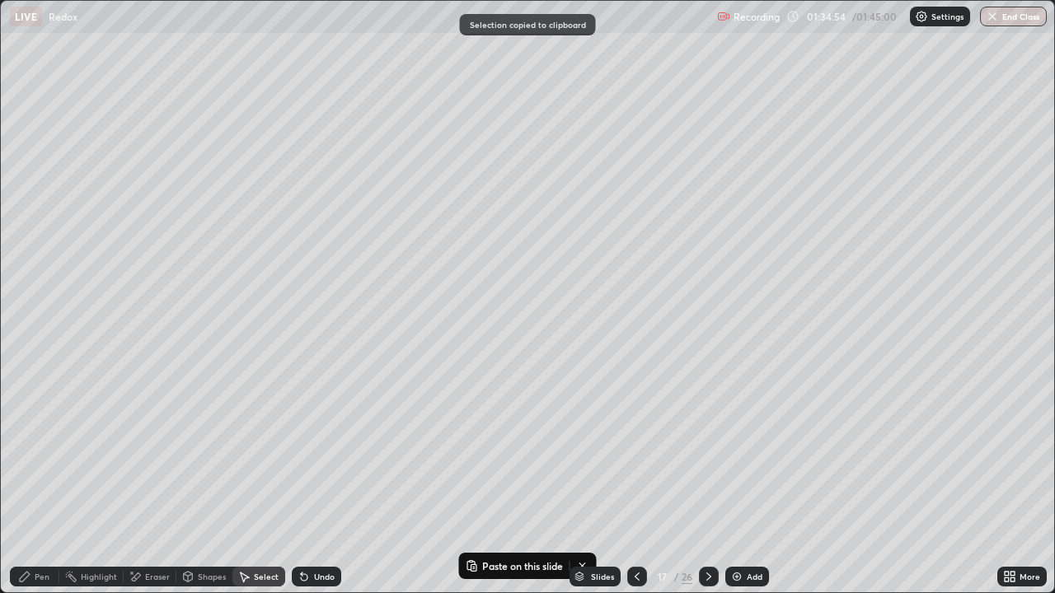
click at [707, 481] on icon at bounding box center [708, 576] width 13 height 13
click at [709, 481] on icon at bounding box center [708, 577] width 5 height 8
click at [710, 481] on icon at bounding box center [708, 576] width 13 height 13
click at [707, 481] on icon at bounding box center [708, 576] width 13 height 13
click at [710, 481] on icon at bounding box center [708, 576] width 13 height 13
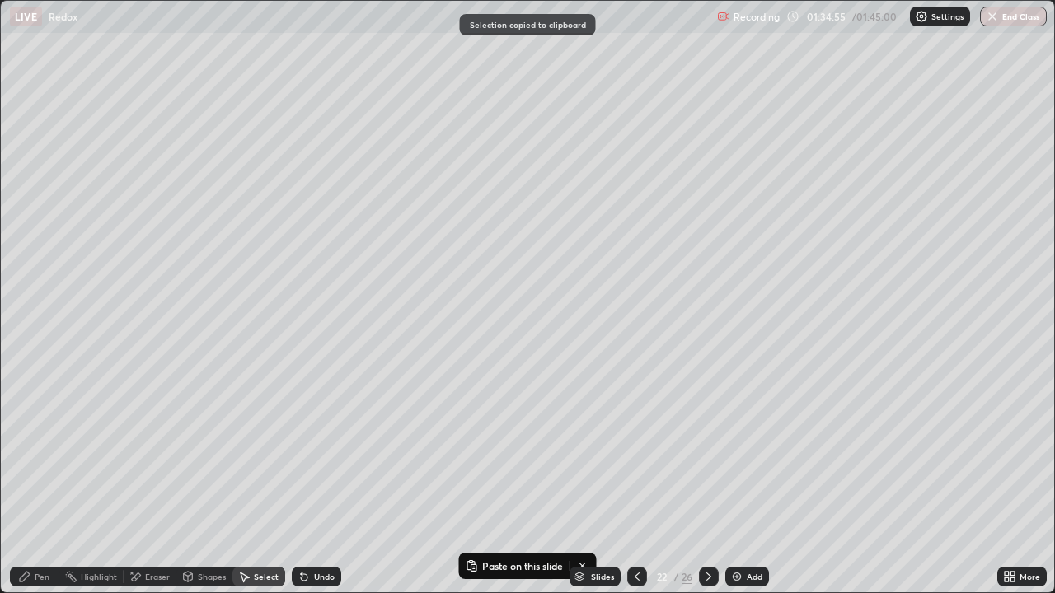
click at [710, 481] on icon at bounding box center [708, 576] width 13 height 13
click at [707, 481] on icon at bounding box center [708, 576] width 13 height 13
click at [702, 481] on div at bounding box center [709, 577] width 20 height 20
click at [707, 481] on icon at bounding box center [708, 576] width 13 height 13
click at [699, 481] on div at bounding box center [709, 577] width 20 height 20
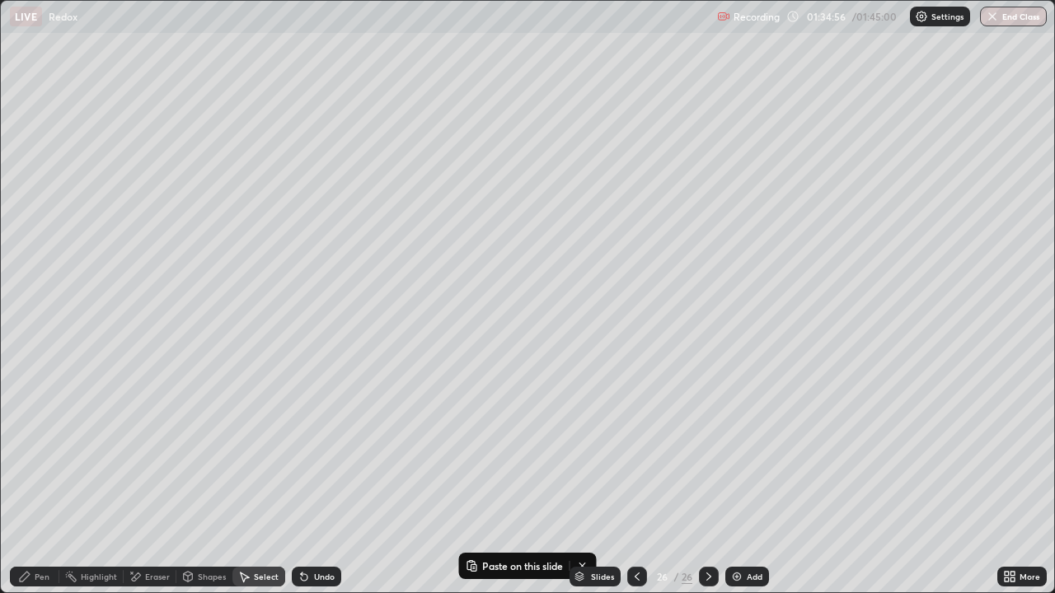
click at [700, 481] on div at bounding box center [709, 577] width 20 height 20
click at [38, 481] on div "Pen" at bounding box center [34, 577] width 49 height 20
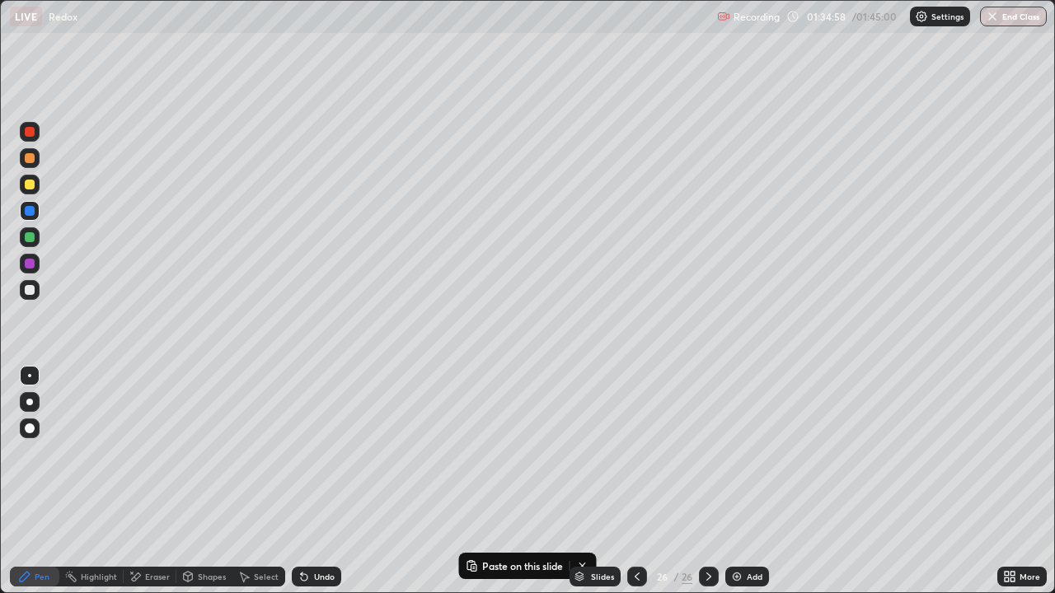
click at [265, 481] on div "Select" at bounding box center [258, 577] width 53 height 20
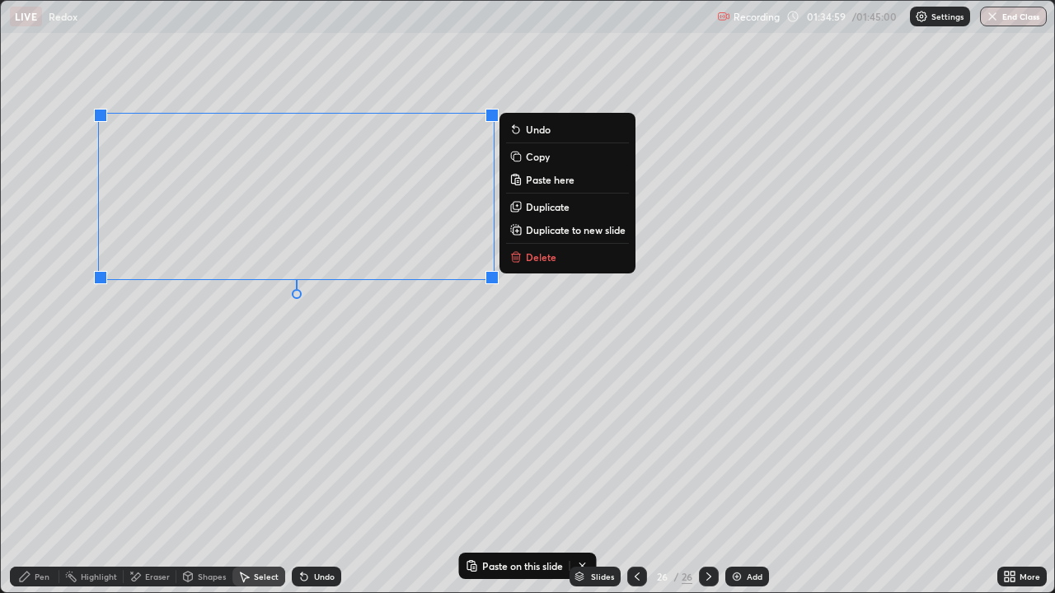
click at [549, 182] on p "Paste here" at bounding box center [550, 179] width 49 height 13
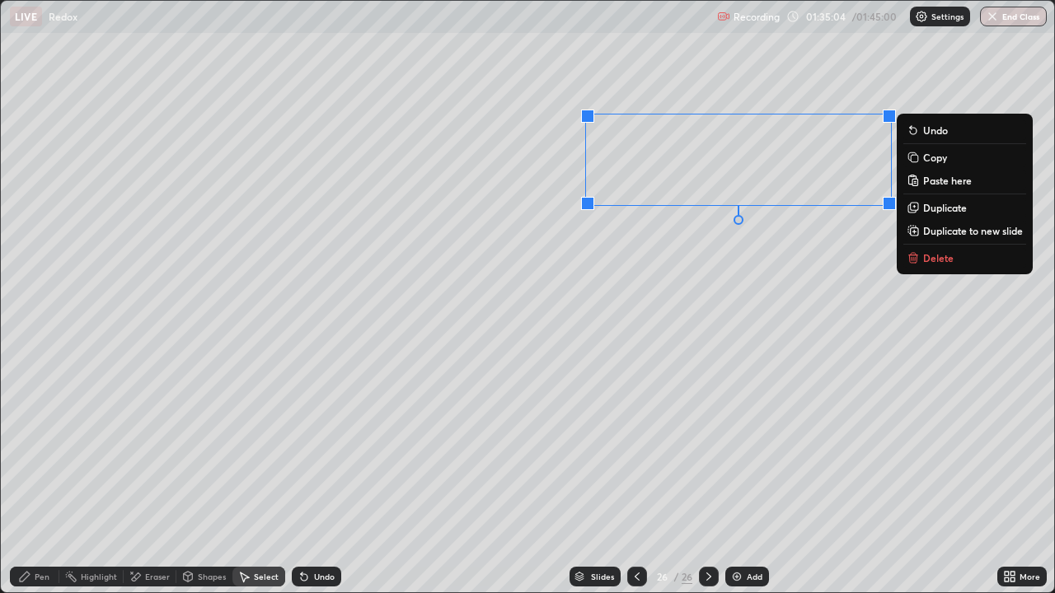
click at [152, 481] on div "Eraser" at bounding box center [157, 577] width 25 height 8
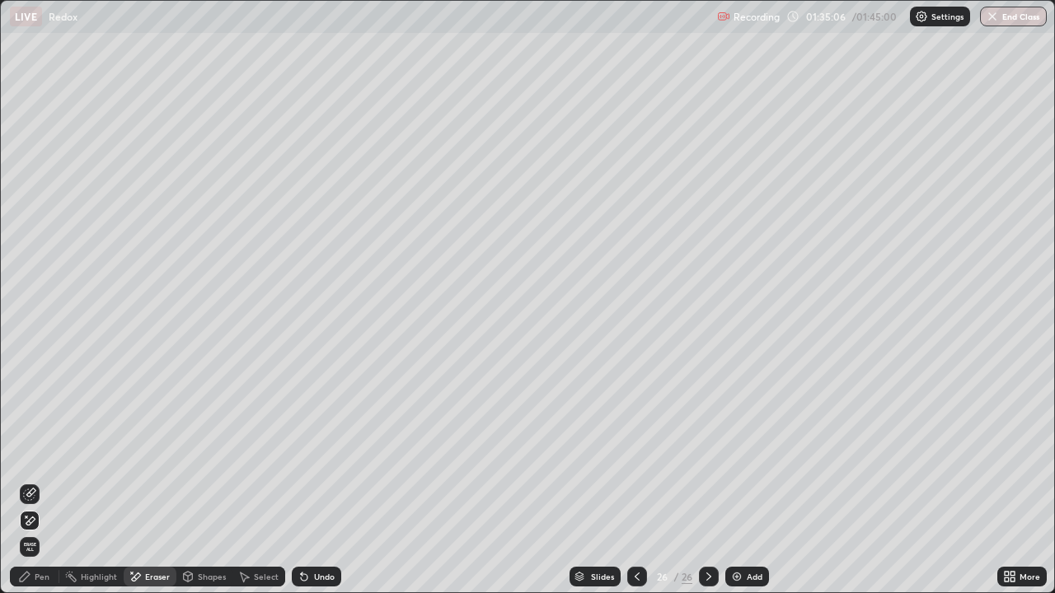
click at [41, 481] on div "Pen" at bounding box center [42, 577] width 15 height 8
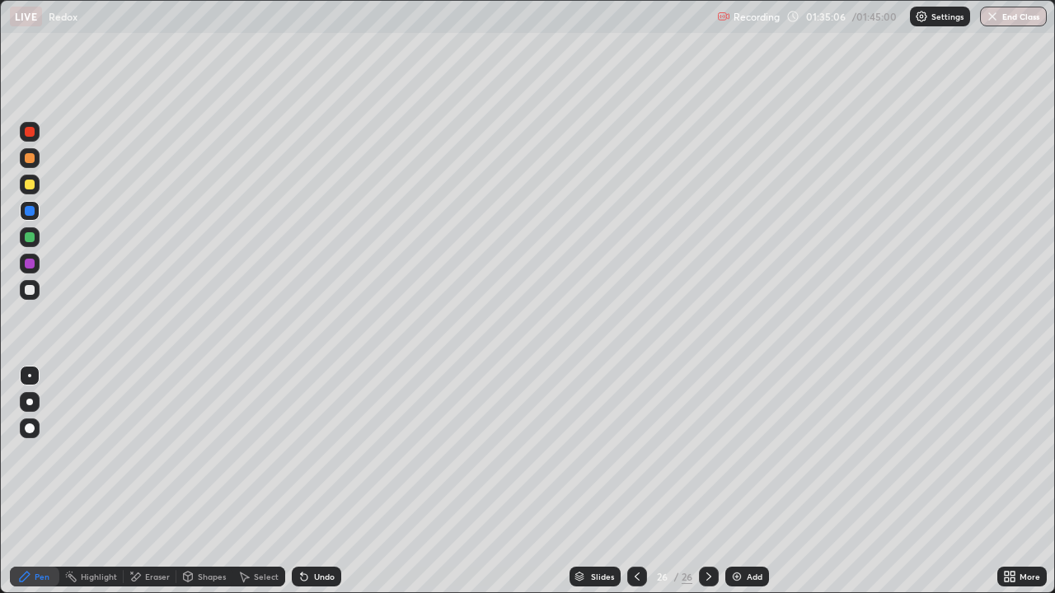
click at [27, 246] on div at bounding box center [30, 237] width 20 height 20
click at [26, 293] on div at bounding box center [30, 290] width 10 height 10
click at [33, 180] on div at bounding box center [30, 185] width 10 height 10
click at [34, 288] on div at bounding box center [30, 290] width 10 height 10
click at [22, 236] on div at bounding box center [30, 237] width 20 height 20
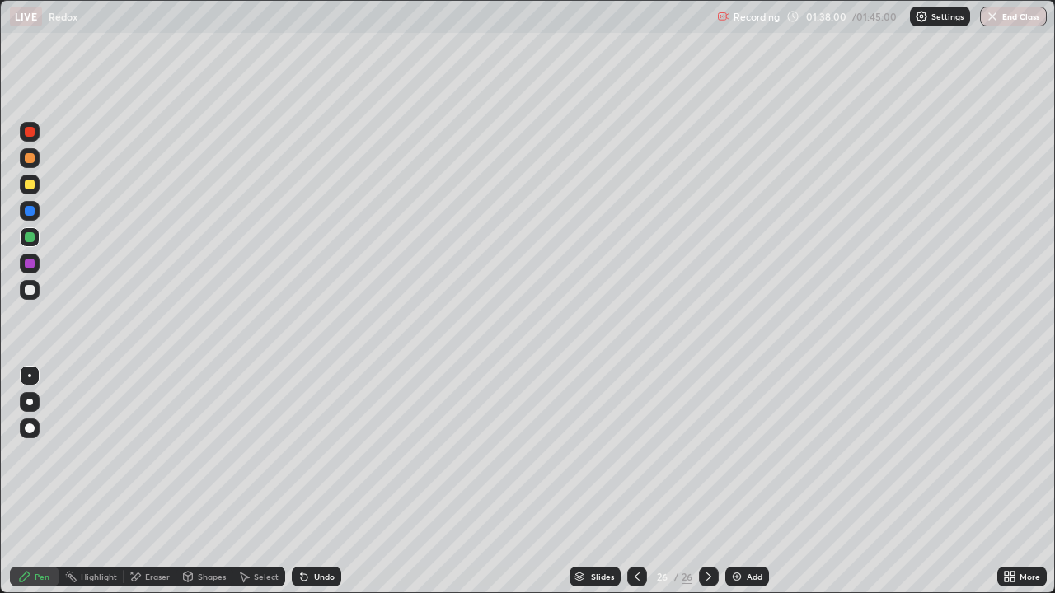
click at [733, 481] on img at bounding box center [736, 576] width 13 height 13
click at [43, 155] on div "Erase all" at bounding box center [30, 296] width 40 height 527
click at [30, 255] on div at bounding box center [30, 264] width 20 height 20
click at [31, 295] on div at bounding box center [30, 290] width 20 height 20
click at [34, 185] on div at bounding box center [30, 185] width 10 height 10
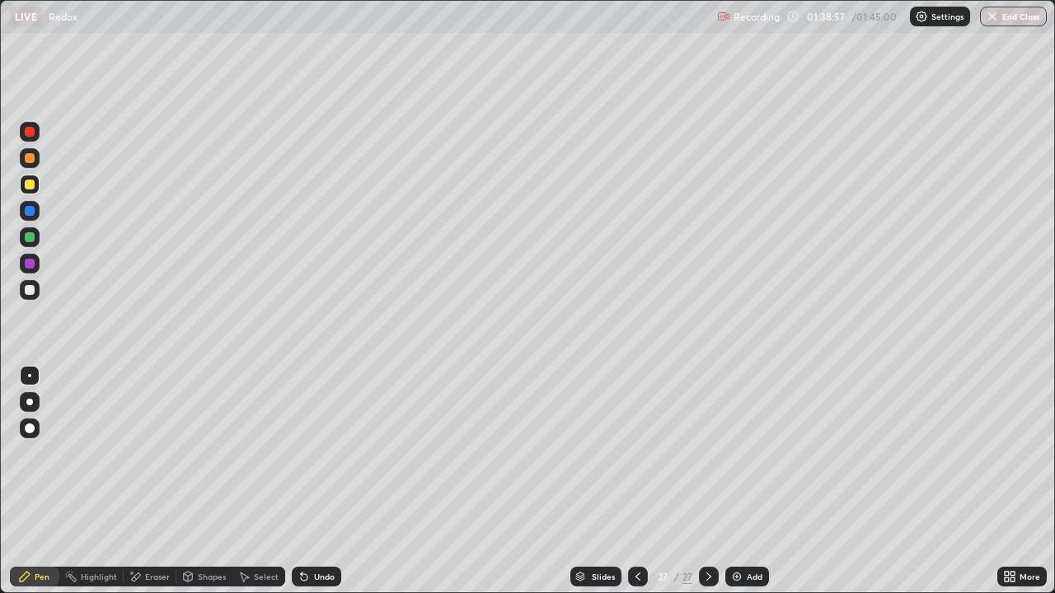
click at [260, 481] on div "Select" at bounding box center [266, 577] width 25 height 8
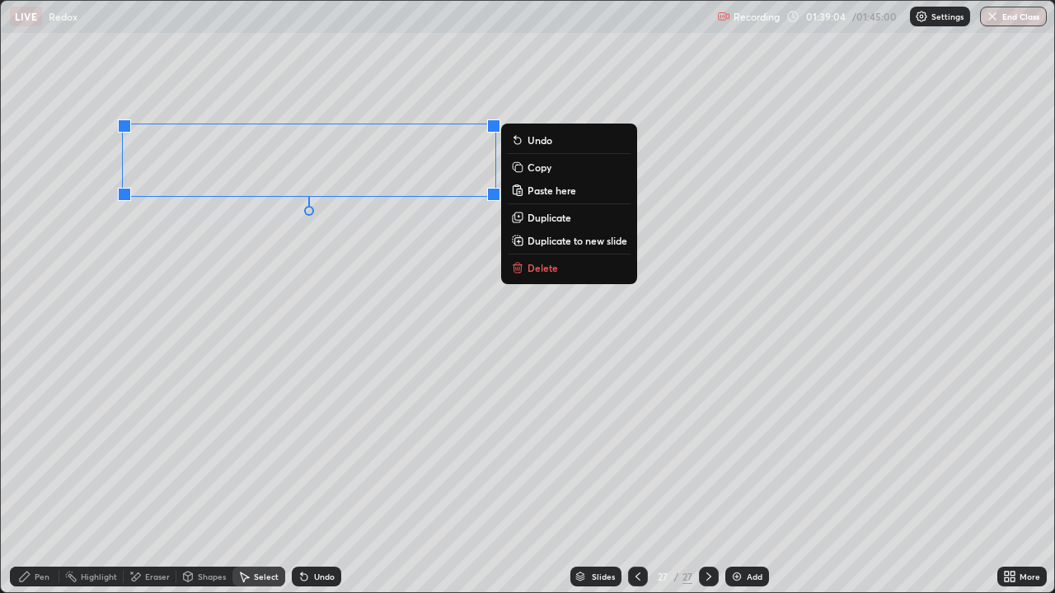
click at [565, 246] on p "Duplicate to new slide" at bounding box center [577, 240] width 100 height 13
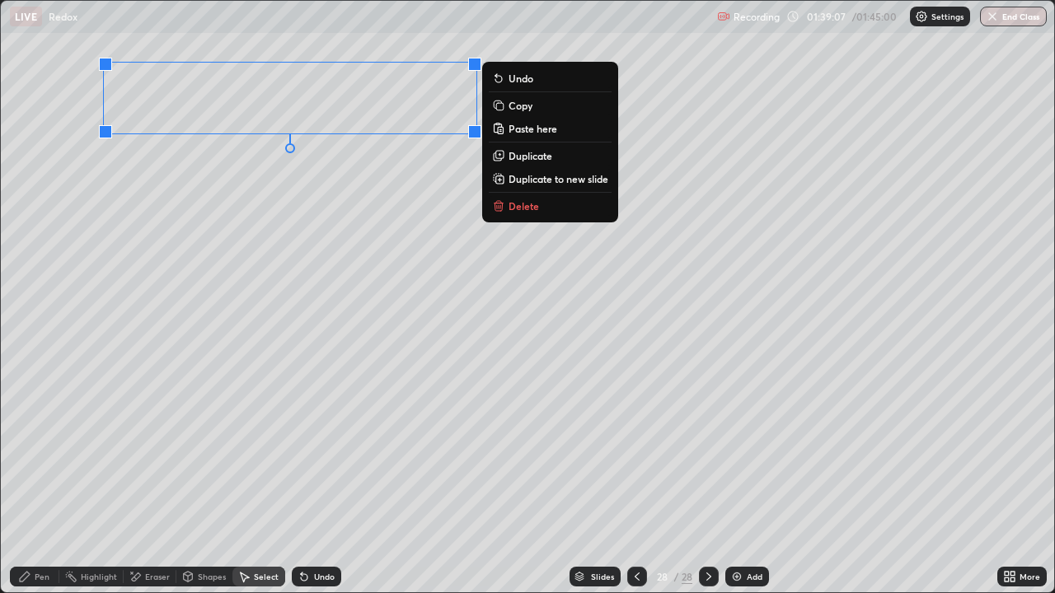
click at [57, 481] on div "Pen" at bounding box center [34, 576] width 49 height 33
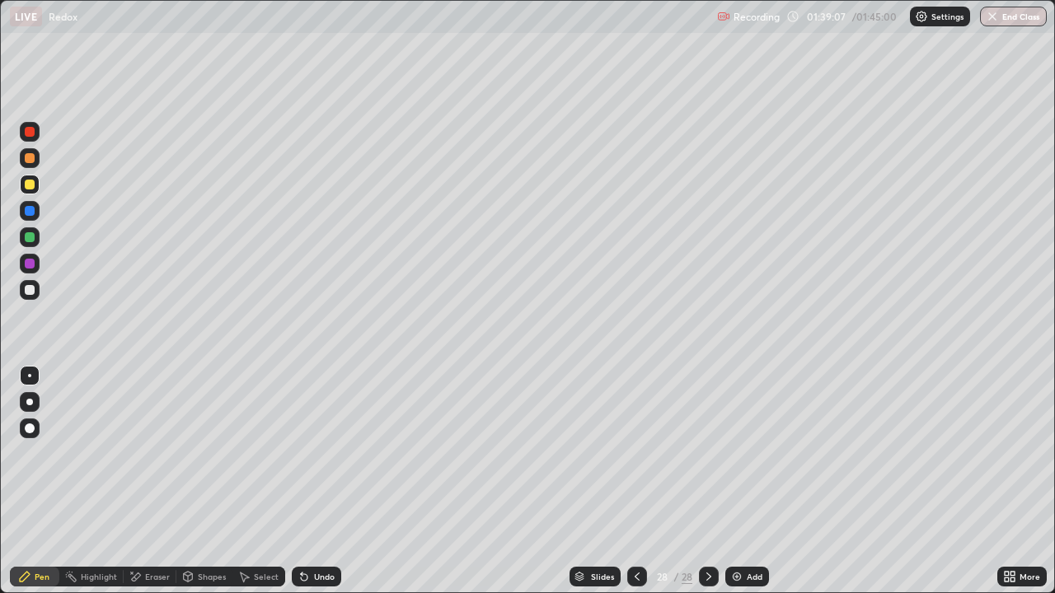
click at [38, 236] on div at bounding box center [30, 237] width 20 height 20
click at [28, 297] on div at bounding box center [30, 290] width 20 height 20
click at [737, 580] on img at bounding box center [736, 576] width 13 height 13
click at [34, 186] on div at bounding box center [30, 185] width 10 height 10
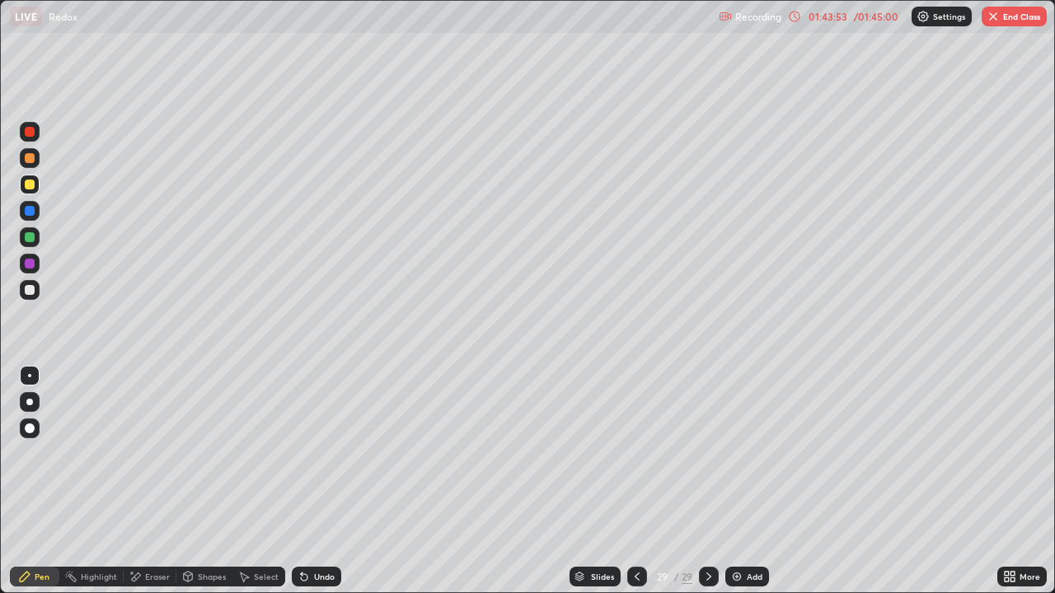
click at [34, 299] on div at bounding box center [30, 290] width 20 height 20
click at [30, 246] on div at bounding box center [30, 237] width 20 height 20
click at [269, 574] on div "Select" at bounding box center [266, 577] width 25 height 8
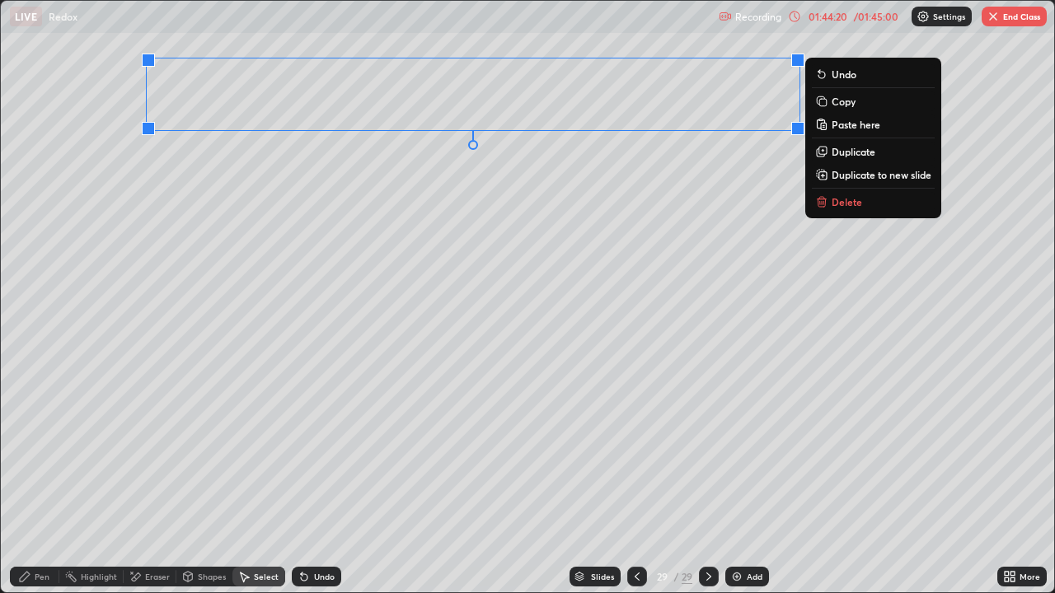
click at [46, 573] on div "Pen" at bounding box center [42, 577] width 15 height 8
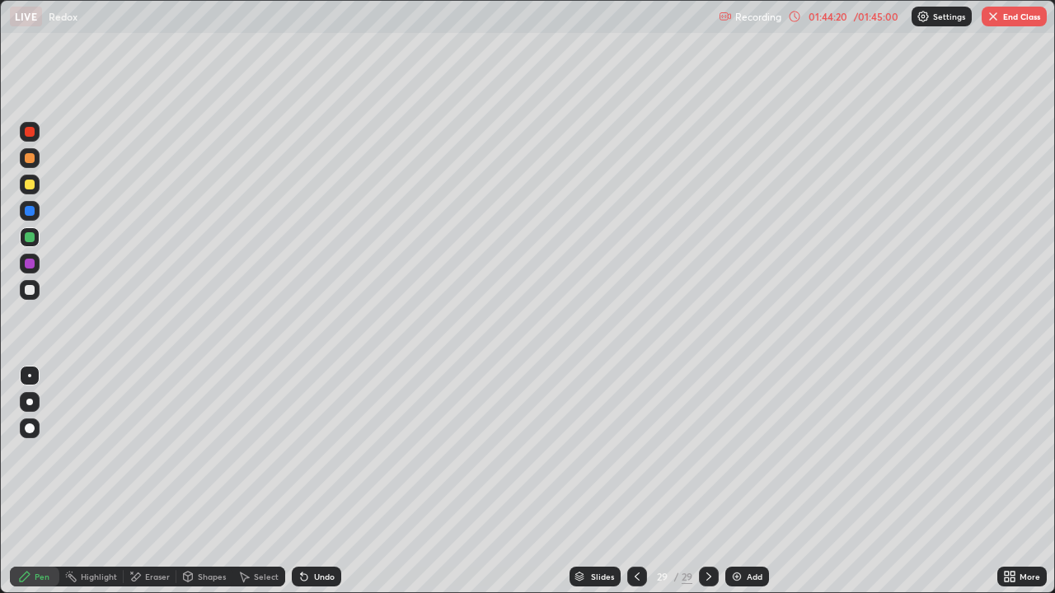
click at [42, 577] on div "Pen" at bounding box center [42, 577] width 15 height 8
click at [33, 188] on div at bounding box center [30, 185] width 10 height 10
click at [148, 573] on div "Eraser" at bounding box center [157, 577] width 25 height 8
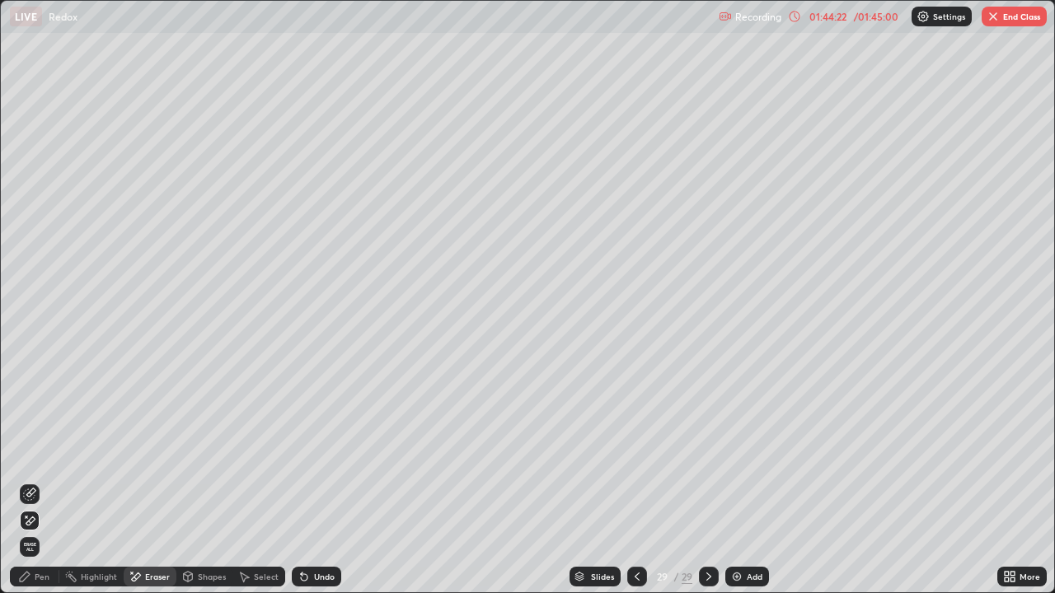
click at [218, 577] on div "Shapes" at bounding box center [212, 577] width 28 height 8
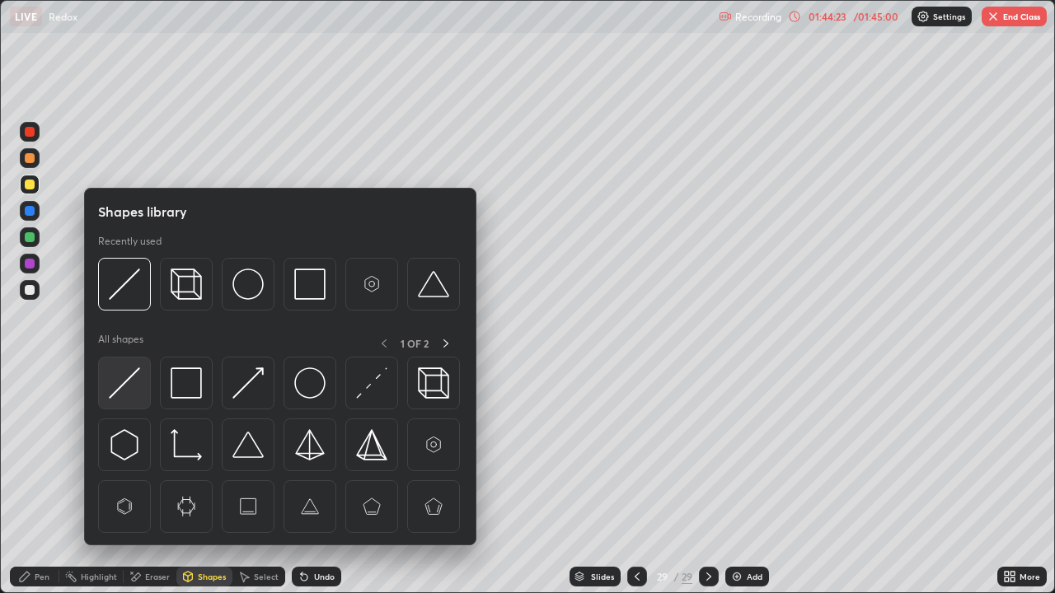
click at [130, 373] on img at bounding box center [124, 383] width 31 height 31
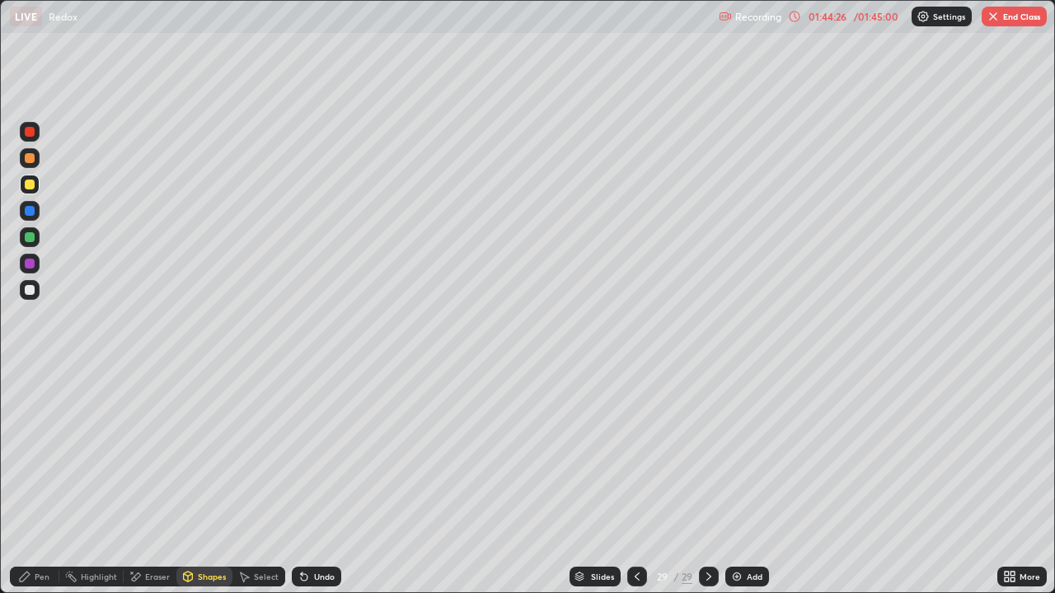
click at [34, 157] on div at bounding box center [30, 158] width 10 height 10
click at [26, 579] on icon at bounding box center [25, 577] width 10 height 10
click at [32, 285] on div at bounding box center [30, 290] width 10 height 10
click at [29, 238] on div at bounding box center [30, 237] width 10 height 10
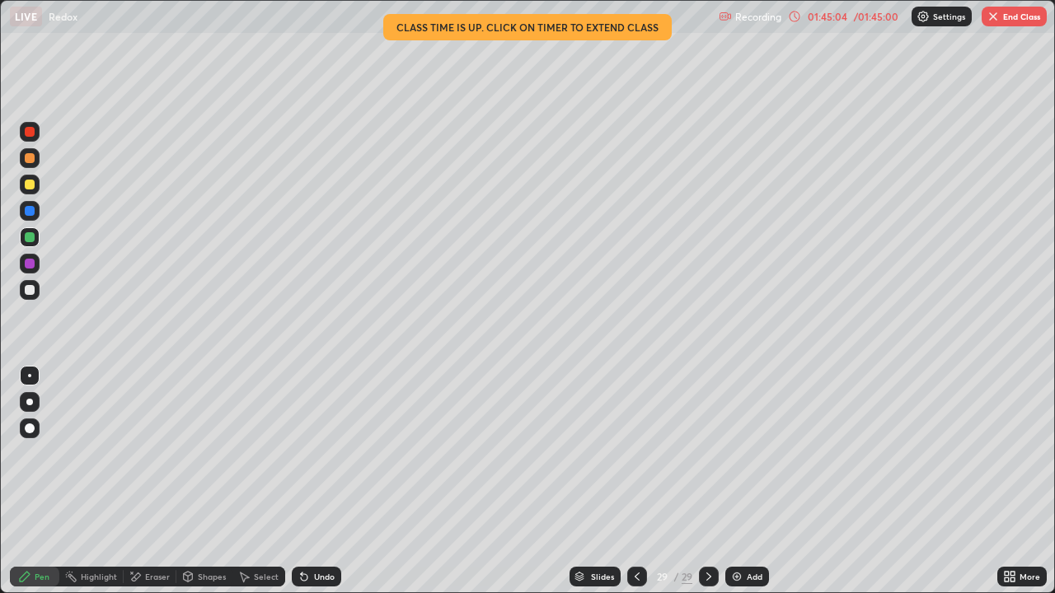
click at [871, 18] on div "/ 01:45:00" at bounding box center [876, 17] width 51 height 10
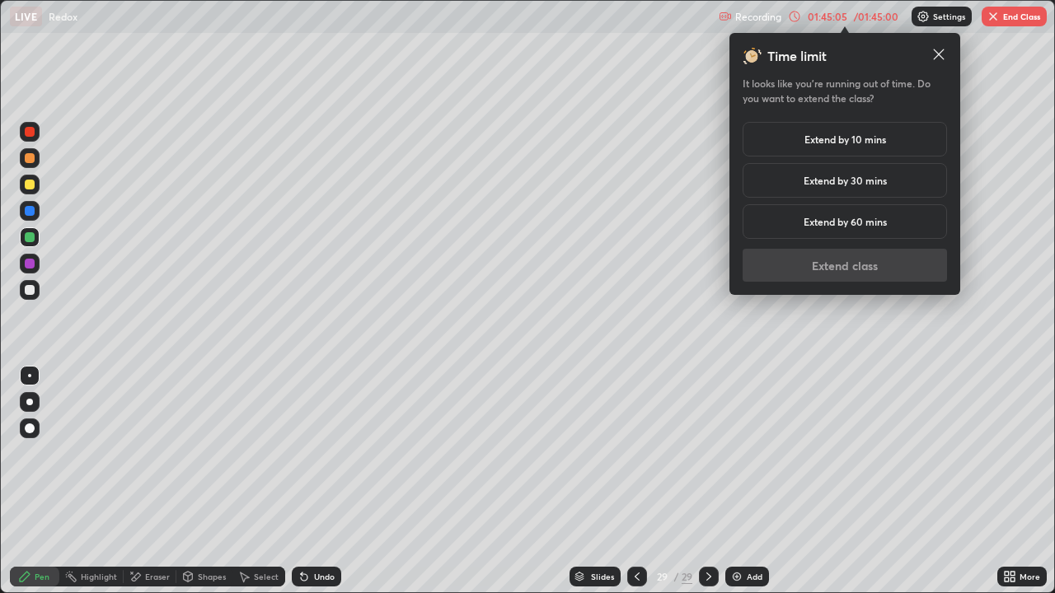
click at [870, 226] on h5 "Extend by 60 mins" at bounding box center [845, 221] width 83 height 15
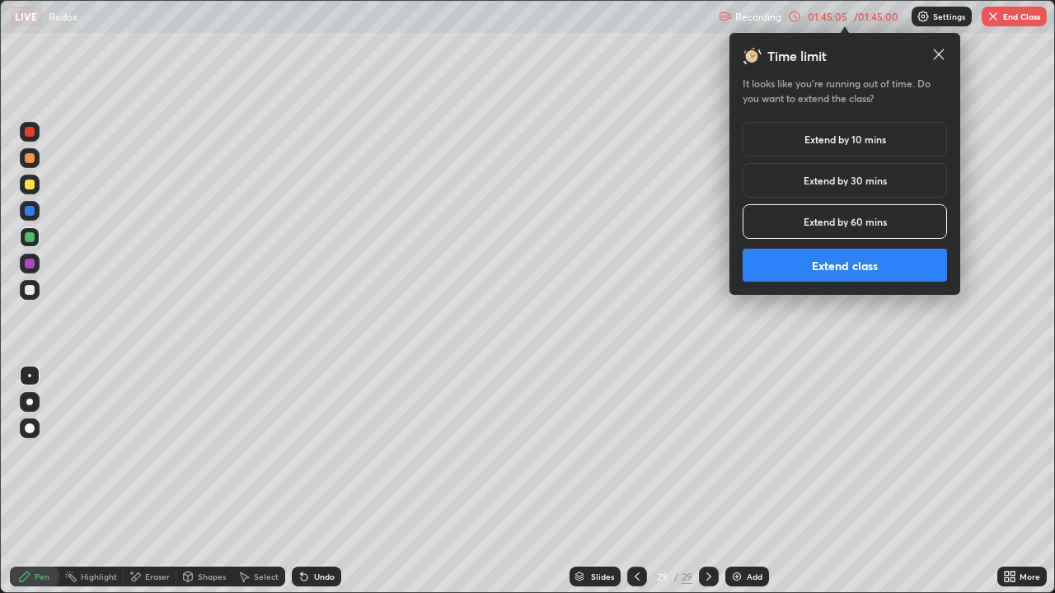
click at [856, 279] on button "Extend class" at bounding box center [845, 265] width 204 height 33
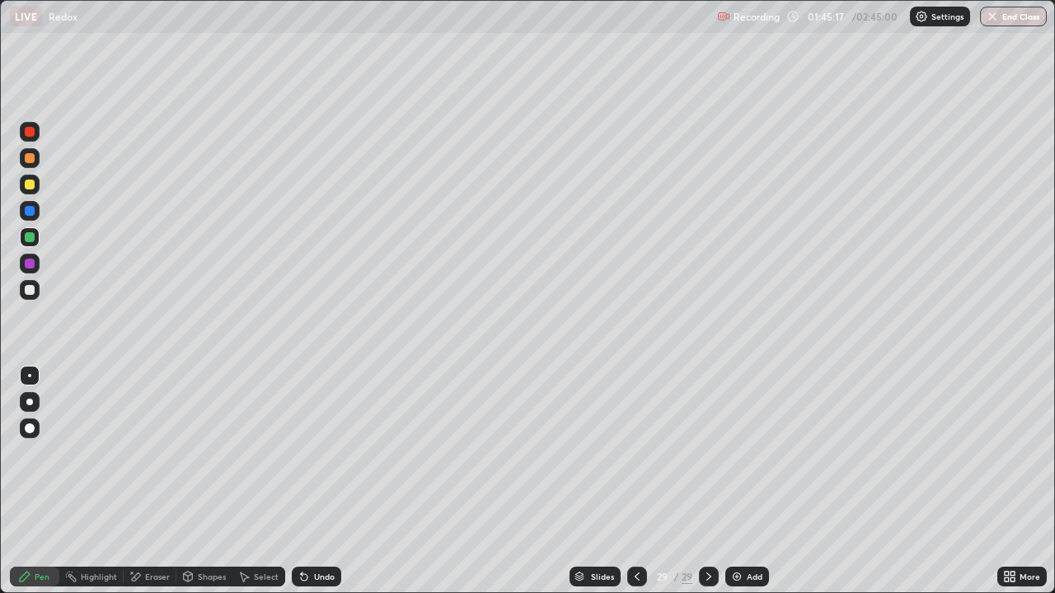
click at [32, 183] on div at bounding box center [30, 185] width 10 height 10
click at [32, 136] on div at bounding box center [30, 132] width 10 height 10
click at [34, 240] on div at bounding box center [30, 237] width 10 height 10
click at [37, 188] on div at bounding box center [30, 185] width 20 height 20
click at [31, 293] on div at bounding box center [30, 290] width 10 height 10
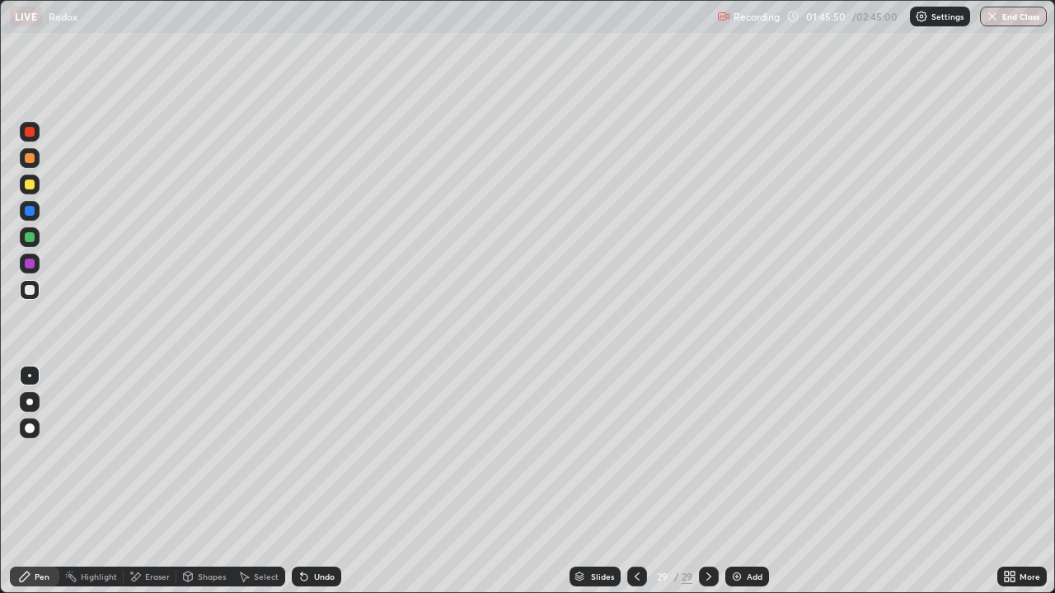
click at [30, 132] on div at bounding box center [30, 132] width 10 height 10
click at [30, 238] on div at bounding box center [30, 237] width 10 height 10
click at [140, 576] on icon at bounding box center [135, 577] width 13 height 14
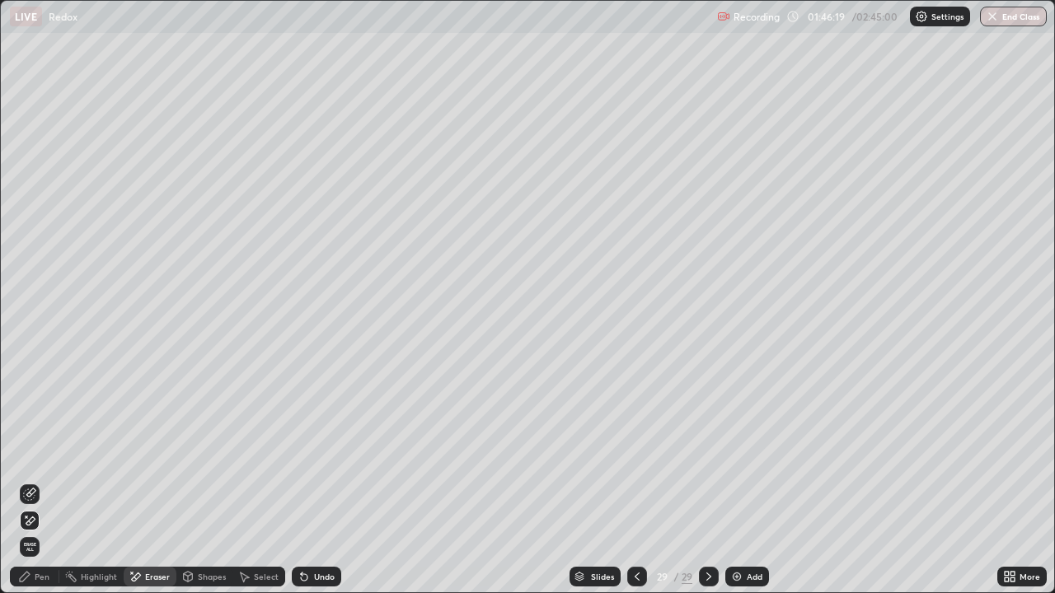
click at [45, 578] on div "Pen" at bounding box center [42, 577] width 15 height 8
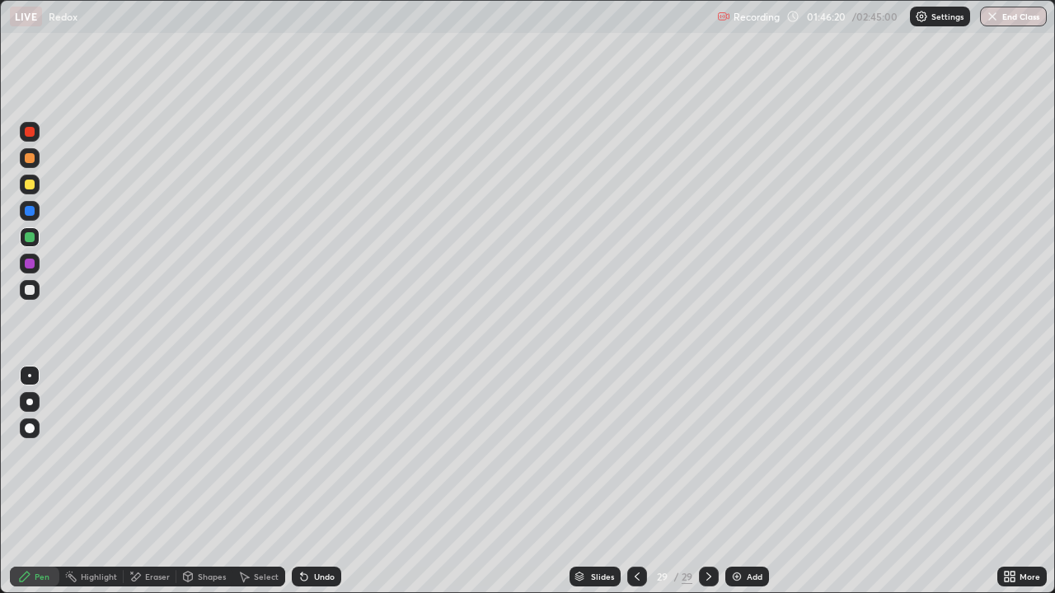
click at [23, 184] on div at bounding box center [30, 185] width 20 height 20
click at [26, 156] on div at bounding box center [30, 158] width 10 height 10
click at [28, 298] on div at bounding box center [30, 290] width 20 height 20
click at [30, 236] on div at bounding box center [30, 237] width 10 height 10
click at [26, 185] on div at bounding box center [30, 185] width 10 height 10
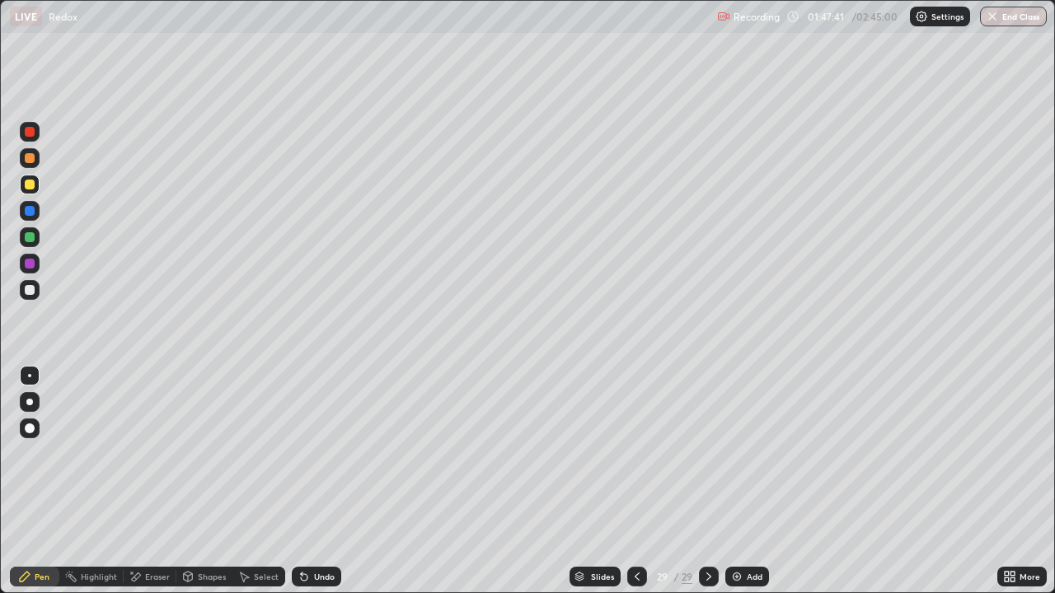
click at [25, 157] on div at bounding box center [30, 158] width 10 height 10
click at [148, 570] on div "Eraser" at bounding box center [150, 577] width 53 height 20
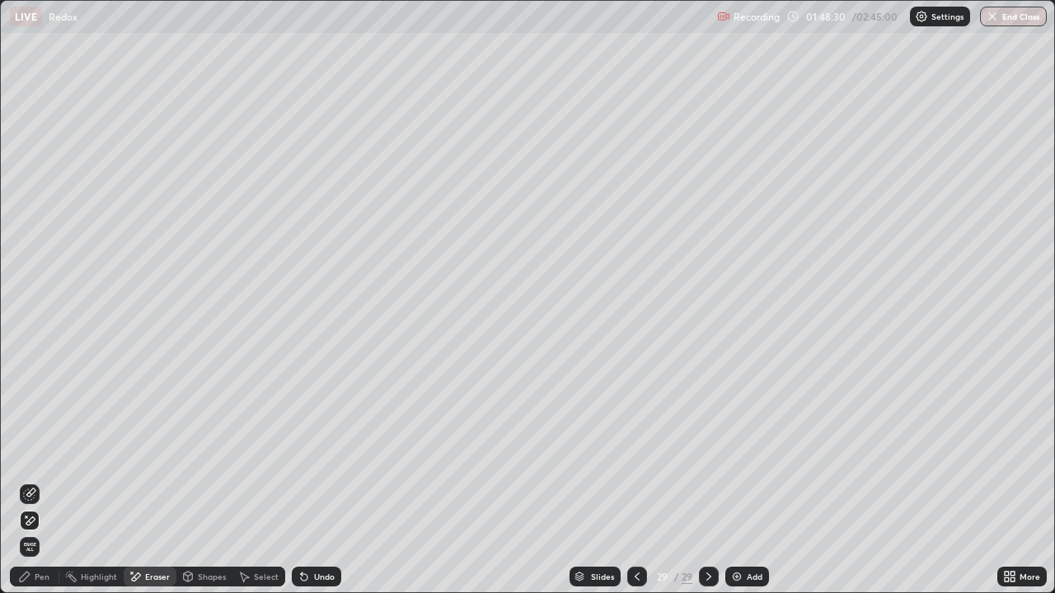
click at [40, 583] on div "Pen" at bounding box center [34, 577] width 49 height 20
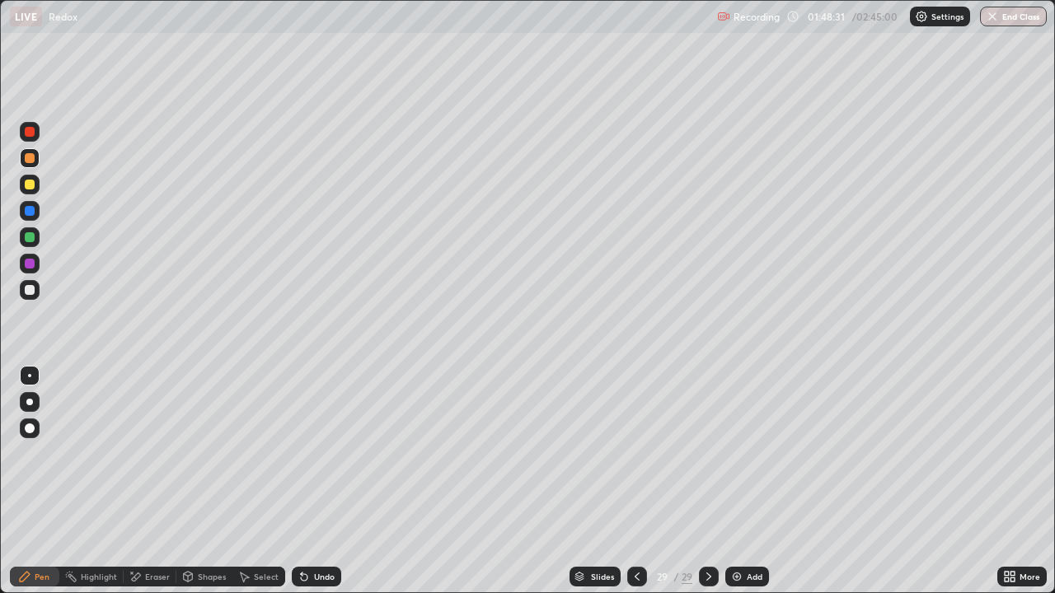
click at [32, 431] on div at bounding box center [30, 429] width 10 height 10
click at [26, 265] on div at bounding box center [30, 264] width 10 height 10
click at [30, 158] on div at bounding box center [30, 158] width 10 height 10
click at [34, 153] on div at bounding box center [30, 158] width 20 height 20
click at [30, 134] on div at bounding box center [30, 132] width 10 height 10
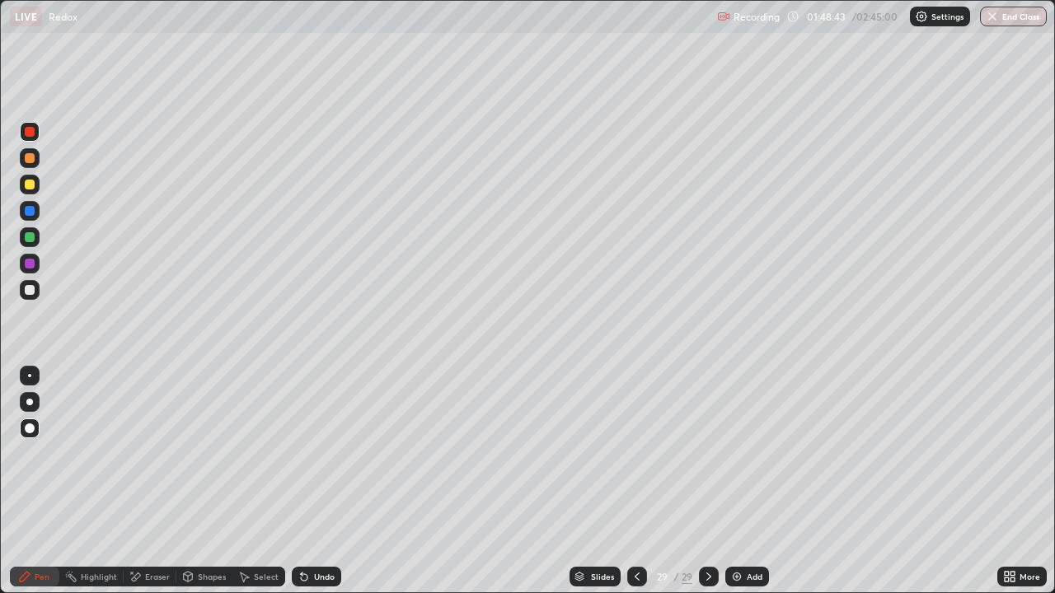
click at [23, 291] on div at bounding box center [30, 290] width 20 height 20
click at [37, 374] on div at bounding box center [30, 376] width 20 height 20
click at [32, 204] on div at bounding box center [30, 211] width 20 height 20
click at [34, 185] on div at bounding box center [30, 185] width 10 height 10
click at [31, 159] on div at bounding box center [30, 158] width 10 height 10
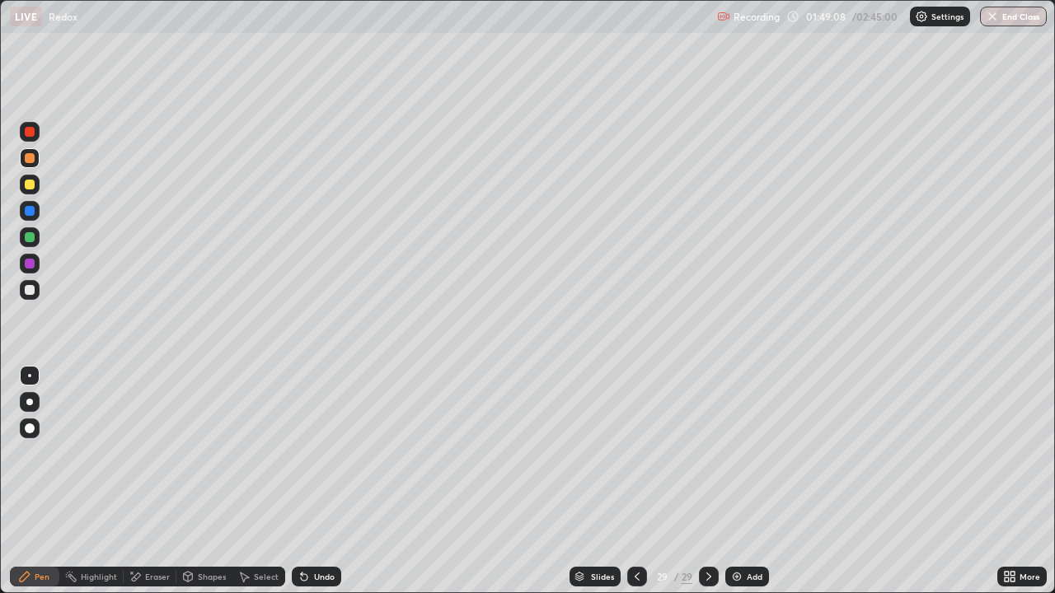
click at [21, 242] on div at bounding box center [30, 237] width 20 height 20
click at [34, 259] on div at bounding box center [30, 264] width 20 height 20
click at [322, 570] on div "Undo" at bounding box center [316, 577] width 49 height 20
click at [33, 290] on div at bounding box center [30, 290] width 10 height 10
click at [33, 215] on div at bounding box center [30, 211] width 20 height 20
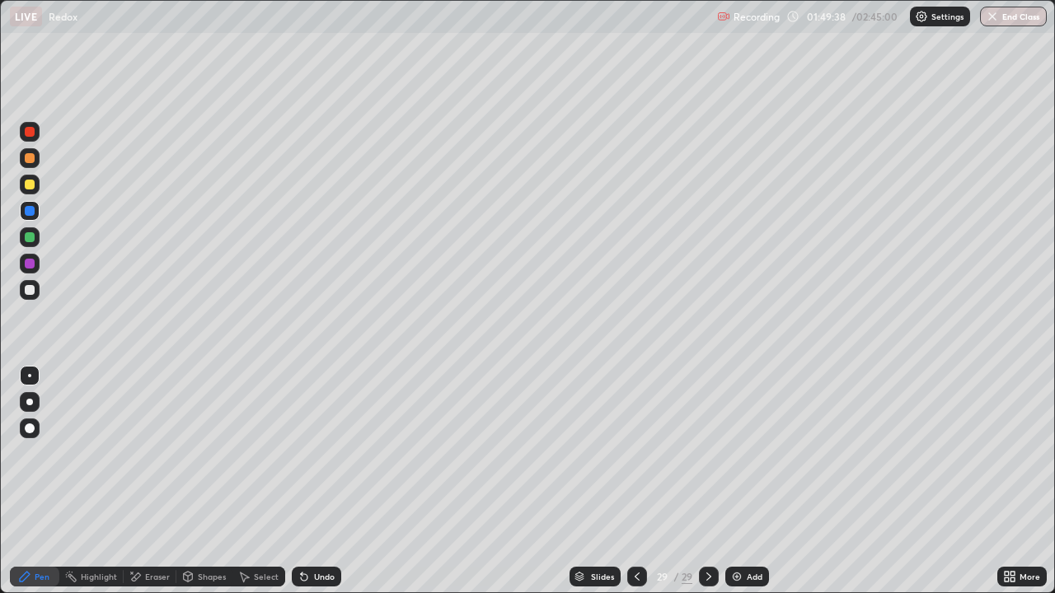
click at [31, 191] on div at bounding box center [30, 185] width 20 height 20
click at [147, 580] on div "Eraser" at bounding box center [157, 577] width 25 height 8
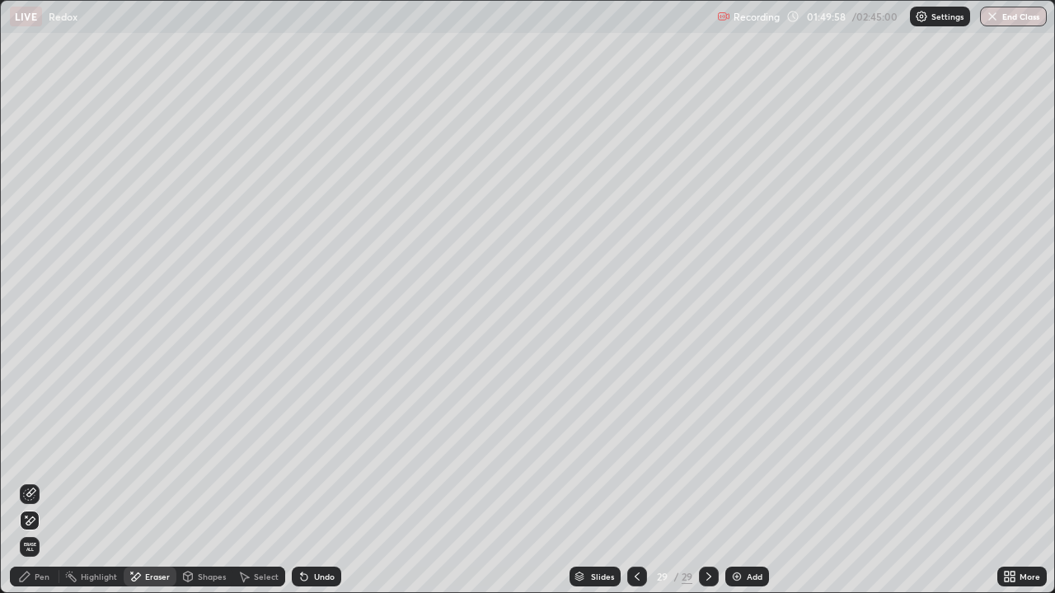
click at [24, 584] on div "Pen" at bounding box center [34, 577] width 49 height 20
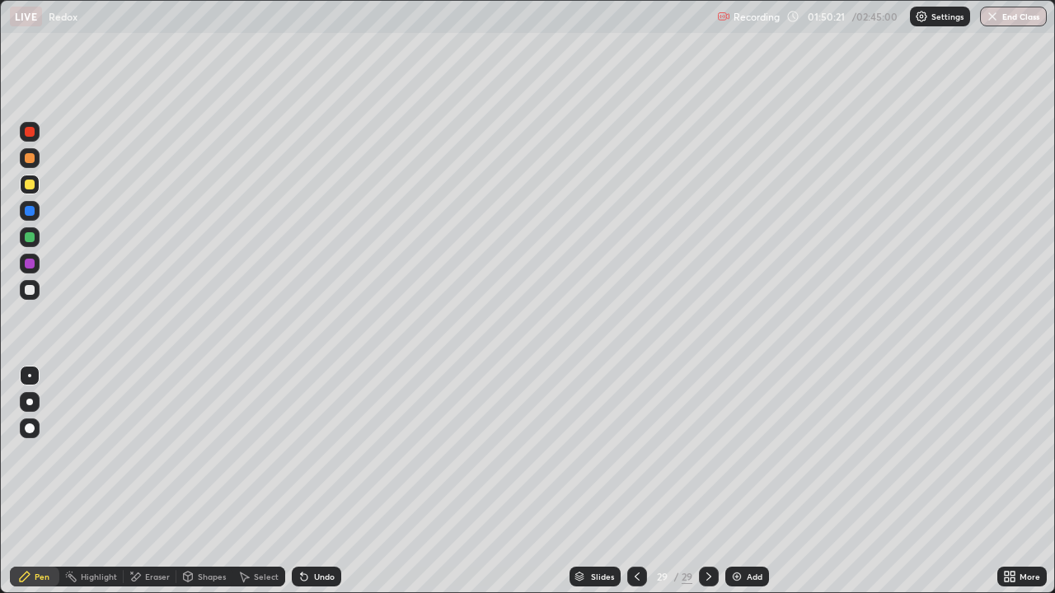
click at [16, 578] on div "Pen" at bounding box center [34, 577] width 49 height 20
click at [35, 289] on div at bounding box center [30, 290] width 20 height 20
click at [32, 267] on div at bounding box center [30, 264] width 10 height 10
click at [313, 570] on div "Undo" at bounding box center [316, 577] width 49 height 20
click at [316, 577] on div "Undo" at bounding box center [324, 577] width 21 height 8
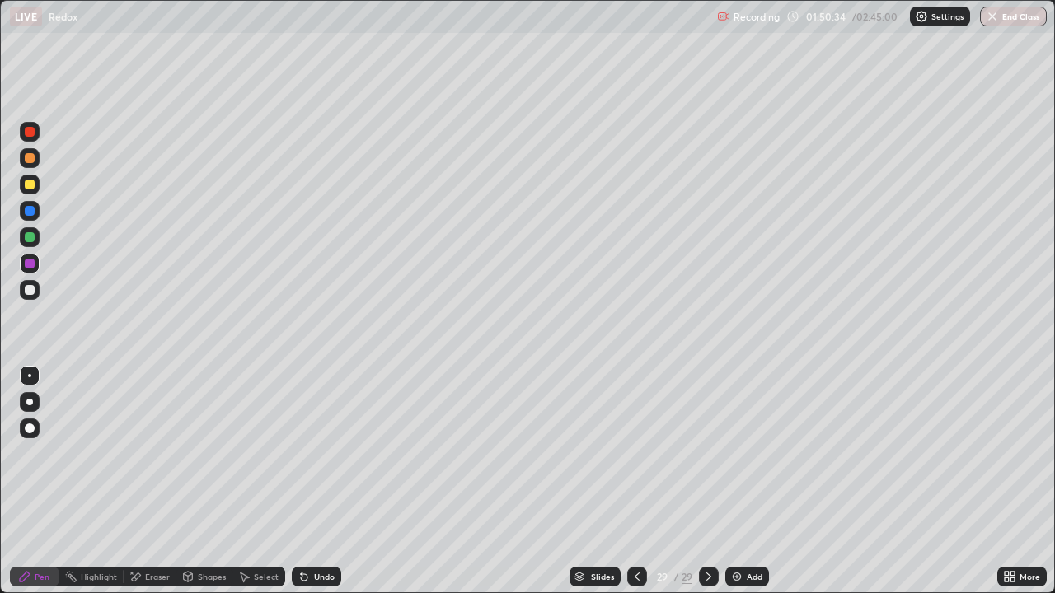
click at [29, 138] on div at bounding box center [30, 132] width 20 height 20
click at [154, 579] on div "Eraser" at bounding box center [157, 577] width 25 height 8
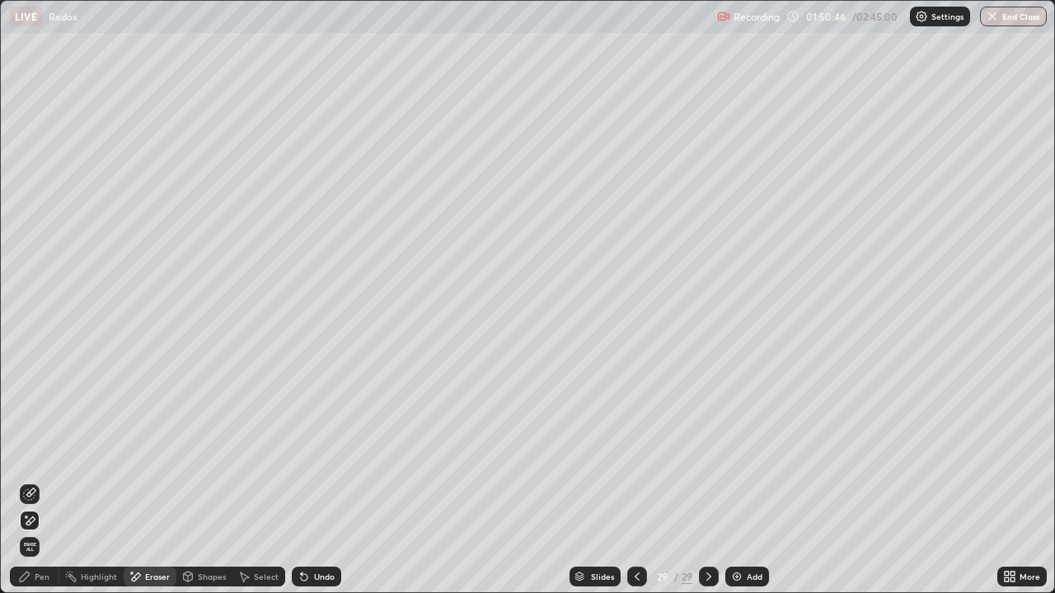
click at [33, 584] on div "Pen" at bounding box center [34, 577] width 49 height 20
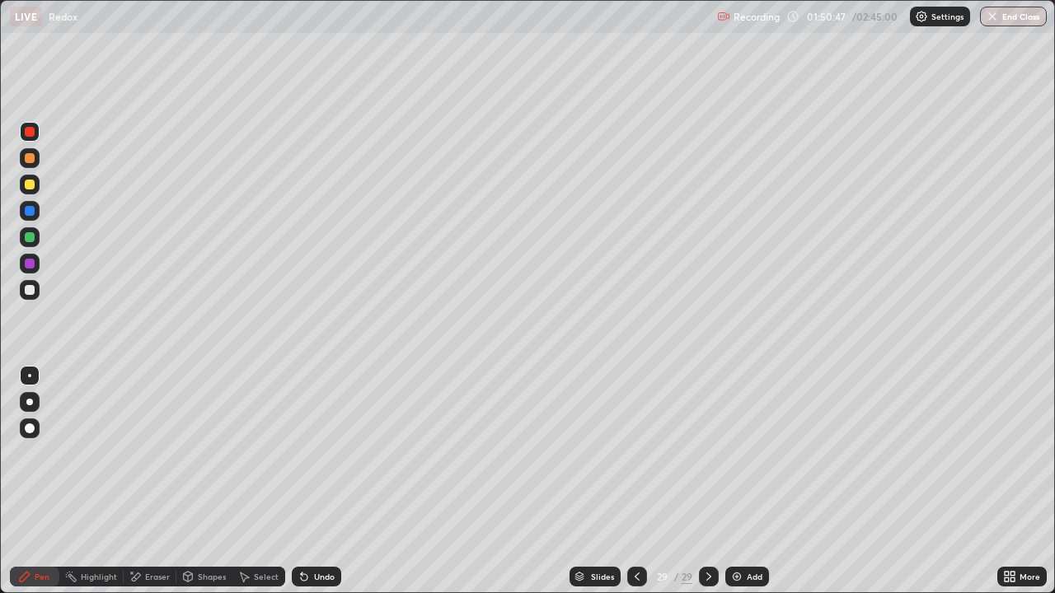
click at [30, 290] on div at bounding box center [30, 290] width 10 height 10
click at [27, 185] on div at bounding box center [30, 185] width 10 height 10
click at [36, 160] on div at bounding box center [30, 158] width 20 height 20
click at [26, 298] on div at bounding box center [30, 290] width 20 height 20
click at [30, 185] on div at bounding box center [30, 185] width 10 height 10
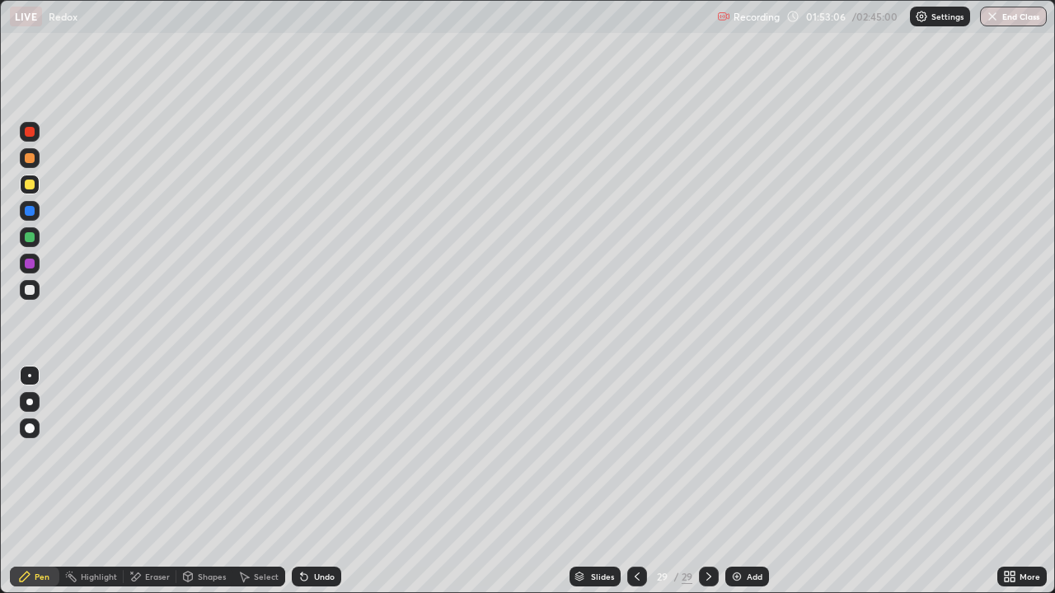
click at [736, 576] on img at bounding box center [736, 576] width 13 height 13
click at [31, 296] on div at bounding box center [30, 290] width 20 height 20
click at [30, 238] on div at bounding box center [30, 237] width 10 height 10
click at [29, 190] on div at bounding box center [30, 185] width 20 height 20
click at [27, 162] on div at bounding box center [30, 158] width 10 height 10
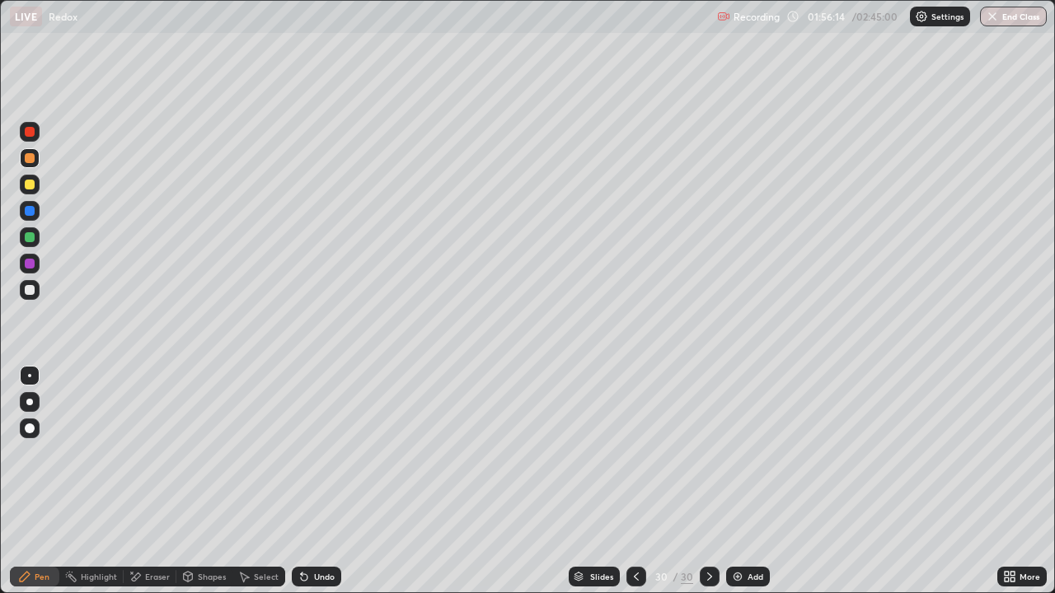
click at [28, 159] on div at bounding box center [30, 158] width 10 height 10
click at [312, 586] on div "Undo" at bounding box center [316, 577] width 49 height 20
click at [246, 574] on icon at bounding box center [243, 576] width 13 height 13
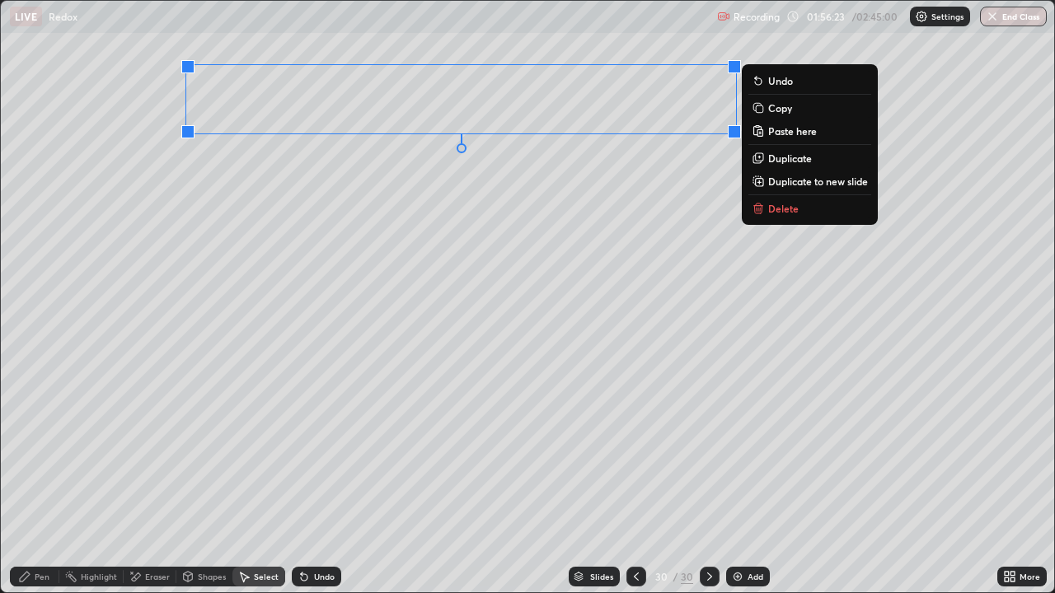
click at [458, 148] on div "0 ° Undo Copy Paste here Duplicate Duplicate to new slide Delete" at bounding box center [527, 297] width 1053 height 592
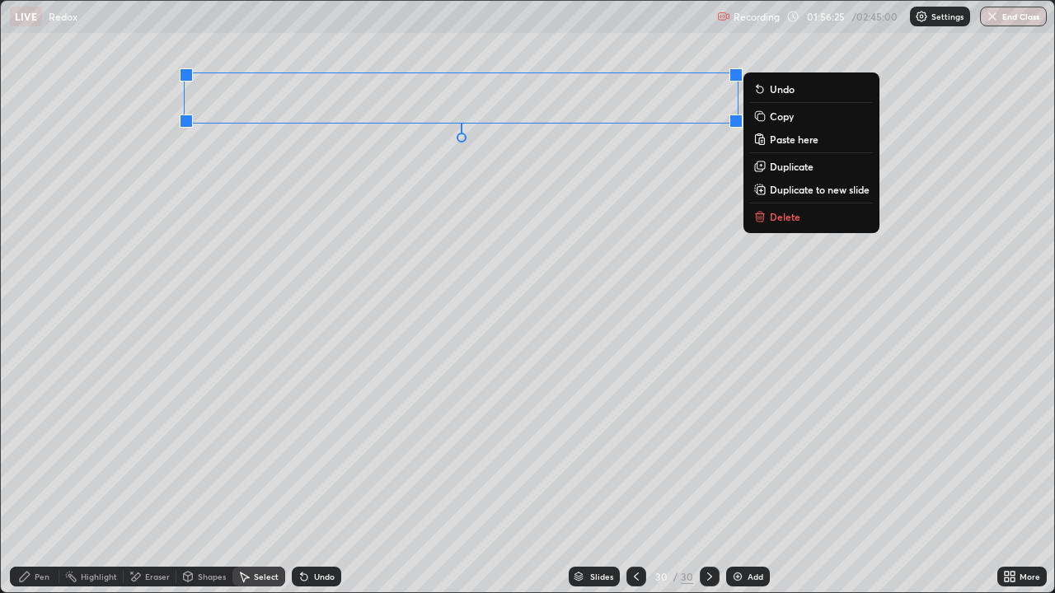
click at [41, 576] on div "Pen" at bounding box center [42, 577] width 15 height 8
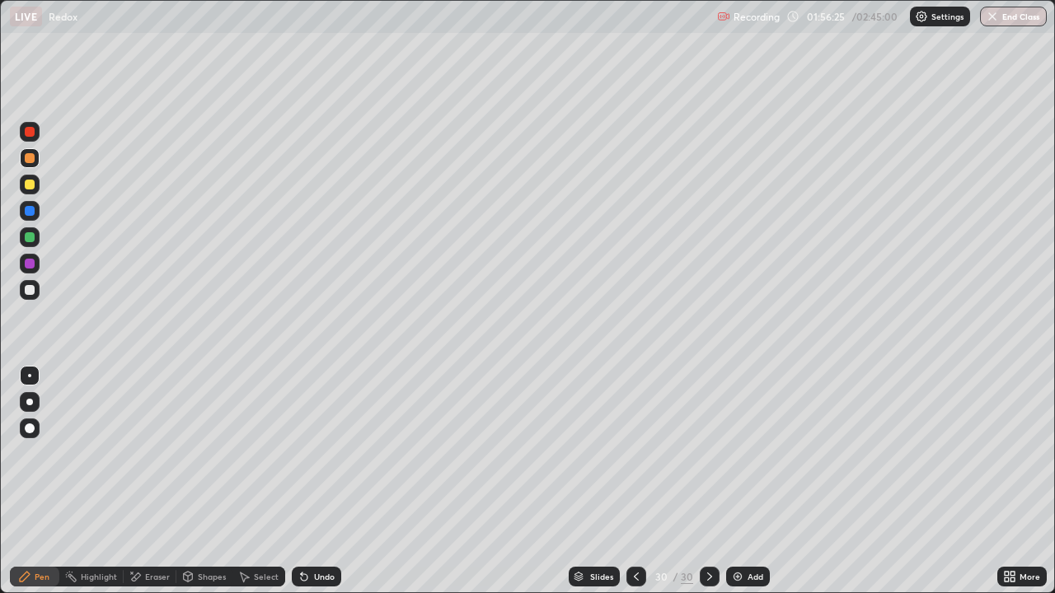
click at [28, 244] on div at bounding box center [30, 237] width 20 height 20
click at [32, 307] on div "Erase all" at bounding box center [30, 296] width 40 height 527
click at [31, 201] on div at bounding box center [30, 211] width 20 height 20
click at [32, 190] on div at bounding box center [30, 185] width 20 height 20
click at [28, 289] on div at bounding box center [30, 290] width 10 height 10
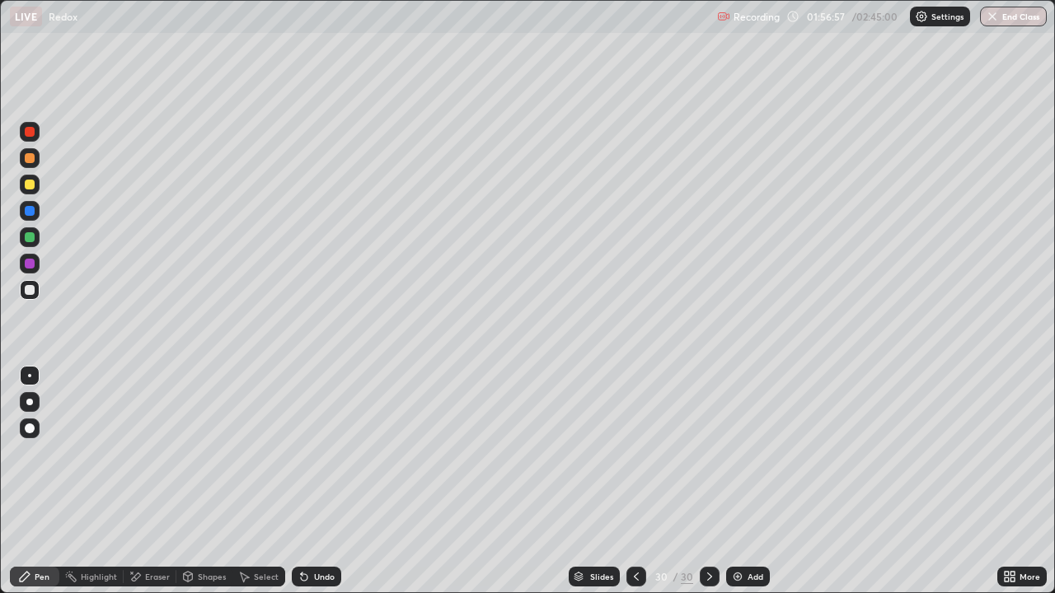
click at [258, 574] on div "Select" at bounding box center [266, 577] width 25 height 8
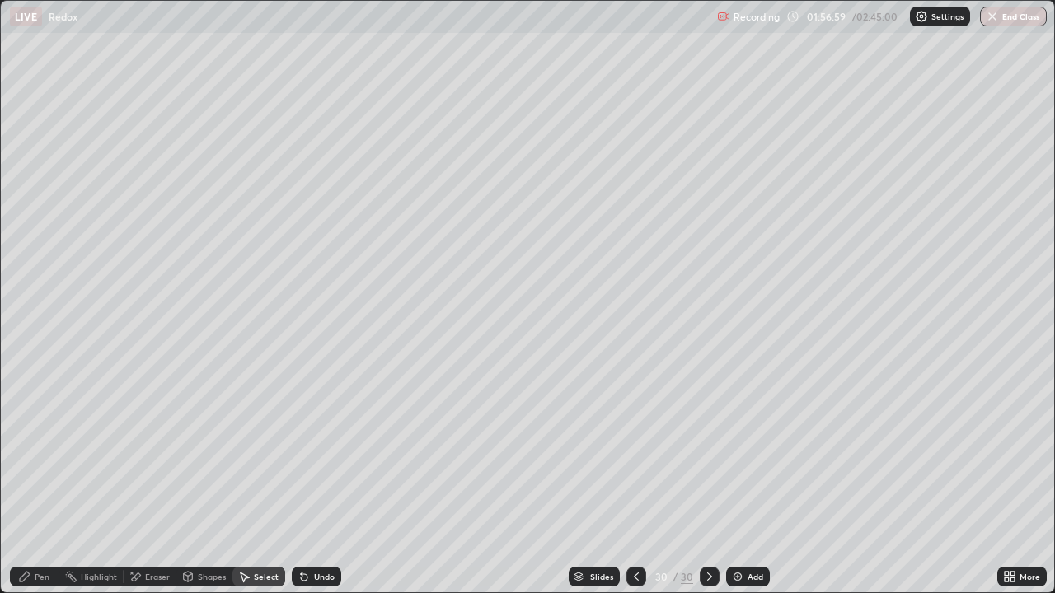
click at [41, 581] on div "Pen" at bounding box center [42, 577] width 15 height 8
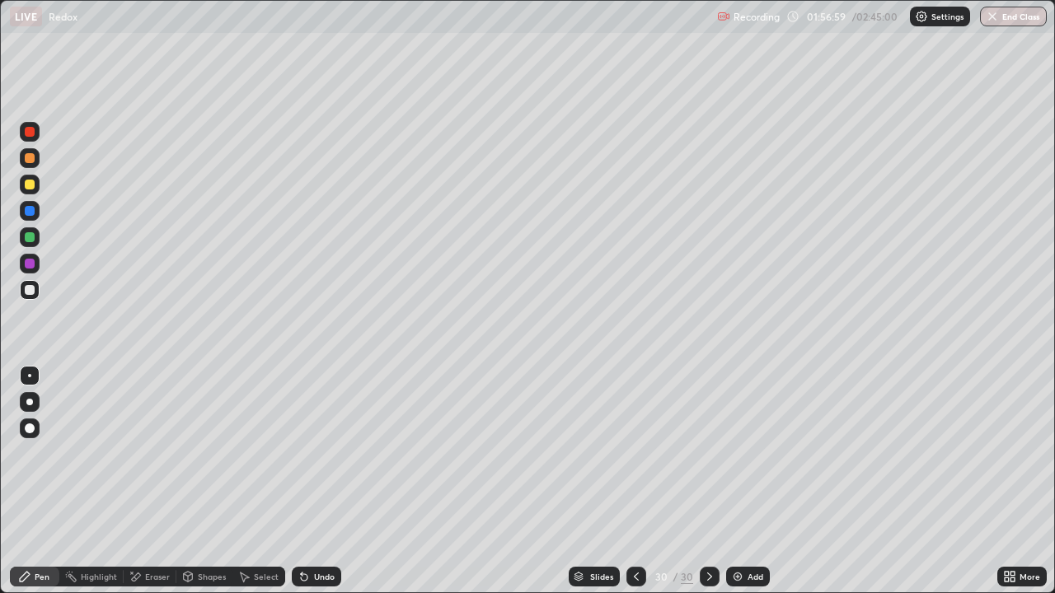
click at [30, 293] on div at bounding box center [30, 290] width 10 height 10
click at [26, 164] on div at bounding box center [30, 158] width 20 height 20
click at [30, 237] on div at bounding box center [30, 237] width 10 height 10
click at [32, 285] on div at bounding box center [30, 290] width 20 height 20
click at [37, 255] on div at bounding box center [30, 264] width 20 height 20
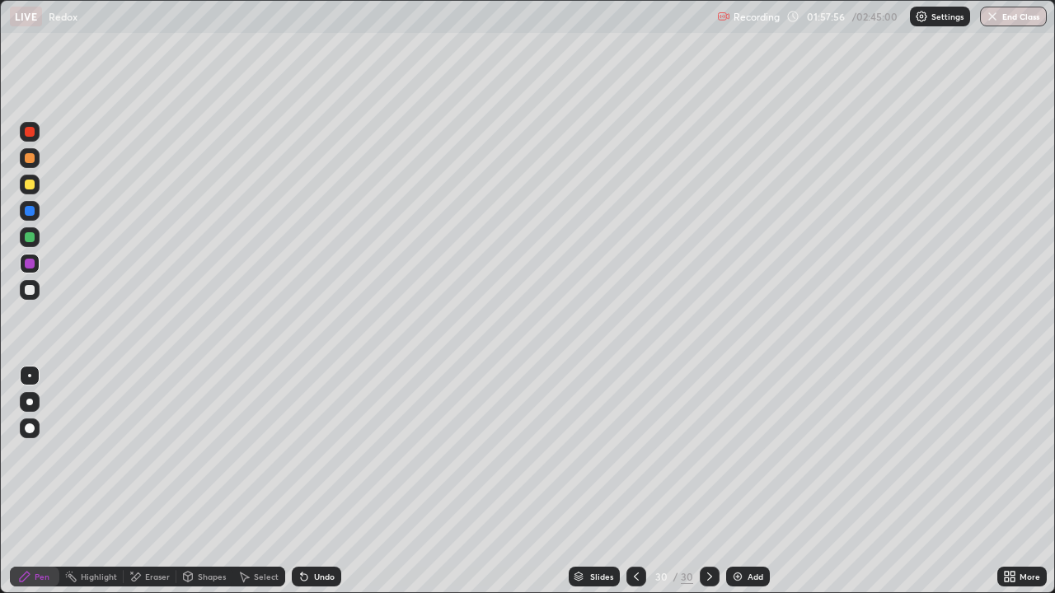
click at [32, 129] on div at bounding box center [30, 132] width 10 height 10
click at [256, 574] on div "Select" at bounding box center [266, 577] width 25 height 8
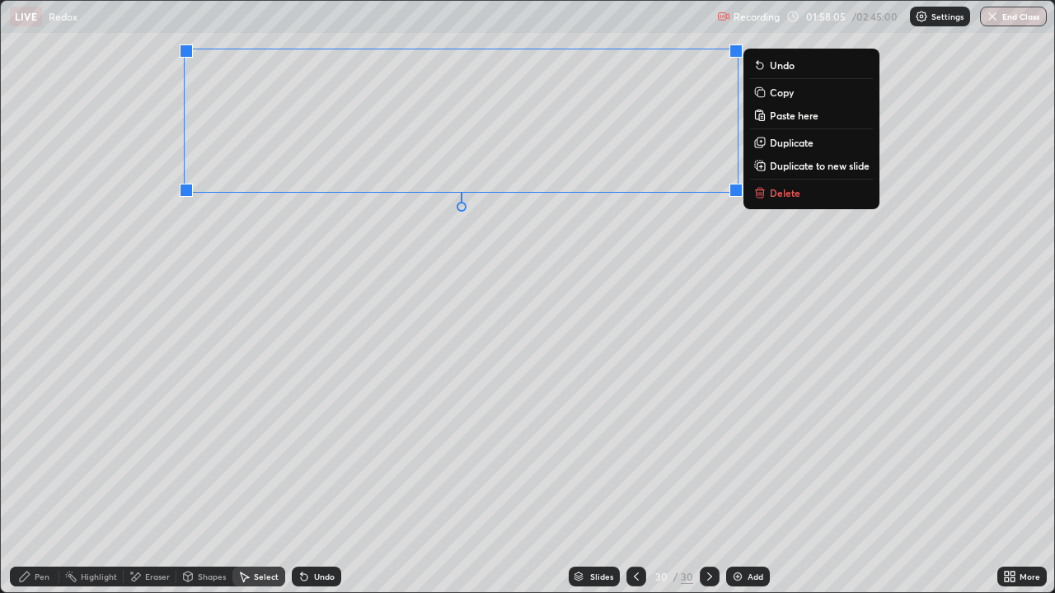
click at [813, 171] on p "Duplicate to new slide" at bounding box center [820, 165] width 100 height 13
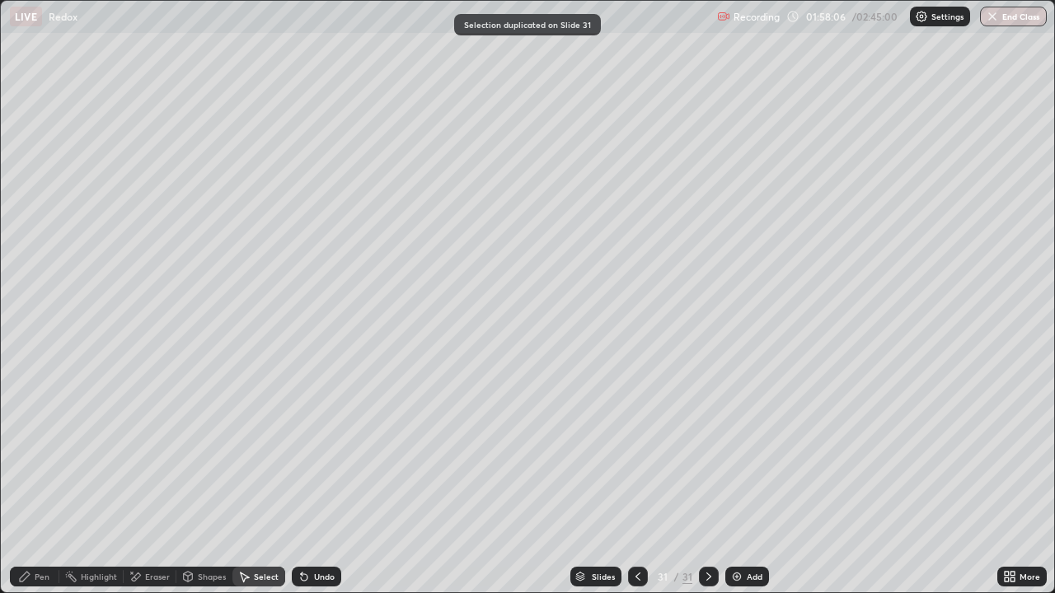
click at [130, 584] on icon at bounding box center [135, 577] width 13 height 14
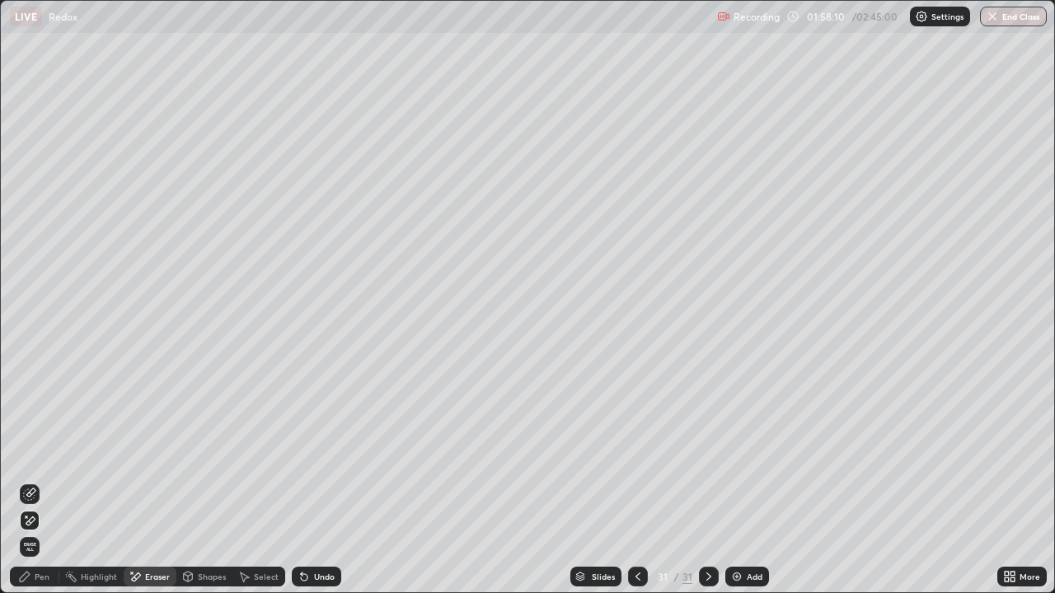
click at [46, 579] on div "Pen" at bounding box center [42, 577] width 15 height 8
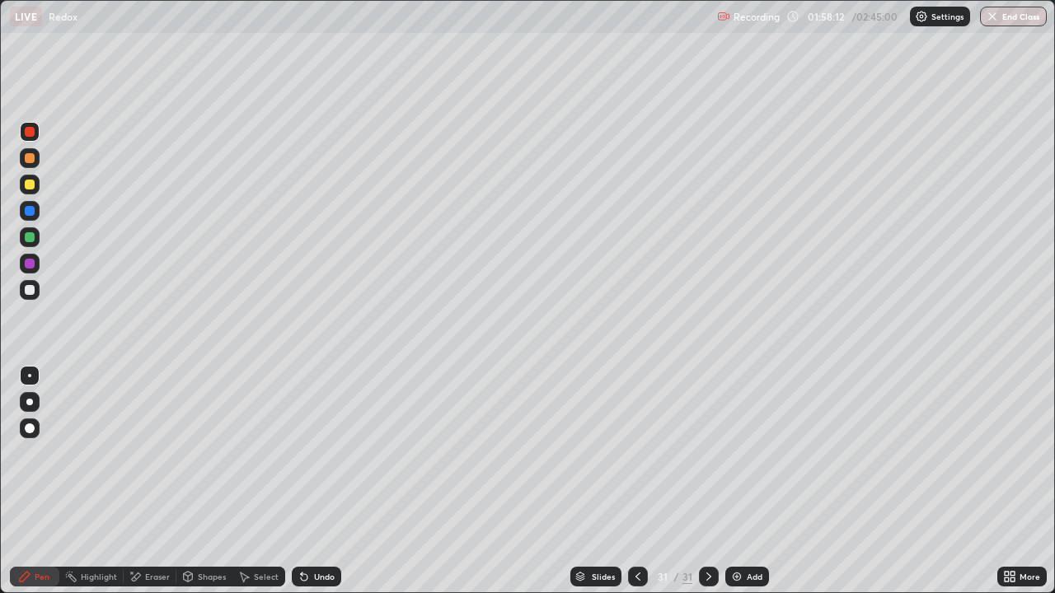
click at [150, 574] on div "Eraser" at bounding box center [157, 577] width 25 height 8
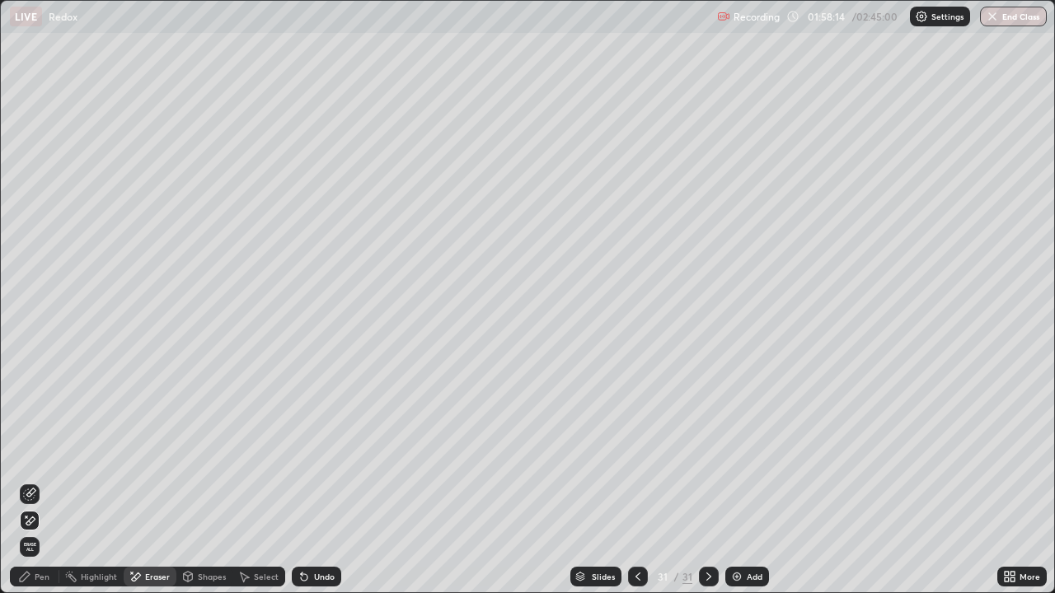
click at [44, 580] on div "Pen" at bounding box center [42, 577] width 15 height 8
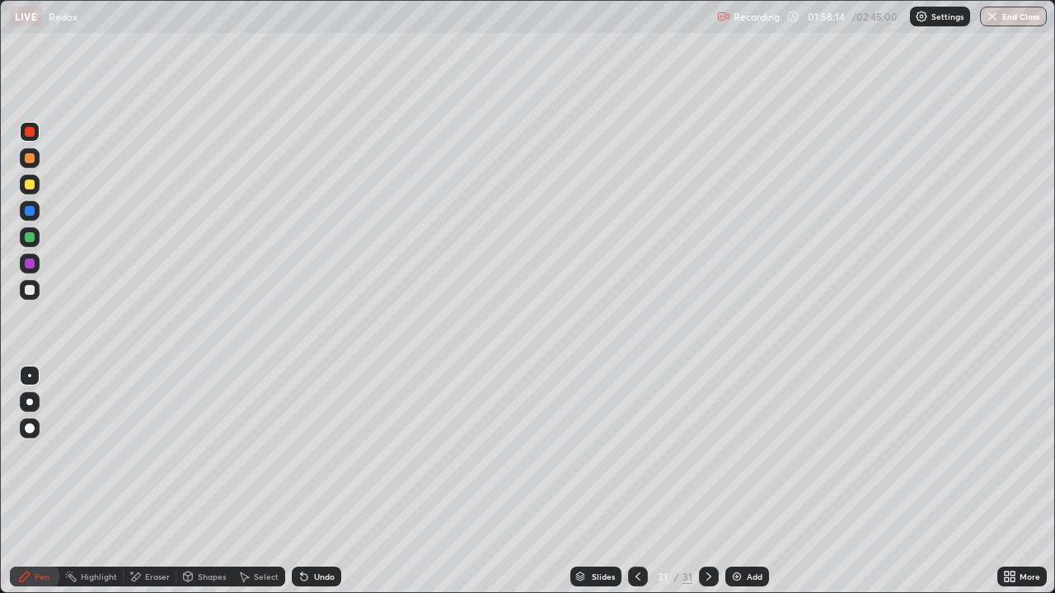
click at [32, 256] on div at bounding box center [30, 264] width 20 height 20
click at [22, 294] on div at bounding box center [30, 290] width 20 height 20
click at [29, 188] on div at bounding box center [30, 185] width 10 height 10
click at [33, 288] on div at bounding box center [30, 290] width 10 height 10
click at [30, 237] on div at bounding box center [30, 237] width 10 height 10
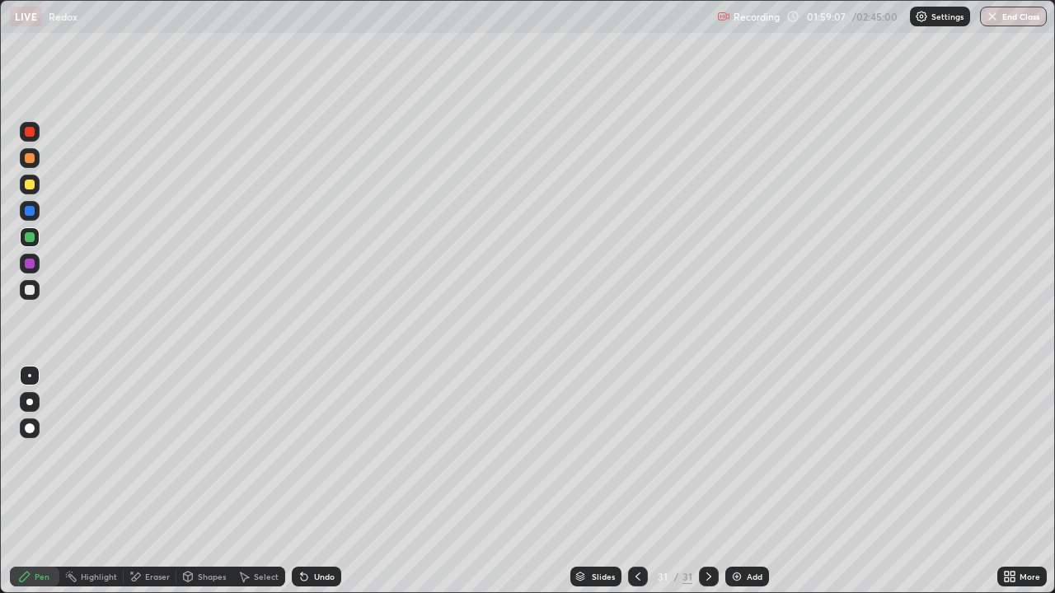
click at [255, 574] on div "Select" at bounding box center [266, 577] width 25 height 8
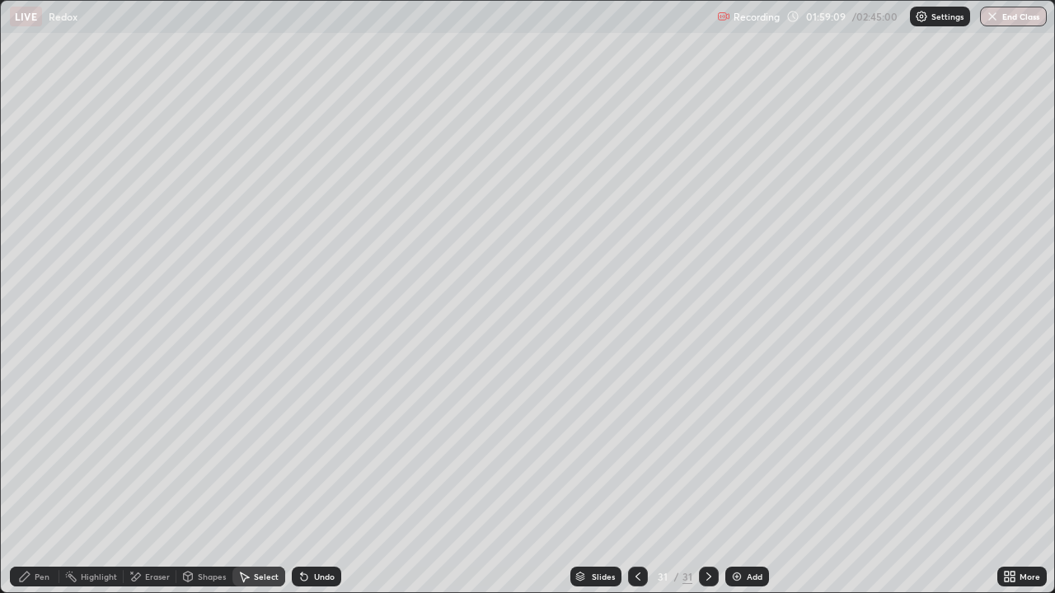
click at [149, 576] on div "Eraser" at bounding box center [157, 577] width 25 height 8
click at [263, 580] on div "Select" at bounding box center [266, 577] width 25 height 8
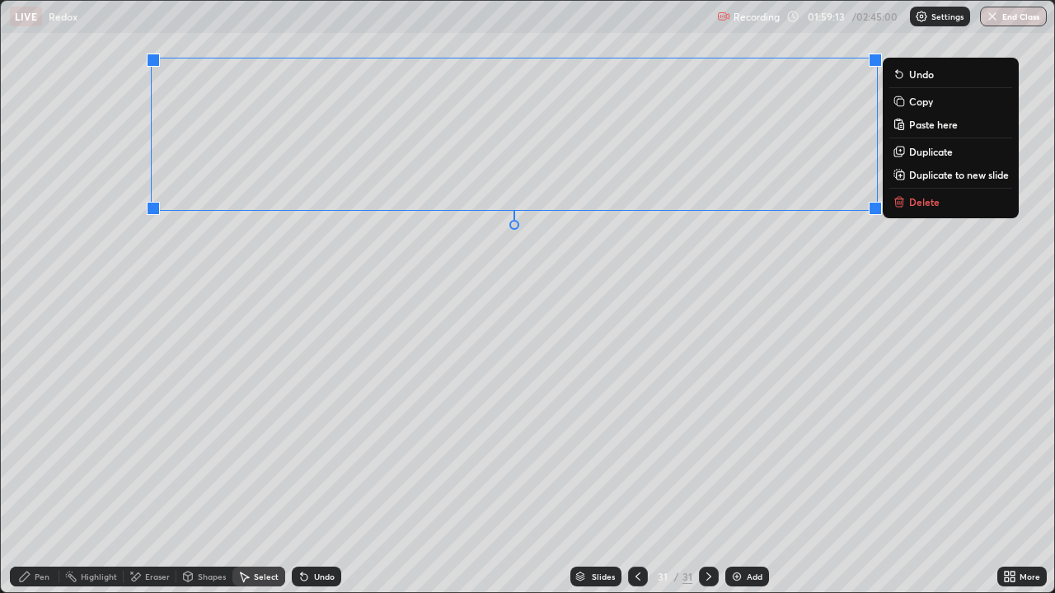
click at [928, 152] on p "Duplicate" at bounding box center [931, 151] width 44 height 13
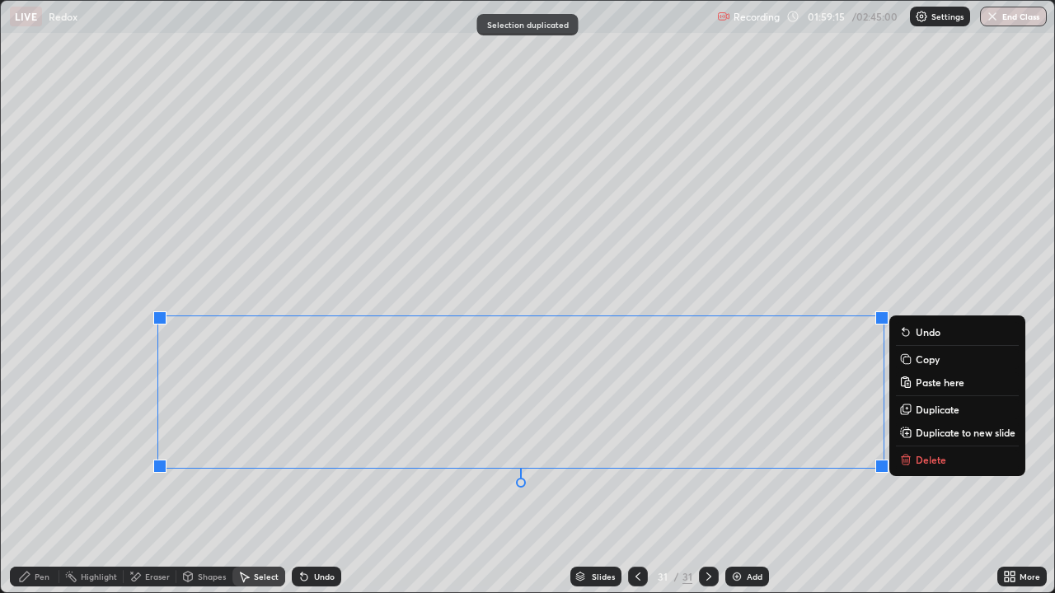
click at [157, 576] on div "Eraser" at bounding box center [157, 577] width 25 height 8
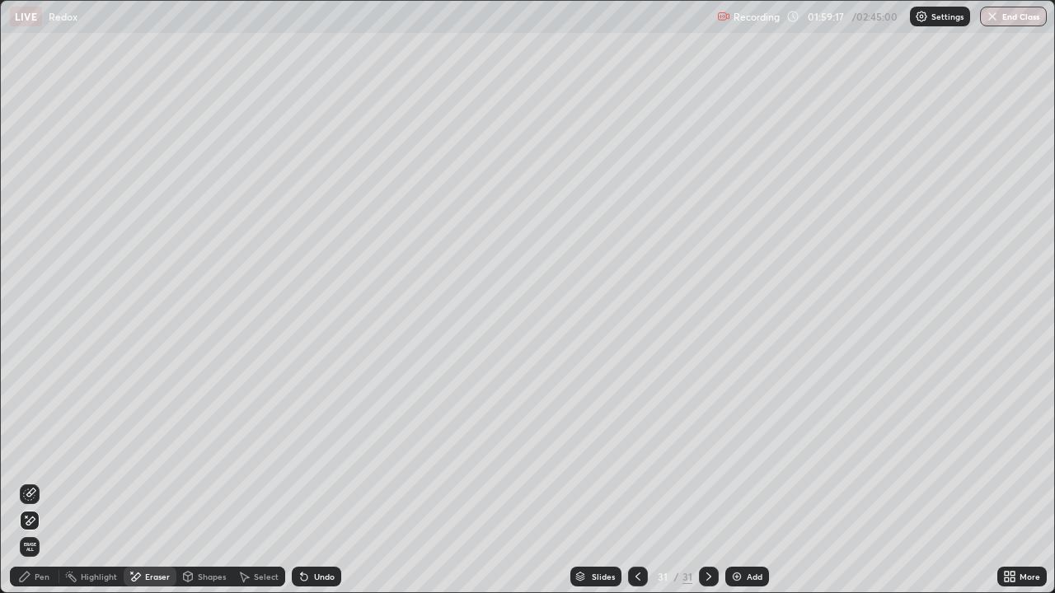
click at [29, 583] on icon at bounding box center [24, 576] width 13 height 13
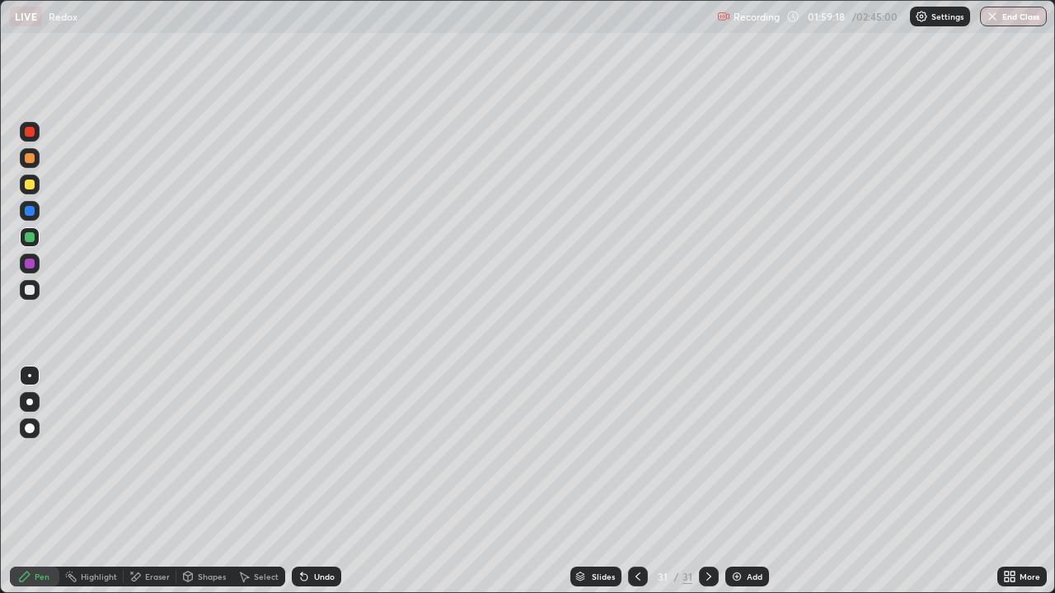
click at [156, 579] on div "Eraser" at bounding box center [157, 577] width 25 height 8
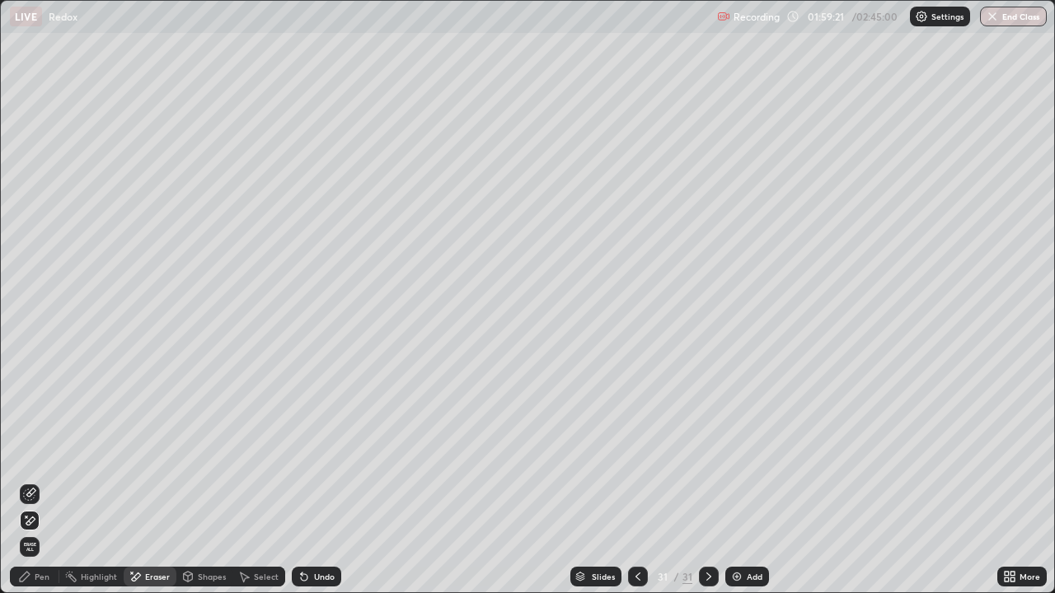
click at [41, 577] on div "Pen" at bounding box center [42, 577] width 15 height 8
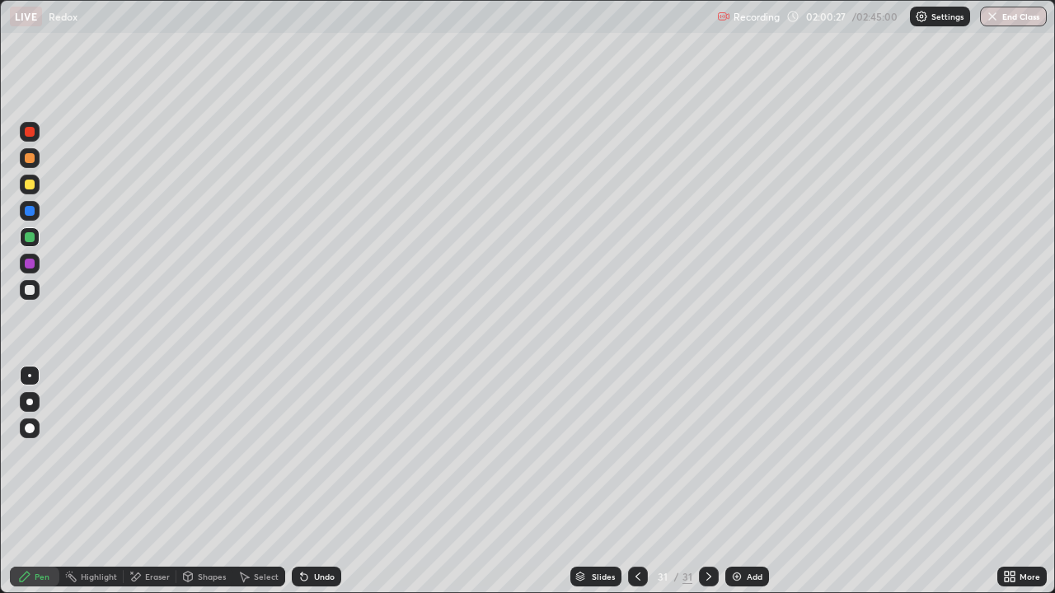
click at [21, 285] on div at bounding box center [30, 290] width 20 height 20
click at [29, 185] on div at bounding box center [30, 185] width 10 height 10
click at [747, 573] on div "Add" at bounding box center [755, 577] width 16 height 8
click at [21, 234] on div at bounding box center [30, 237] width 20 height 20
click at [26, 296] on div at bounding box center [30, 290] width 20 height 20
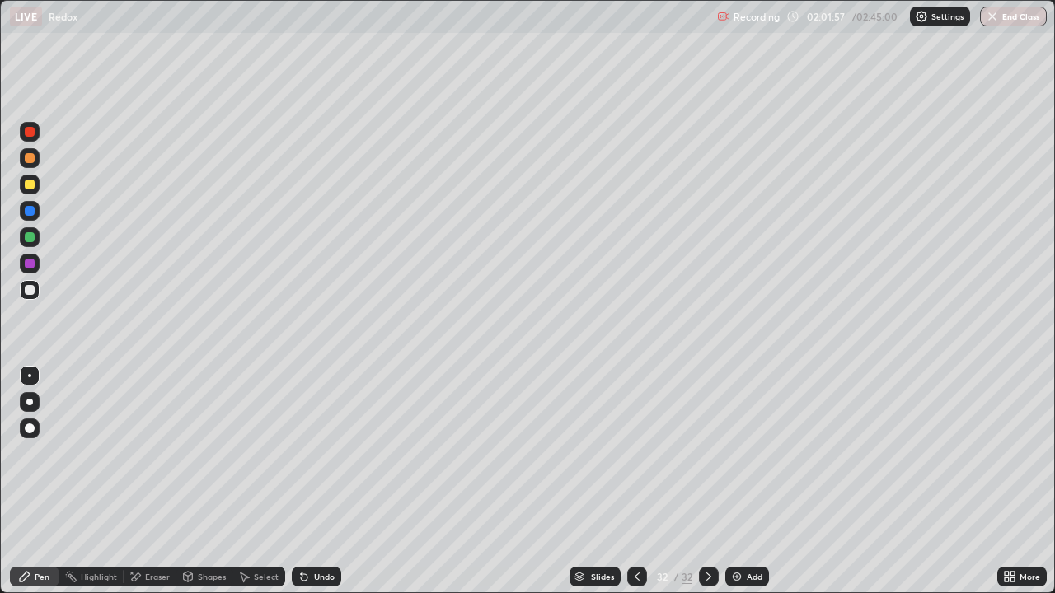
click at [28, 217] on div at bounding box center [30, 211] width 20 height 20
click at [21, 133] on div at bounding box center [30, 132] width 20 height 20
click at [29, 302] on div at bounding box center [30, 290] width 20 height 26
click at [36, 291] on div at bounding box center [30, 290] width 20 height 20
click at [26, 289] on div at bounding box center [30, 290] width 10 height 10
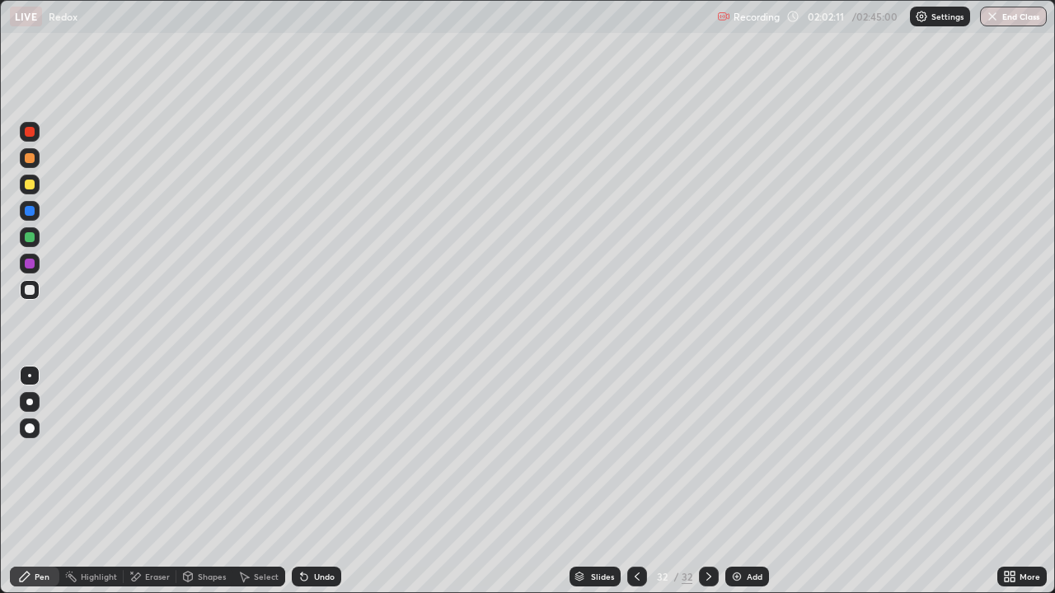
click at [27, 243] on div at bounding box center [30, 237] width 20 height 20
click at [314, 573] on div "Undo" at bounding box center [324, 577] width 21 height 8
click at [36, 292] on div at bounding box center [30, 290] width 20 height 20
click at [308, 580] on icon at bounding box center [304, 576] width 13 height 13
click at [308, 580] on div "Undo" at bounding box center [316, 577] width 49 height 20
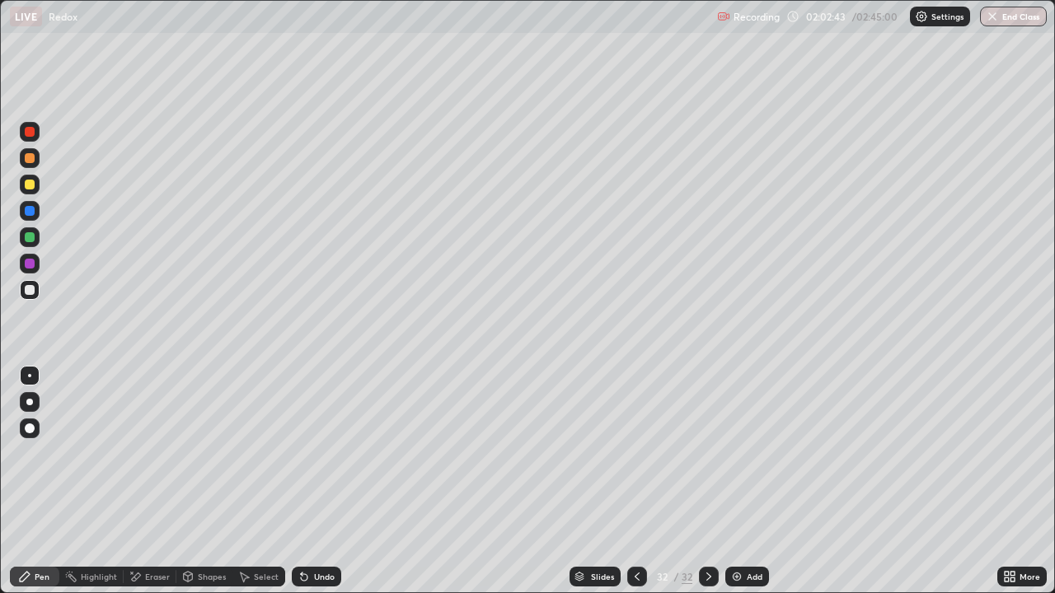
click at [30, 237] on div at bounding box center [30, 237] width 10 height 10
click at [31, 193] on div at bounding box center [30, 185] width 20 height 20
click at [157, 576] on div "Eraser" at bounding box center [157, 577] width 25 height 8
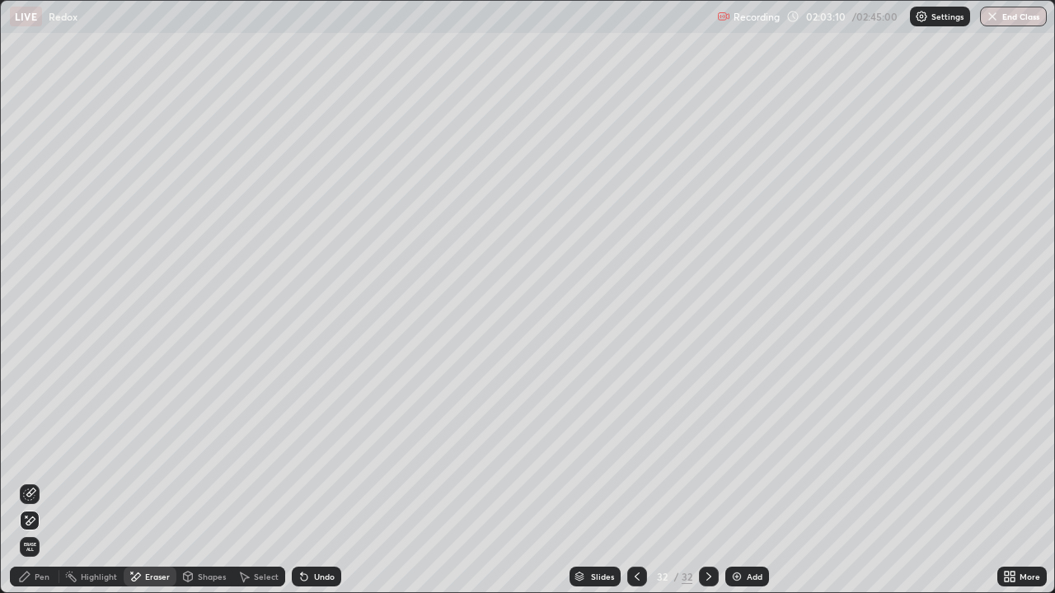
click at [30, 573] on icon at bounding box center [24, 576] width 13 height 13
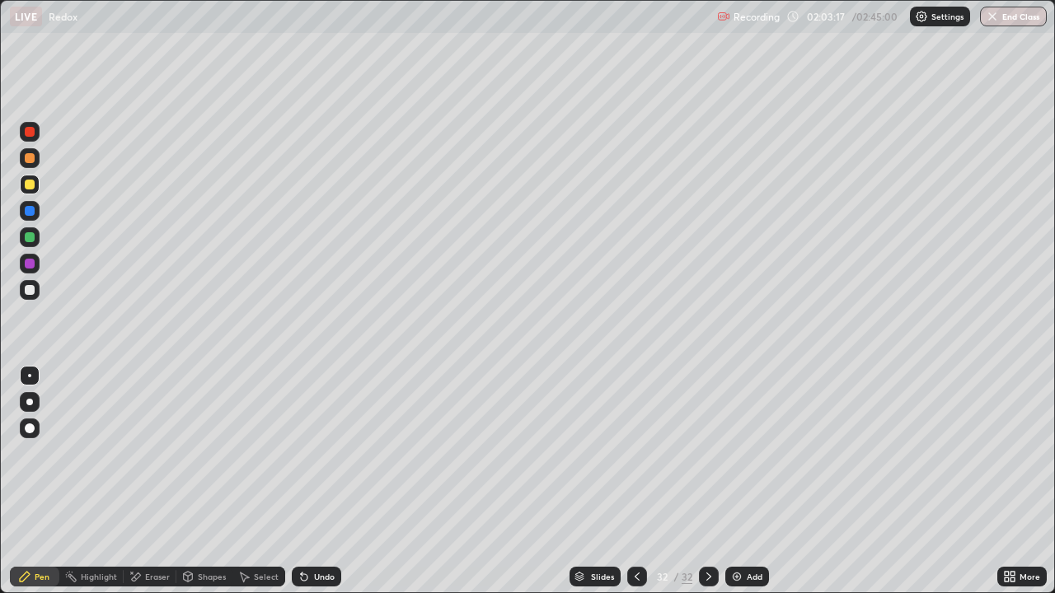
click at [29, 213] on div at bounding box center [30, 211] width 10 height 10
click at [31, 237] on div at bounding box center [30, 237] width 10 height 10
click at [30, 213] on div at bounding box center [30, 211] width 10 height 10
click at [148, 569] on div "Eraser" at bounding box center [150, 577] width 53 height 20
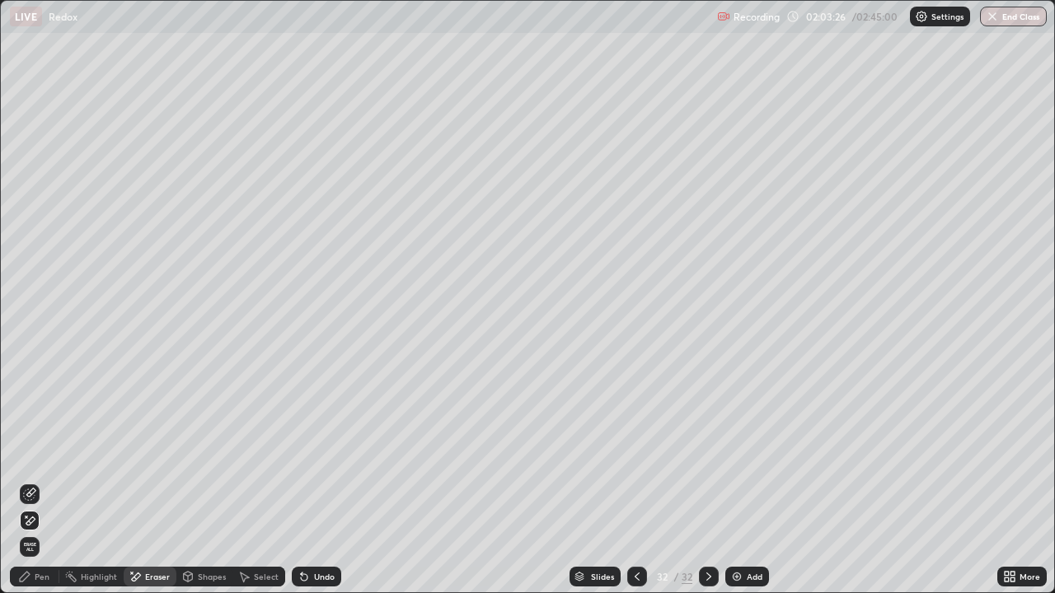
click at [35, 584] on div "Pen" at bounding box center [34, 577] width 49 height 20
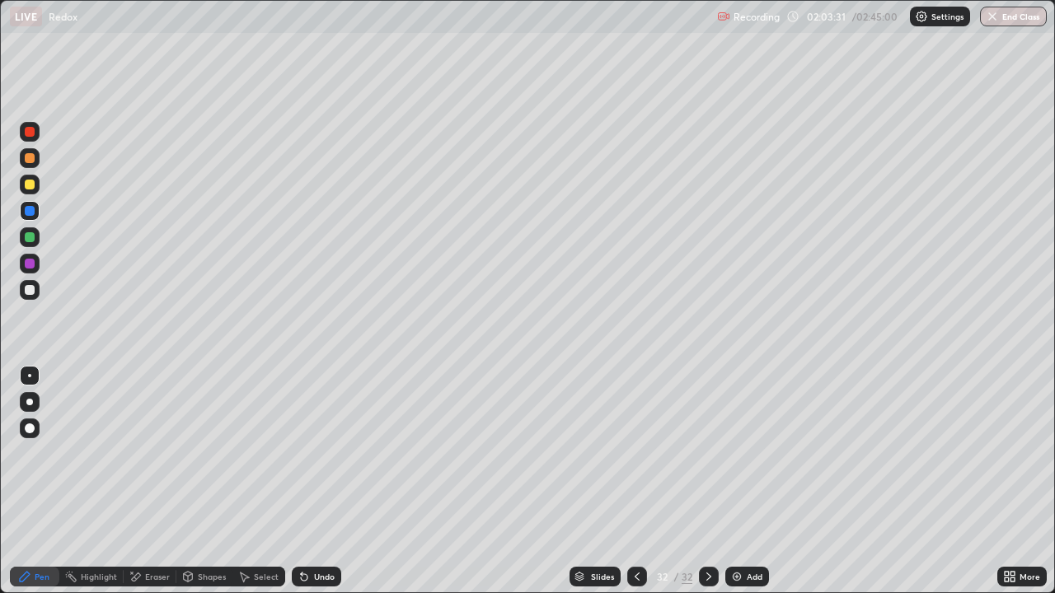
click at [24, 139] on div at bounding box center [30, 132] width 20 height 20
click at [29, 161] on div at bounding box center [30, 158] width 10 height 10
click at [37, 139] on div at bounding box center [30, 132] width 20 height 20
click at [736, 576] on img at bounding box center [736, 576] width 13 height 13
click at [37, 178] on div at bounding box center [30, 185] width 20 height 20
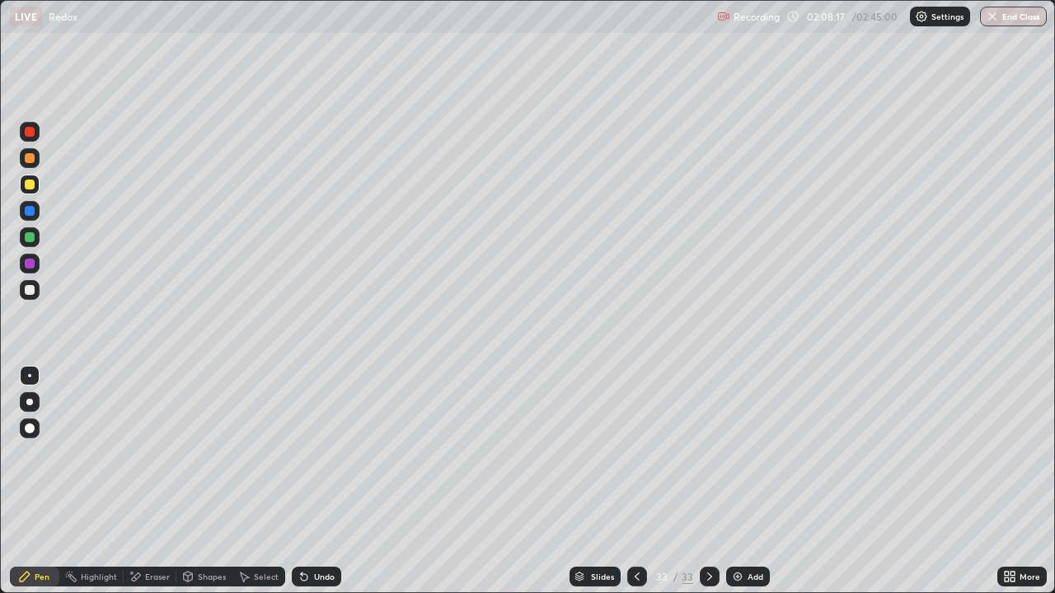
click at [34, 287] on div at bounding box center [30, 290] width 10 height 10
click at [21, 190] on div at bounding box center [30, 185] width 20 height 20
click at [30, 237] on div at bounding box center [30, 237] width 10 height 10
click at [30, 157] on div at bounding box center [30, 158] width 10 height 10
click at [25, 209] on div at bounding box center [30, 211] width 10 height 10
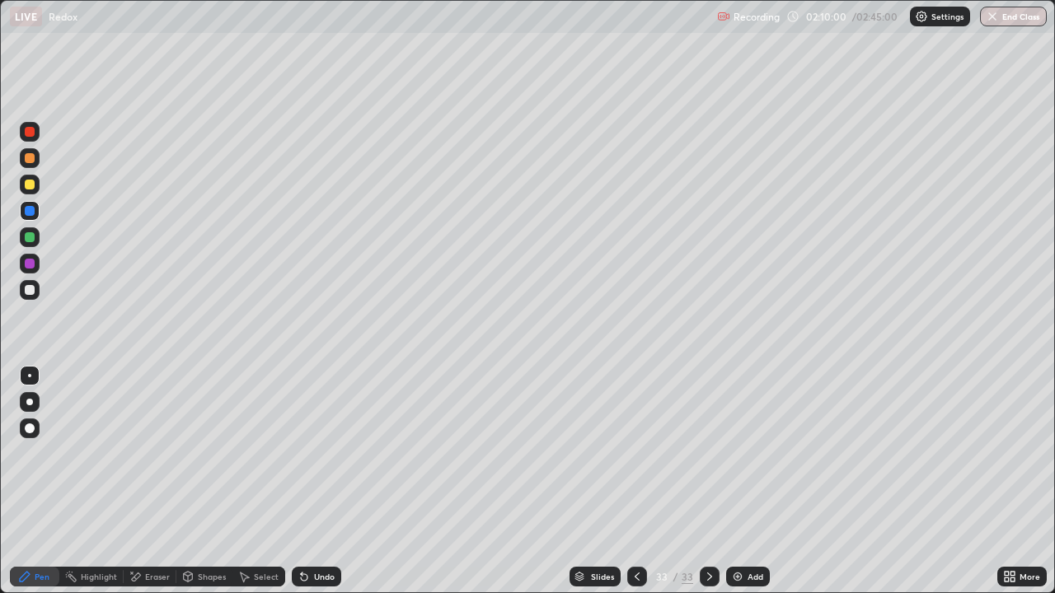
click at [30, 159] on div at bounding box center [30, 158] width 10 height 10
click at [29, 282] on div at bounding box center [30, 290] width 20 height 20
click at [30, 139] on div at bounding box center [30, 132] width 20 height 20
click at [34, 296] on div at bounding box center [30, 290] width 20 height 20
click at [153, 574] on div "Eraser" at bounding box center [157, 577] width 25 height 8
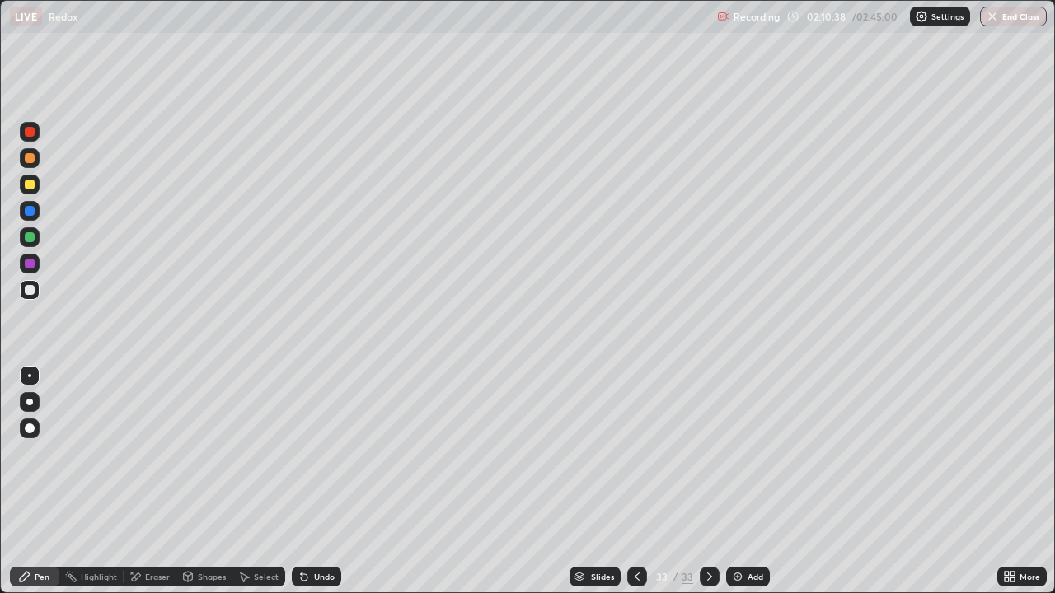
click at [171, 573] on div "Eraser" at bounding box center [150, 577] width 53 height 20
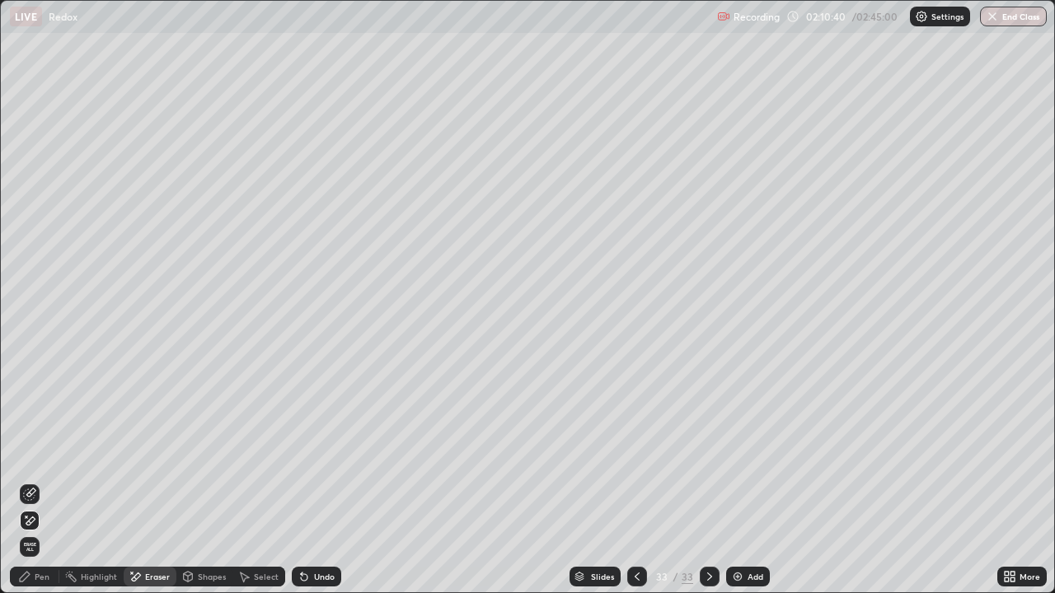
click at [49, 579] on div "Pen" at bounding box center [42, 577] width 15 height 8
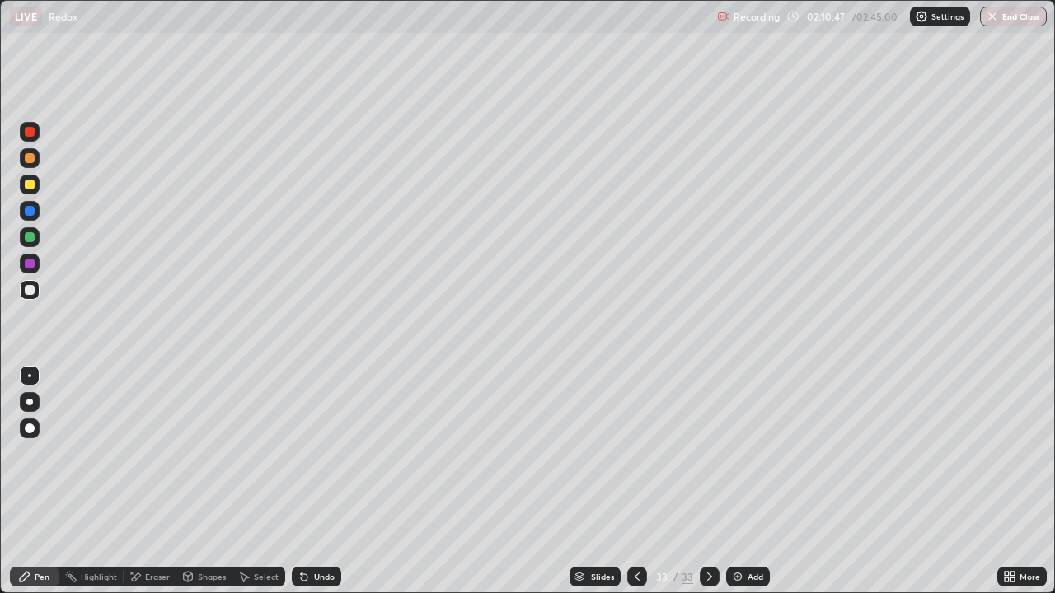
click at [28, 162] on div at bounding box center [30, 158] width 10 height 10
click at [31, 270] on div at bounding box center [30, 264] width 20 height 20
click at [151, 577] on div "Eraser" at bounding box center [157, 577] width 25 height 8
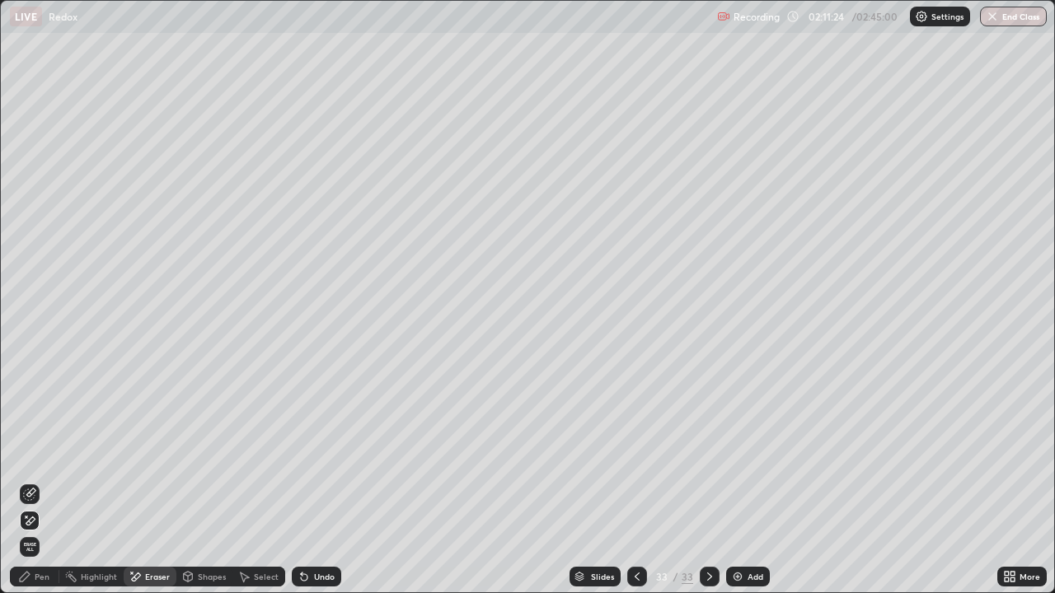
click at [23, 584] on div "Pen" at bounding box center [34, 577] width 49 height 20
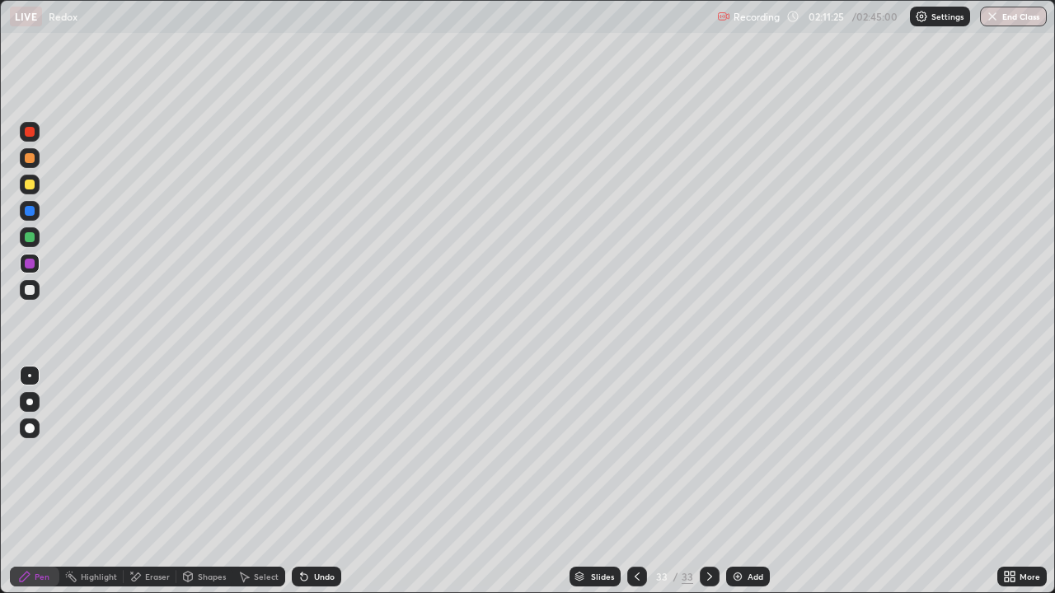
click at [32, 299] on div at bounding box center [30, 290] width 20 height 20
click at [141, 570] on icon at bounding box center [135, 577] width 13 height 14
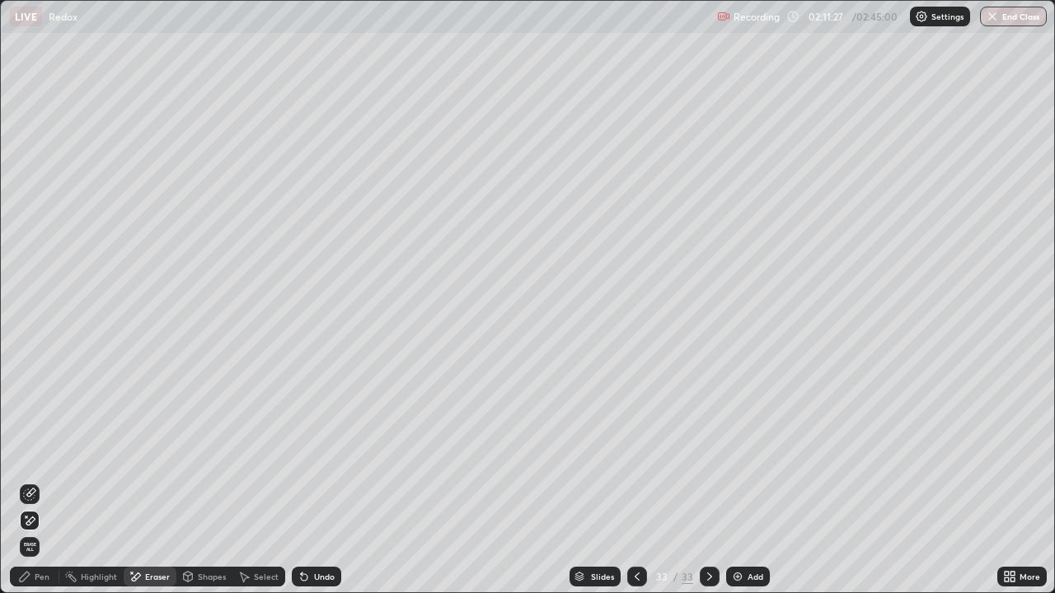
click at [28, 585] on div "Pen" at bounding box center [34, 577] width 49 height 20
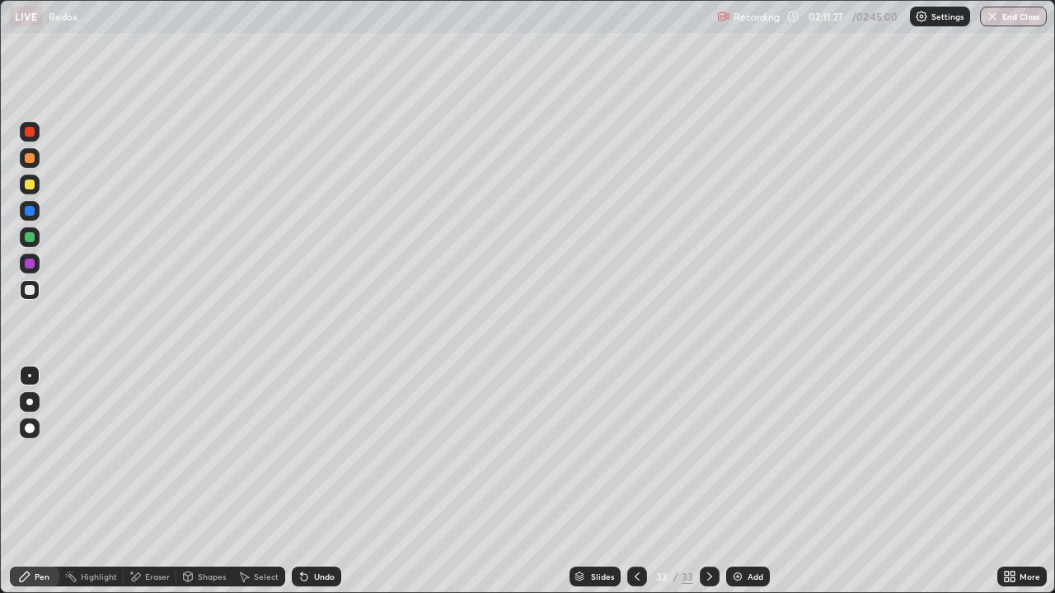
click at [31, 235] on div at bounding box center [30, 237] width 10 height 10
click at [29, 190] on div at bounding box center [30, 185] width 20 height 20
click at [29, 166] on div at bounding box center [30, 158] width 20 height 20
click at [23, 193] on div at bounding box center [30, 185] width 20 height 20
click at [106, 575] on div "Highlight" at bounding box center [99, 577] width 36 height 8
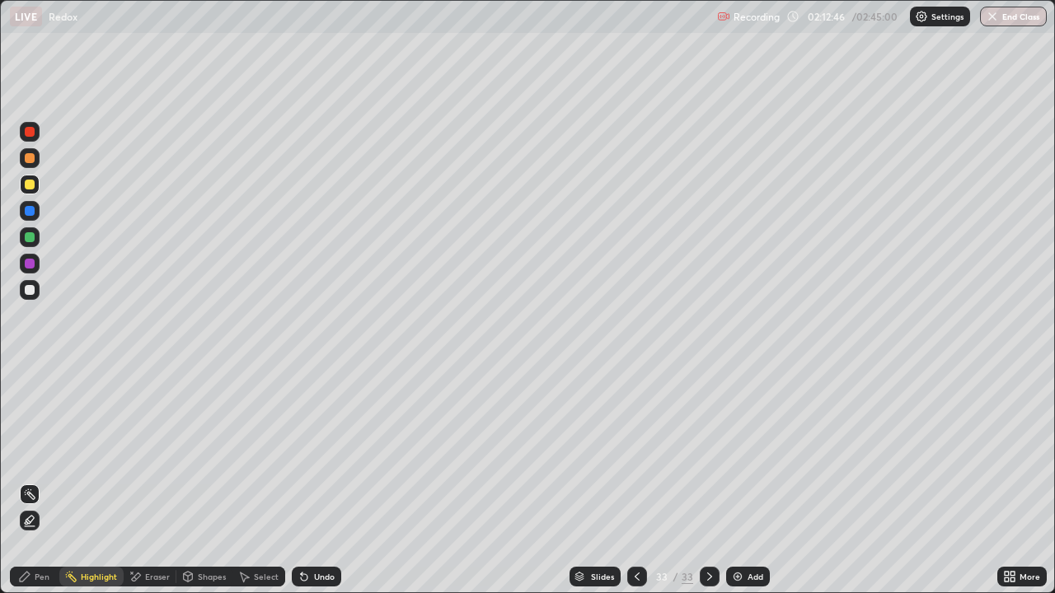
click at [30, 523] on icon at bounding box center [29, 520] width 13 height 13
click at [30, 215] on div at bounding box center [30, 211] width 10 height 10
click at [311, 579] on div "Undo" at bounding box center [316, 577] width 49 height 20
click at [30, 580] on icon at bounding box center [24, 576] width 13 height 13
click at [321, 576] on div "Undo" at bounding box center [324, 577] width 21 height 8
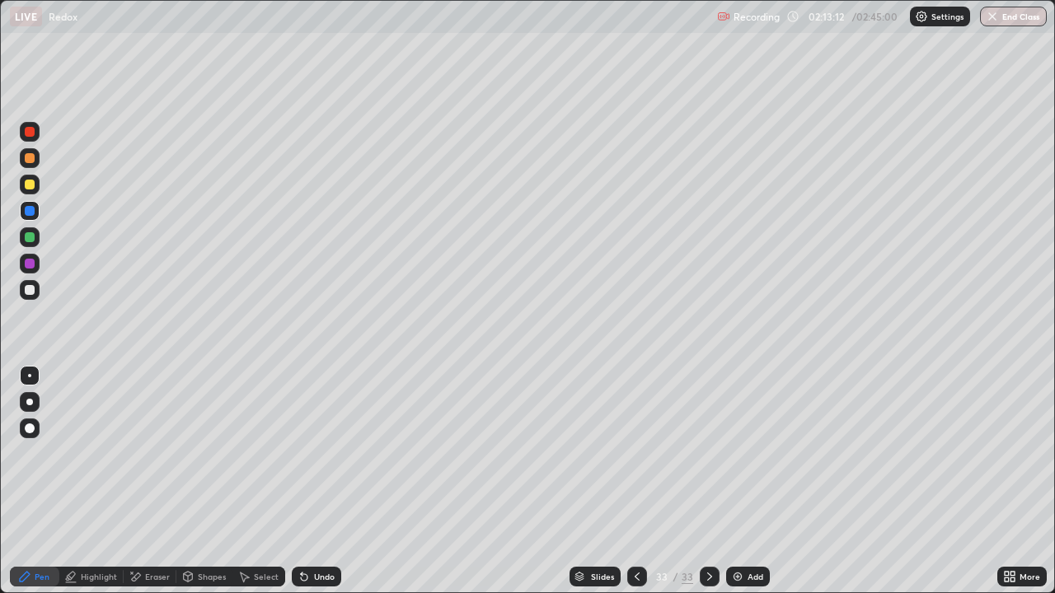
click at [327, 574] on div "Undo" at bounding box center [324, 577] width 21 height 8
click at [328, 574] on div "Undo" at bounding box center [324, 577] width 21 height 8
click at [34, 241] on div at bounding box center [30, 237] width 20 height 20
click at [316, 570] on div "Undo" at bounding box center [316, 577] width 49 height 20
click at [143, 575] on div "Eraser" at bounding box center [150, 577] width 53 height 20
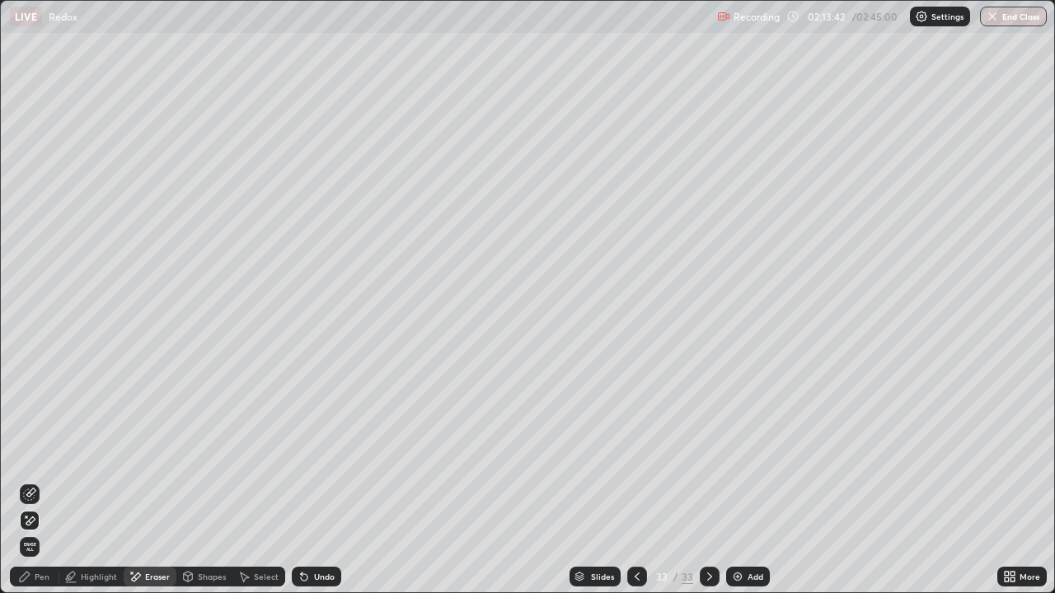
click at [40, 575] on div "Pen" at bounding box center [42, 577] width 15 height 8
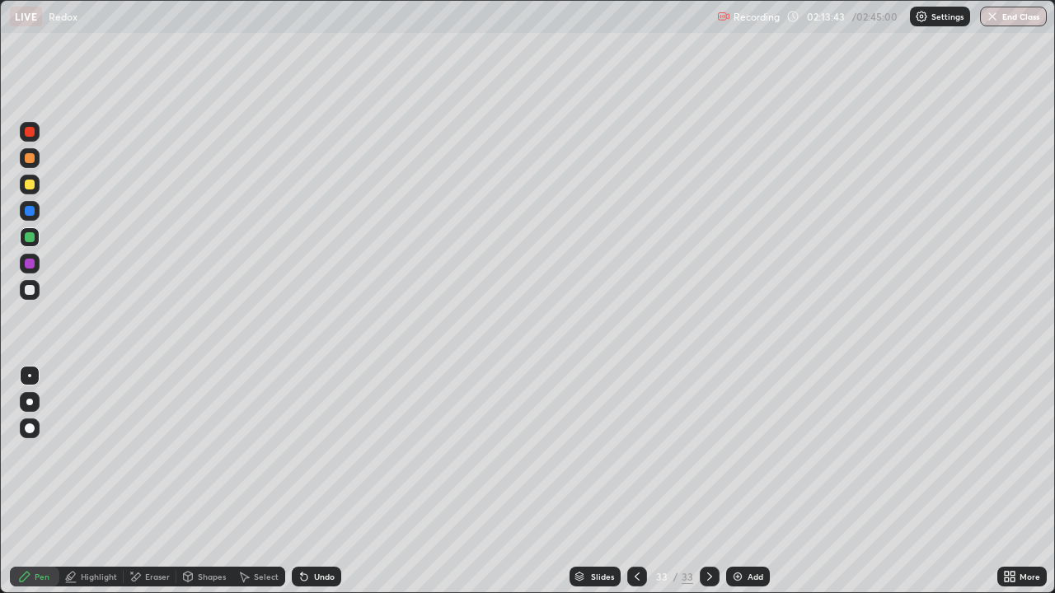
click at [31, 193] on div at bounding box center [30, 185] width 20 height 20
click at [30, 164] on div at bounding box center [30, 158] width 20 height 20
click at [29, 237] on div at bounding box center [30, 237] width 10 height 10
click at [30, 212] on div at bounding box center [30, 211] width 10 height 10
click at [31, 218] on div at bounding box center [30, 211] width 20 height 20
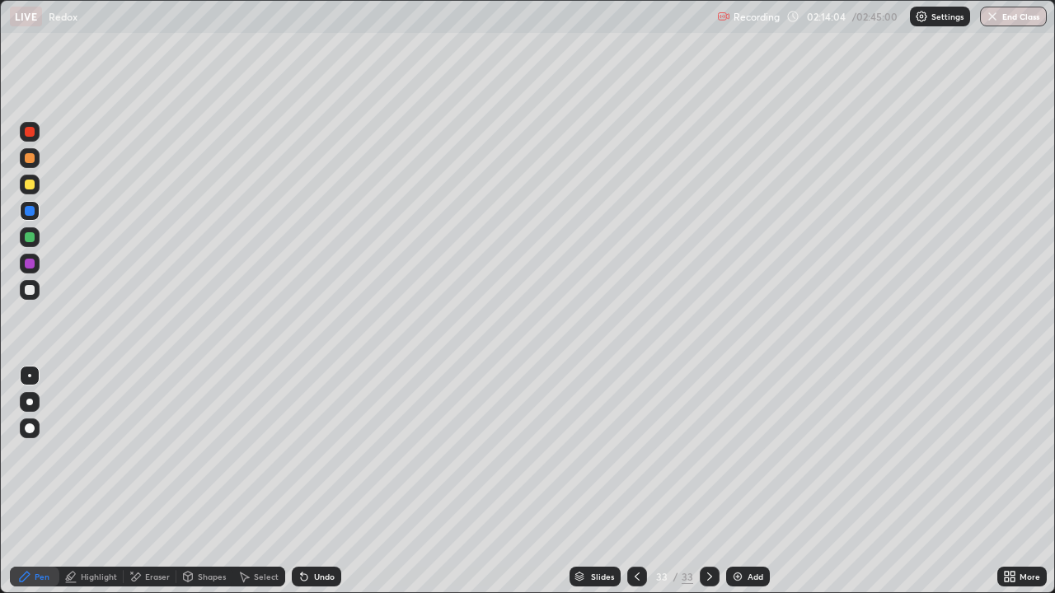
click at [31, 296] on div at bounding box center [30, 290] width 20 height 20
click at [30, 132] on div at bounding box center [30, 132] width 10 height 10
click at [28, 234] on div at bounding box center [30, 237] width 10 height 10
click at [38, 161] on div at bounding box center [30, 158] width 20 height 20
click at [30, 190] on div at bounding box center [30, 185] width 20 height 20
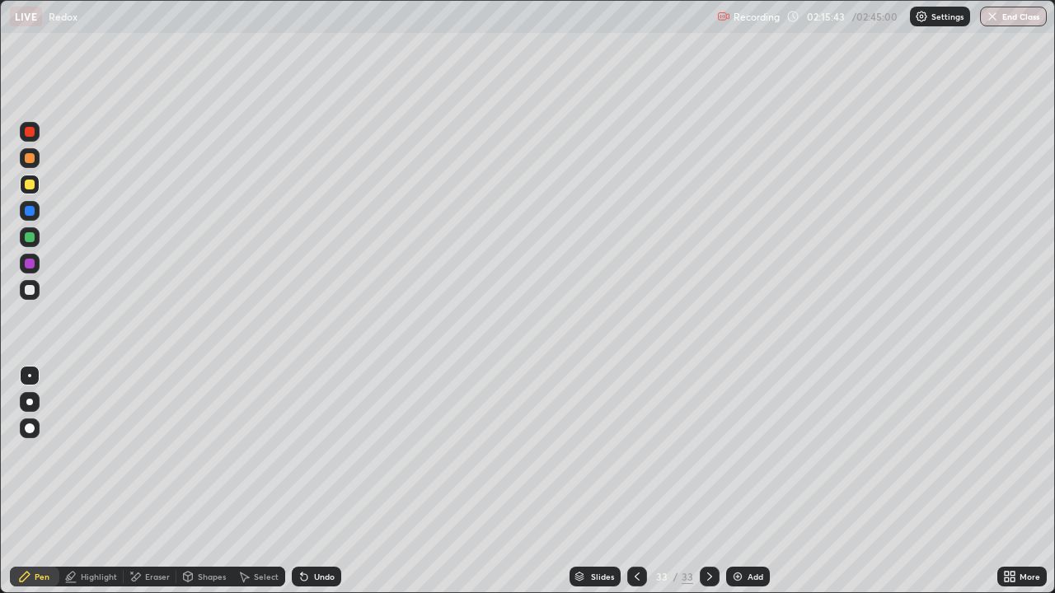
click at [23, 140] on div at bounding box center [30, 132] width 20 height 20
click at [326, 577] on div "Undo" at bounding box center [324, 577] width 21 height 8
click at [251, 575] on div "Select" at bounding box center [258, 577] width 53 height 20
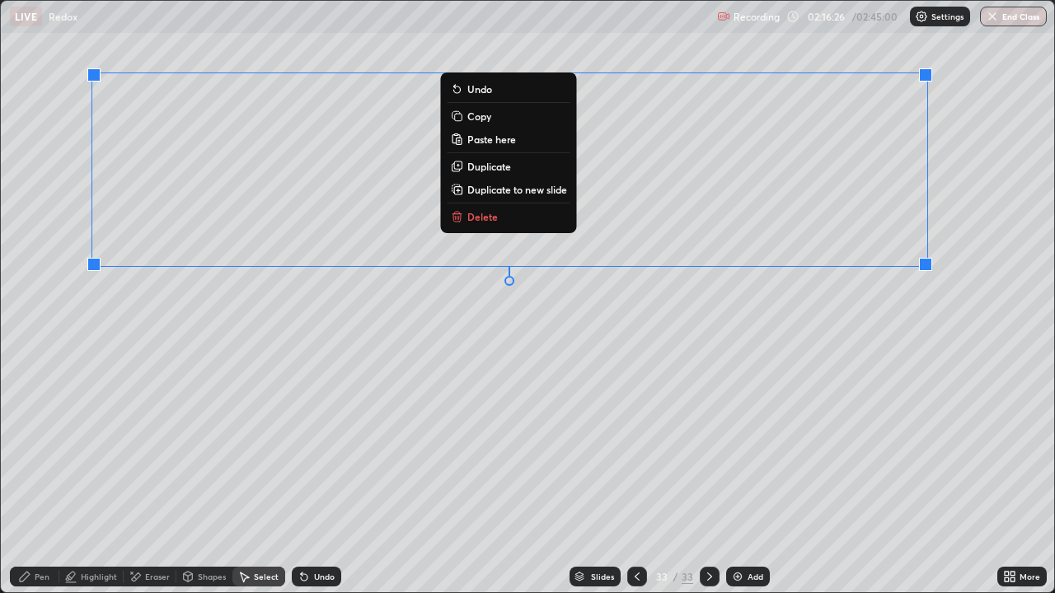
click at [503, 190] on p "Duplicate to new slide" at bounding box center [517, 189] width 100 height 13
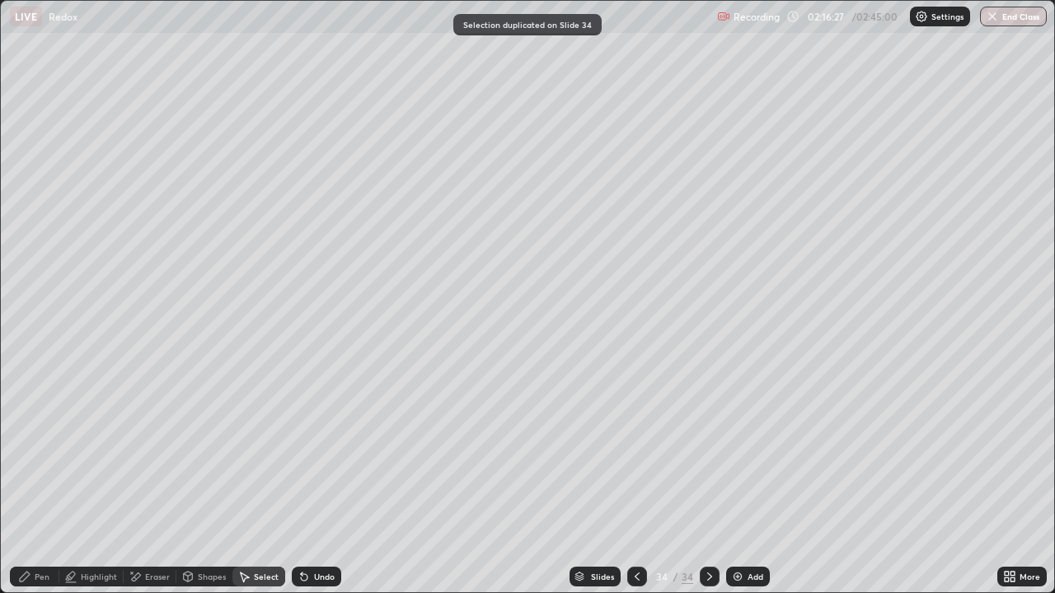
click at [155, 574] on div "Eraser" at bounding box center [157, 577] width 25 height 8
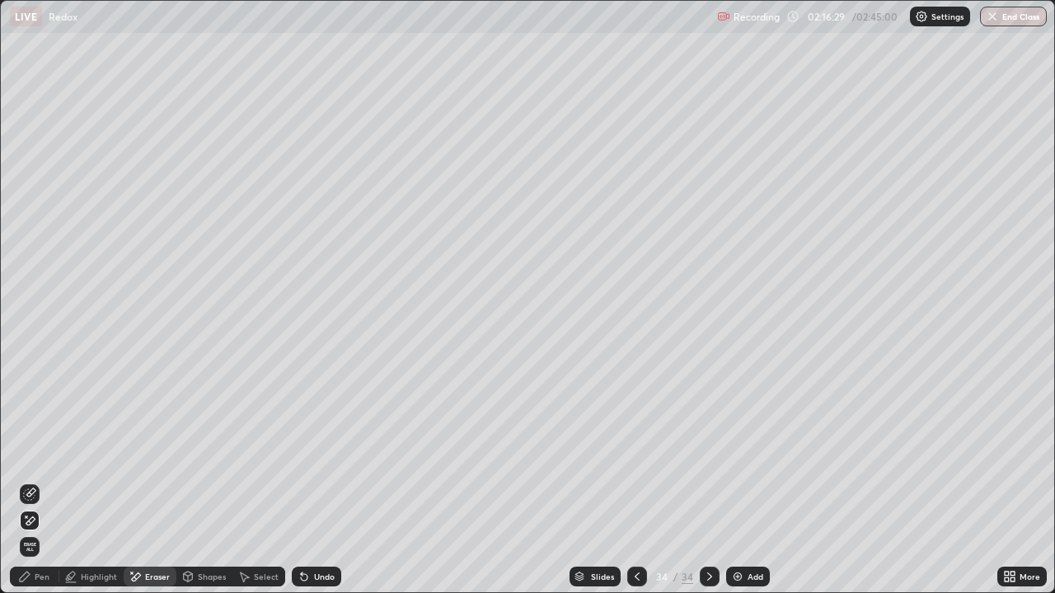
click at [38, 577] on div "Pen" at bounding box center [42, 577] width 15 height 8
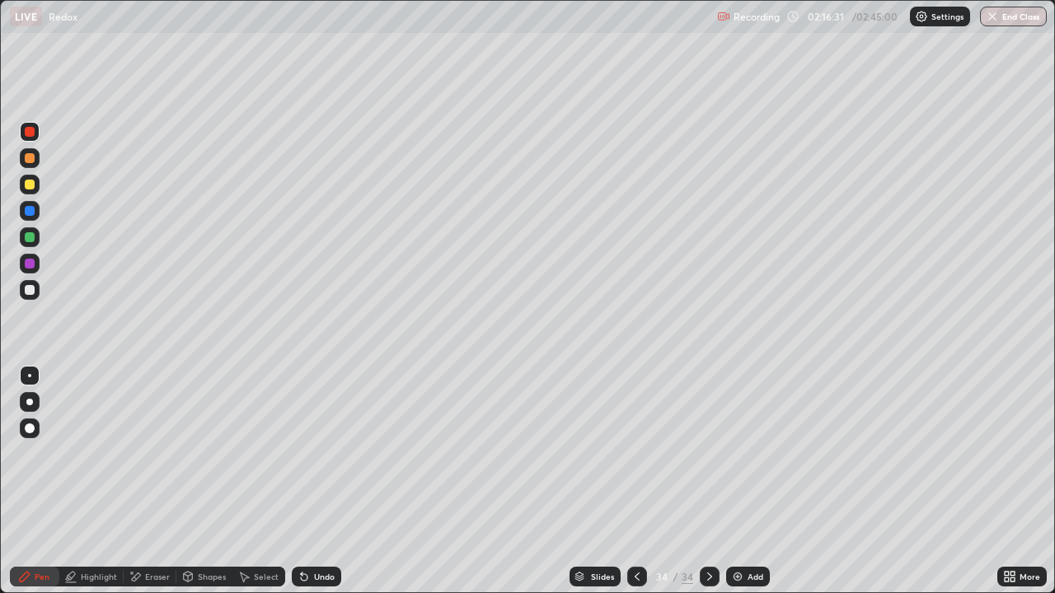
click at [35, 163] on div at bounding box center [30, 158] width 20 height 20
click at [157, 574] on div "Eraser" at bounding box center [157, 577] width 25 height 8
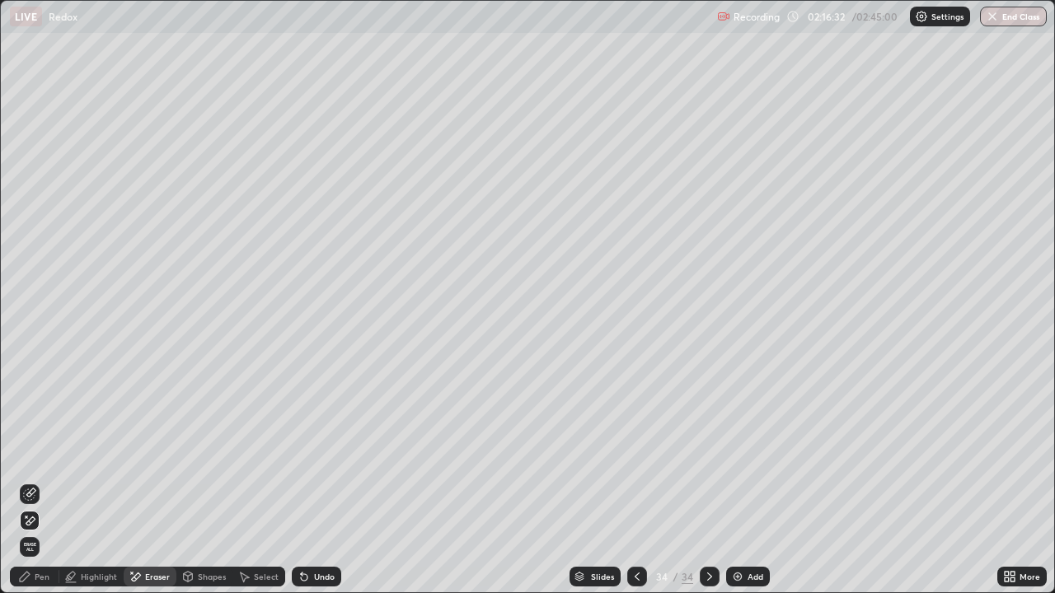
click at [27, 499] on icon at bounding box center [29, 494] width 13 height 13
click at [44, 576] on div "Pen" at bounding box center [42, 577] width 15 height 8
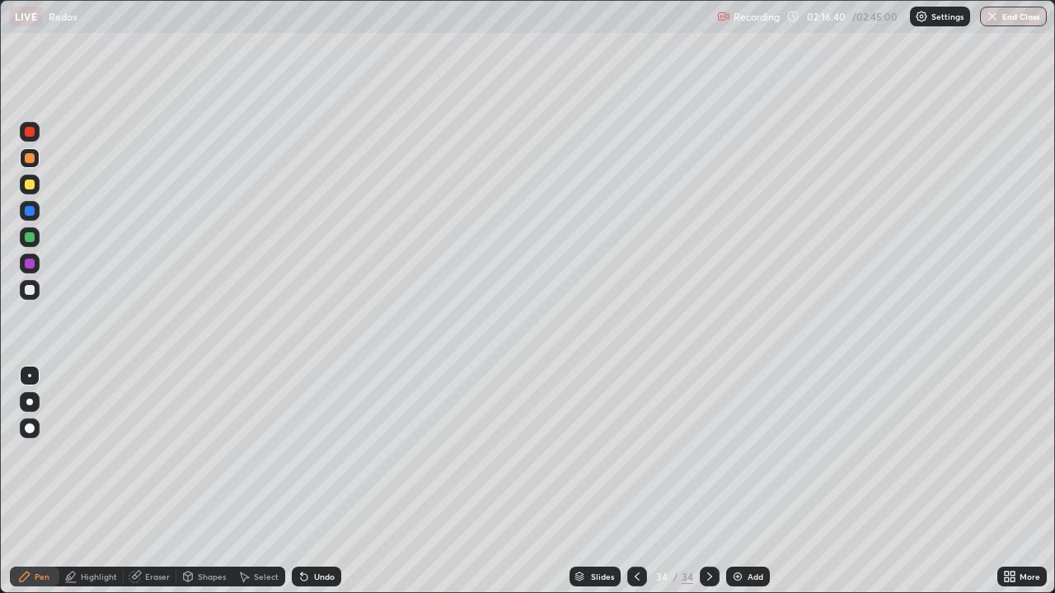
click at [152, 578] on div "Eraser" at bounding box center [157, 577] width 25 height 8
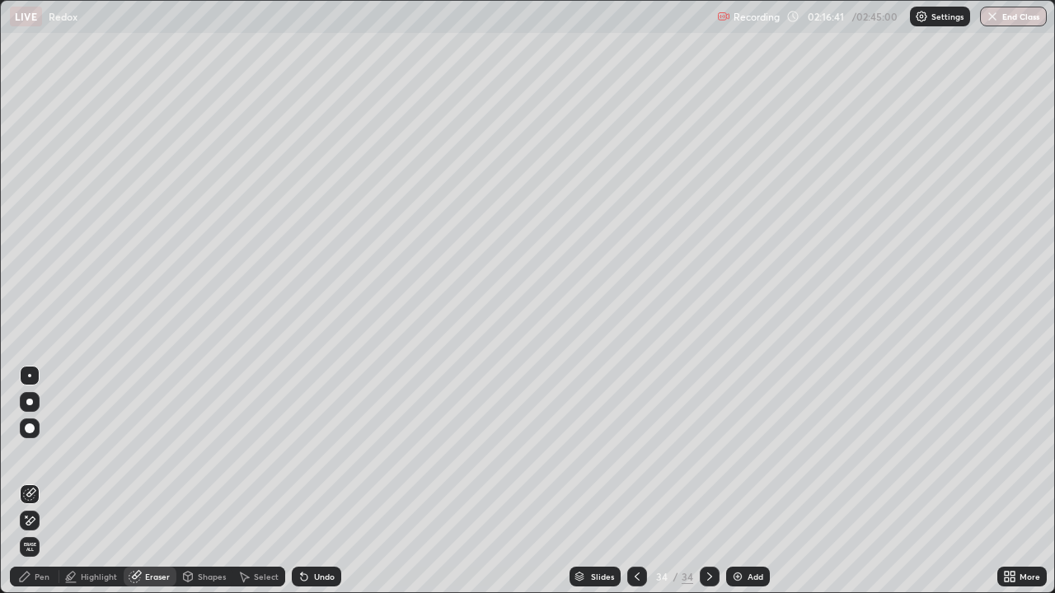
click at [26, 517] on icon at bounding box center [27, 517] width 2 height 2
click at [40, 583] on div "Pen" at bounding box center [34, 577] width 49 height 20
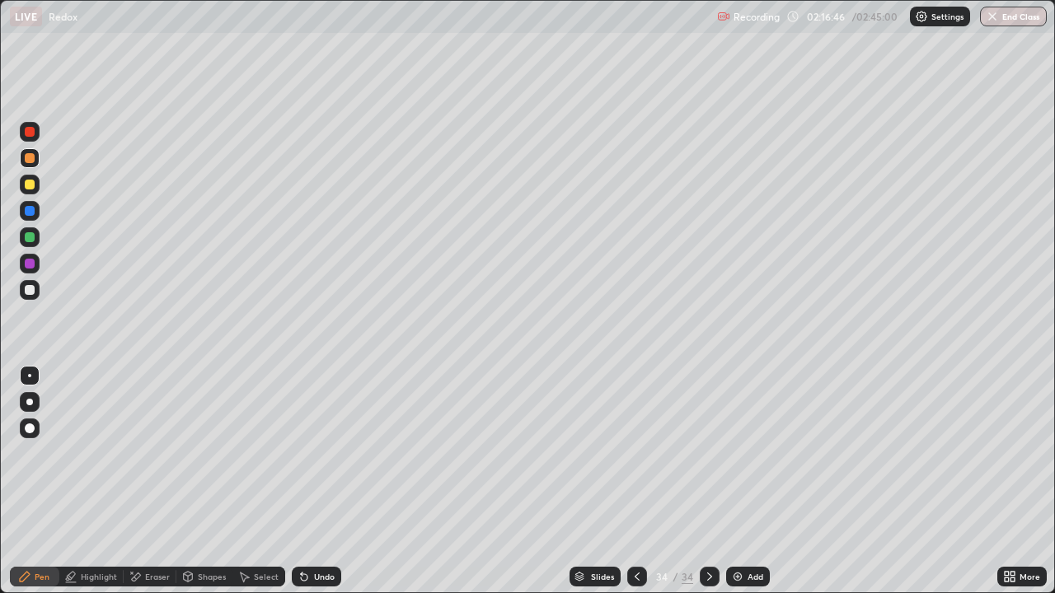
click at [36, 256] on div at bounding box center [30, 264] width 20 height 20
click at [27, 240] on div at bounding box center [30, 237] width 10 height 10
click at [29, 153] on div at bounding box center [30, 158] width 10 height 10
click at [31, 134] on div at bounding box center [30, 132] width 10 height 10
click at [29, 289] on div at bounding box center [30, 290] width 10 height 10
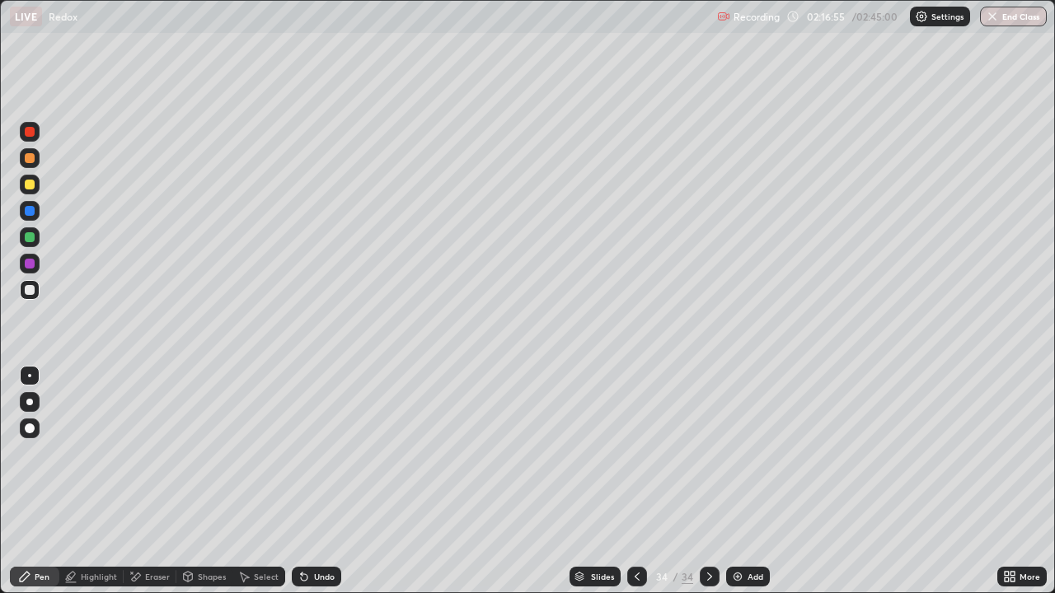
click at [33, 211] on div at bounding box center [30, 211] width 10 height 10
click at [26, 245] on div at bounding box center [30, 237] width 20 height 20
click at [30, 298] on div at bounding box center [30, 290] width 20 height 20
click at [149, 574] on div "Eraser" at bounding box center [157, 577] width 25 height 8
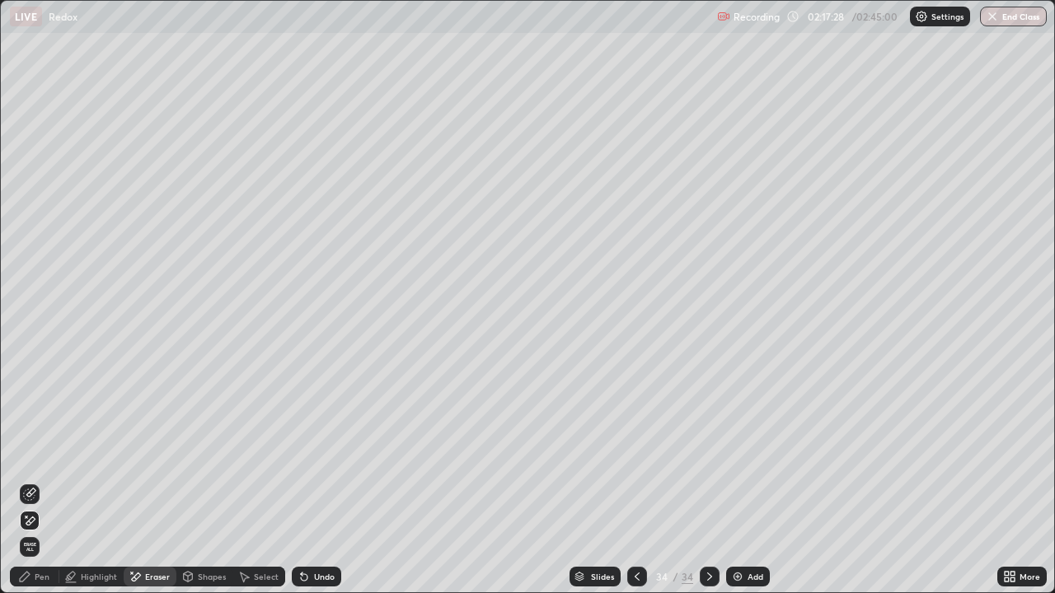
click at [38, 580] on div "Pen" at bounding box center [42, 577] width 15 height 8
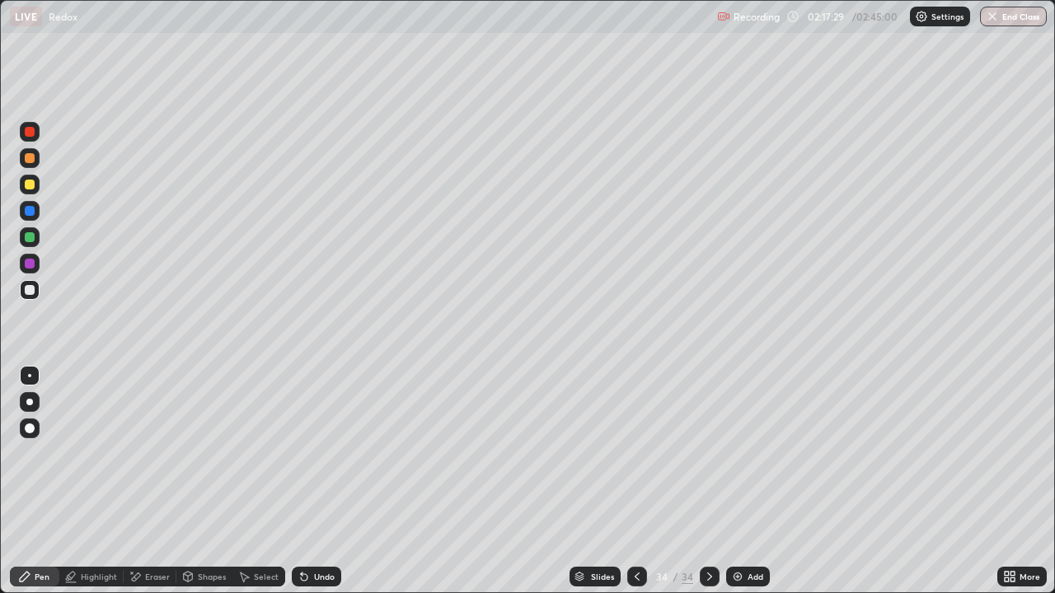
click at [31, 239] on div at bounding box center [30, 237] width 10 height 10
click at [628, 573] on div at bounding box center [637, 577] width 20 height 20
click at [30, 134] on div at bounding box center [30, 132] width 10 height 10
click at [30, 238] on div at bounding box center [30, 237] width 10 height 10
click at [707, 580] on icon at bounding box center [709, 577] width 5 height 8
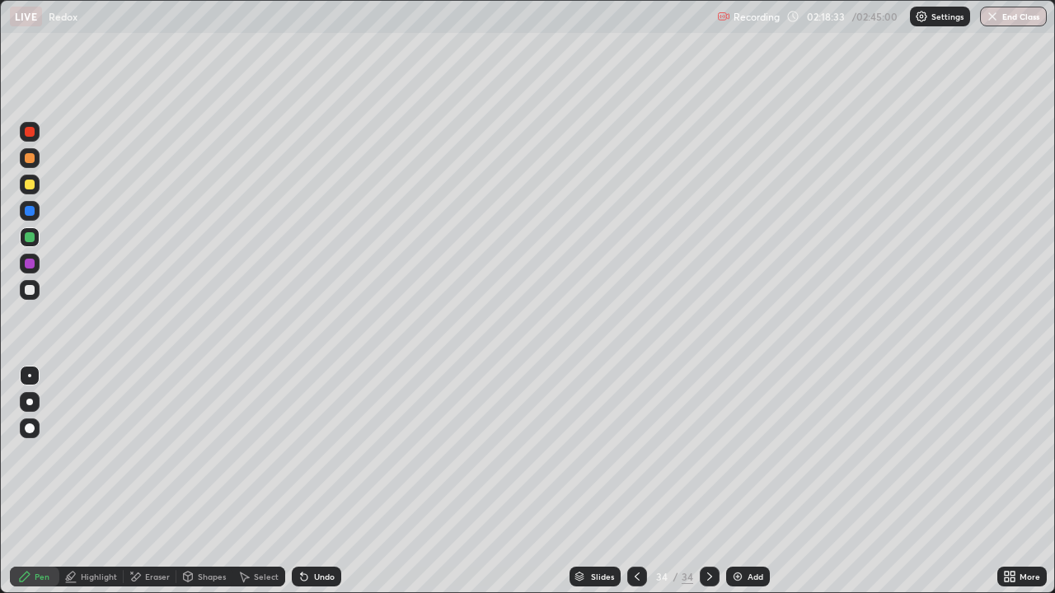
click at [627, 577] on div at bounding box center [637, 577] width 20 height 20
click at [34, 193] on div at bounding box center [30, 185] width 20 height 20
click at [707, 577] on icon at bounding box center [709, 576] width 13 height 13
click at [40, 230] on div at bounding box center [29, 237] width 26 height 26
click at [748, 587] on div "Slides 34 / 34 Add" at bounding box center [669, 576] width 656 height 33
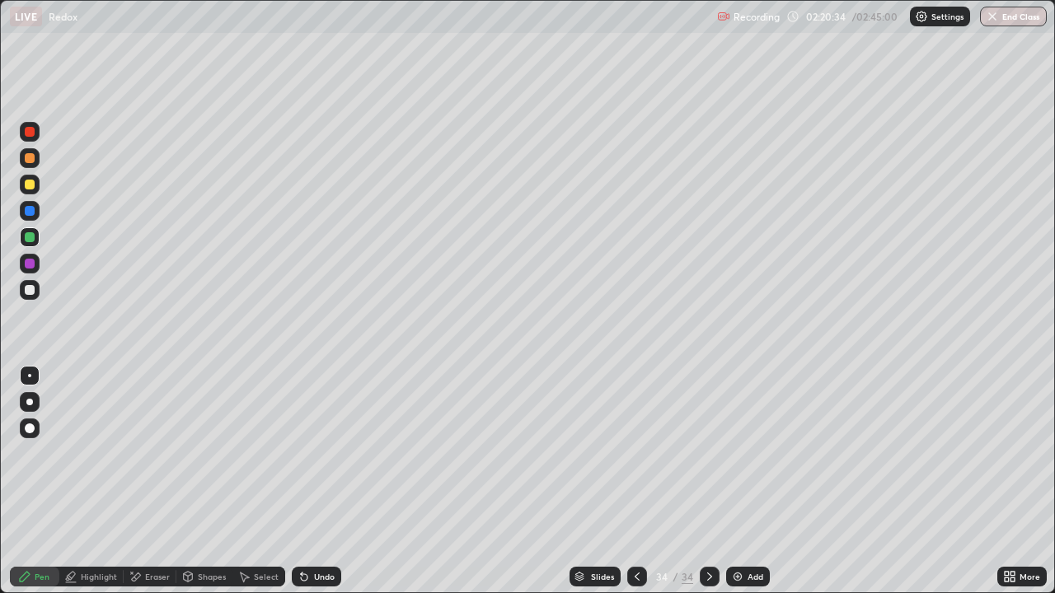
click at [35, 295] on div at bounding box center [30, 290] width 20 height 20
click at [742, 574] on img at bounding box center [737, 576] width 13 height 13
click at [23, 182] on div at bounding box center [30, 185] width 20 height 20
click at [29, 245] on div at bounding box center [30, 237] width 20 height 20
click at [35, 291] on div at bounding box center [30, 290] width 20 height 20
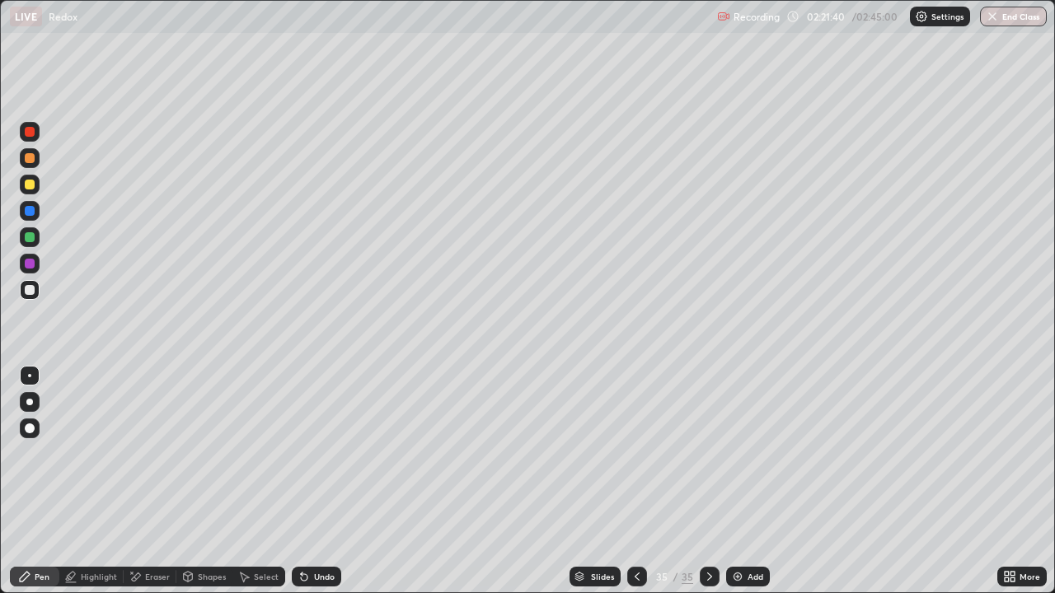
click at [26, 237] on div at bounding box center [30, 237] width 10 height 10
click at [270, 576] on div "Select" at bounding box center [266, 577] width 25 height 8
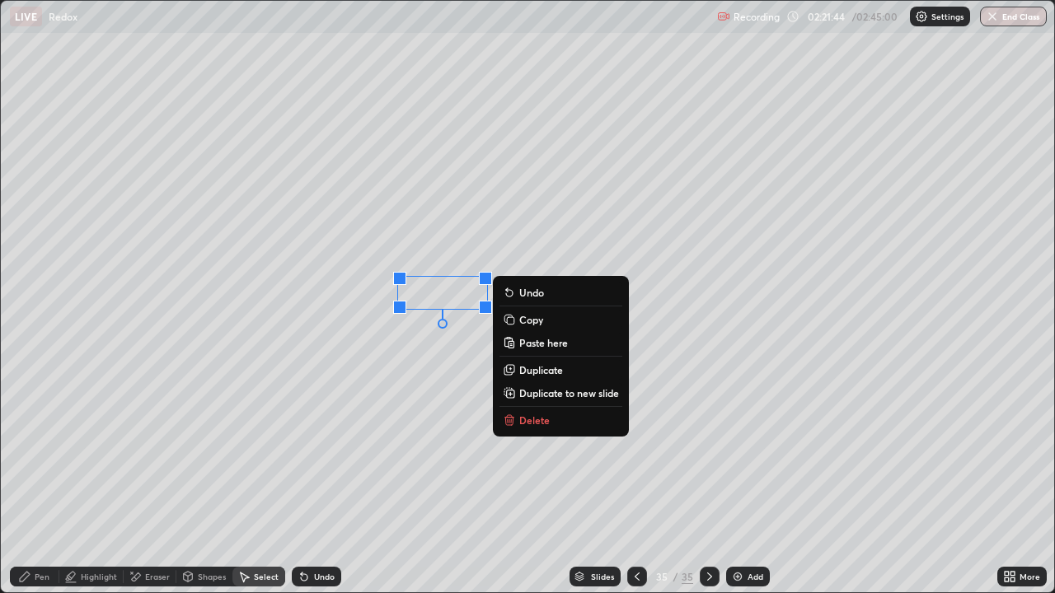
click at [541, 374] on p "Duplicate" at bounding box center [541, 369] width 44 height 13
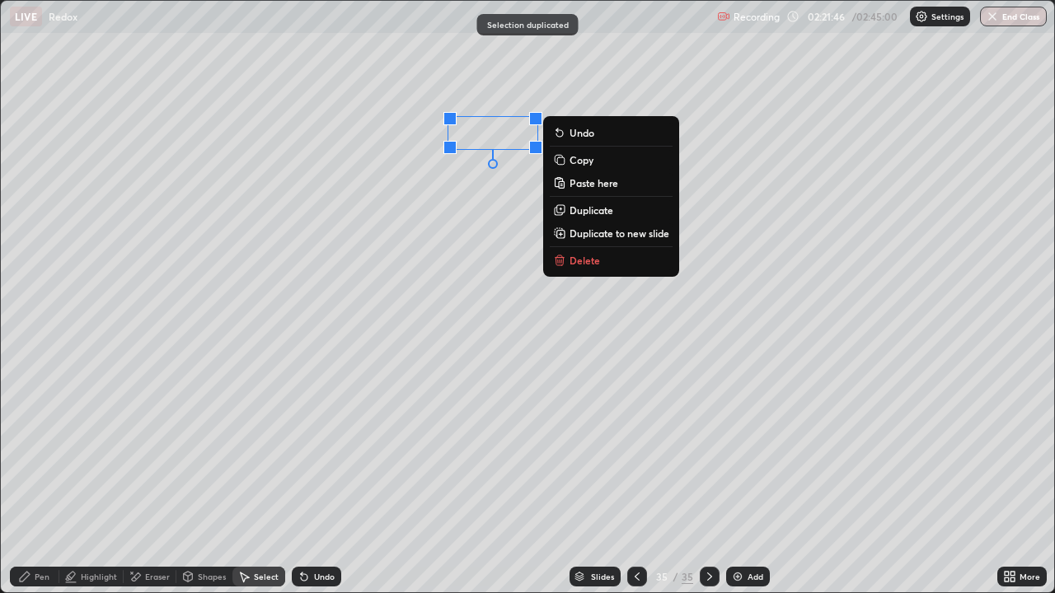
click at [37, 583] on div "Pen" at bounding box center [34, 577] width 49 height 20
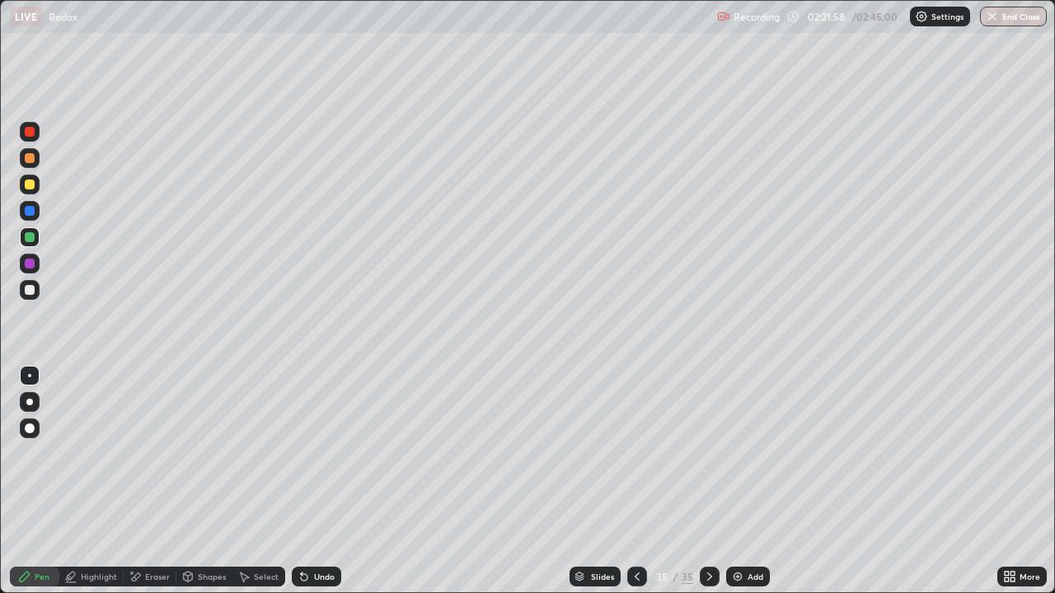
click at [20, 184] on div at bounding box center [30, 185] width 20 height 20
click at [306, 572] on icon at bounding box center [304, 576] width 13 height 13
click at [332, 572] on div "Undo" at bounding box center [316, 577] width 49 height 20
click at [320, 570] on div "Undo" at bounding box center [316, 577] width 49 height 20
click at [322, 570] on div "Undo" at bounding box center [316, 577] width 49 height 20
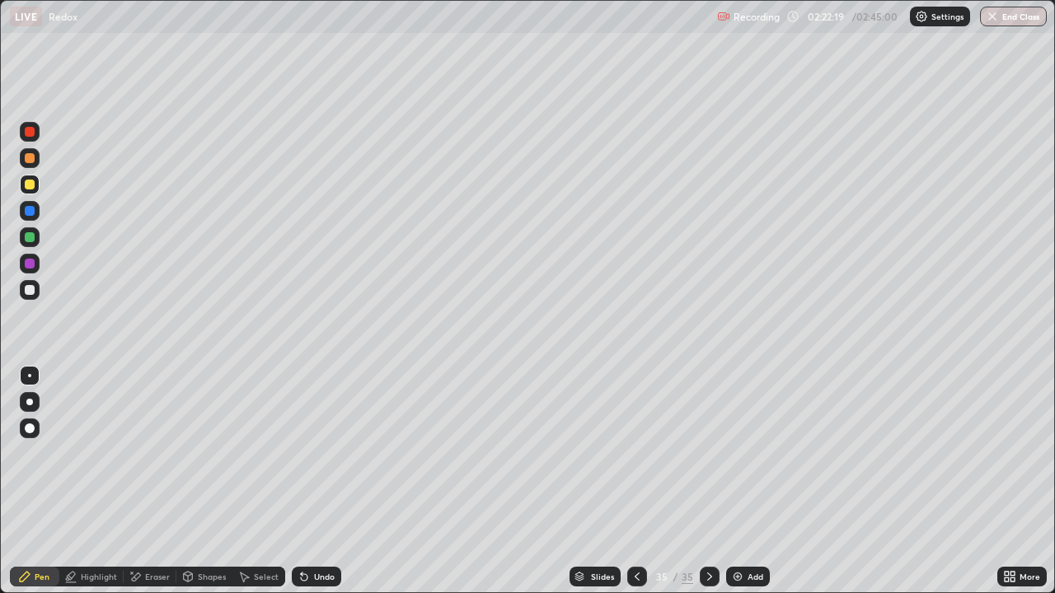
click at [327, 570] on div "Undo" at bounding box center [316, 577] width 49 height 20
click at [26, 246] on div at bounding box center [30, 237] width 20 height 20
click at [33, 293] on div at bounding box center [30, 290] width 10 height 10
click at [35, 186] on div at bounding box center [30, 185] width 20 height 20
click at [32, 190] on div at bounding box center [30, 185] width 20 height 20
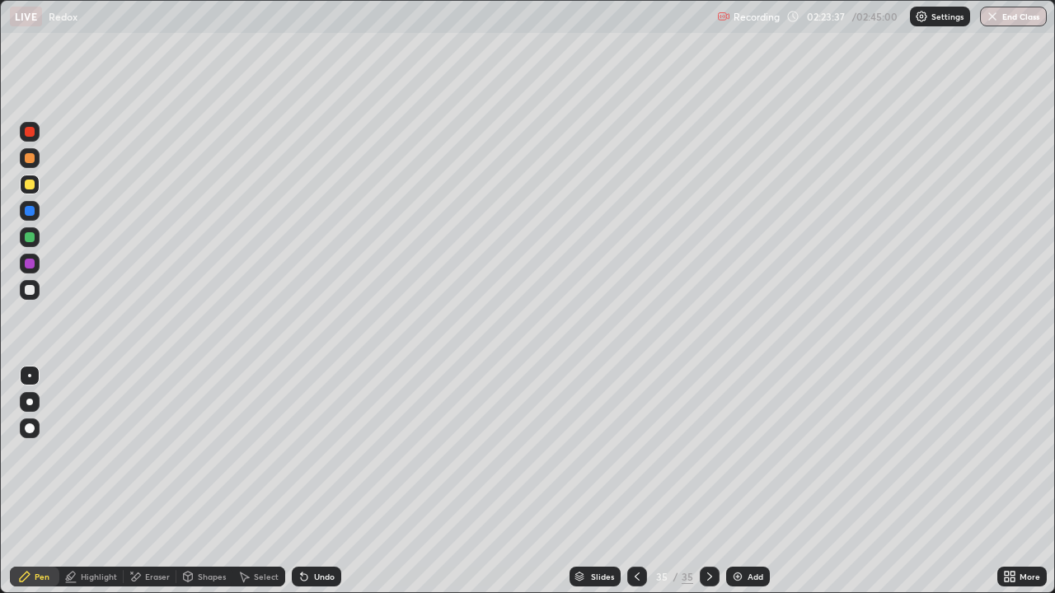
click at [22, 206] on div at bounding box center [30, 211] width 20 height 20
click at [739, 580] on img at bounding box center [737, 576] width 13 height 13
click at [22, 295] on div at bounding box center [30, 290] width 20 height 20
click at [634, 584] on div at bounding box center [637, 577] width 20 height 20
click at [33, 239] on div at bounding box center [30, 237] width 10 height 10
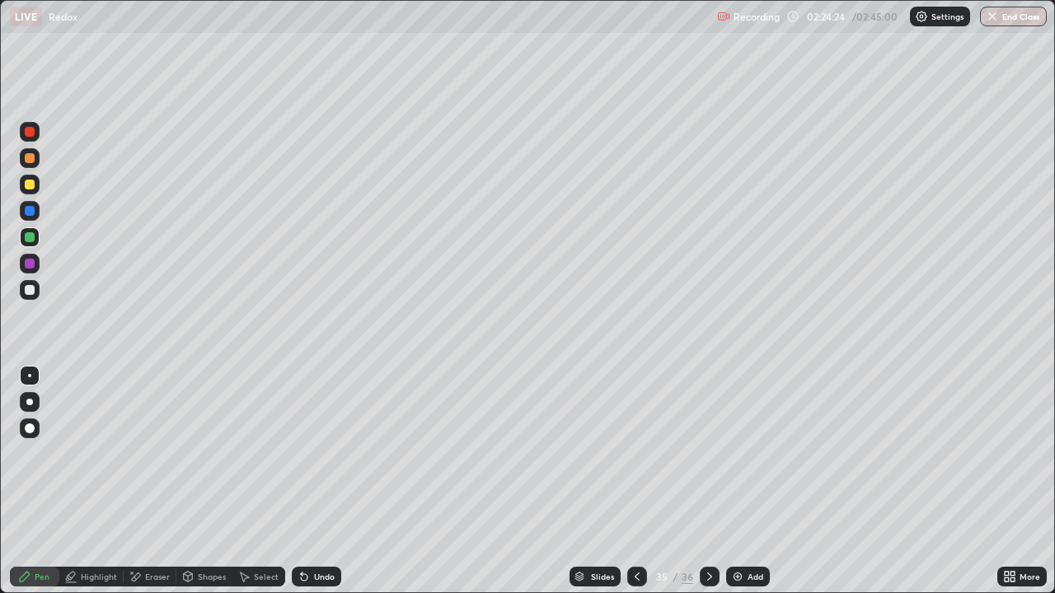
click at [32, 180] on div at bounding box center [30, 185] width 10 height 10
click at [30, 288] on div at bounding box center [30, 290] width 10 height 10
click at [30, 237] on div at bounding box center [30, 237] width 10 height 10
click at [30, 299] on div at bounding box center [30, 290] width 20 height 20
click at [743, 585] on div "Add" at bounding box center [748, 577] width 44 height 20
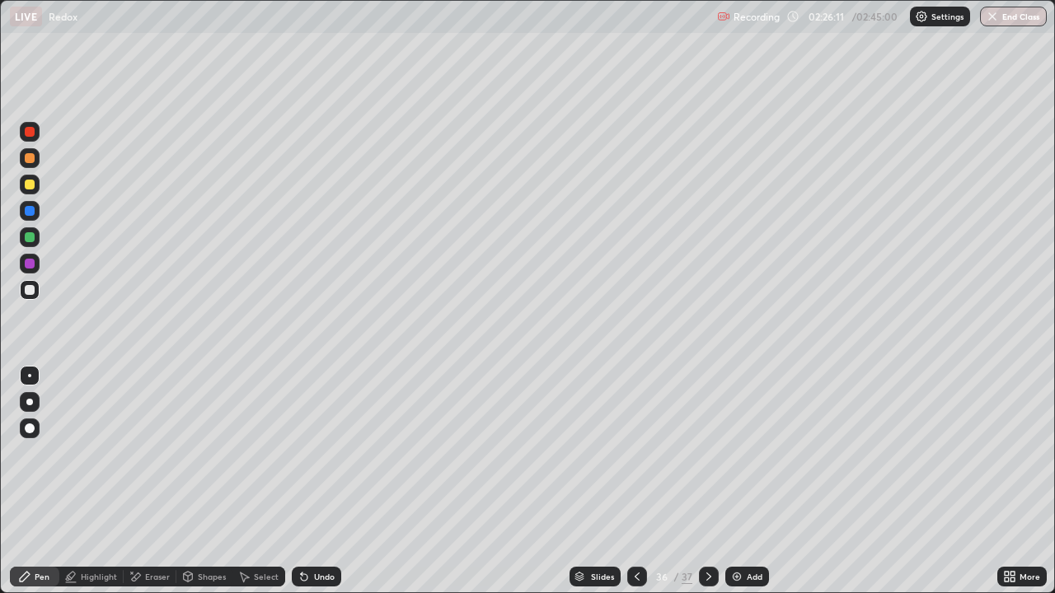
click at [699, 576] on div at bounding box center [709, 577] width 20 height 20
click at [637, 576] on icon at bounding box center [636, 576] width 13 height 13
click at [32, 293] on div at bounding box center [30, 290] width 10 height 10
click at [23, 237] on div at bounding box center [30, 237] width 20 height 20
click at [29, 185] on div at bounding box center [30, 185] width 10 height 10
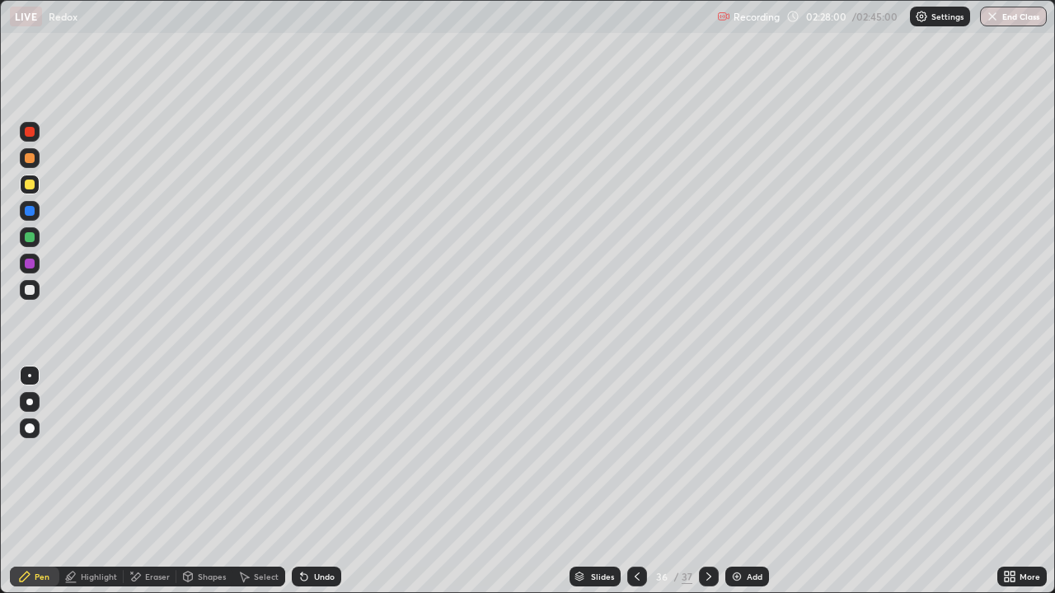
click at [25, 244] on div at bounding box center [30, 237] width 20 height 20
click at [34, 297] on div at bounding box center [30, 290] width 20 height 20
click at [32, 236] on div at bounding box center [30, 237] width 10 height 10
click at [30, 296] on div at bounding box center [30, 290] width 20 height 20
click at [39, 240] on div at bounding box center [30, 237] width 20 height 20
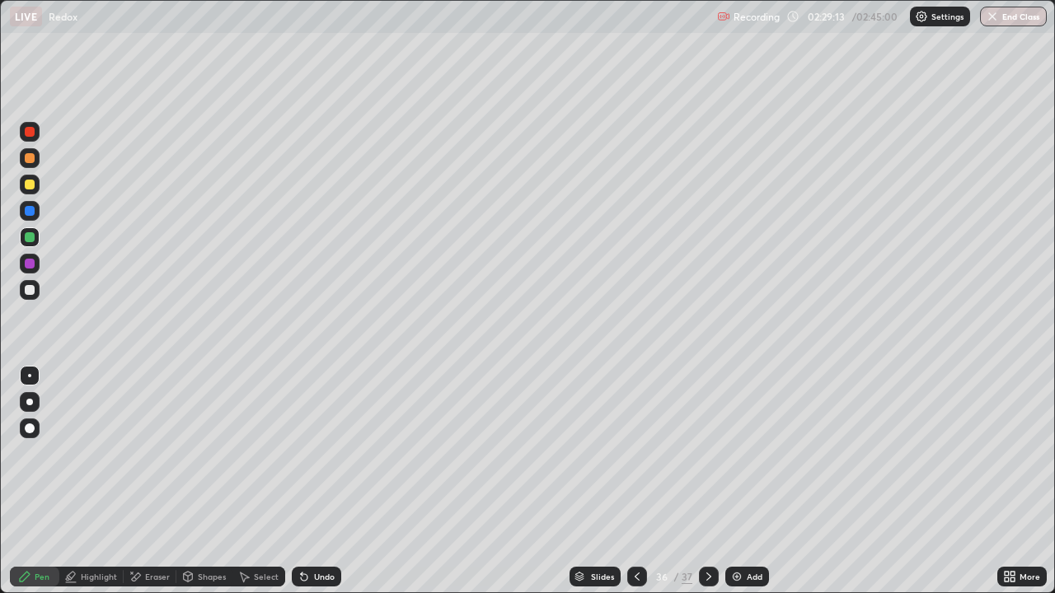
click at [158, 579] on div "Eraser" at bounding box center [157, 577] width 25 height 8
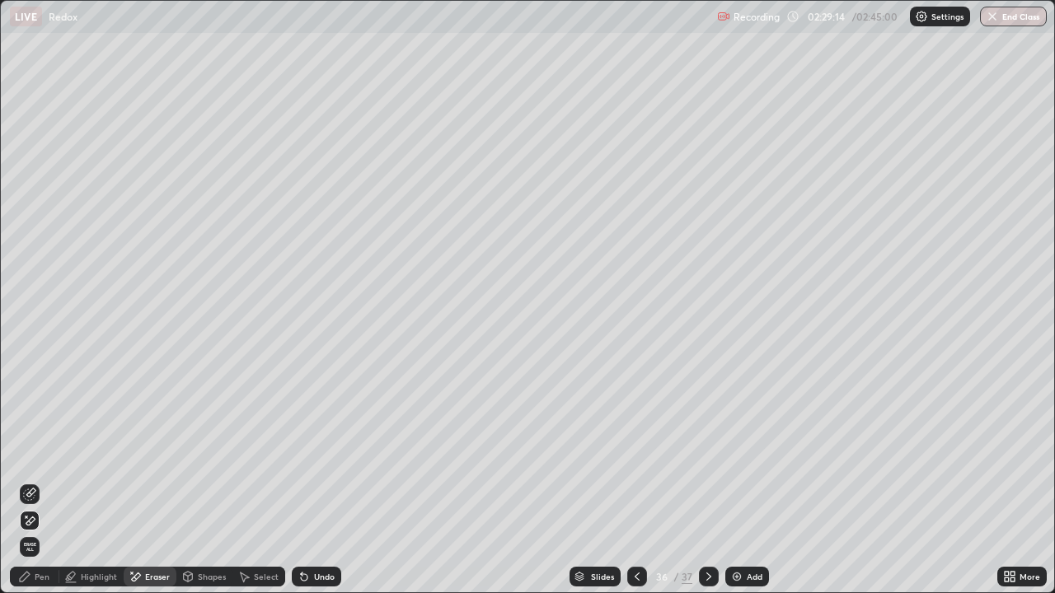
click at [49, 584] on div "Pen" at bounding box center [34, 577] width 49 height 20
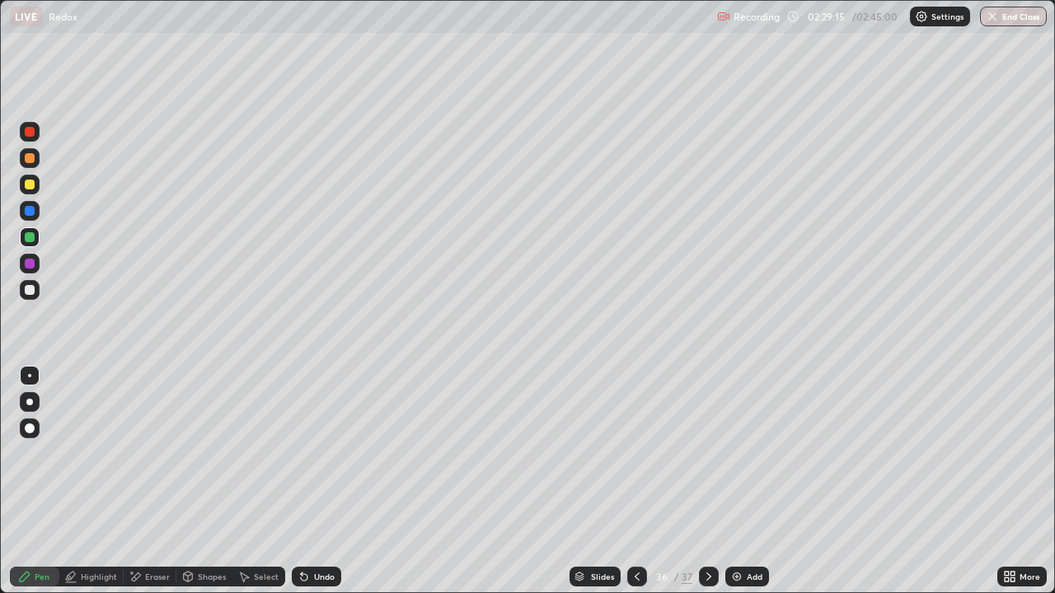
click at [29, 292] on div at bounding box center [30, 290] width 10 height 10
click at [30, 165] on div at bounding box center [30, 158] width 20 height 20
click at [731, 569] on div "Add" at bounding box center [747, 577] width 44 height 20
click at [31, 243] on div at bounding box center [30, 237] width 20 height 20
click at [32, 294] on div at bounding box center [30, 290] width 20 height 20
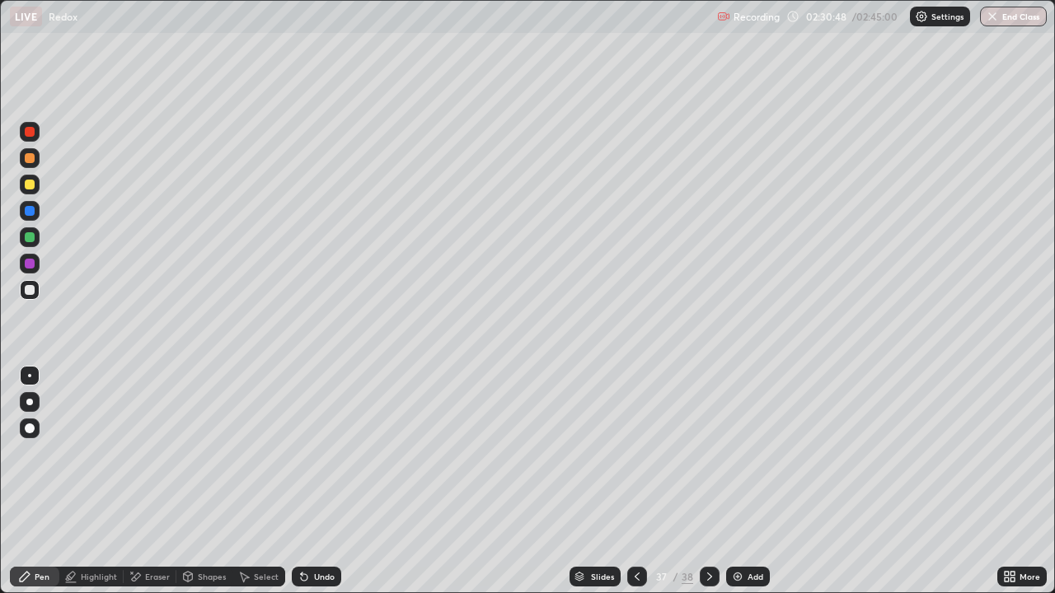
click at [31, 186] on div at bounding box center [30, 185] width 10 height 10
click at [35, 184] on div at bounding box center [30, 185] width 20 height 20
click at [30, 291] on div at bounding box center [30, 290] width 10 height 10
click at [34, 158] on div at bounding box center [30, 158] width 10 height 10
click at [250, 579] on div "Select" at bounding box center [258, 577] width 53 height 20
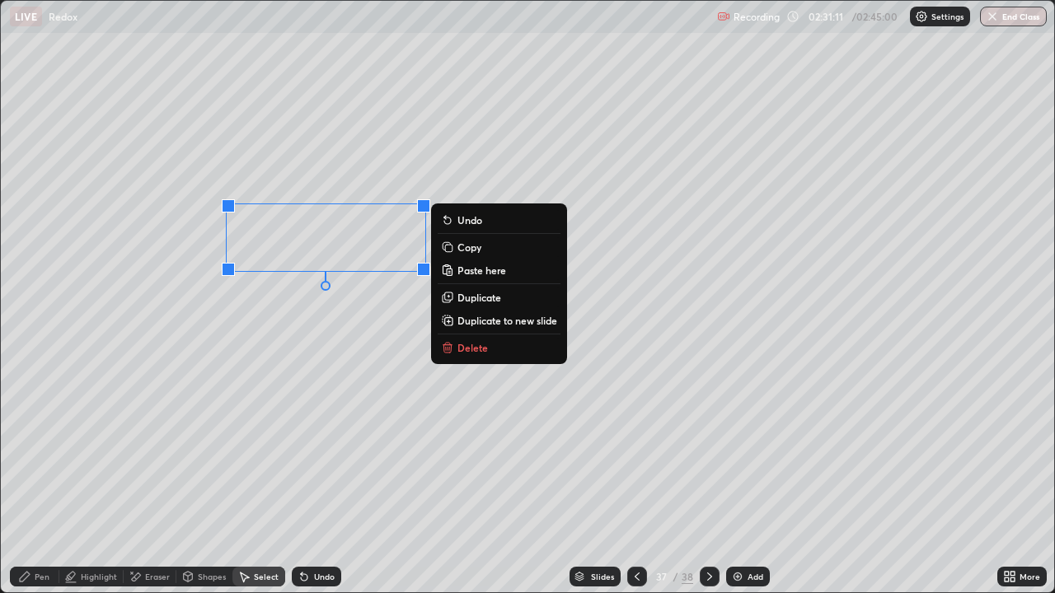
click at [476, 302] on p "Duplicate" at bounding box center [479, 297] width 44 height 13
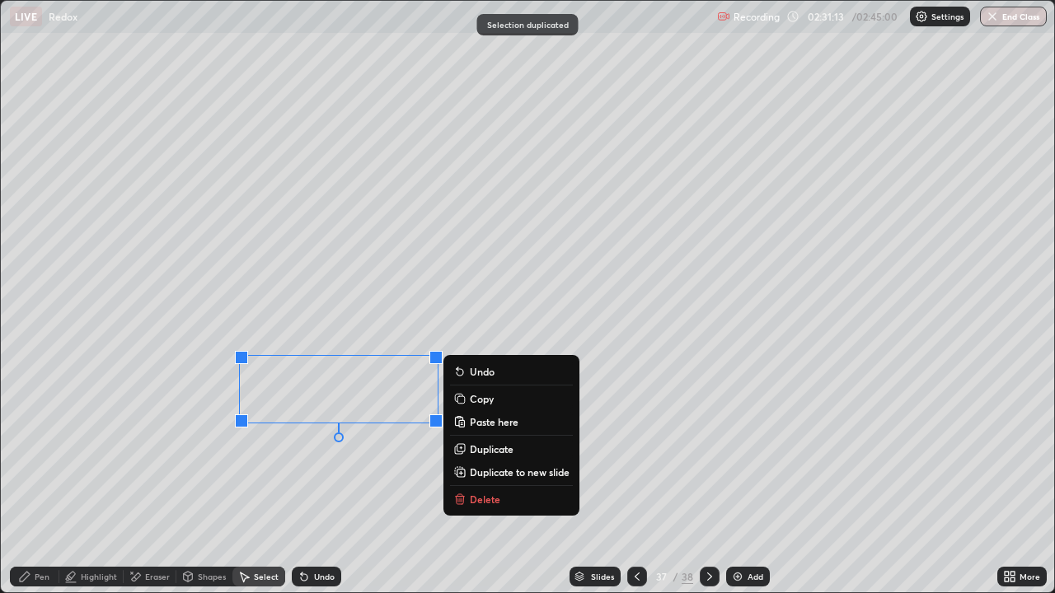
click at [35, 570] on div "Pen" at bounding box center [34, 577] width 49 height 20
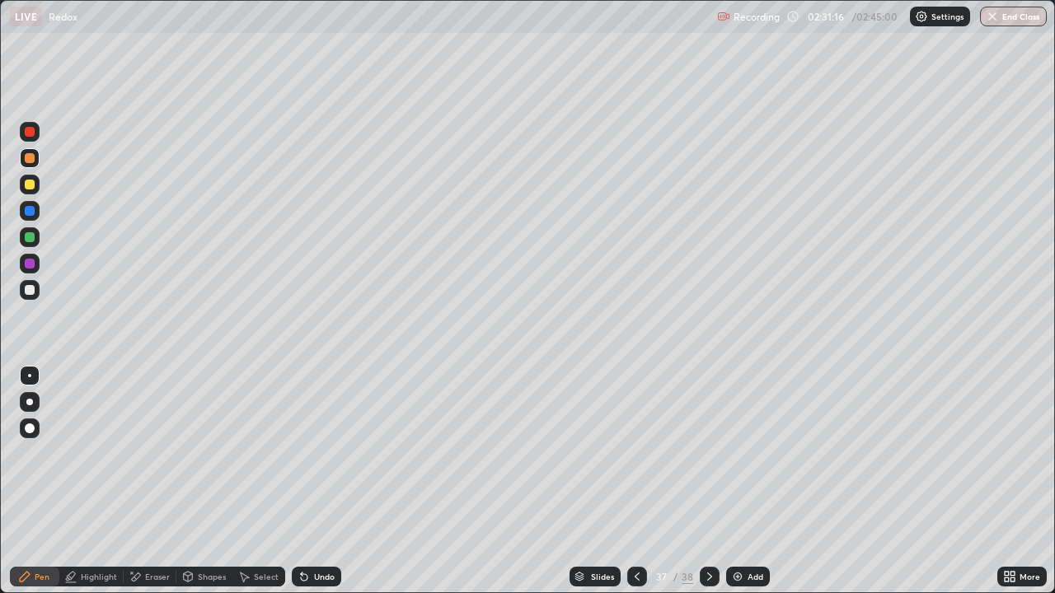
click at [28, 288] on div at bounding box center [30, 290] width 10 height 10
click at [30, 185] on div at bounding box center [30, 185] width 10 height 10
click at [24, 296] on div at bounding box center [30, 290] width 20 height 20
click at [33, 207] on div at bounding box center [30, 211] width 10 height 10
click at [34, 192] on div at bounding box center [30, 185] width 20 height 20
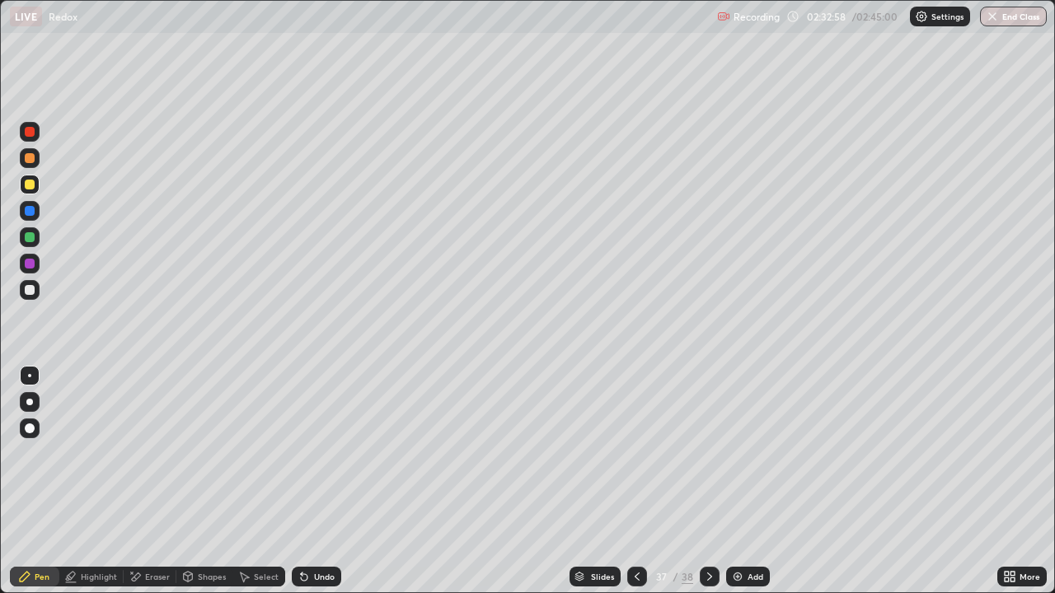
click at [731, 586] on div "Add" at bounding box center [748, 577] width 44 height 20
click at [30, 158] on div at bounding box center [30, 158] width 10 height 10
click at [26, 238] on div at bounding box center [30, 237] width 10 height 10
click at [33, 187] on div at bounding box center [30, 185] width 10 height 10
click at [32, 228] on div at bounding box center [30, 237] width 20 height 20
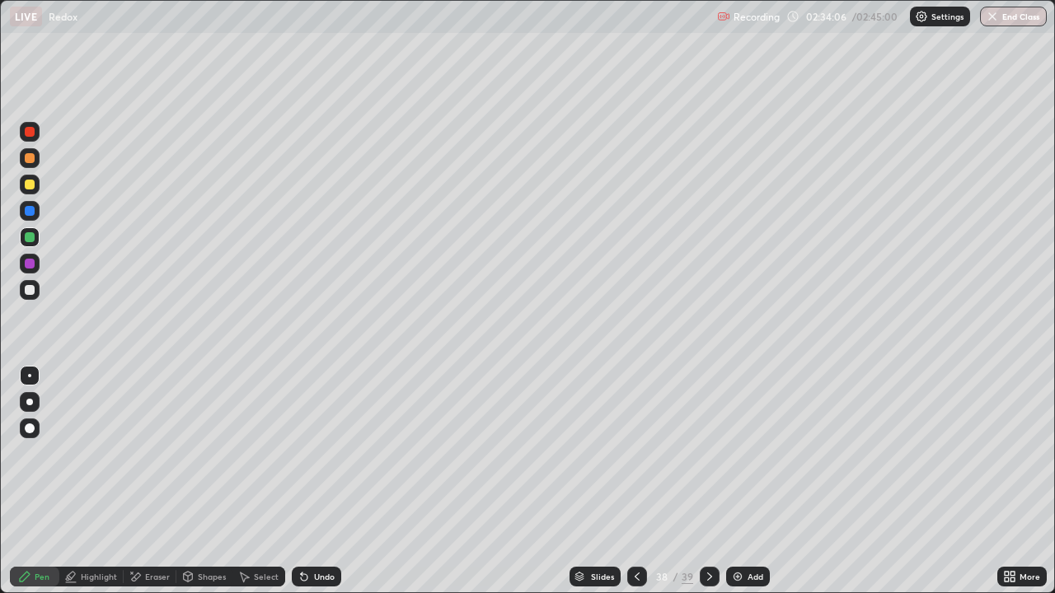
click at [37, 288] on div at bounding box center [30, 290] width 20 height 20
click at [25, 233] on div at bounding box center [30, 237] width 20 height 20
click at [314, 575] on div "Undo" at bounding box center [324, 577] width 21 height 8
click at [29, 177] on div at bounding box center [30, 185] width 20 height 20
click at [636, 572] on icon at bounding box center [636, 576] width 13 height 13
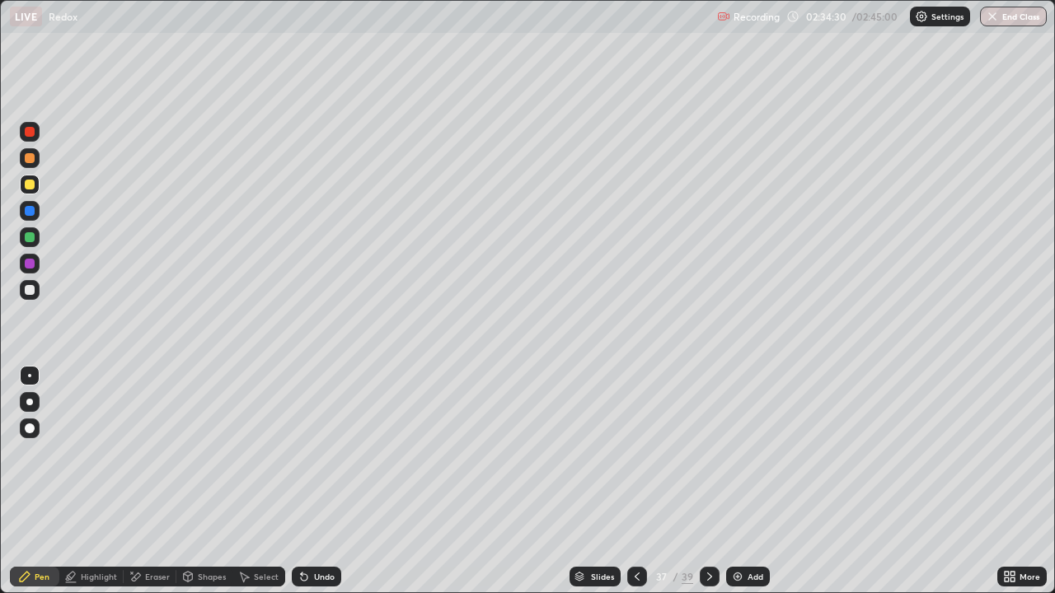
click at [32, 135] on div at bounding box center [30, 132] width 10 height 10
click at [706, 584] on div at bounding box center [710, 577] width 20 height 20
click at [31, 165] on div at bounding box center [30, 158] width 20 height 20
click at [30, 291] on div at bounding box center [30, 290] width 10 height 10
click at [23, 190] on div at bounding box center [30, 185] width 20 height 20
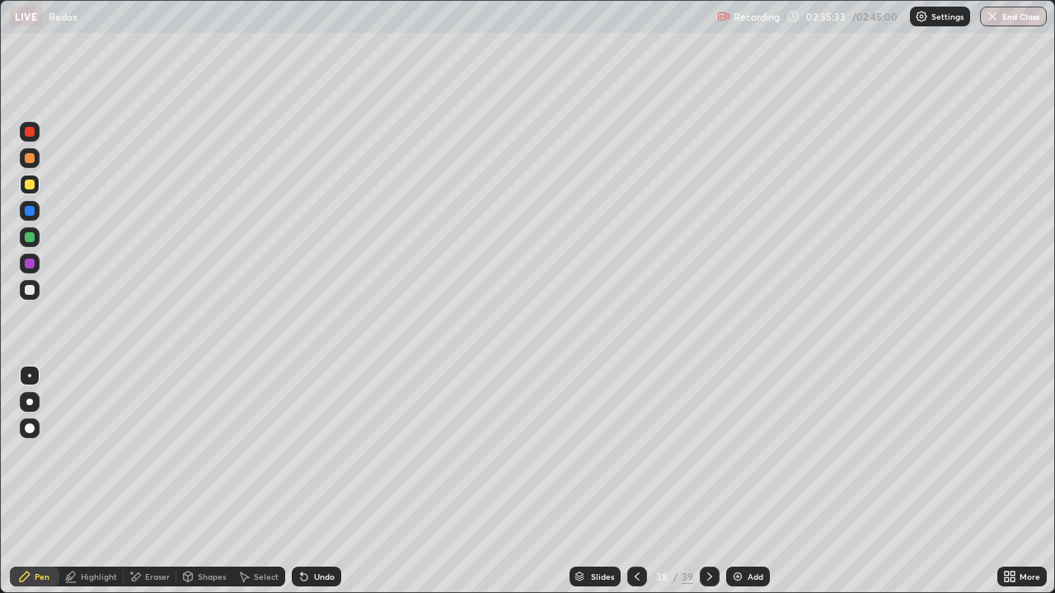
click at [155, 573] on div "Eraser" at bounding box center [157, 577] width 25 height 8
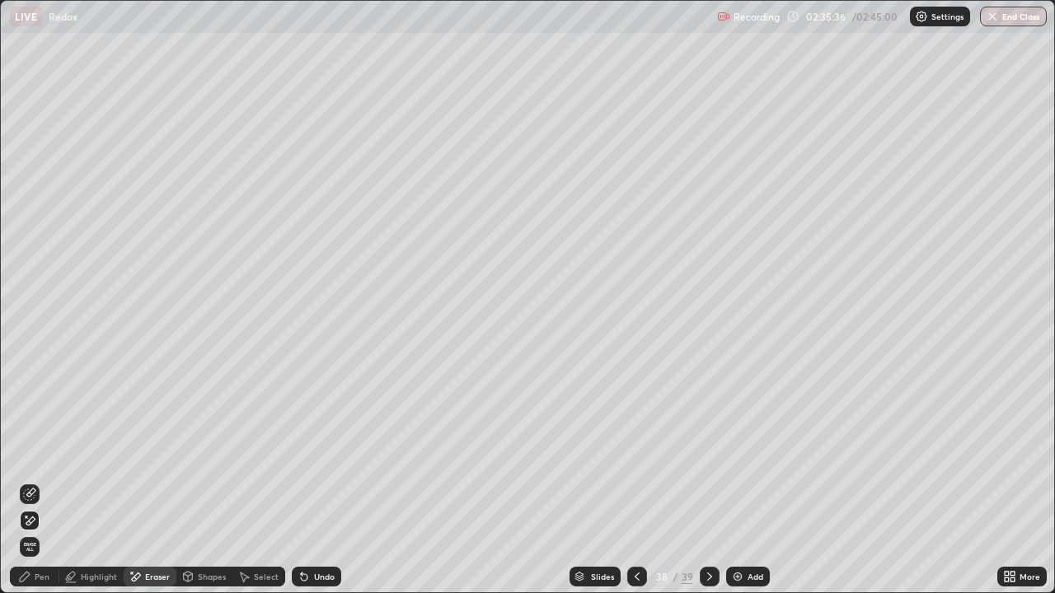
click at [35, 582] on div "Pen" at bounding box center [34, 577] width 49 height 20
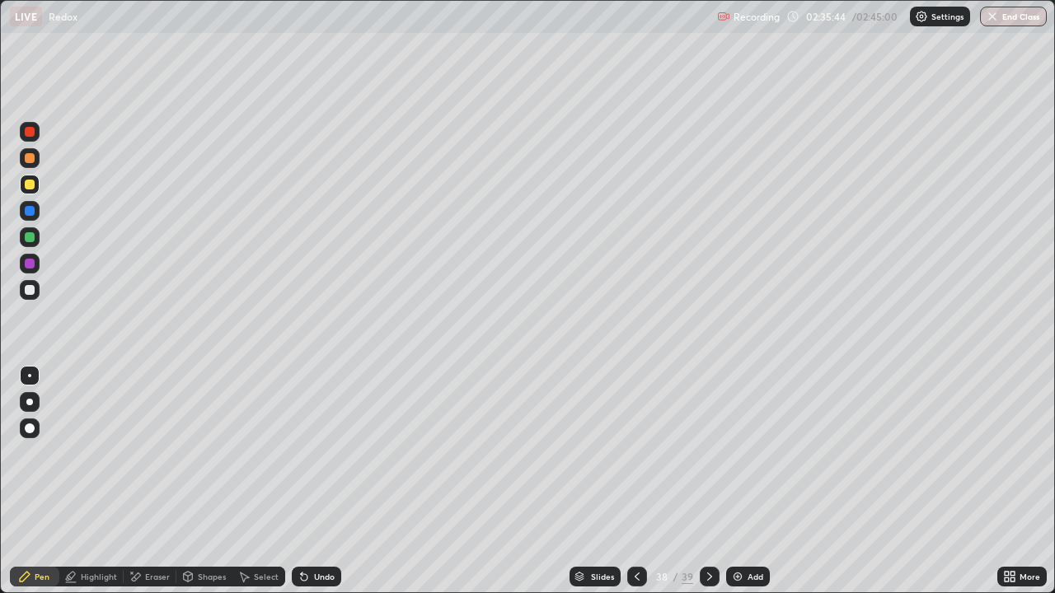
click at [30, 243] on div at bounding box center [30, 237] width 20 height 20
click at [751, 588] on div "Slides 38 / 39 Add" at bounding box center [669, 576] width 656 height 33
click at [30, 186] on div at bounding box center [30, 185] width 10 height 10
click at [758, 576] on div "Add" at bounding box center [756, 577] width 16 height 8
click at [39, 298] on div at bounding box center [30, 290] width 20 height 26
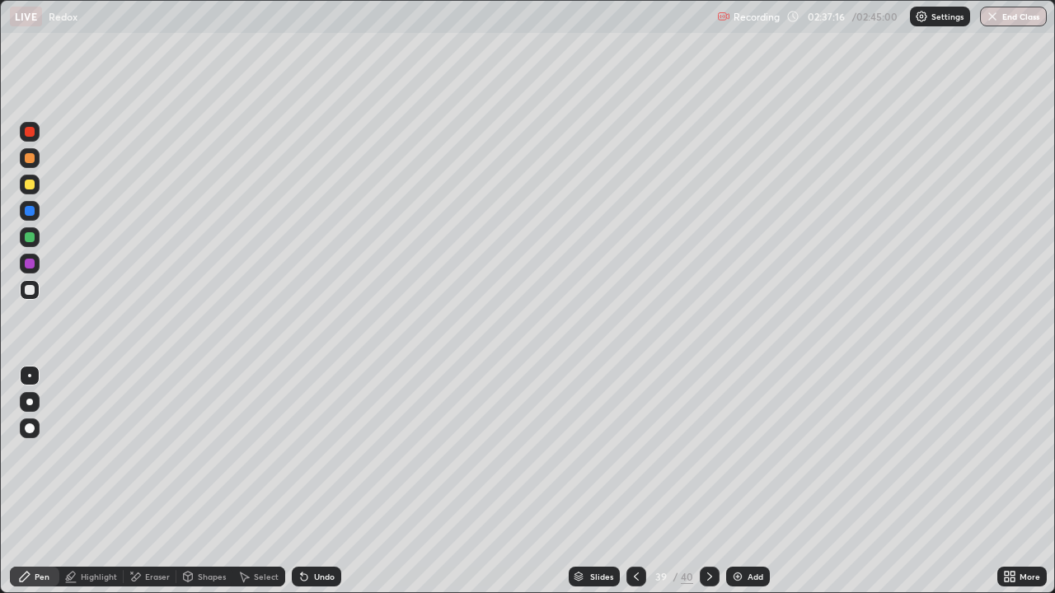
click at [34, 238] on div at bounding box center [30, 237] width 10 height 10
click at [26, 241] on div at bounding box center [30, 237] width 10 height 10
click at [269, 577] on div "Select" at bounding box center [266, 577] width 25 height 8
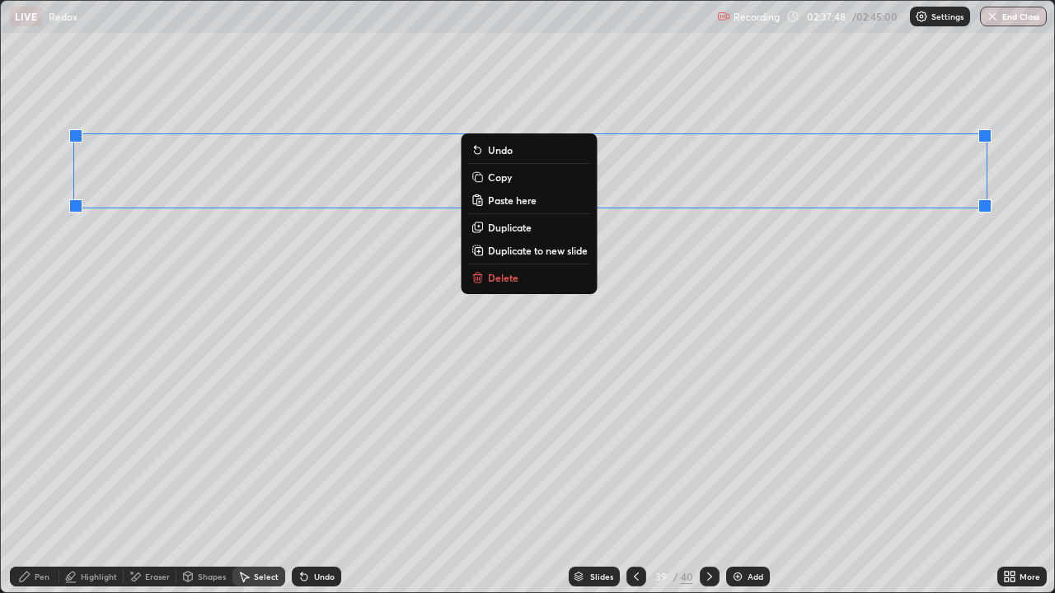
click at [511, 228] on p "Duplicate" at bounding box center [510, 227] width 44 height 13
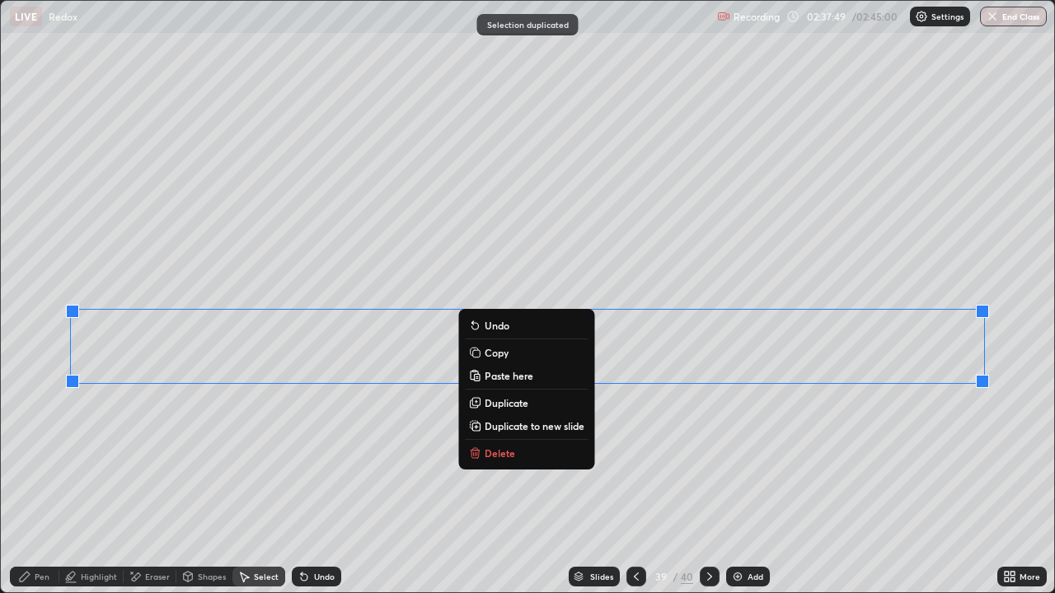
click at [50, 576] on div "Pen" at bounding box center [34, 577] width 49 height 20
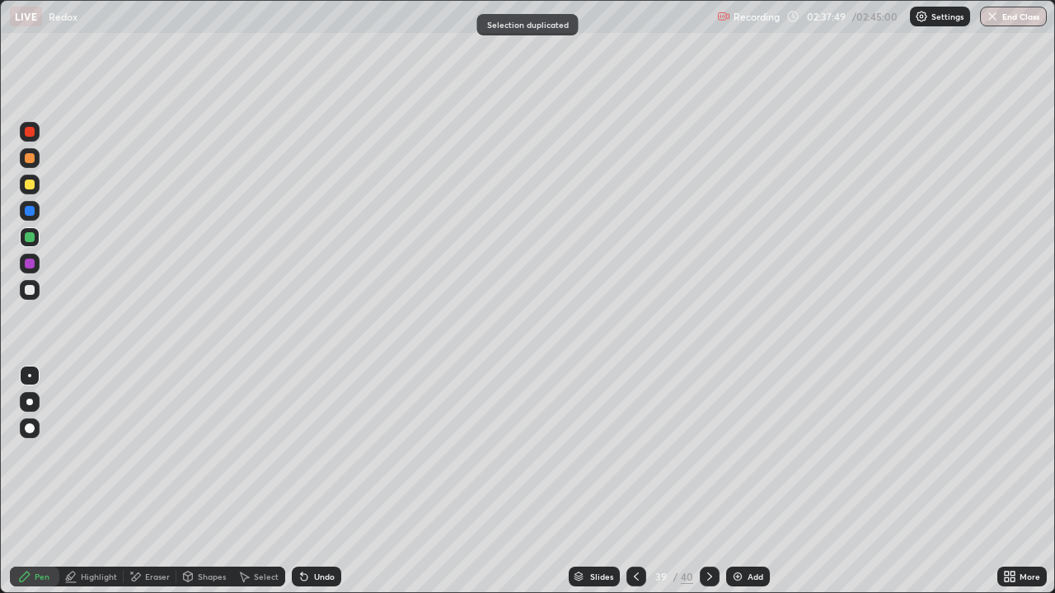
click at [151, 584] on div "Eraser" at bounding box center [150, 577] width 53 height 20
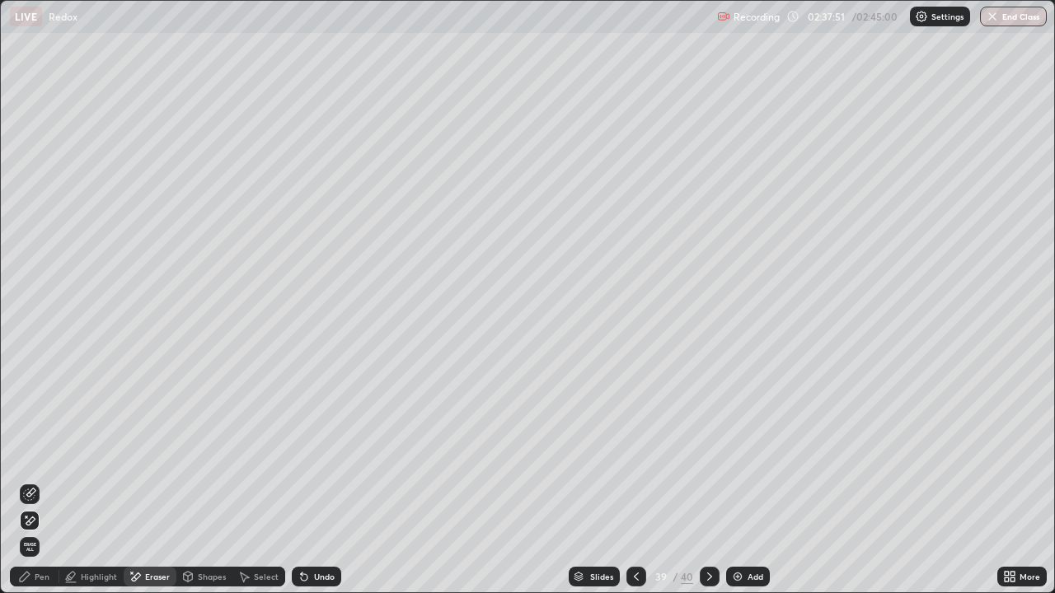
click at [29, 583] on icon at bounding box center [24, 576] width 13 height 13
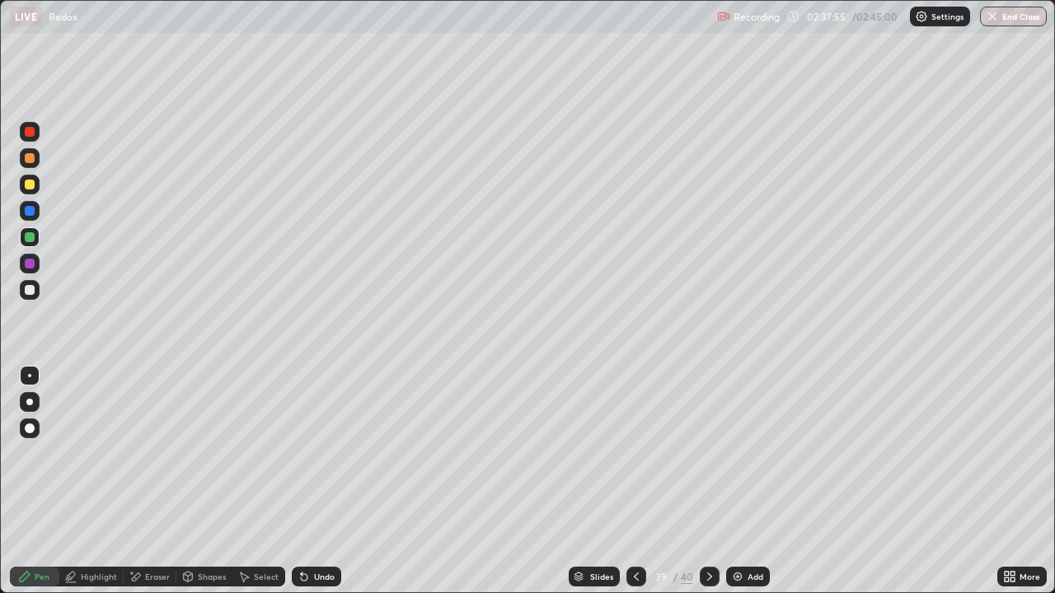
click at [152, 579] on div "Eraser" at bounding box center [157, 577] width 25 height 8
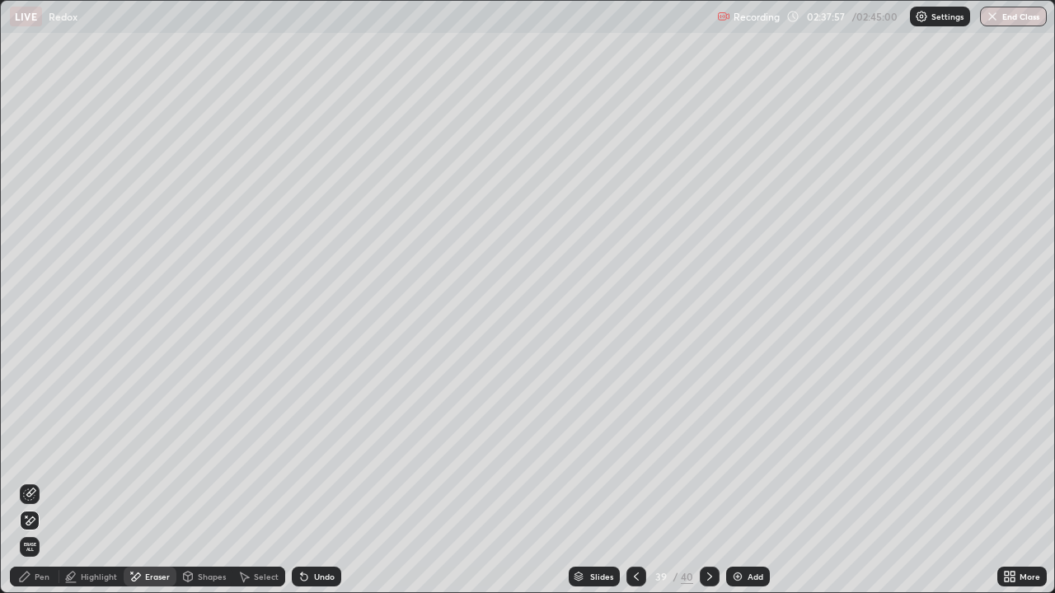
click at [39, 585] on div "Pen" at bounding box center [34, 577] width 49 height 20
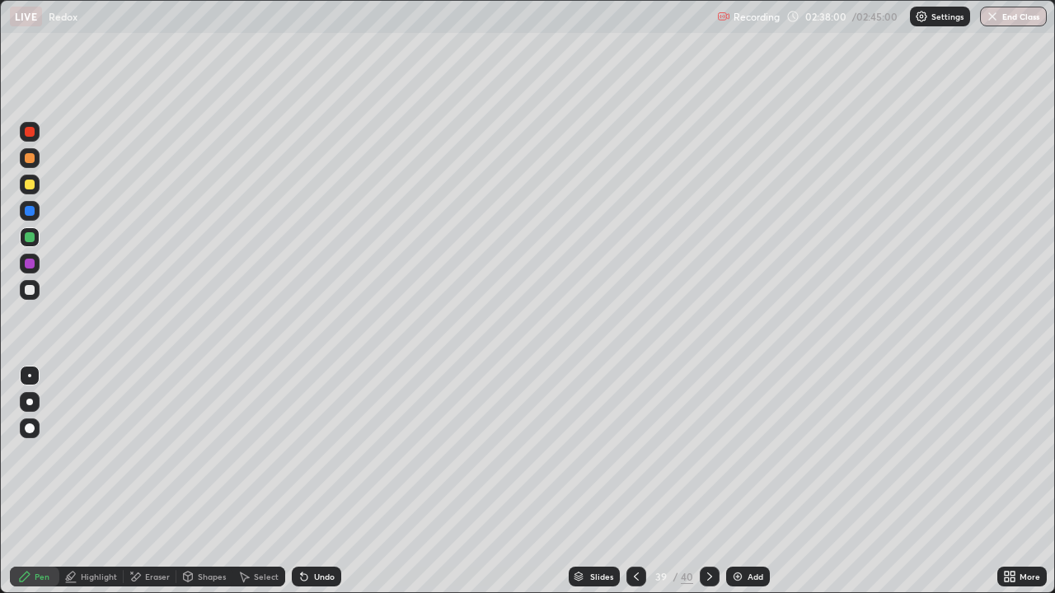
click at [26, 189] on div at bounding box center [30, 185] width 20 height 20
click at [37, 262] on div at bounding box center [30, 264] width 20 height 20
click at [1015, 14] on button "End Class" at bounding box center [1014, 17] width 65 height 20
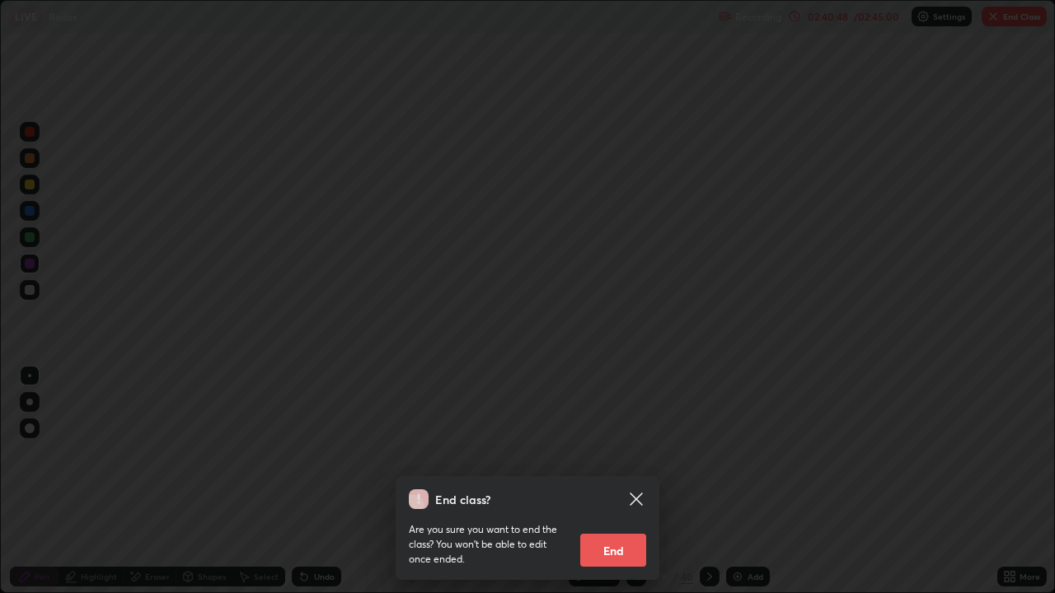
click at [597, 545] on button "End" at bounding box center [613, 550] width 66 height 33
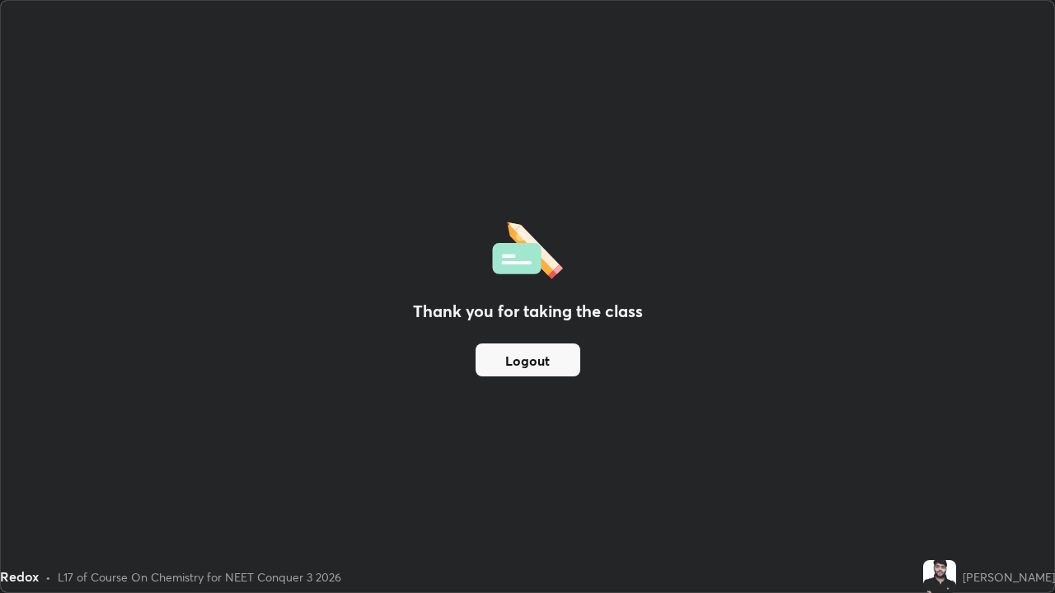
click at [565, 368] on button "Logout" at bounding box center [528, 360] width 105 height 33
